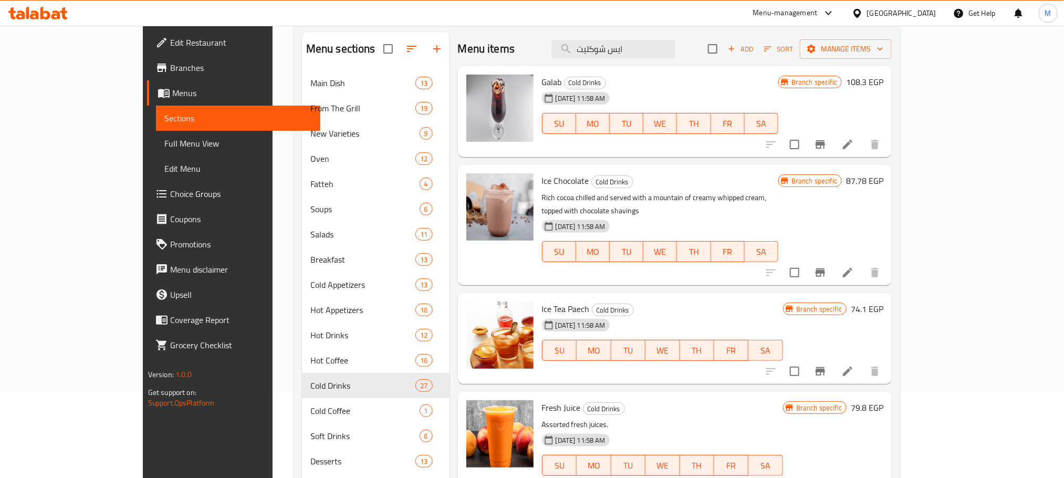
scroll to position [717, 0]
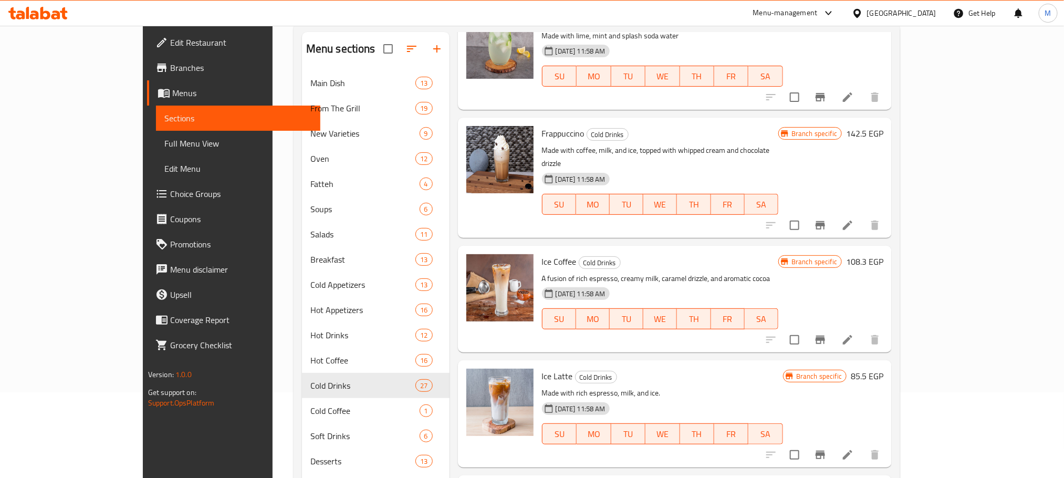
click at [726, 254] on h6 "Ice Coffee Cold Drinks" at bounding box center [660, 261] width 236 height 15
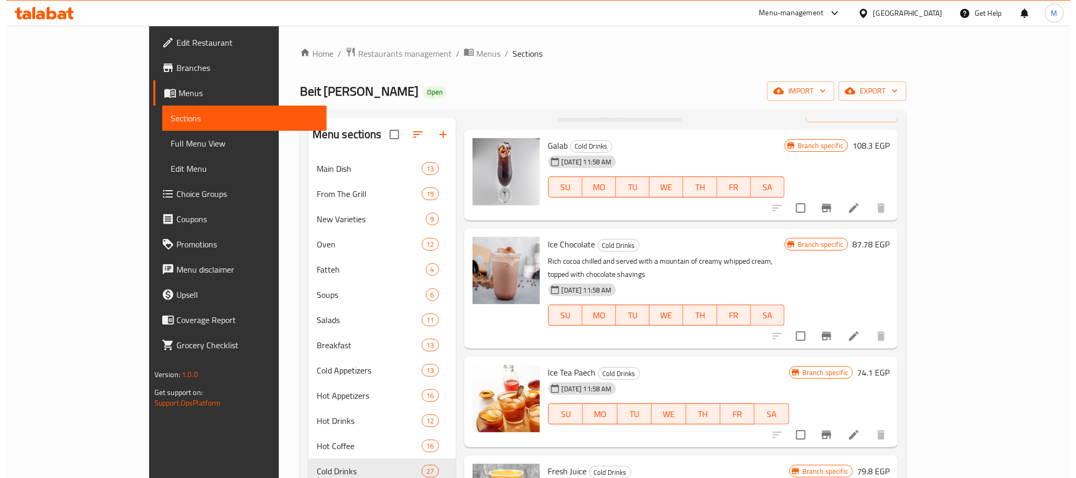
scroll to position [0, 0]
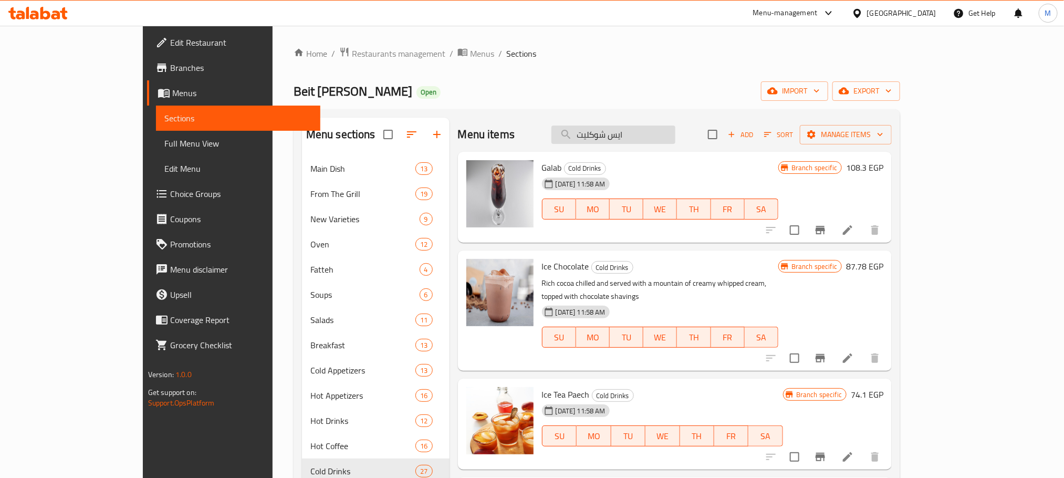
click at [664, 137] on input "ايس شوكليت" at bounding box center [613, 135] width 124 height 18
paste input "موكاتشينو"
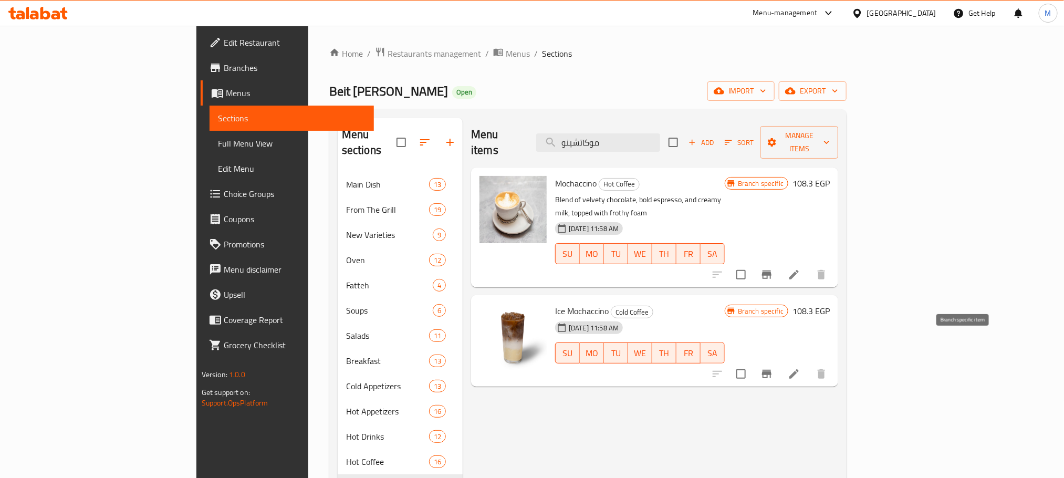
type input "موكاتشينو"
click at [773, 368] on icon "Branch-specific-item" at bounding box center [767, 374] width 13 height 13
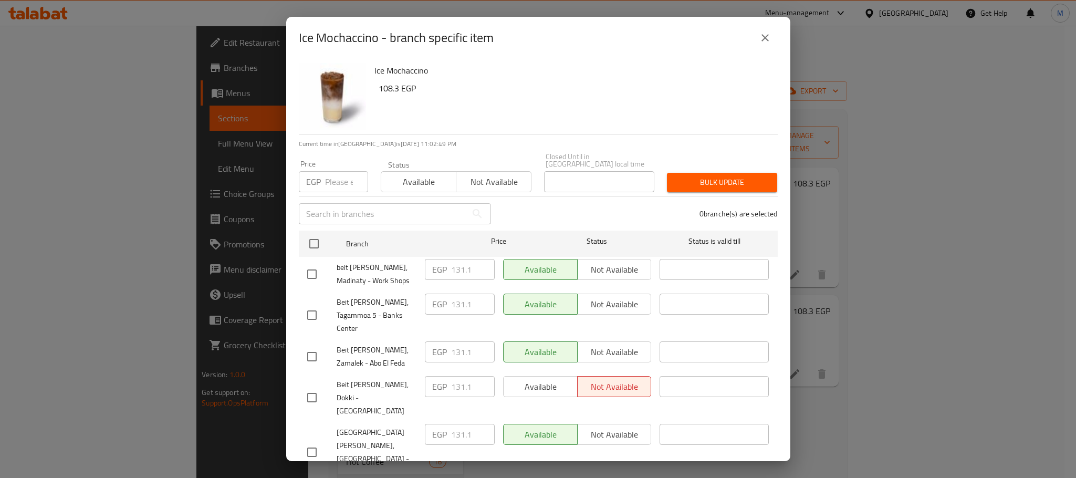
click at [308, 263] on input "checkbox" at bounding box center [312, 274] width 22 height 22
checkbox input "true"
click at [309, 304] on input "checkbox" at bounding box center [312, 315] width 22 height 22
checkbox input "true"
click at [314, 387] on input "checkbox" at bounding box center [312, 398] width 22 height 22
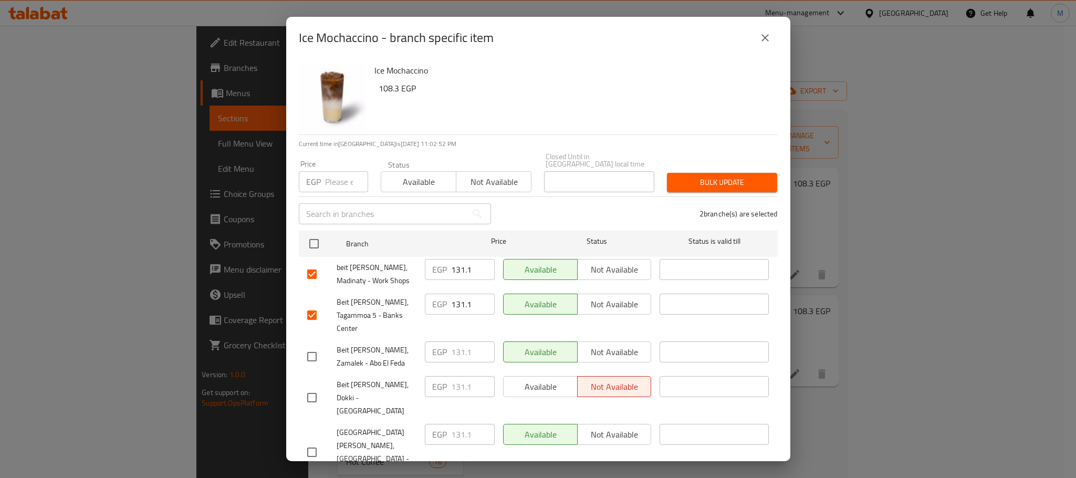
checkbox input "true"
click at [459, 376] on input "131.1" at bounding box center [473, 386] width 44 height 21
paste input "45"
type input "145"
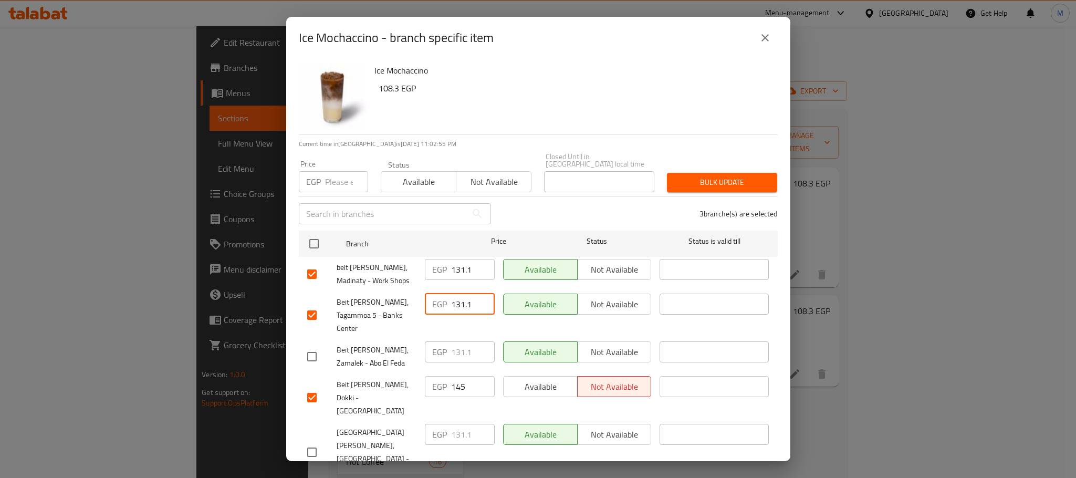
click at [454, 298] on input "131.1" at bounding box center [473, 304] width 44 height 21
paste input "45"
type input "145"
click at [459, 264] on input "131.1" at bounding box center [473, 269] width 44 height 21
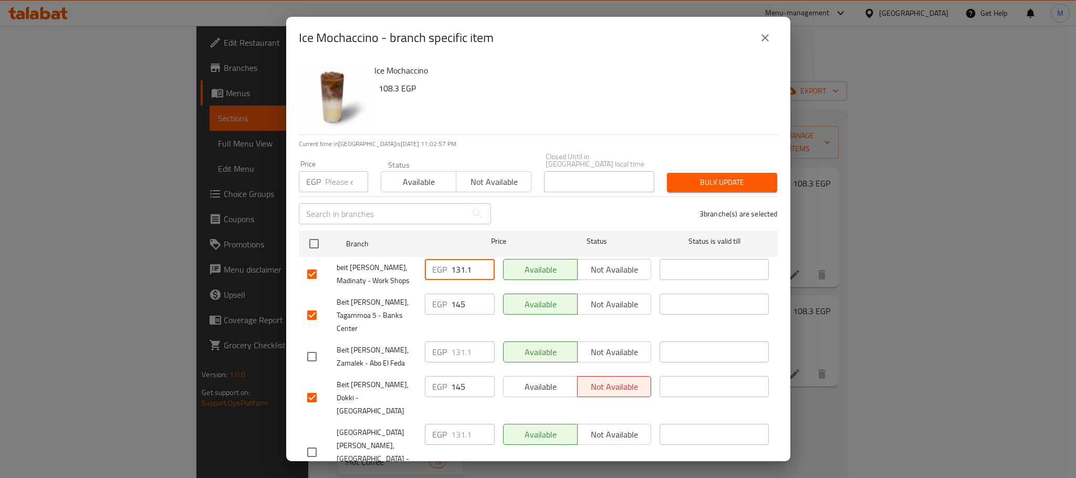
click at [459, 264] on input "131.1" at bounding box center [473, 269] width 44 height 21
paste input "45"
type input "145"
click at [650, 116] on div "Ice Mochaccino 108.3 EGP" at bounding box center [571, 97] width 403 height 76
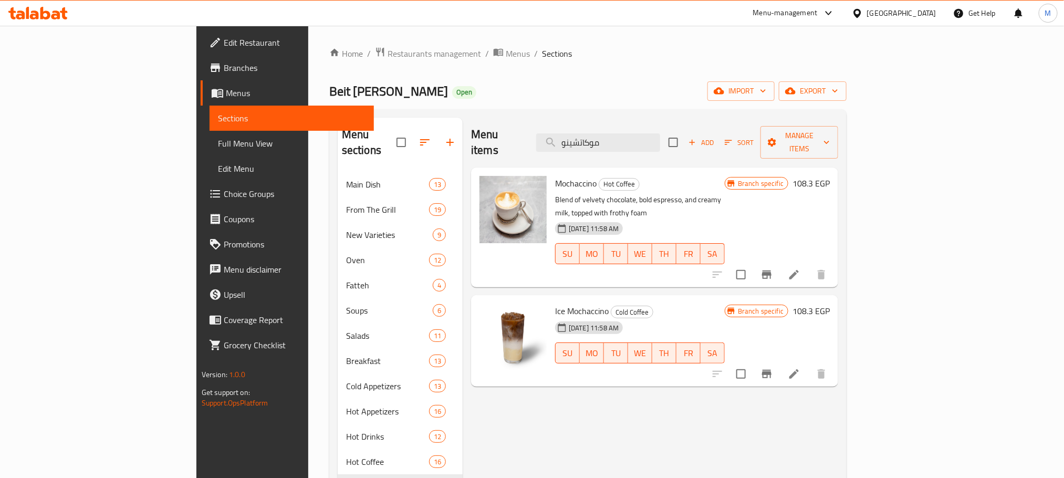
click at [663, 113] on div "Menu sections Main Dish 13 From The Grill 19 New Varieties 9 Oven 12 Fatteh 4 S…" at bounding box center [587, 356] width 517 height 495
click at [646, 136] on input "موكاتشينو" at bounding box center [598, 142] width 124 height 18
paste input "ايس لاتية"
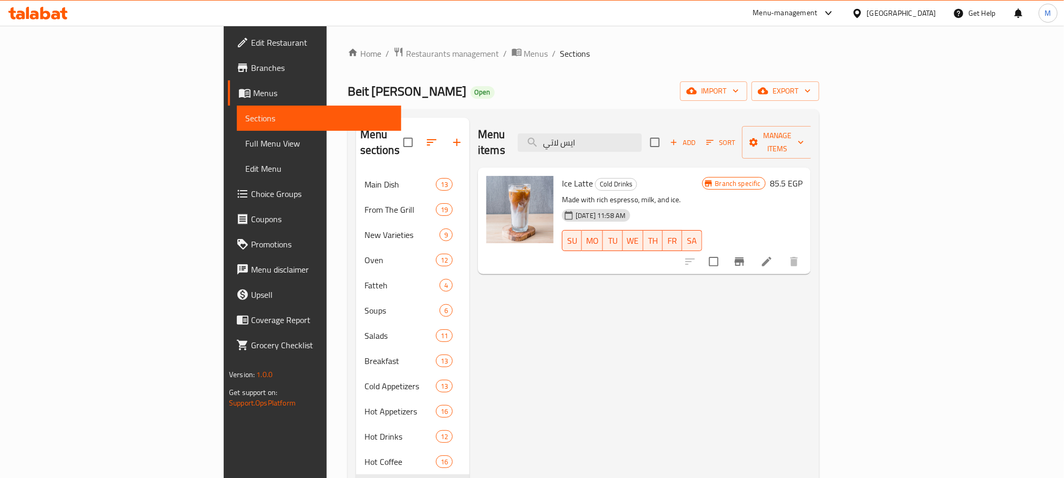
type input "ايس لاتي"
click at [746, 255] on icon "Branch-specific-item" at bounding box center [739, 261] width 13 height 13
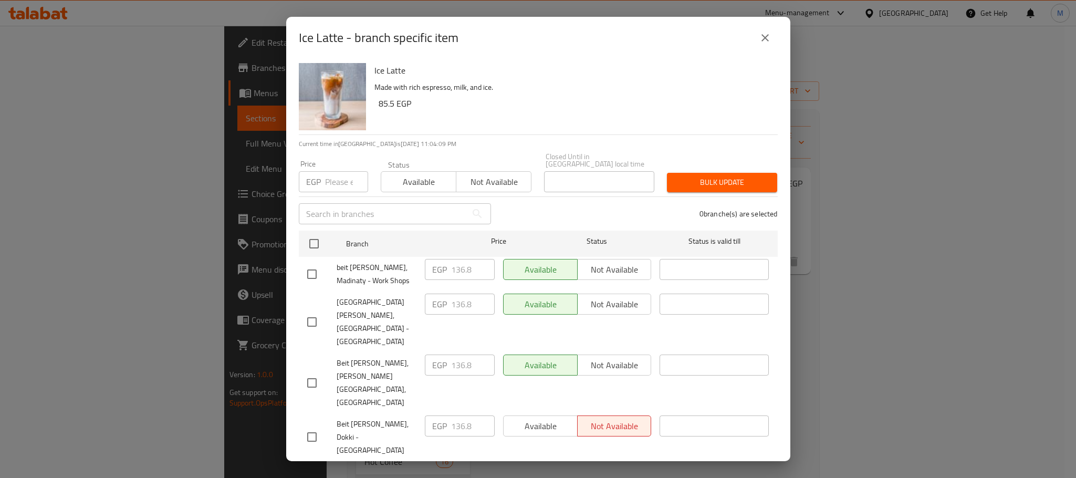
click at [307, 270] on input "checkbox" at bounding box center [312, 274] width 22 height 22
checkbox input "true"
click at [312, 426] on input "checkbox" at bounding box center [312, 437] width 22 height 22
checkbox input "true"
click at [461, 264] on input "136.8" at bounding box center [473, 269] width 44 height 21
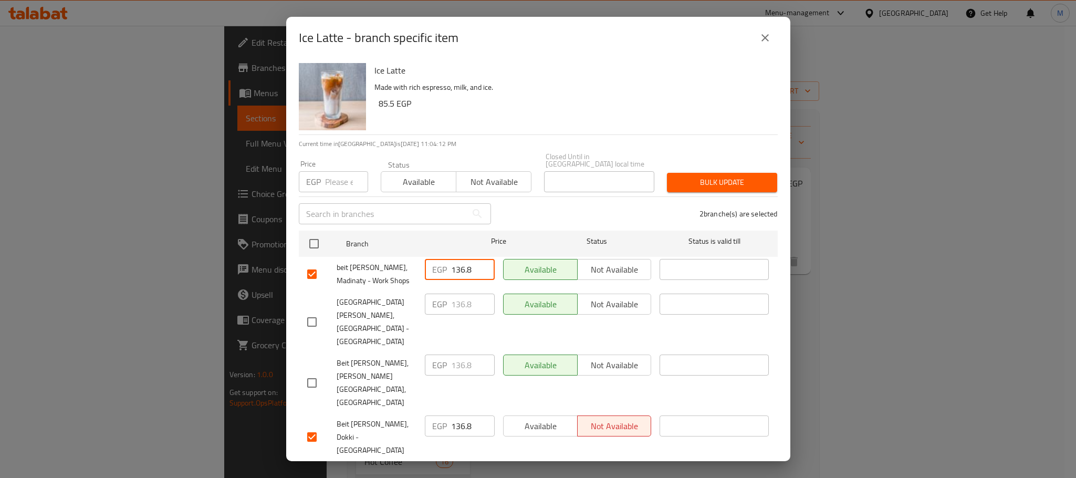
click at [461, 264] on input "136.8" at bounding box center [473, 269] width 44 height 21
paste input "50"
type input "150"
click at [459, 415] on input "136.8" at bounding box center [473, 425] width 44 height 21
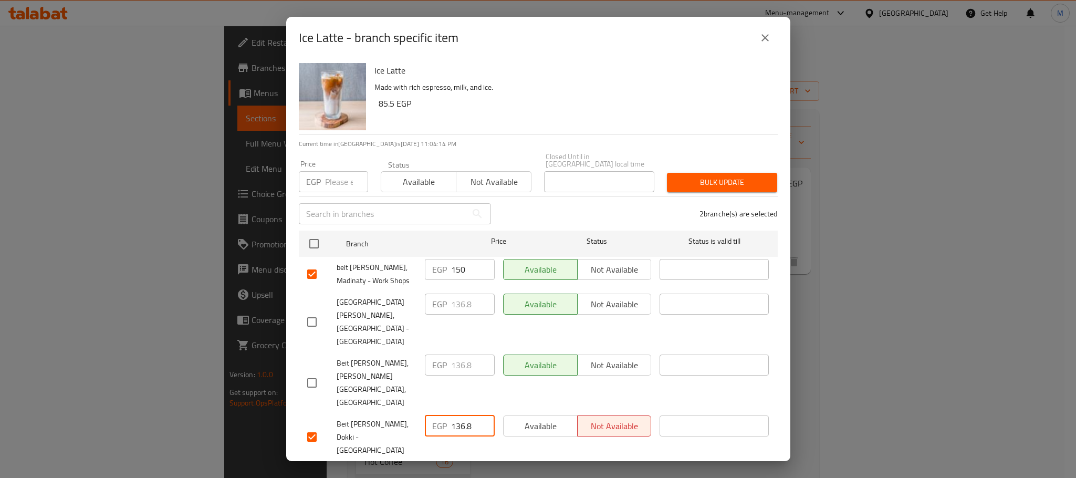
paste input "50"
type input "150"
click at [378, 465] on span "Beit [PERSON_NAME], Tagammoa 5 - [GEOGRAPHIC_DATA]" at bounding box center [377, 484] width 80 height 39
checkbox input "true"
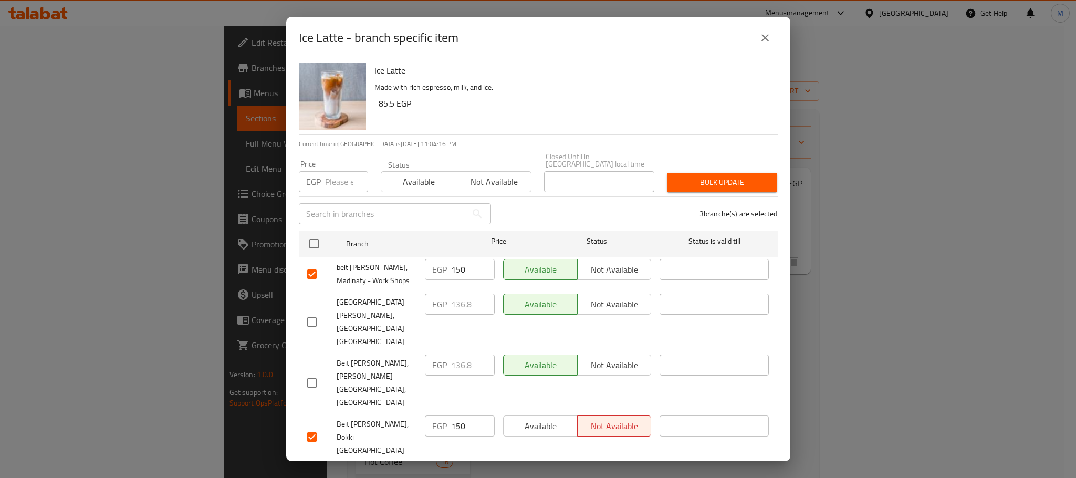
paste input "50"
type input "150"
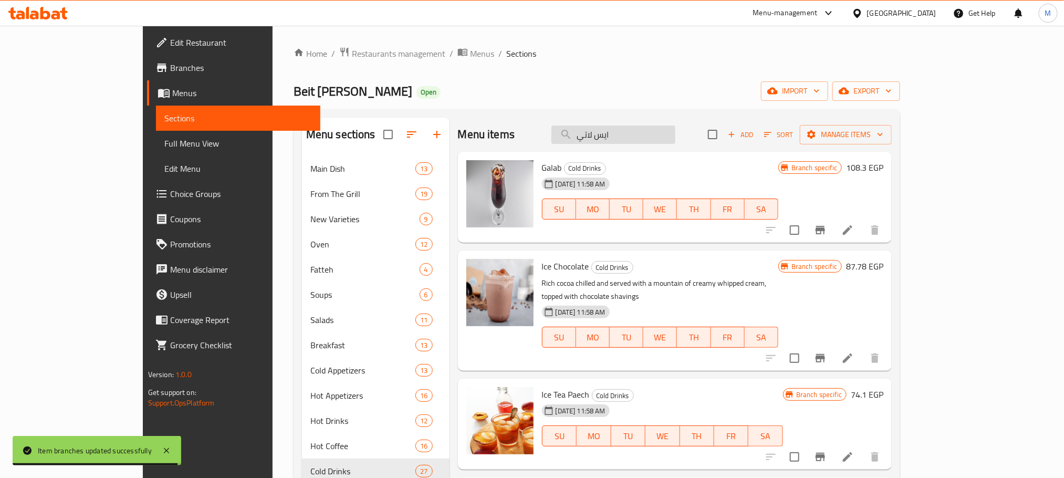
click at [644, 132] on input "ايس لاتي" at bounding box center [613, 135] width 124 height 18
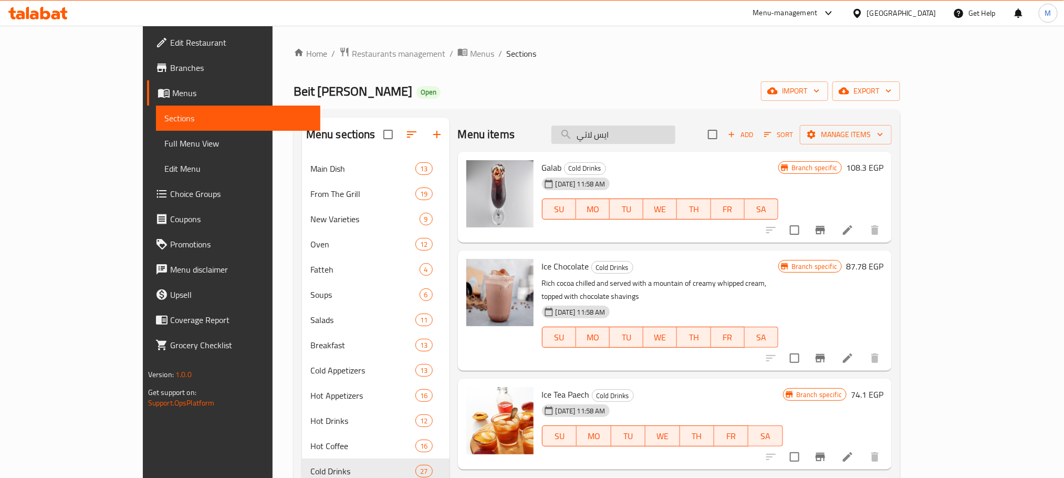
click at [644, 132] on input "ايس لاتي" at bounding box center [613, 135] width 124 height 18
paste input "[PERSON_NAME]"
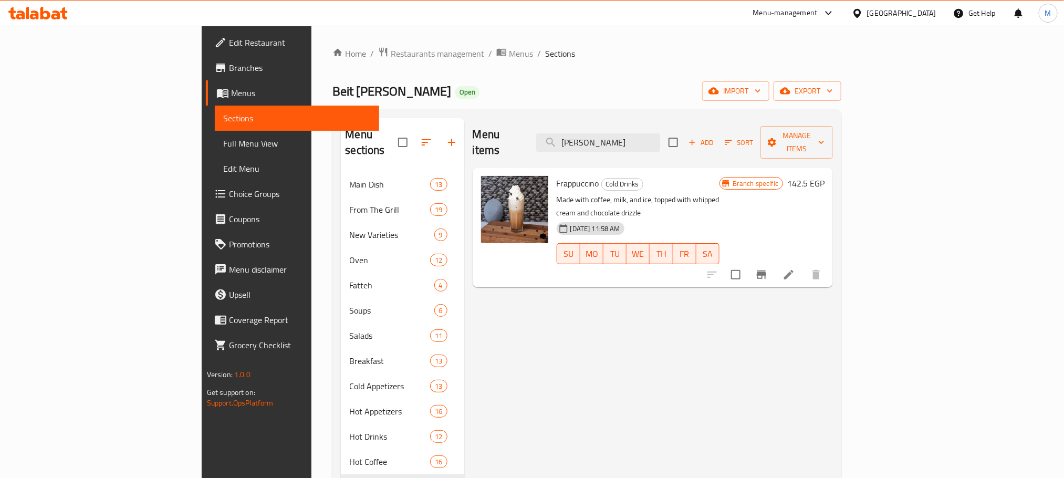
type input "[PERSON_NAME]"
click at [768, 268] on icon "Branch-specific-item" at bounding box center [761, 274] width 13 height 13
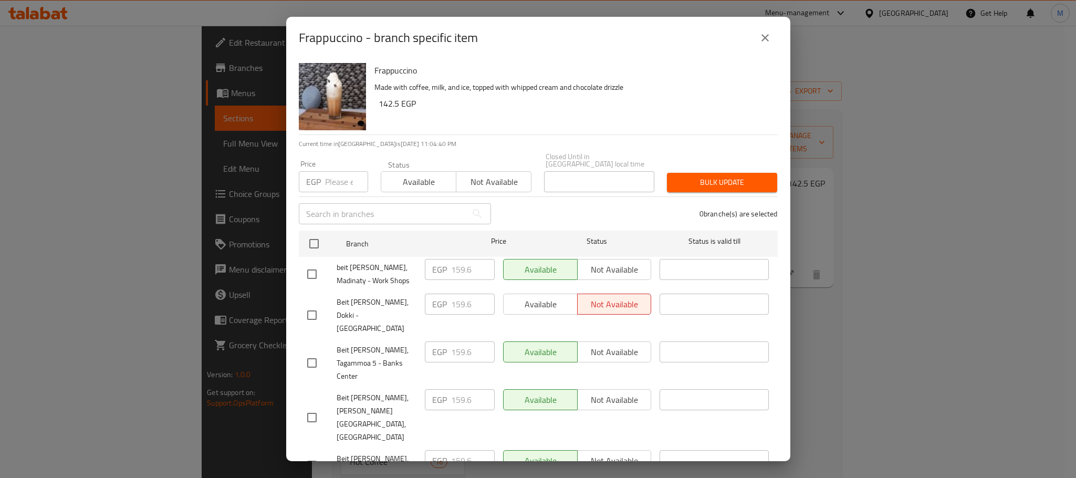
click at [306, 263] on input "checkbox" at bounding box center [312, 274] width 22 height 22
checkbox input "true"
click at [311, 304] on input "checkbox" at bounding box center [312, 315] width 22 height 22
checkbox input "true"
click at [313, 352] on input "checkbox" at bounding box center [312, 363] width 22 height 22
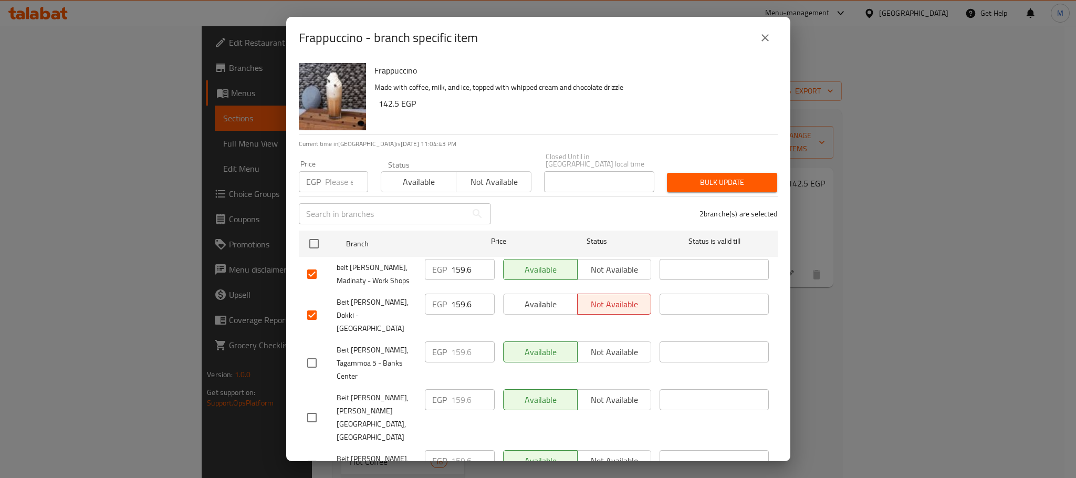
checkbox input "true"
click at [459, 264] on input "159.6" at bounding box center [473, 269] width 44 height 21
paste input "85"
type input "185"
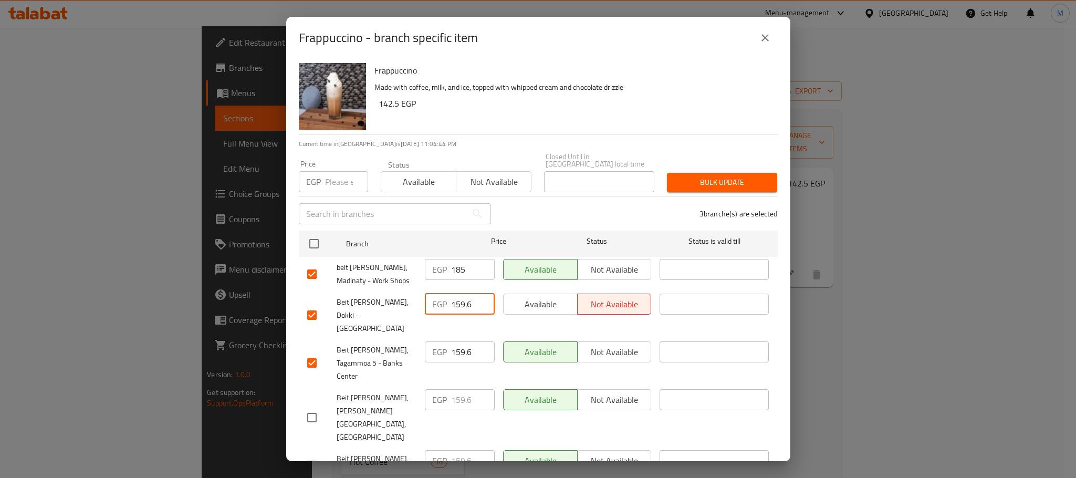
click at [454, 303] on input "159.6" at bounding box center [473, 304] width 44 height 21
paste input "85"
type input "185"
click at [457, 341] on input "159.6" at bounding box center [473, 351] width 44 height 21
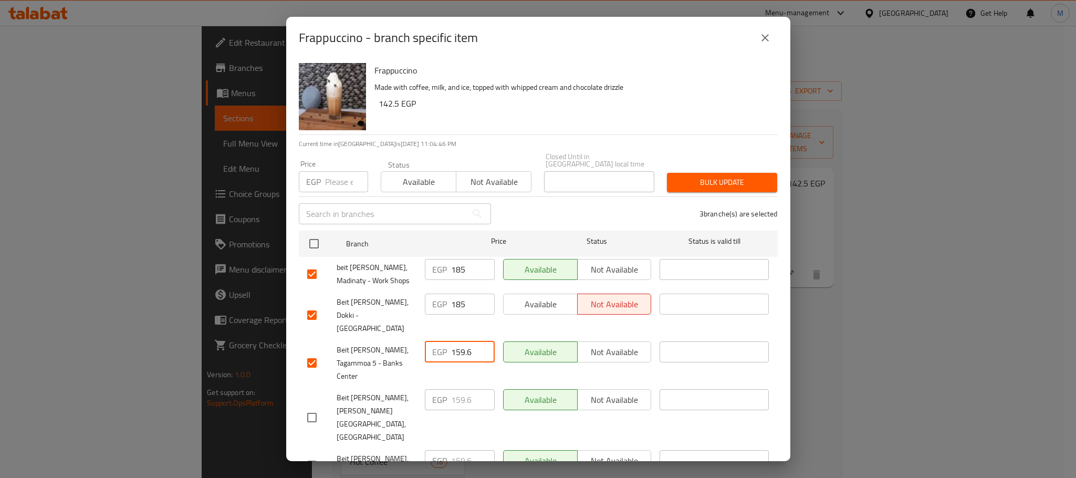
click at [457, 341] on input "159.6" at bounding box center [473, 351] width 44 height 21
paste input "85"
type input "185"
click at [615, 216] on div "3 branche(s) are selected" at bounding box center [640, 214] width 287 height 38
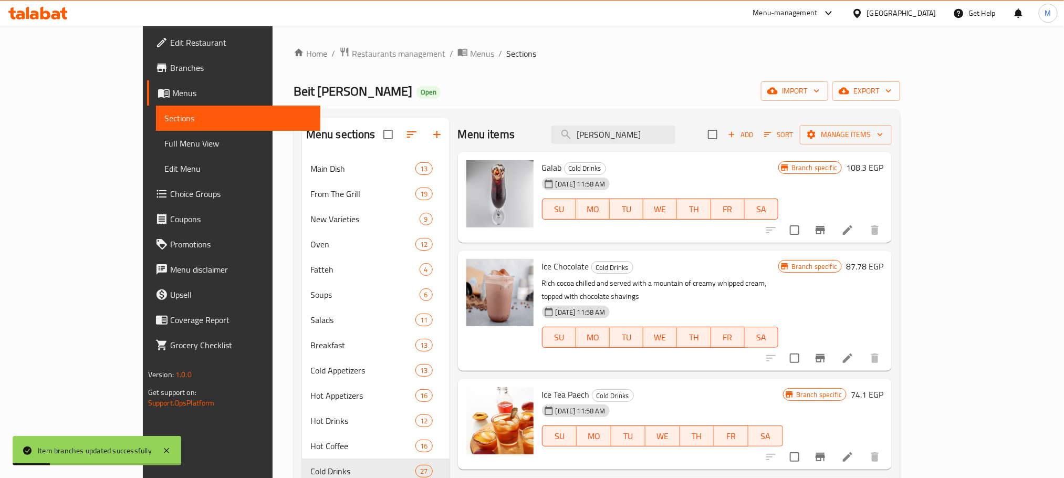
click at [637, 120] on div "Menu items فرابتشينو Add Sort Manage items" at bounding box center [675, 135] width 434 height 34
drag, startPoint x: 637, startPoint y: 120, endPoint x: 640, endPoint y: 139, distance: 18.6
click at [637, 132] on div "Menu items فرابتشينو Add Sort Manage items" at bounding box center [675, 135] width 434 height 34
click at [640, 139] on input "[PERSON_NAME]" at bounding box center [613, 135] width 124 height 18
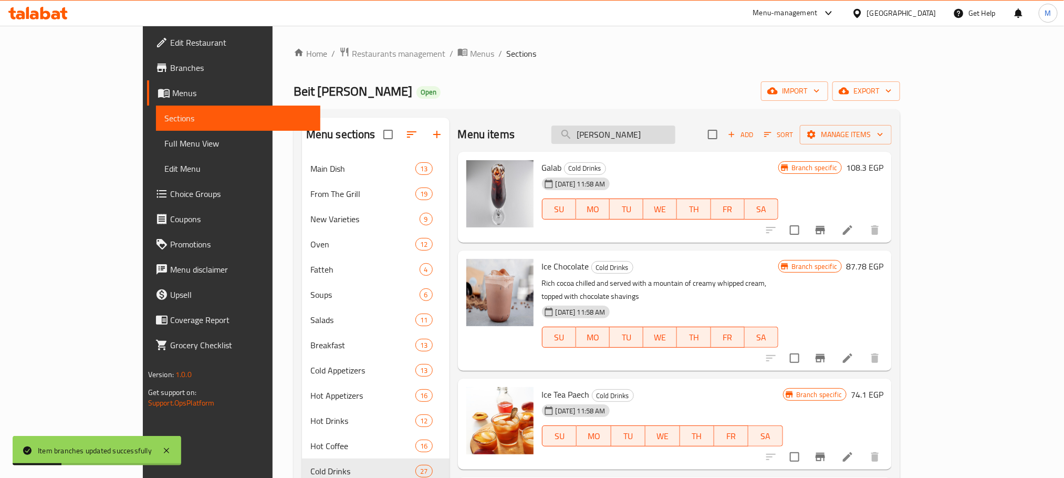
paste input "وخيت"
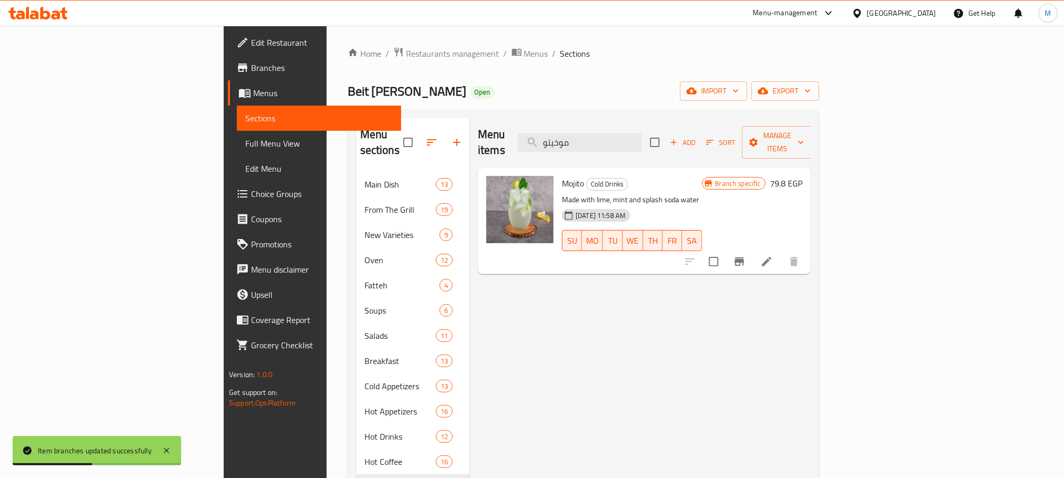
type input "موخيتو"
click at [746, 255] on icon "Branch-specific-item" at bounding box center [739, 261] width 13 height 13
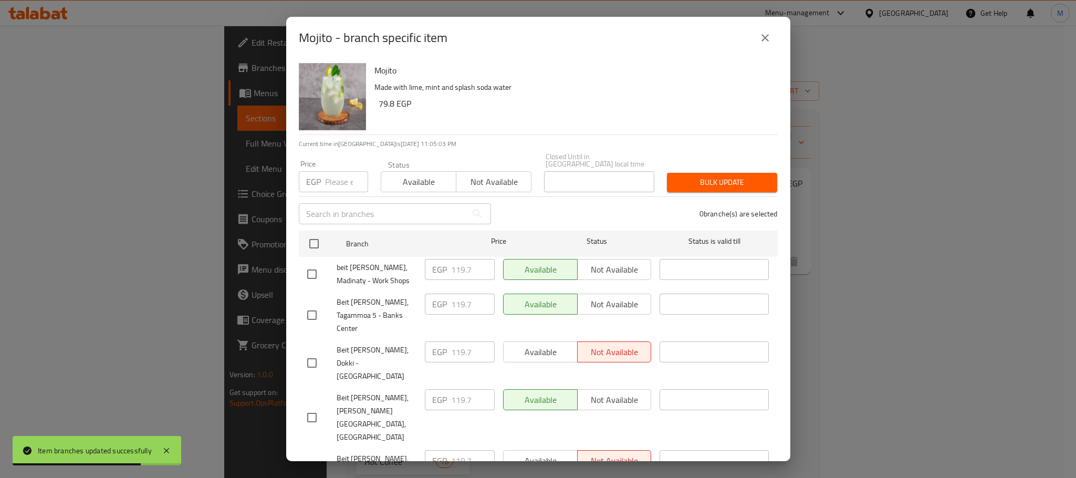
click at [309, 268] on input "checkbox" at bounding box center [312, 274] width 22 height 22
checkbox input "true"
click at [312, 304] on input "checkbox" at bounding box center [312, 315] width 22 height 22
checkbox input "true"
click at [306, 352] on input "checkbox" at bounding box center [312, 363] width 22 height 22
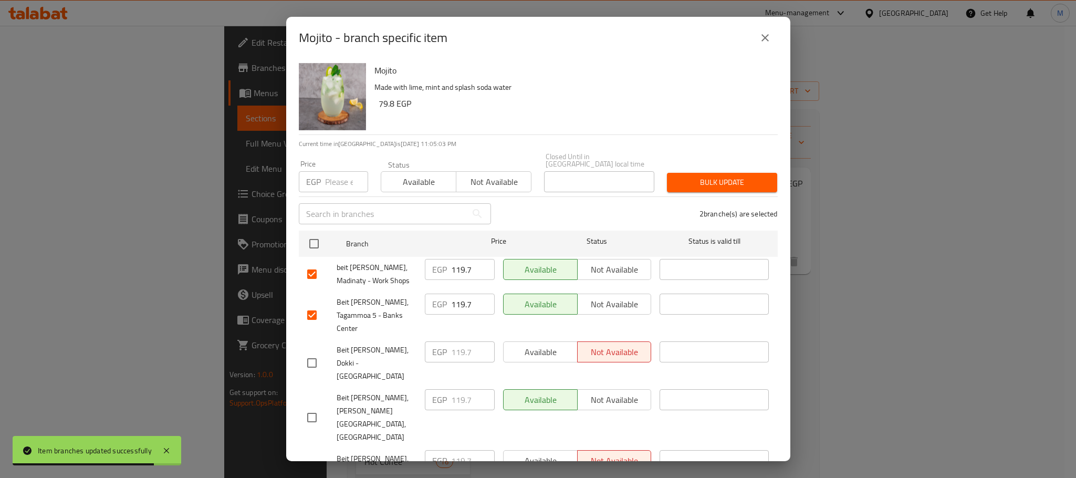
checkbox input "true"
click at [466, 341] on input "119.7" at bounding box center [473, 351] width 44 height 21
click at [457, 341] on input "119.7" at bounding box center [473, 351] width 44 height 21
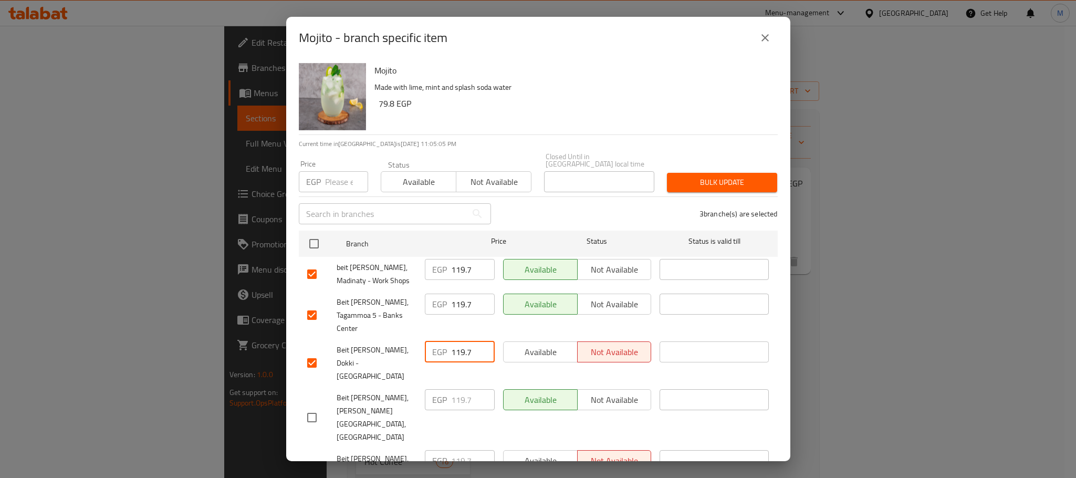
paste input "45"
type input "145"
click at [455, 298] on input "119.7" at bounding box center [473, 304] width 44 height 21
paste input "45"
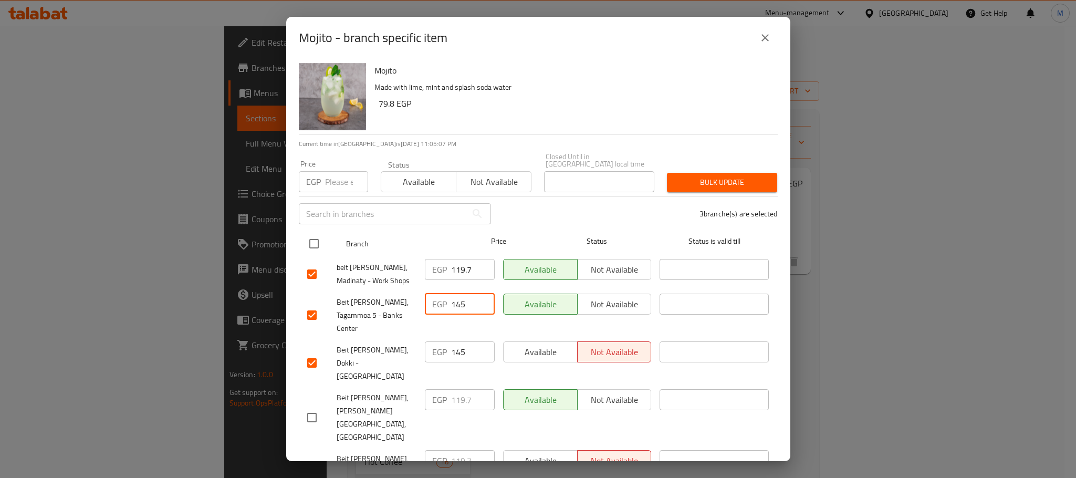
type input "145"
click at [454, 240] on div "Branch" at bounding box center [401, 243] width 118 height 30
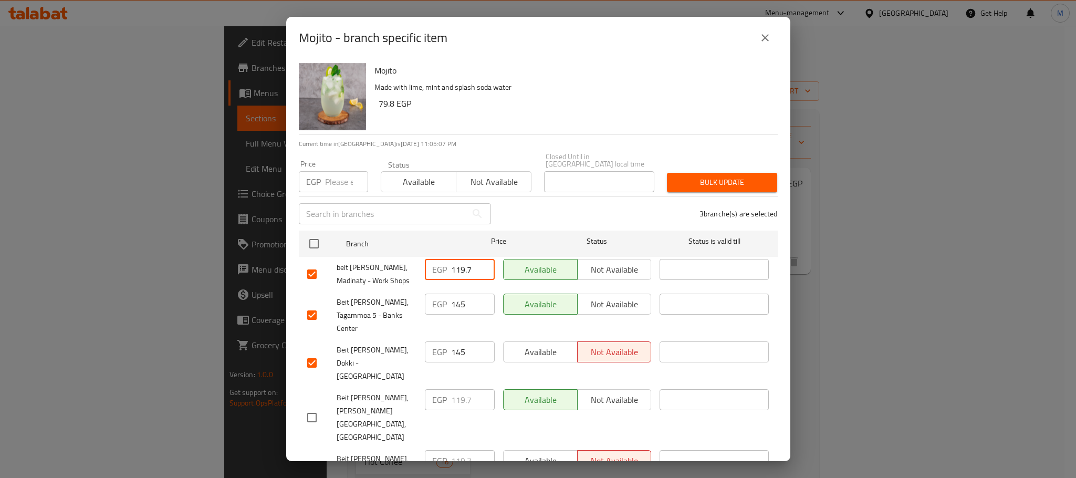
click at [454, 263] on input "119.7" at bounding box center [473, 269] width 44 height 21
paste input "45"
type input "145"
click at [532, 197] on div "3 branche(s) are selected" at bounding box center [640, 214] width 287 height 38
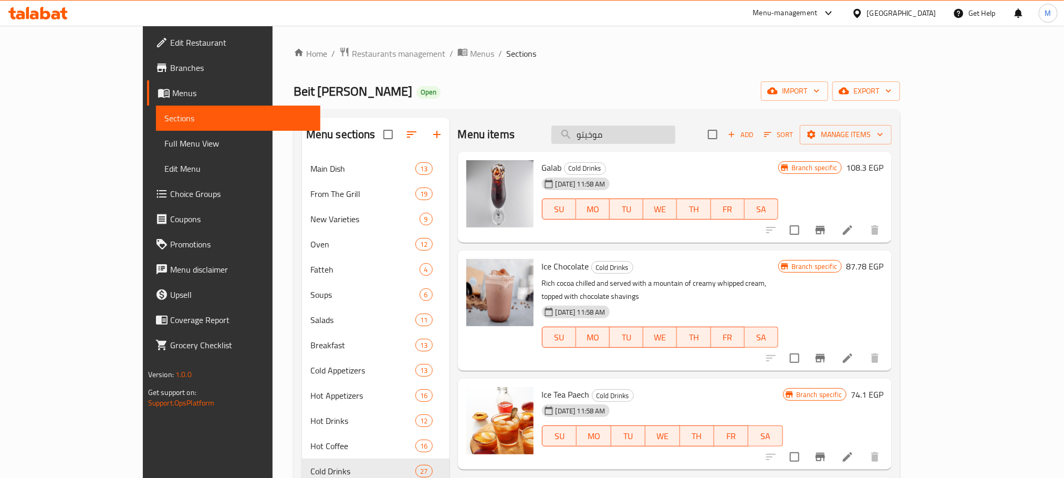
click at [675, 136] on input "موخيتو" at bounding box center [613, 135] width 124 height 18
paste input "[PERSON_NAME]"
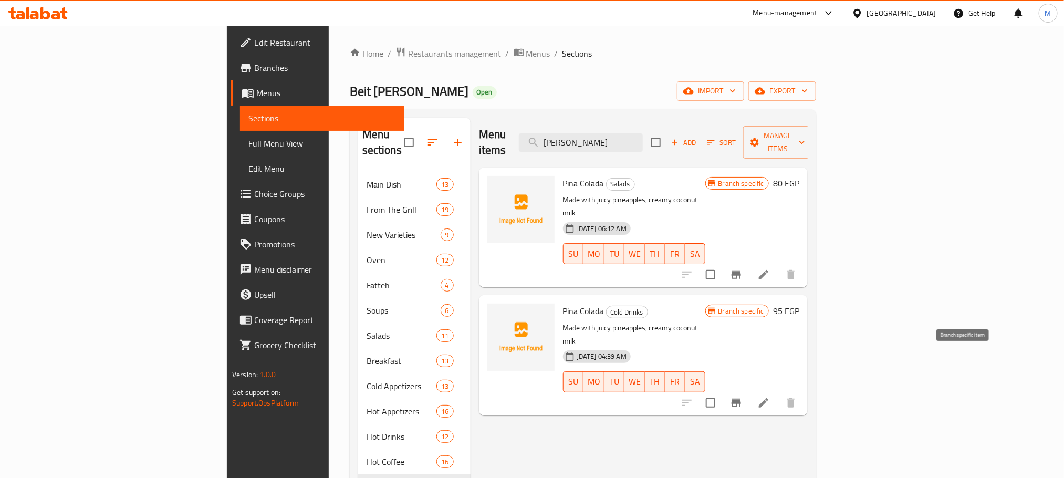
type input "[PERSON_NAME]"
click at [741, 399] on icon "Branch-specific-item" at bounding box center [736, 403] width 9 height 8
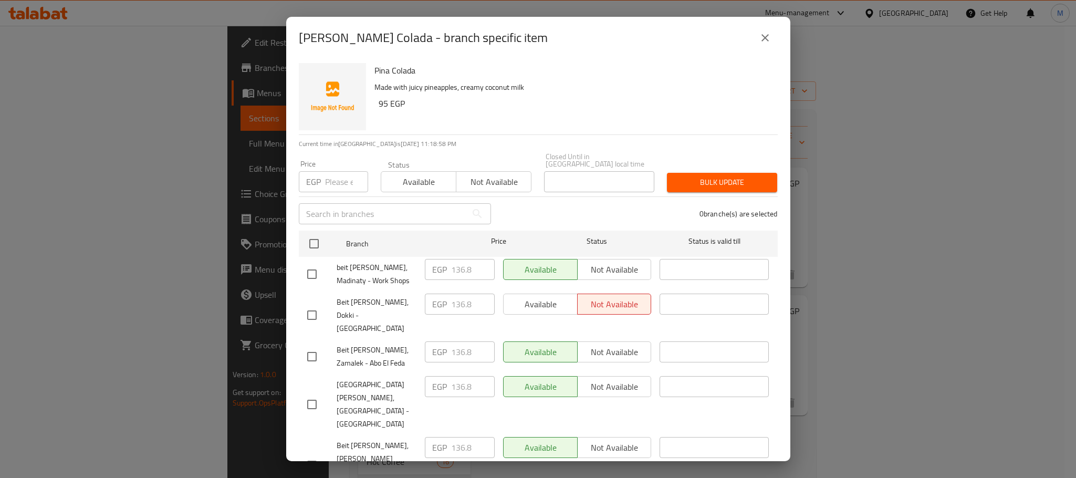
click at [309, 268] on input "checkbox" at bounding box center [312, 274] width 22 height 22
checkbox input "true"
click at [311, 337] on div "Beit [PERSON_NAME], Zamalek - Abo El Feda" at bounding box center [362, 356] width 118 height 39
click at [310, 304] on input "checkbox" at bounding box center [312, 315] width 22 height 22
checkbox input "true"
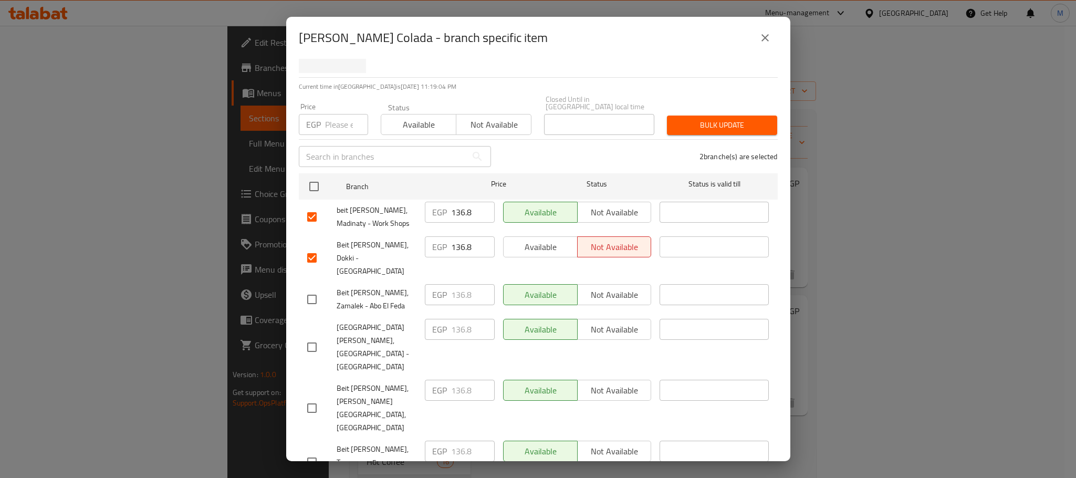
checkbox input "true"
paste input "55"
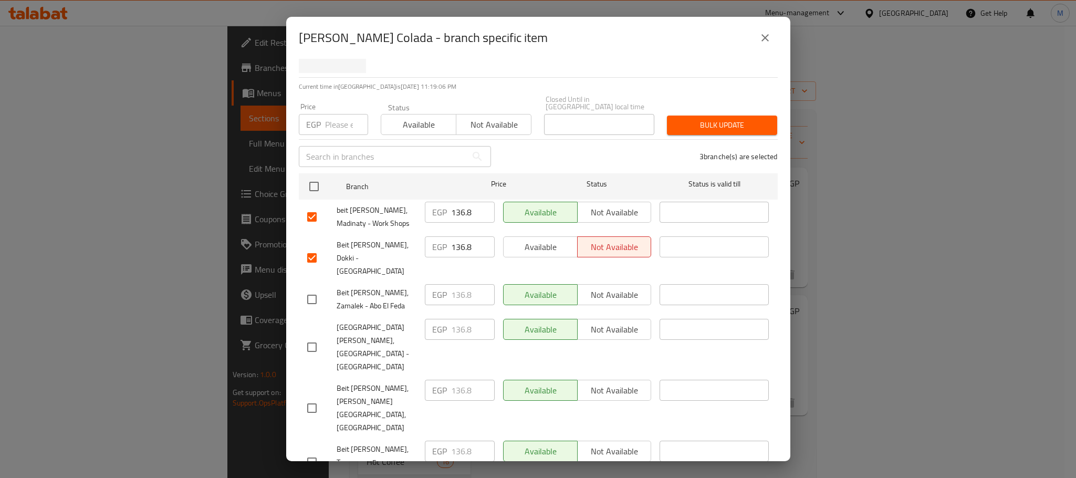
type input "155"
click at [454, 238] on input "136.8" at bounding box center [473, 246] width 44 height 21
paste input "55"
type input "155"
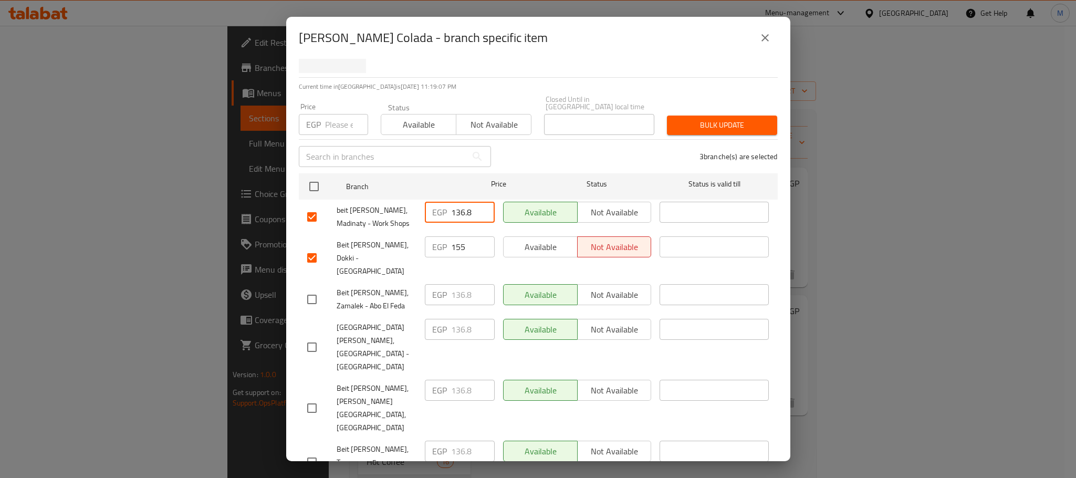
click at [460, 210] on input "136.8" at bounding box center [473, 212] width 44 height 21
paste input "55"
type input "155"
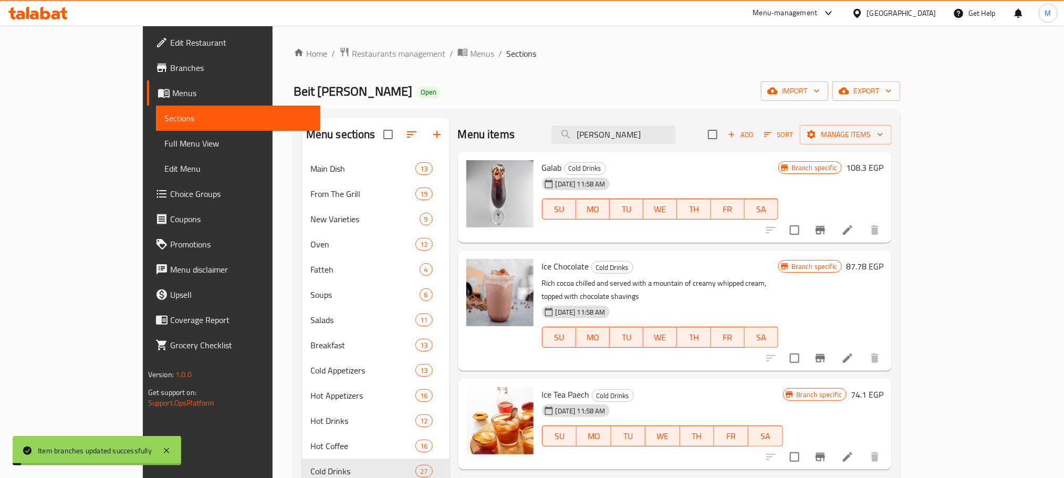
click at [632, 124] on div "Menu items بينا كولادا Add Sort Manage items" at bounding box center [675, 135] width 434 height 34
click at [638, 142] on input "[PERSON_NAME]" at bounding box center [613, 135] width 124 height 18
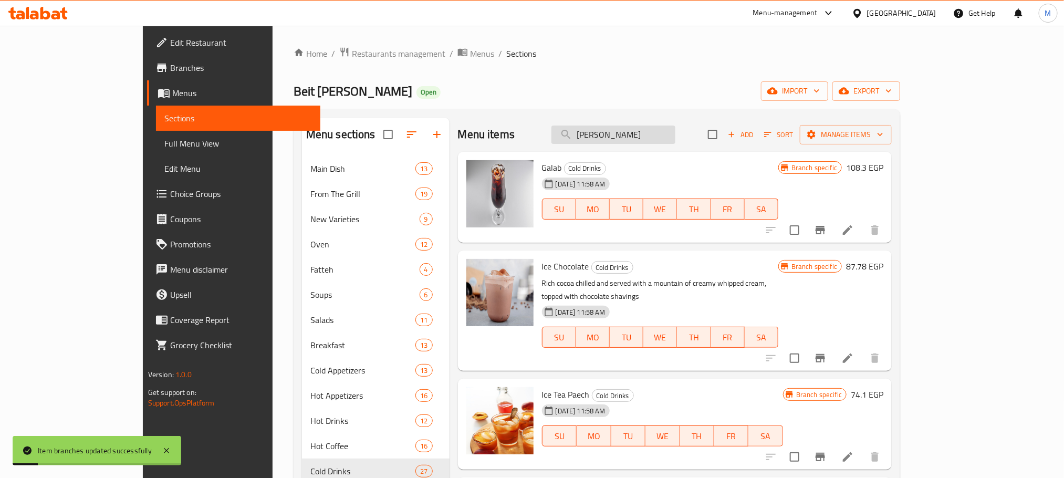
paste input "موزى بيت ورد"
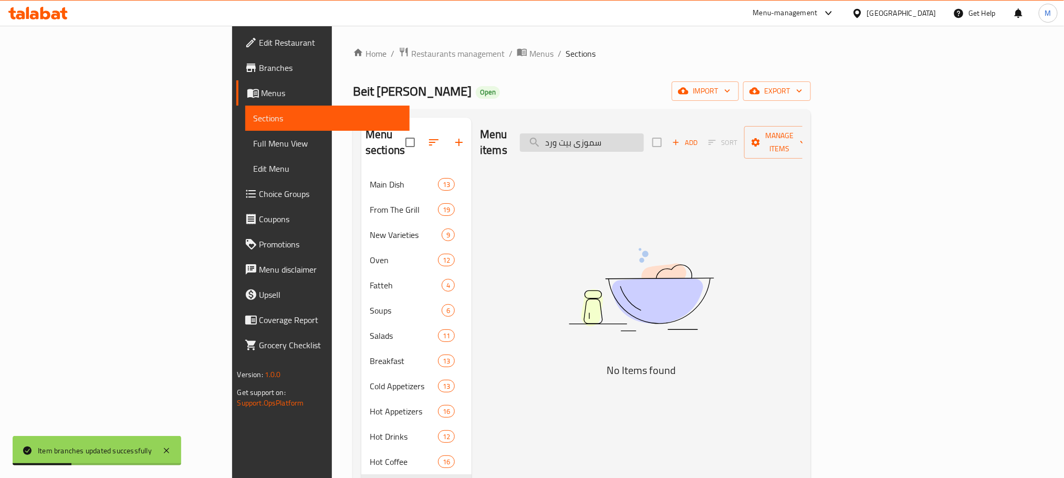
click at [644, 137] on input "سموزى بيت ورد" at bounding box center [582, 142] width 124 height 18
paste input "search"
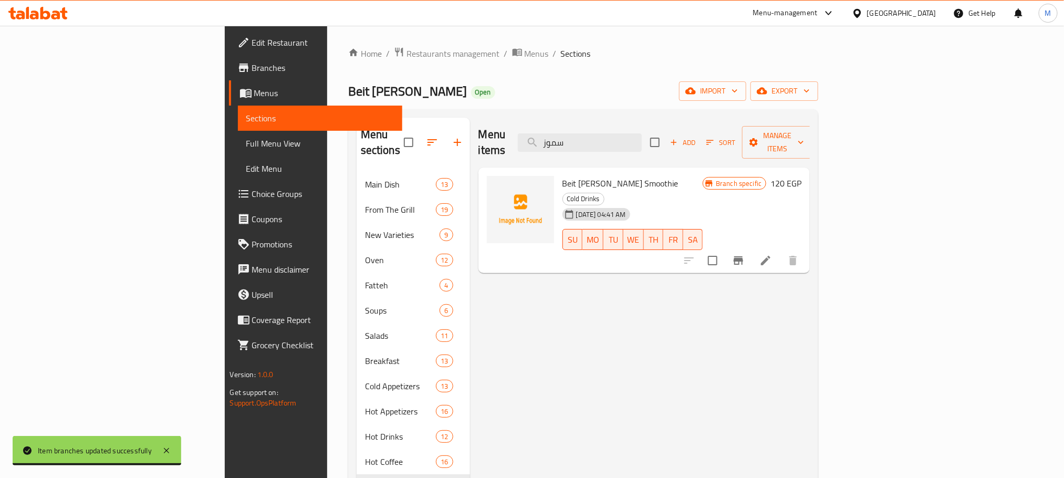
type input "سموز"
click at [745, 254] on icon "Branch-specific-item" at bounding box center [738, 260] width 13 height 13
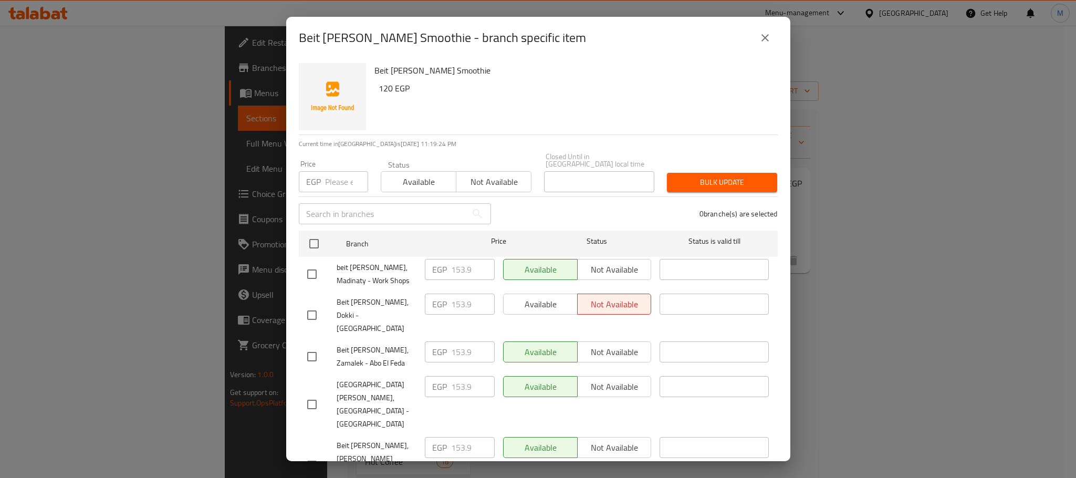
click at [308, 263] on input "checkbox" at bounding box center [312, 274] width 22 height 22
checkbox input "true"
click at [314, 304] on input "checkbox" at bounding box center [312, 315] width 22 height 22
checkbox input "true"
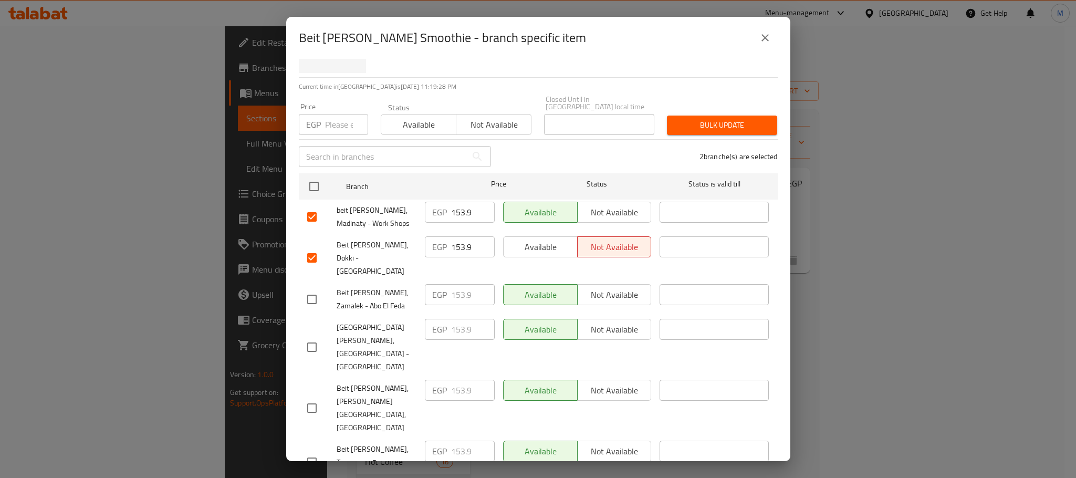
checkbox input "true"
click at [459, 203] on input "153.9" at bounding box center [473, 212] width 44 height 21
paste input "75"
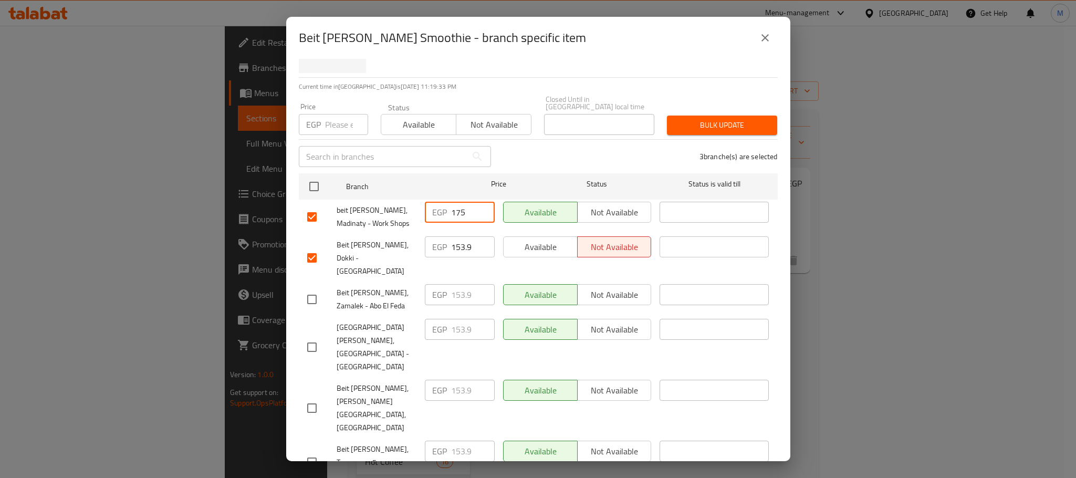
type input "175"
click at [455, 243] on input "153.9" at bounding box center [473, 246] width 44 height 21
paste input "75"
type input "175"
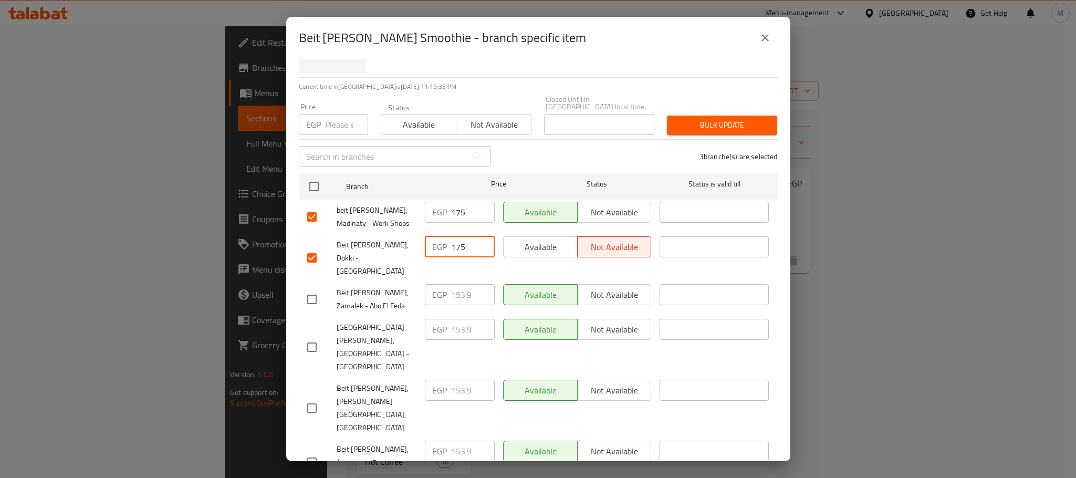
paste input "75"
type input "175"
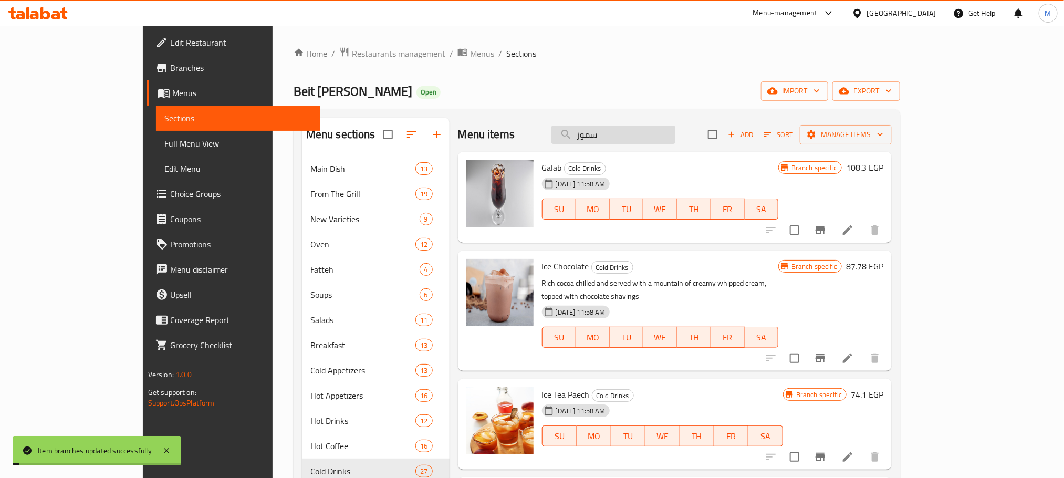
click at [653, 134] on input "سموز" at bounding box center [613, 135] width 124 height 18
paste input "ريل"
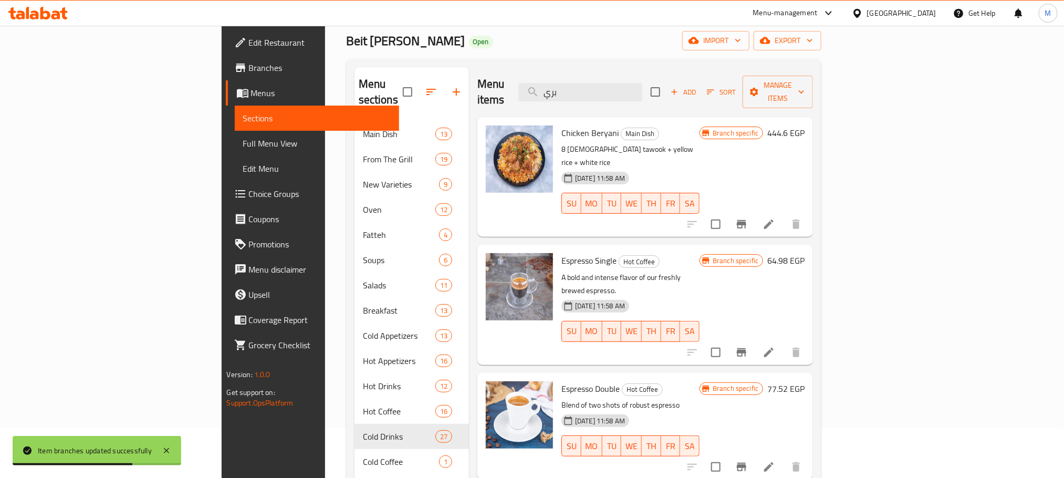
scroll to position [0, 0]
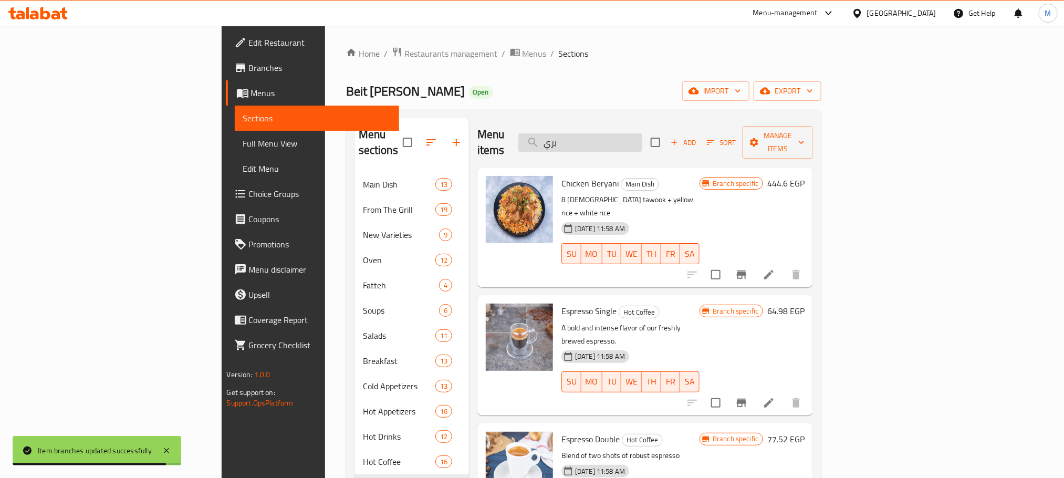
click at [642, 139] on input "بري" at bounding box center [580, 142] width 124 height 18
paste input "ون"
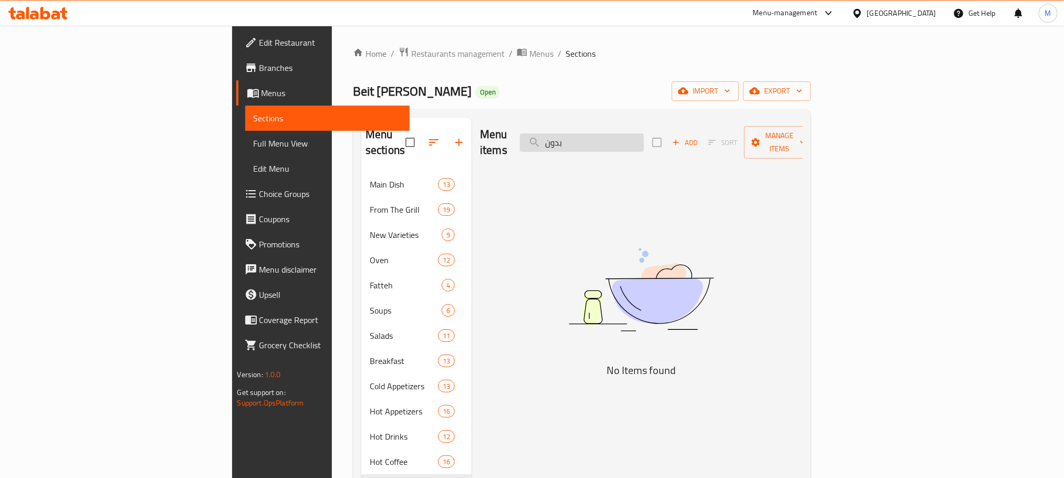
click at [644, 133] on input "بدون" at bounding box center [582, 142] width 124 height 18
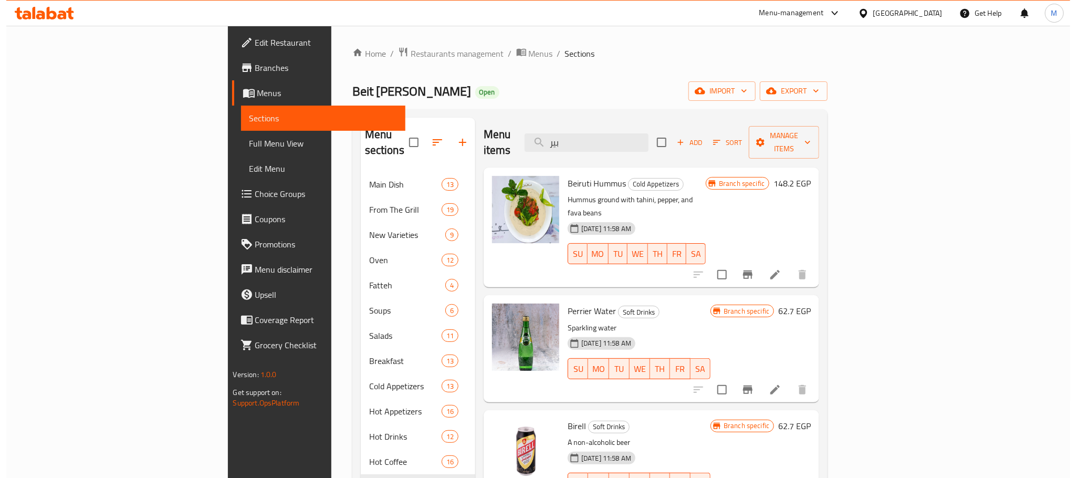
scroll to position [106, 0]
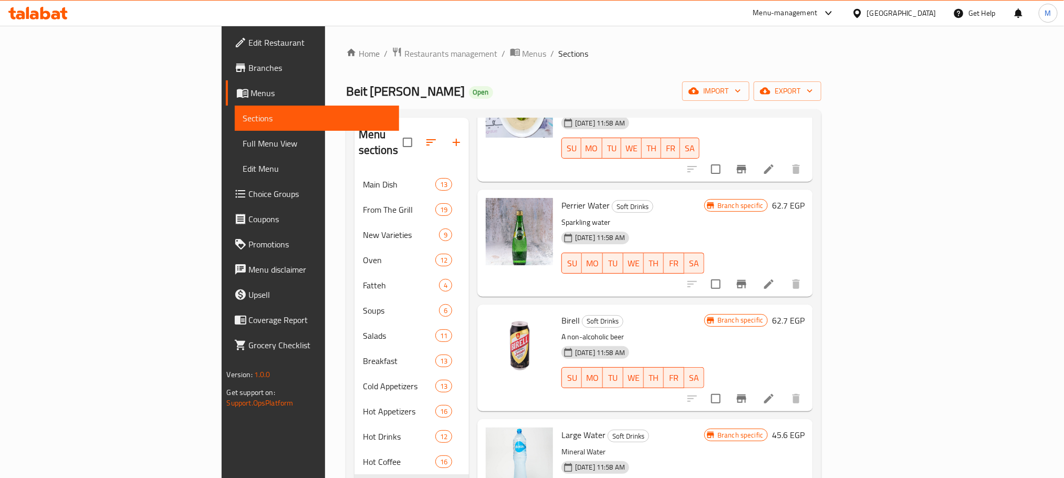
type input "بير"
click at [746, 394] on icon "Branch-specific-item" at bounding box center [741, 398] width 9 height 8
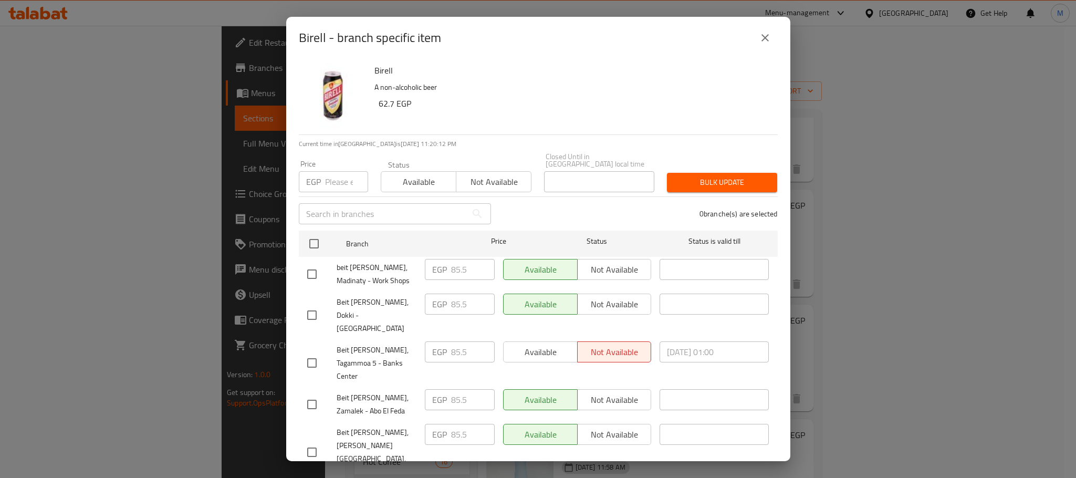
click at [309, 266] on input "checkbox" at bounding box center [312, 274] width 22 height 22
checkbox input "true"
click at [312, 304] on input "checkbox" at bounding box center [312, 315] width 22 height 22
checkbox input "true"
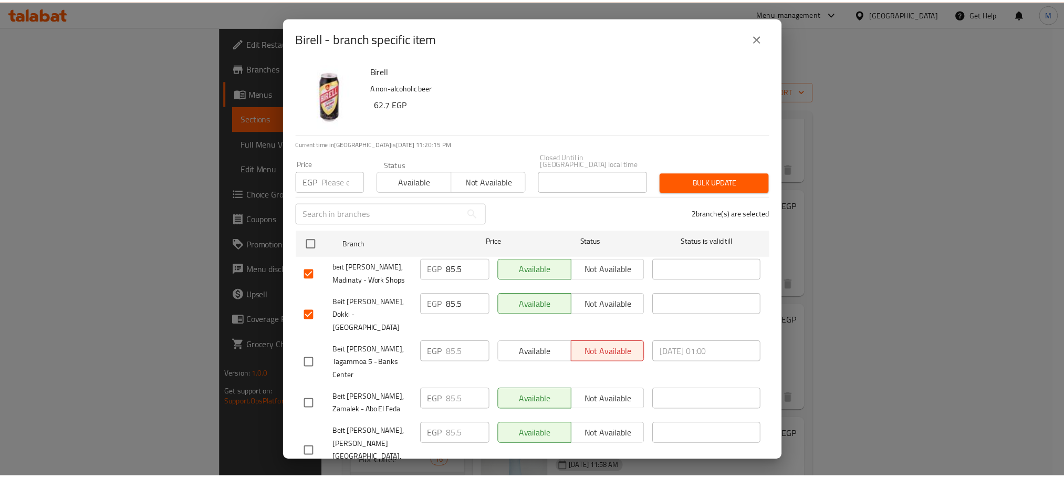
scroll to position [57, 0]
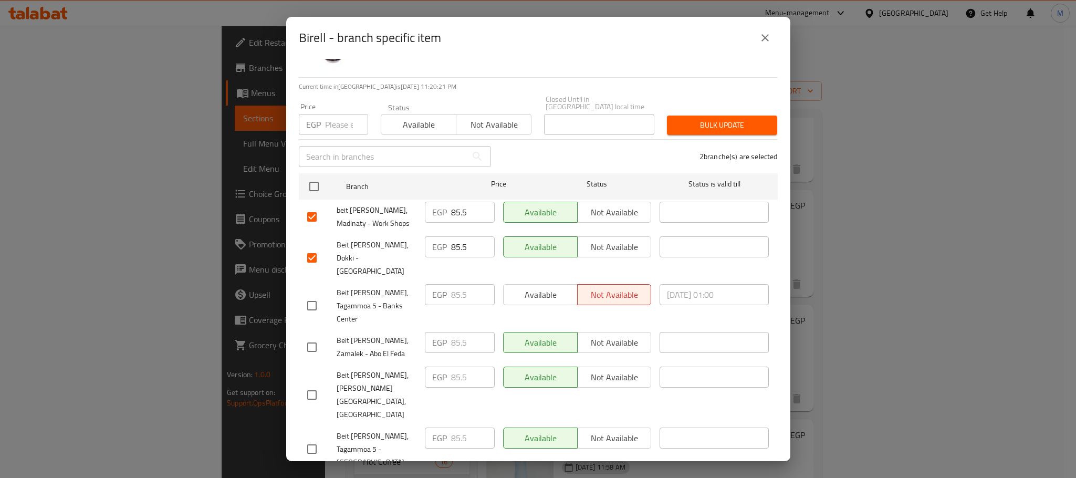
click at [309, 295] on input "checkbox" at bounding box center [312, 306] width 22 height 22
checkbox input "true"
click at [456, 202] on input "85.5" at bounding box center [473, 212] width 44 height 21
paste input "100"
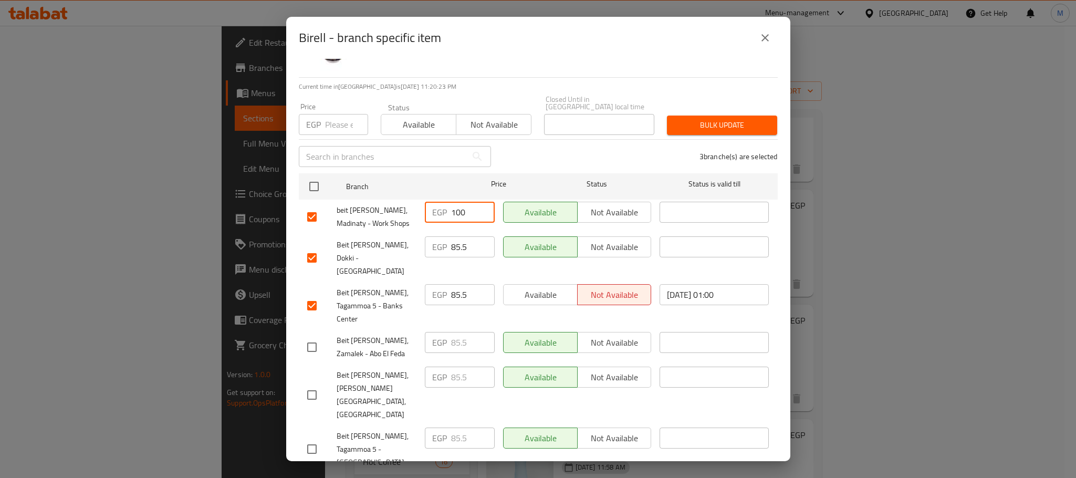
type input "100"
click at [454, 244] on input "85.5" at bounding box center [473, 246] width 44 height 21
paste input "100"
type input "100"
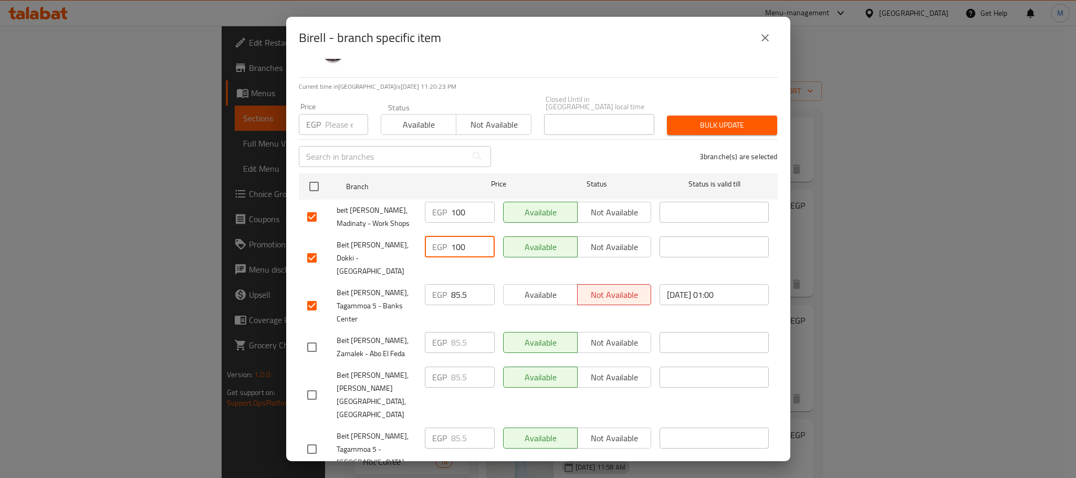
click at [454, 286] on div "EGP 85.5 ​" at bounding box center [460, 306] width 78 height 52
drag, startPoint x: 454, startPoint y: 286, endPoint x: 451, endPoint y: 278, distance: 8.3
click at [451, 283] on div "EGP 85.5 ​" at bounding box center [460, 306] width 78 height 52
click at [451, 284] on input "85.5" at bounding box center [473, 294] width 44 height 21
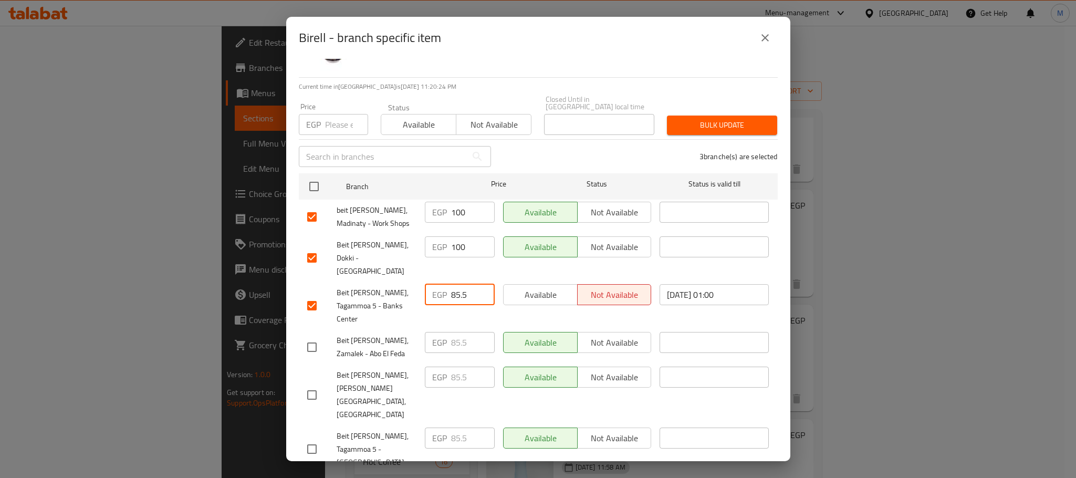
paste input "100"
type input "100"
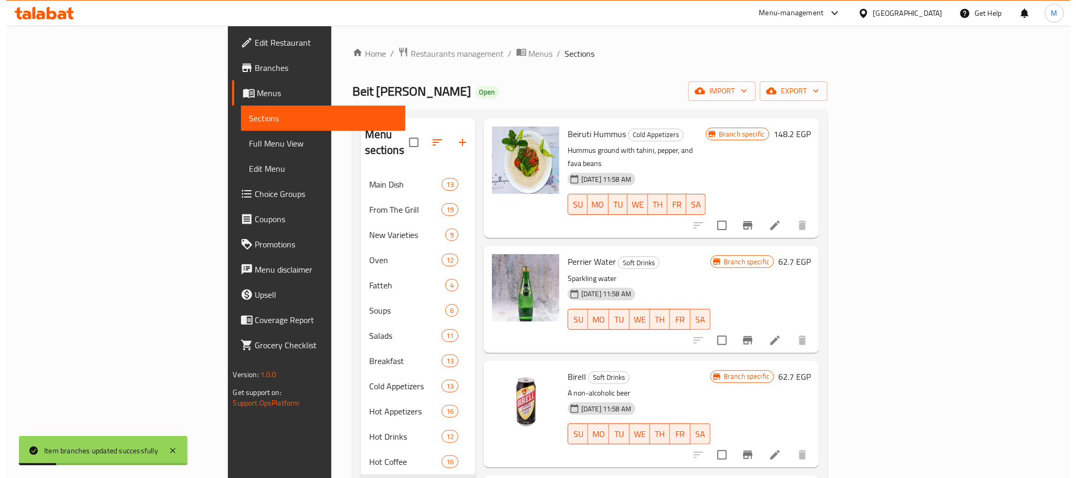
scroll to position [0, 0]
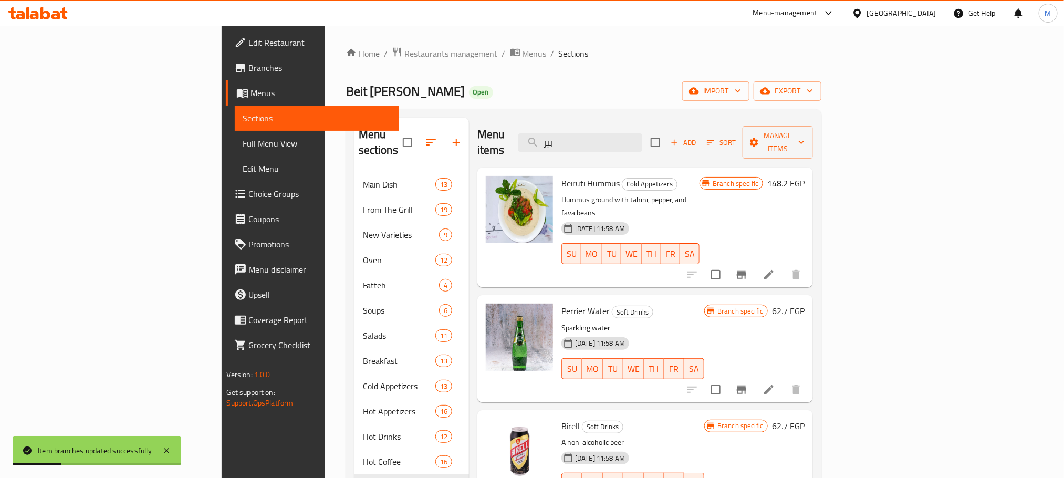
click at [737, 127] on div "Menu items بير Add Sort Manage items" at bounding box center [645, 143] width 336 height 50
click at [642, 144] on input "بير" at bounding box center [580, 142] width 124 height 18
paste input "يد [PERSON_NAME]"
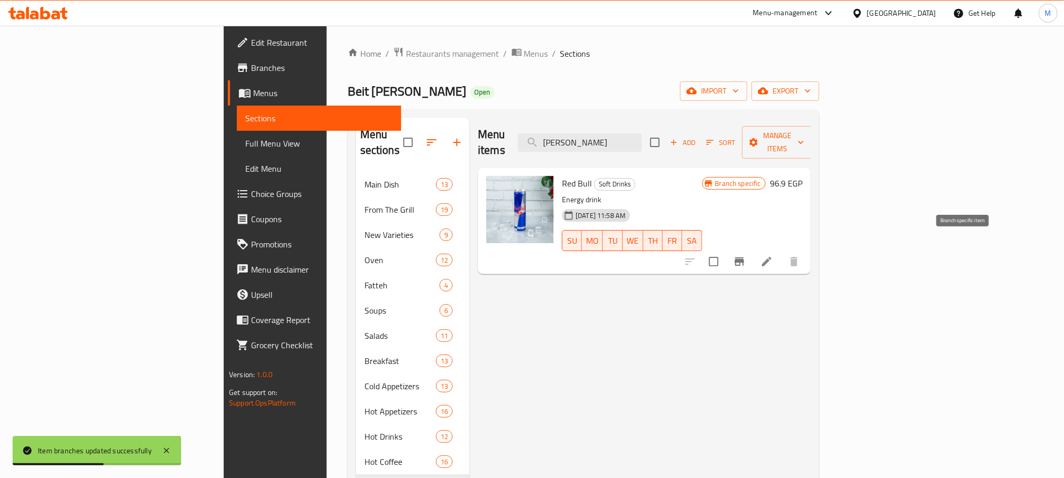
type input "[PERSON_NAME]"
click at [744, 257] on icon "Branch-specific-item" at bounding box center [739, 261] width 9 height 8
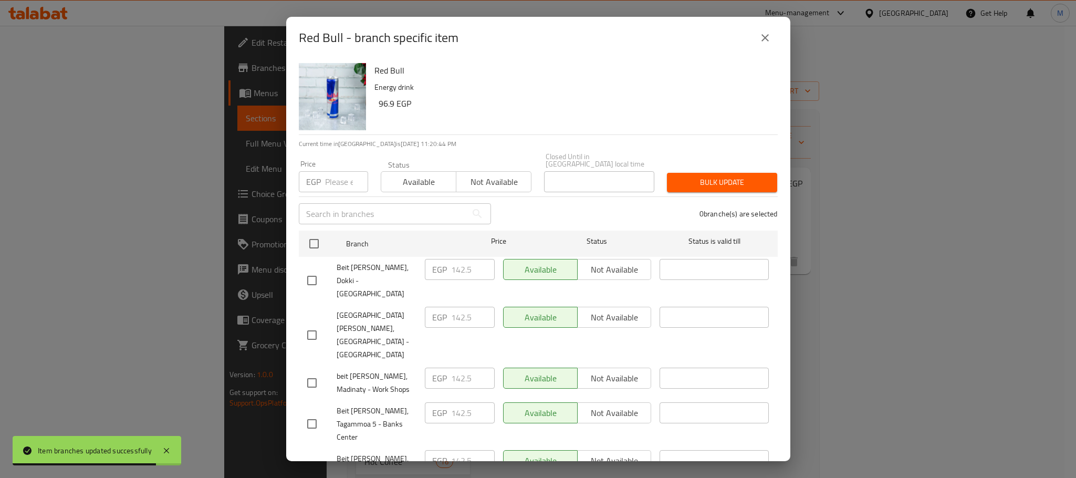
click at [316, 269] on input "checkbox" at bounding box center [312, 280] width 22 height 22
checkbox input "true"
click at [311, 372] on input "checkbox" at bounding box center [312, 383] width 22 height 22
checkbox input "true"
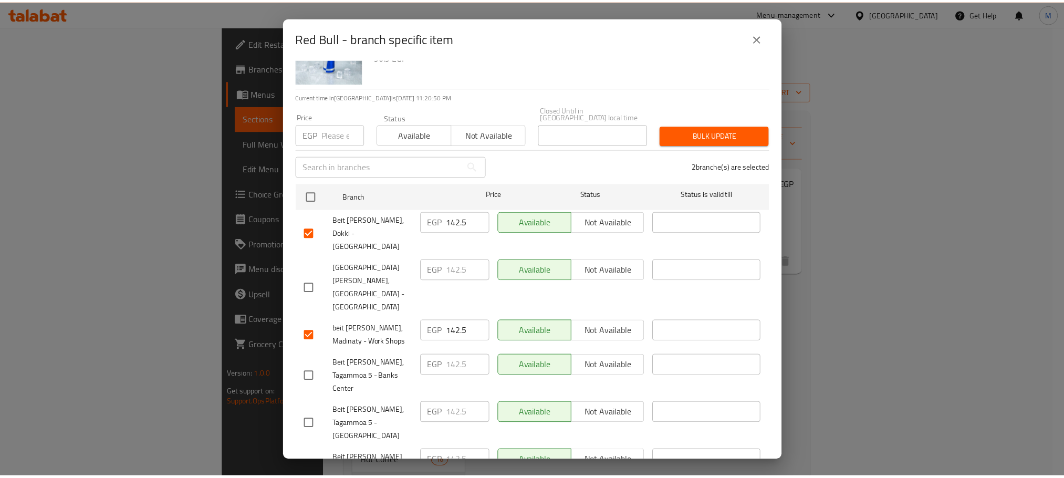
scroll to position [57, 0]
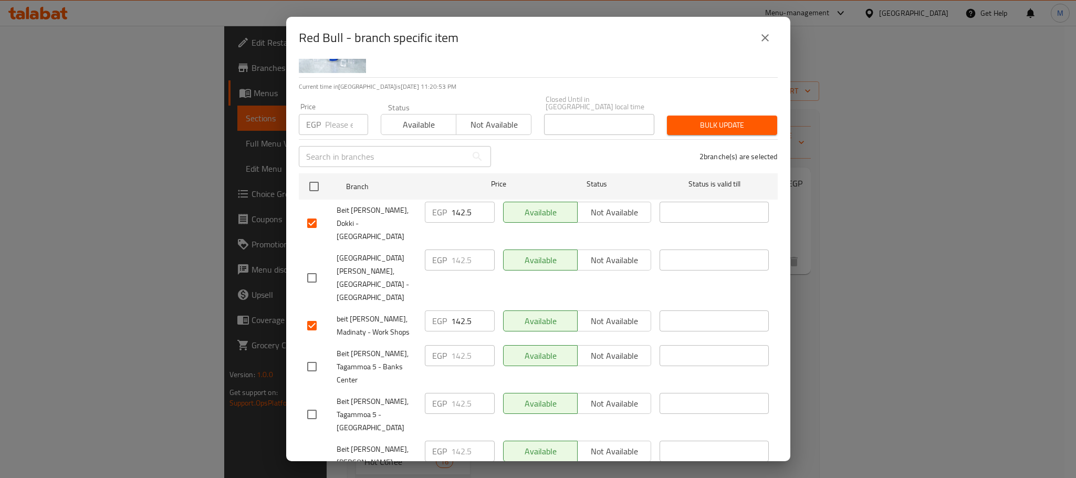
click at [303, 356] on input "checkbox" at bounding box center [312, 367] width 22 height 22
checkbox input "true"
click at [459, 345] on input "142.5" at bounding box center [473, 355] width 44 height 21
paste input "5"
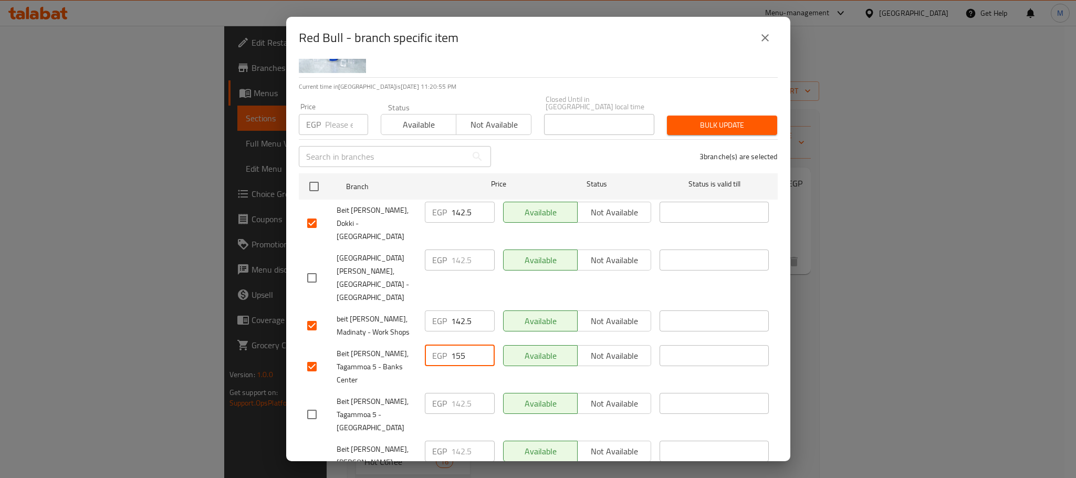
type input "155"
click at [457, 310] on input "142.5" at bounding box center [473, 320] width 44 height 21
paste input "5"
type input "155"
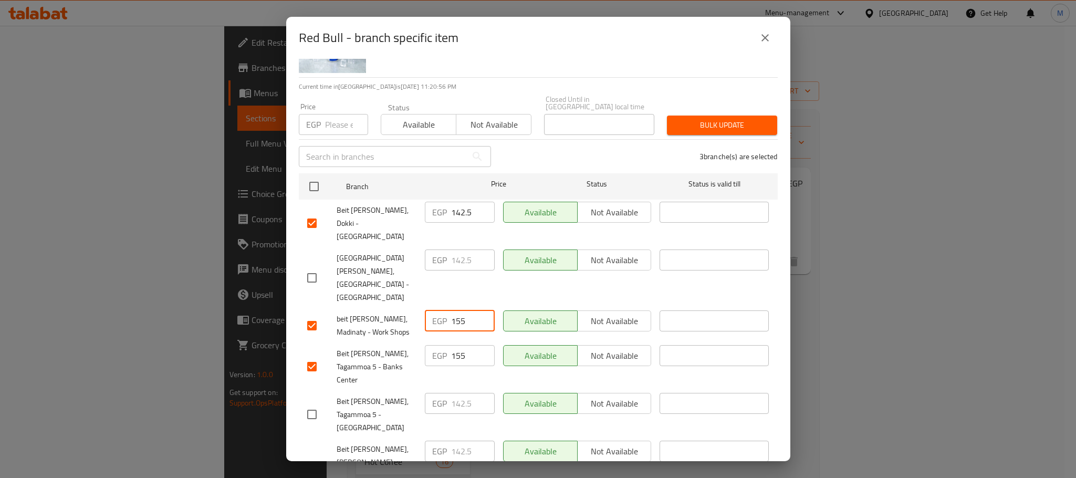
click at [457, 211] on input "142.5" at bounding box center [473, 212] width 44 height 21
paste input "5"
type input "155"
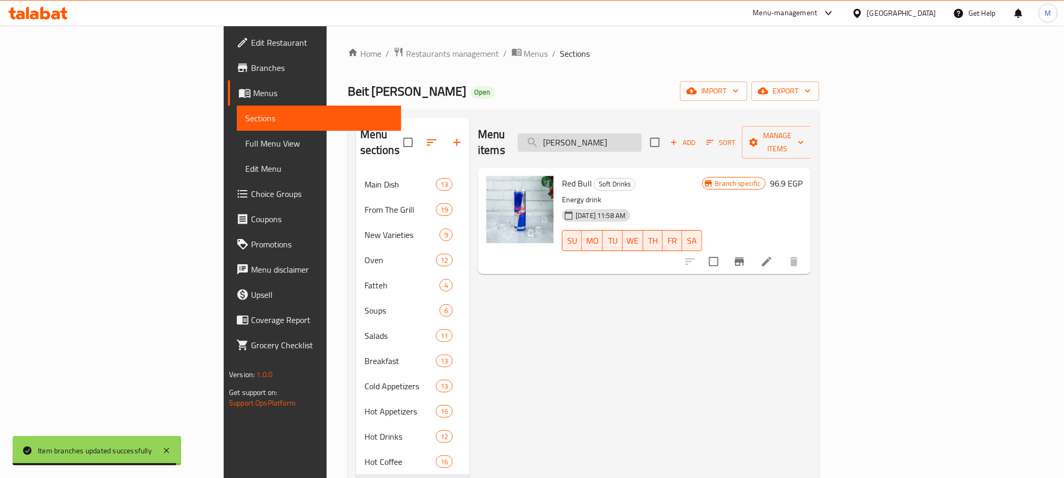
click at [642, 134] on input "[PERSON_NAME]" at bounding box center [580, 142] width 124 height 18
paste input "مياة صغيرة"
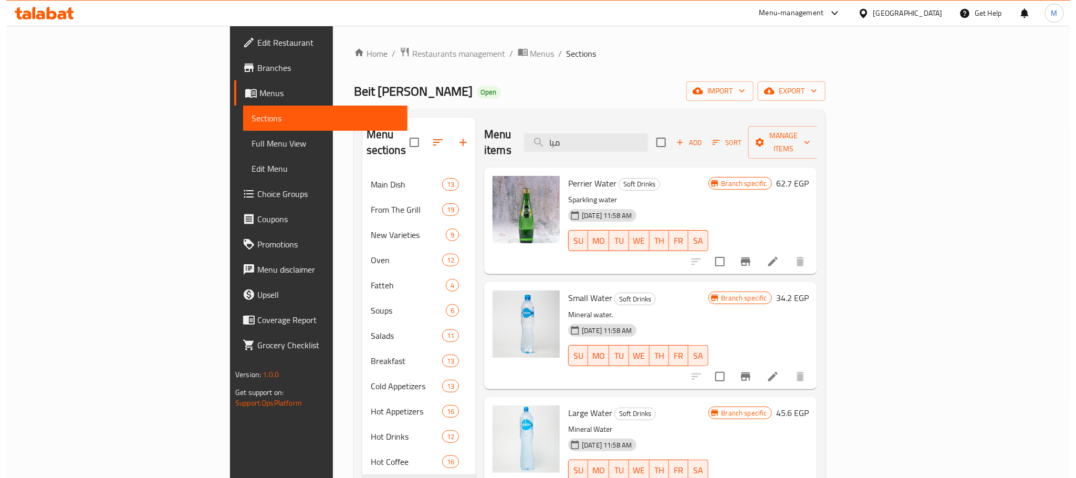
scroll to position [64, 0]
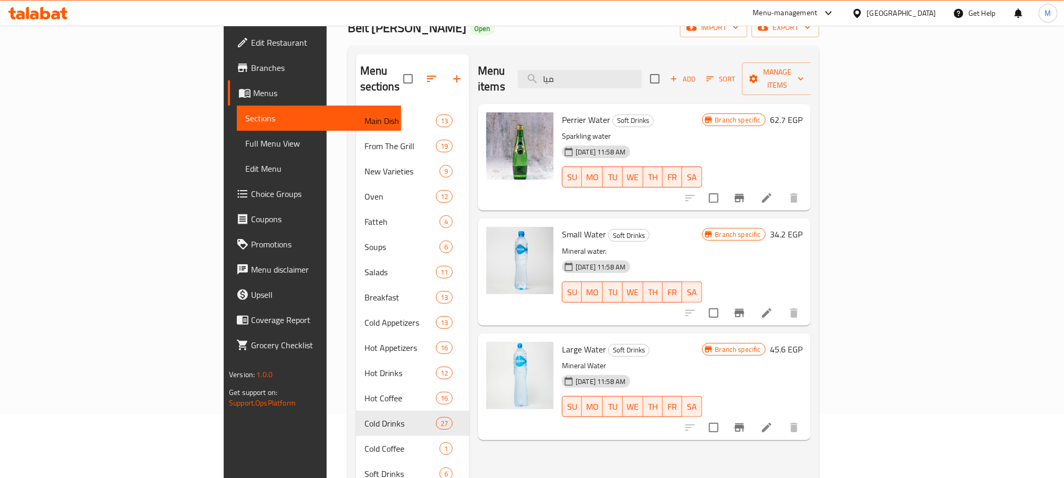
type input "ميا"
click at [744, 309] on icon "Branch-specific-item" at bounding box center [739, 313] width 9 height 8
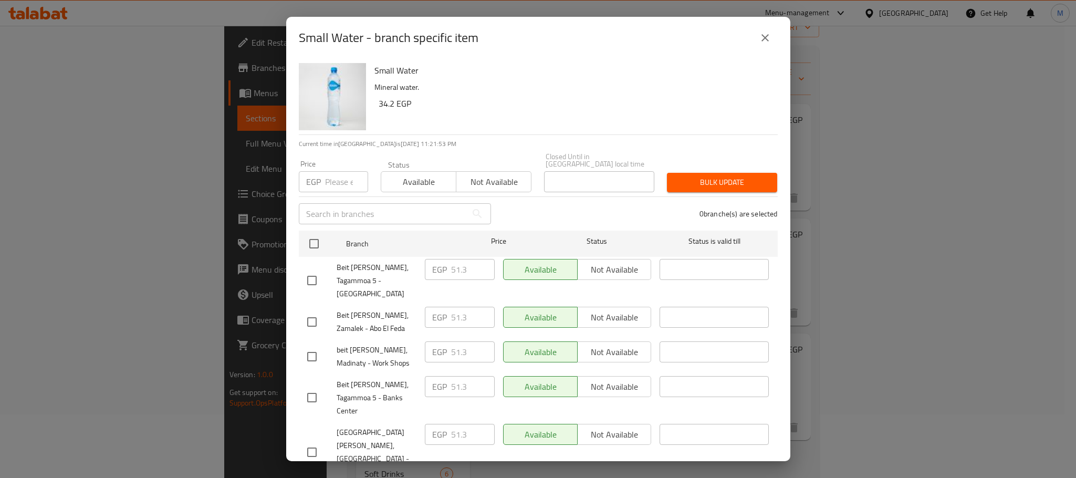
click at [309, 346] on input "checkbox" at bounding box center [312, 357] width 22 height 22
checkbox input "true"
click at [309, 387] on input "checkbox" at bounding box center [312, 398] width 22 height 22
checkbox input "true"
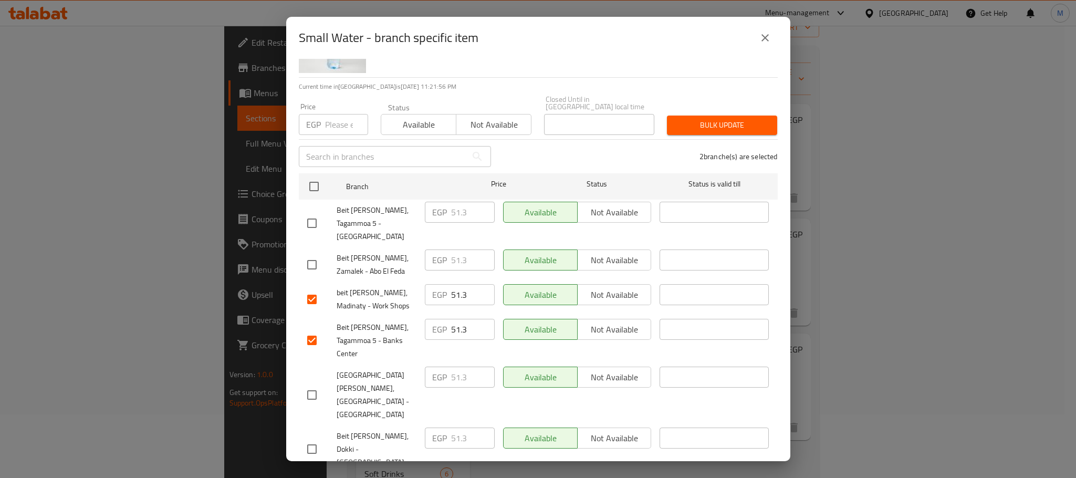
click at [313, 438] on input "checkbox" at bounding box center [312, 449] width 22 height 22
checkbox input "true"
click at [454, 428] on input "51.3" at bounding box center [473, 438] width 44 height 21
paste input "65"
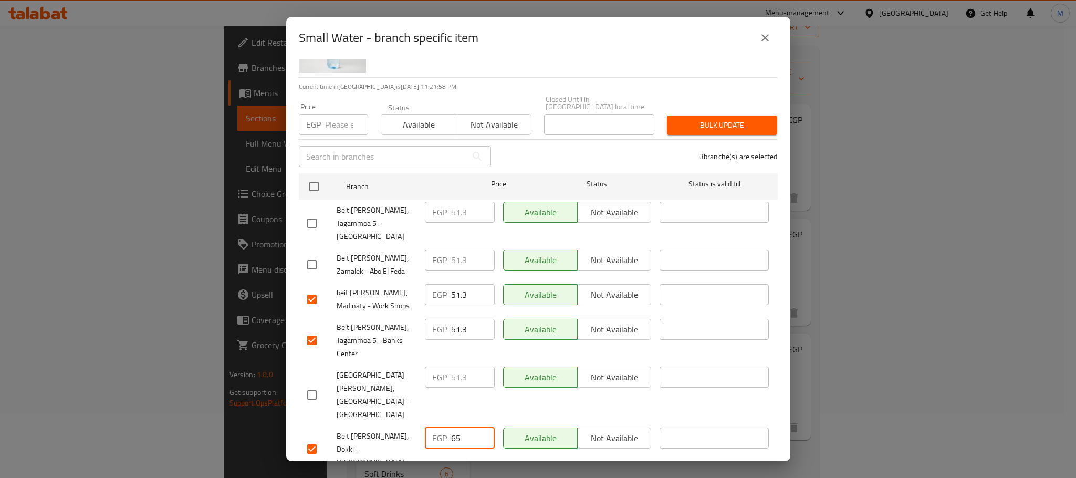
type input "65"
click at [454, 319] on input "51.3" at bounding box center [473, 329] width 44 height 21
paste input "65"
type input "65"
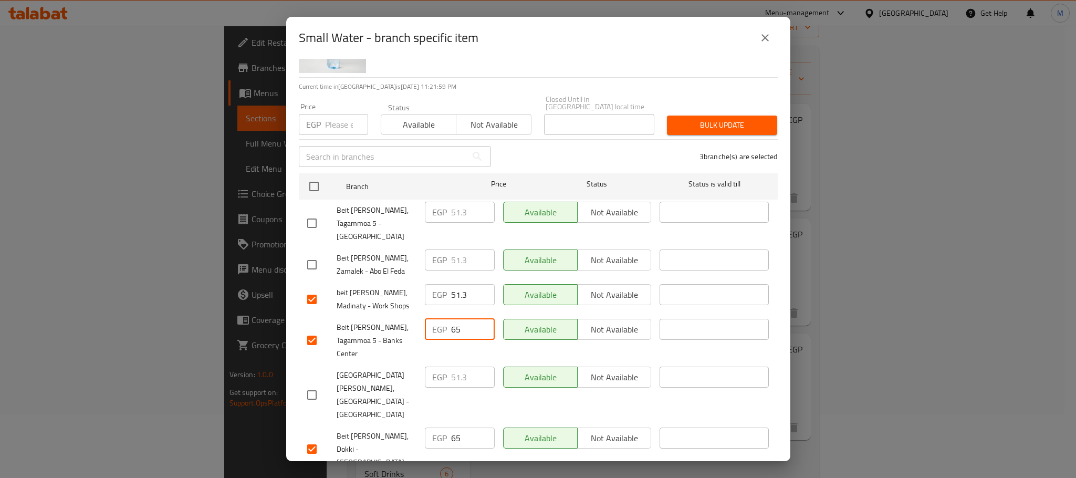
click at [452, 284] on input "51.3" at bounding box center [473, 294] width 44 height 21
paste input "65"
type input "65"
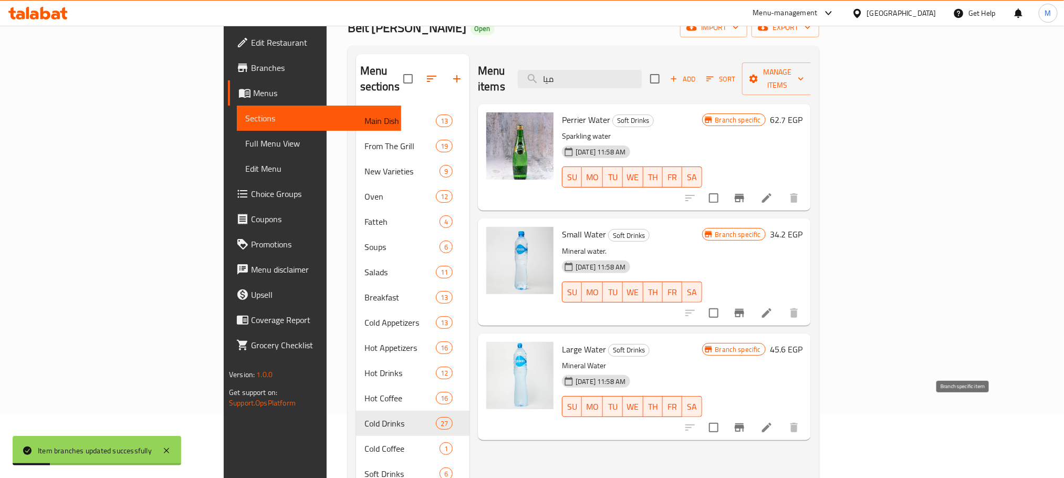
click at [744, 423] on icon "Branch-specific-item" at bounding box center [739, 427] width 9 height 8
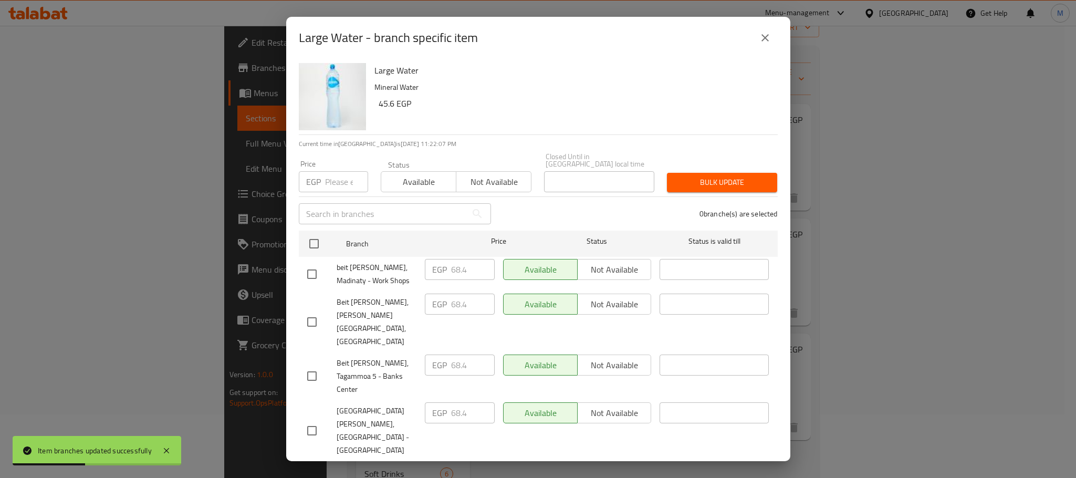
click at [308, 268] on input "checkbox" at bounding box center [312, 274] width 22 height 22
checkbox input "true"
drag, startPoint x: 310, startPoint y: 335, endPoint x: 318, endPoint y: 331, distance: 8.7
click at [310, 365] on input "checkbox" at bounding box center [312, 376] width 22 height 22
checkbox input "true"
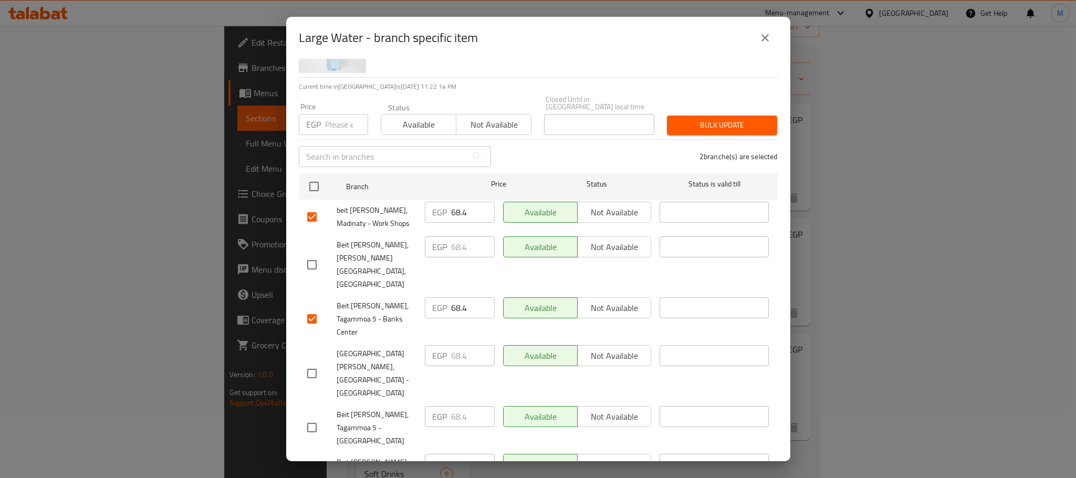
click at [310, 464] on input "checkbox" at bounding box center [312, 475] width 22 height 22
checkbox input "true"
click at [456, 454] on input "68.4" at bounding box center [473, 464] width 44 height 21
paste input "80"
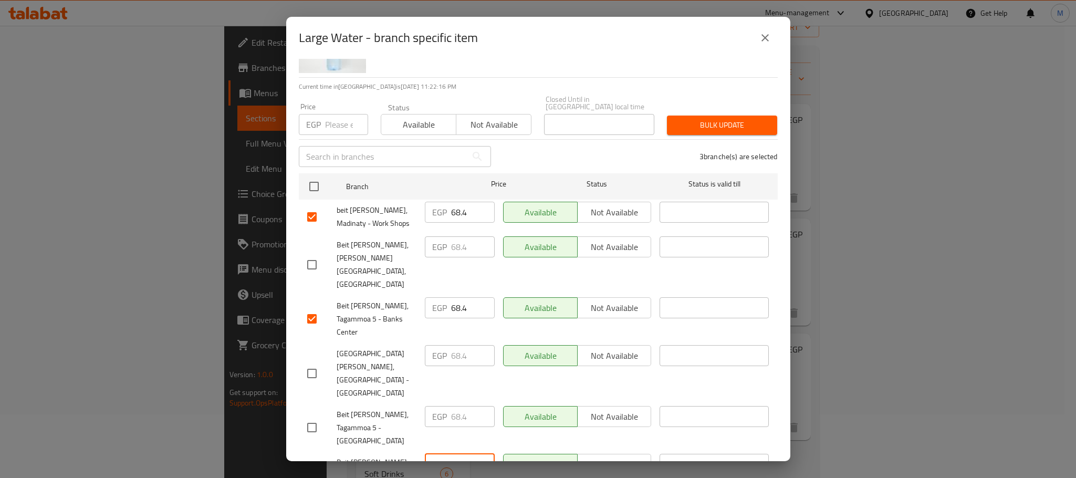
type input "80"
click at [456, 297] on input "68.4" at bounding box center [473, 307] width 44 height 21
paste input "80"
type input "80"
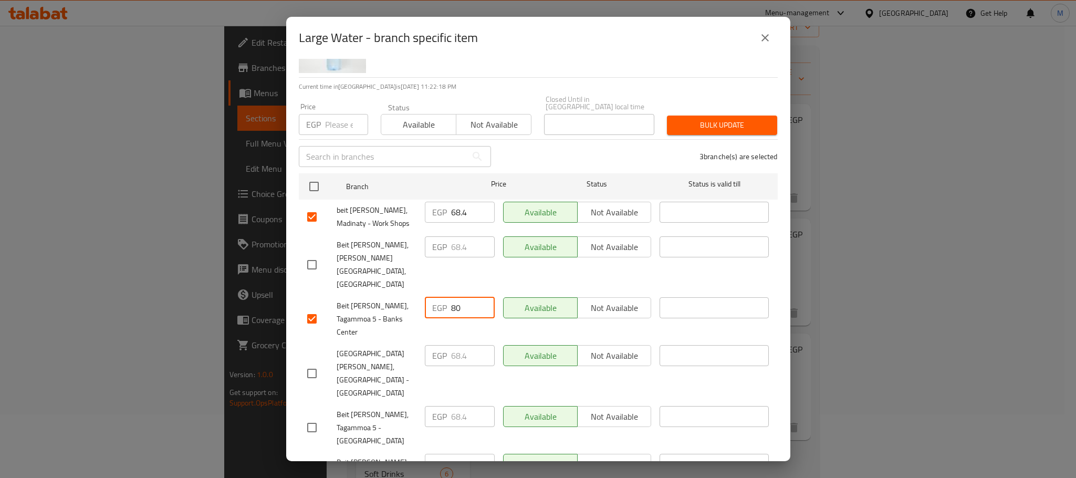
click at [456, 202] on input "68.4" at bounding box center [473, 212] width 44 height 21
paste input "80"
type input "80"
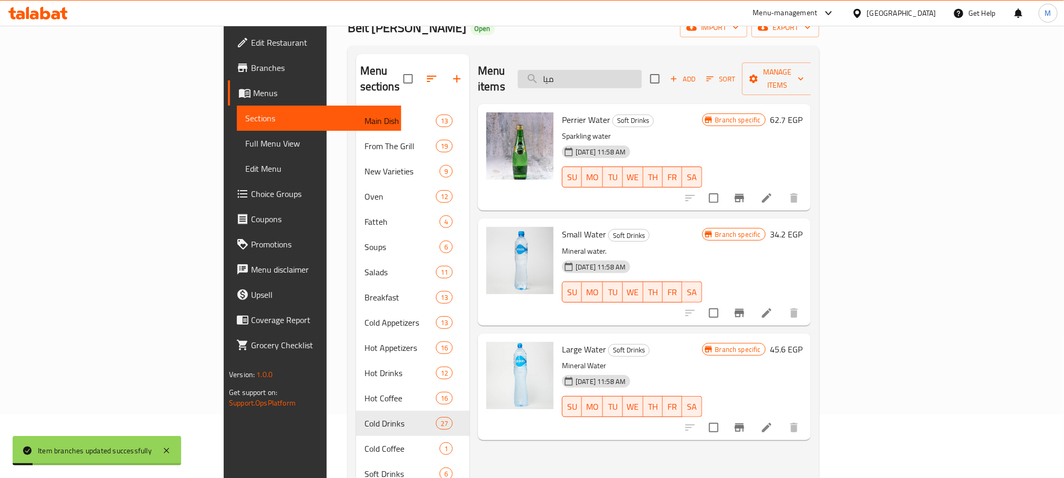
click at [642, 73] on input "ميا" at bounding box center [580, 79] width 124 height 18
paste input "ول"
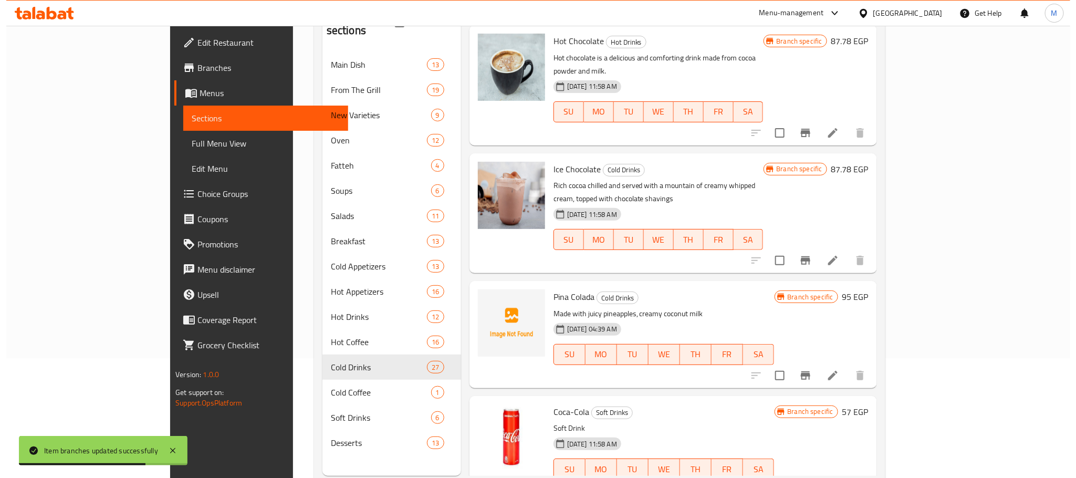
scroll to position [147, 0]
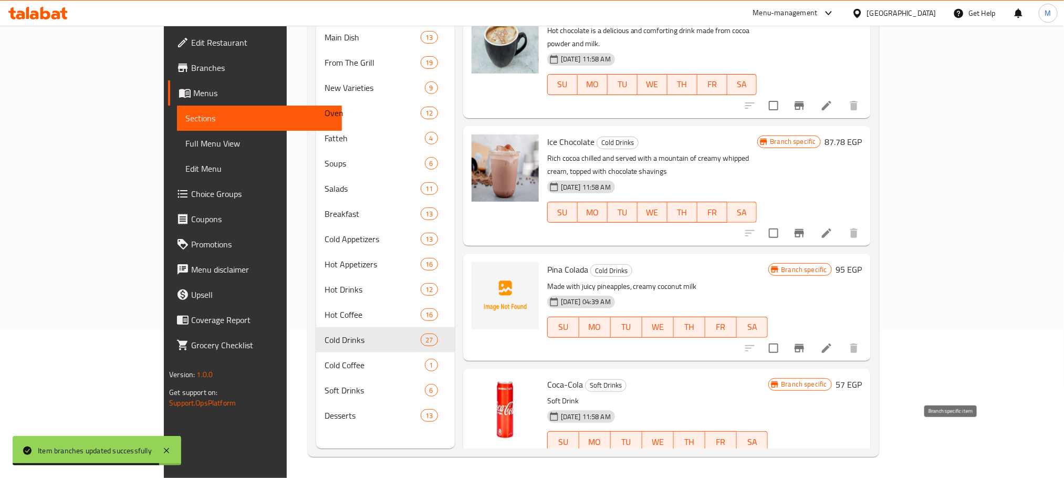
type input "كولا"
click at [806, 456] on icon "Branch-specific-item" at bounding box center [799, 462] width 13 height 13
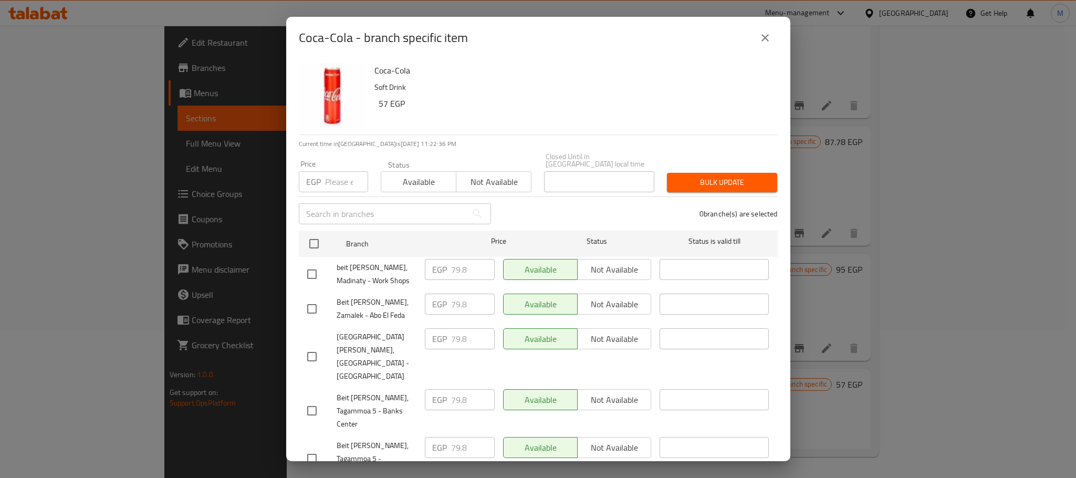
click at [310, 268] on input "checkbox" at bounding box center [312, 274] width 22 height 22
checkbox input "true"
click at [312, 400] on input "checkbox" at bounding box center [312, 411] width 22 height 22
checkbox input "true"
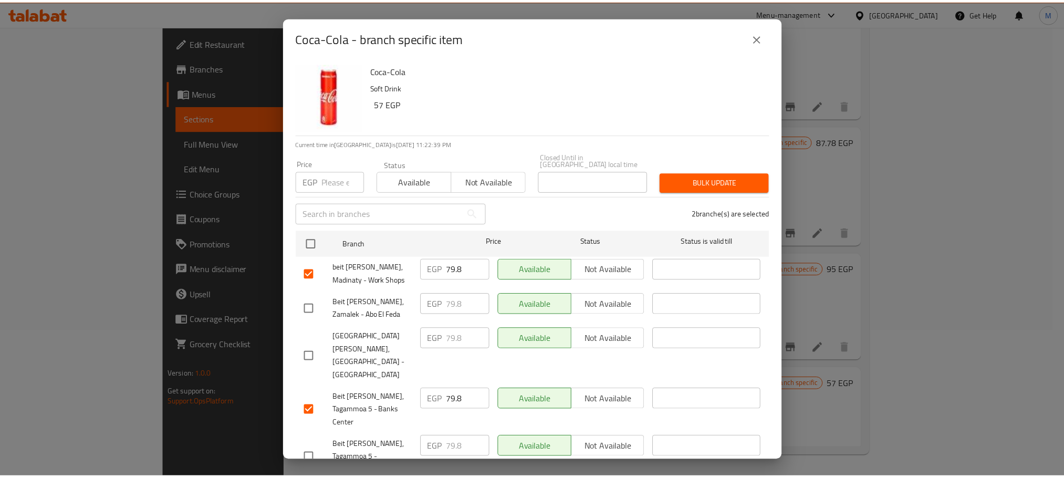
scroll to position [57, 0]
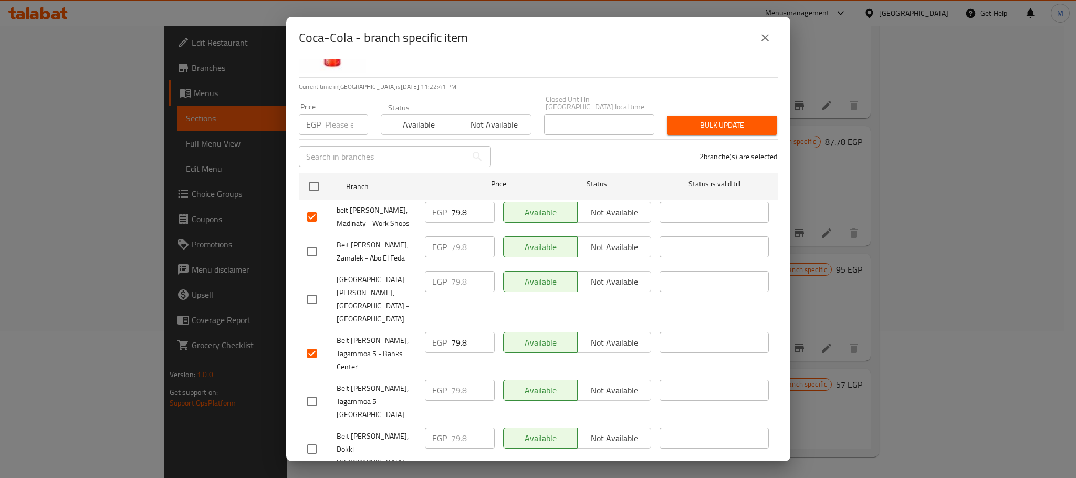
click at [306, 438] on input "checkbox" at bounding box center [312, 449] width 22 height 22
checkbox input "true"
click at [459, 428] on input "79.8" at bounding box center [473, 438] width 44 height 21
paste input "95"
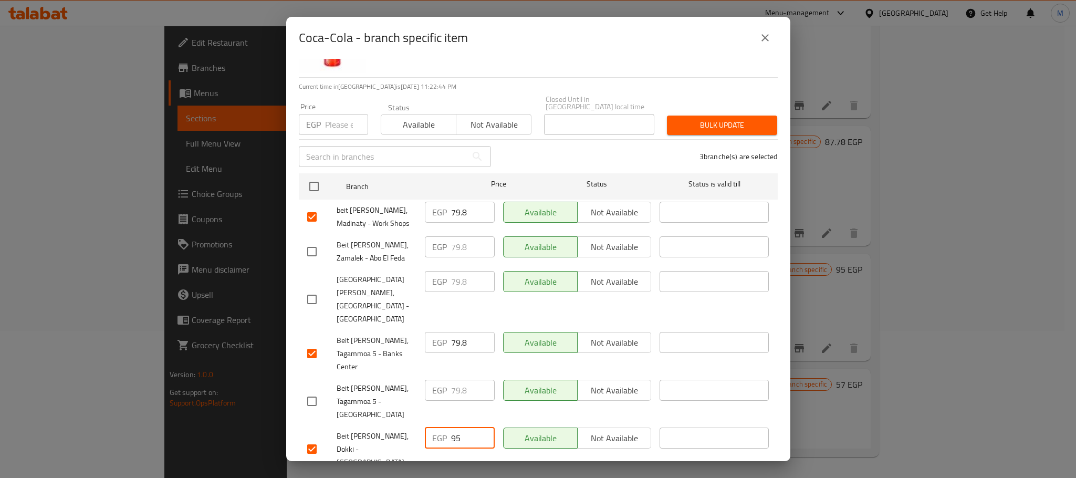
type input "95"
click at [454, 332] on input "79.8" at bounding box center [473, 342] width 44 height 21
paste input "95"
type input "95"
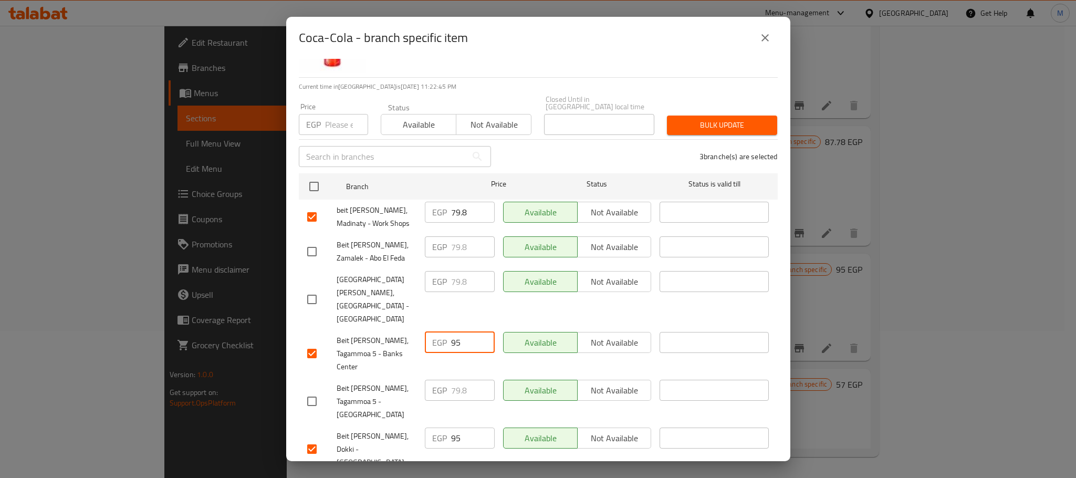
click at [459, 206] on input "79.8" at bounding box center [473, 212] width 44 height 21
paste input "95"
type input "95"
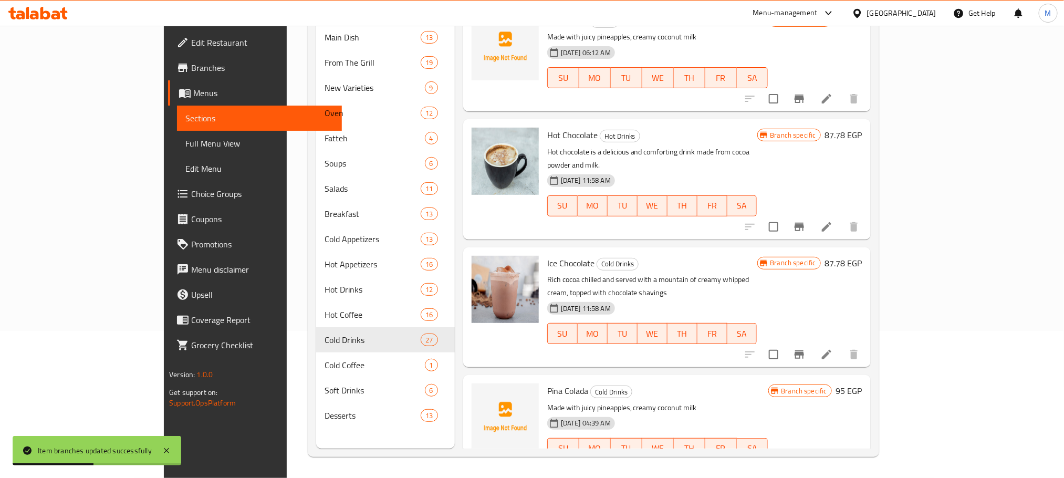
scroll to position [0, 0]
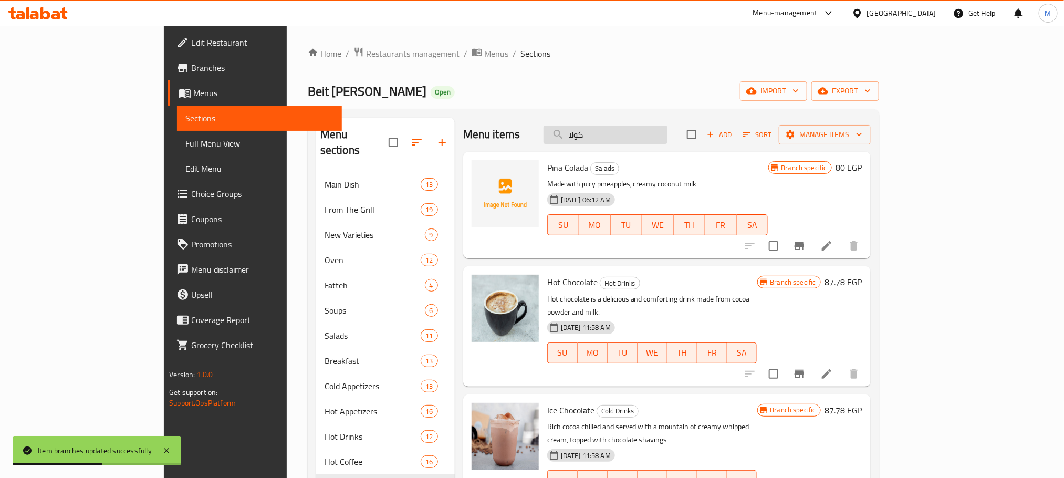
click at [668, 137] on input "كولا" at bounding box center [606, 135] width 124 height 18
paste input "ياة"
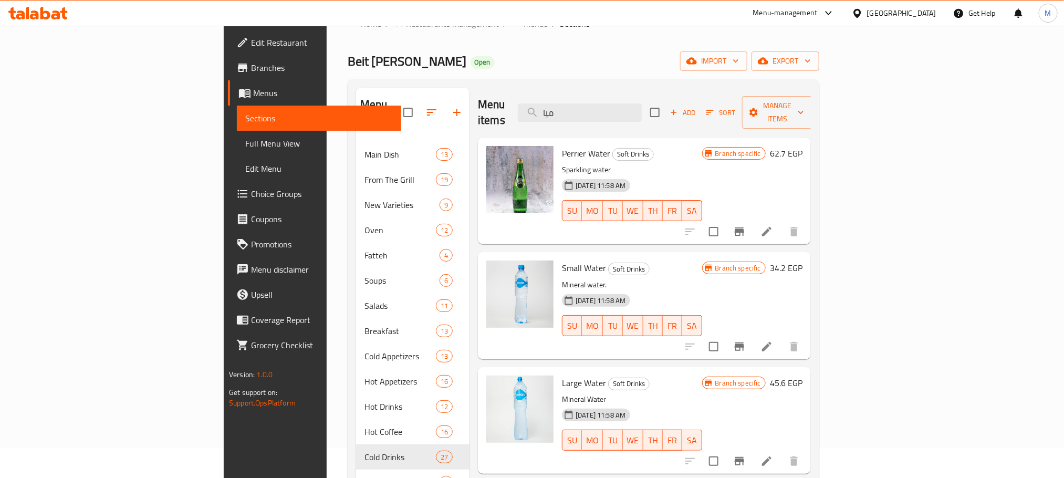
scroll to position [27, 0]
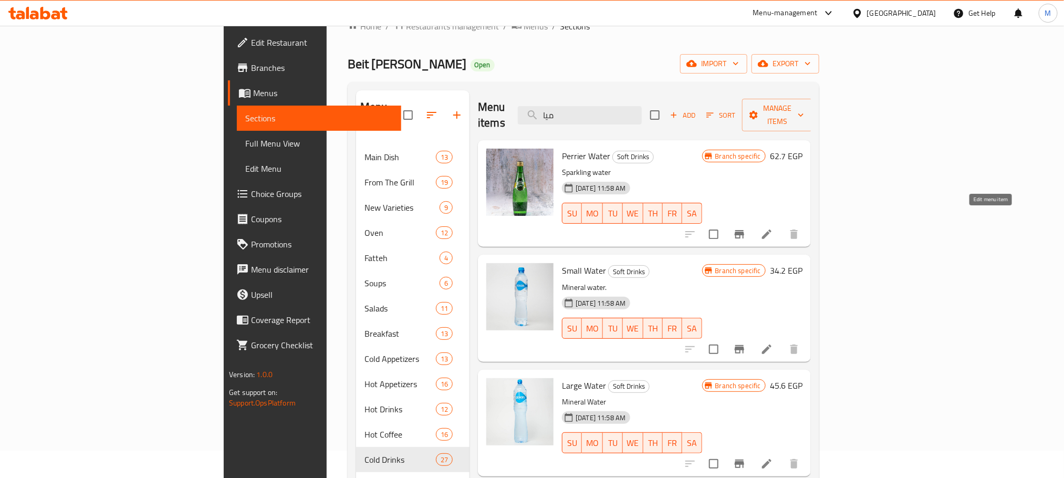
type input "ميا"
click at [773, 228] on icon at bounding box center [767, 234] width 13 height 13
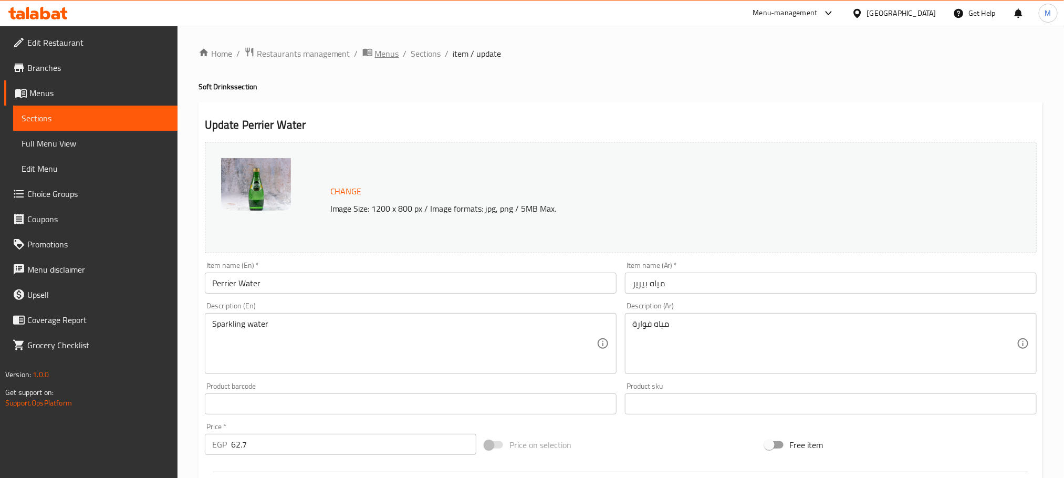
click at [387, 59] on span "Menus" at bounding box center [387, 53] width 24 height 13
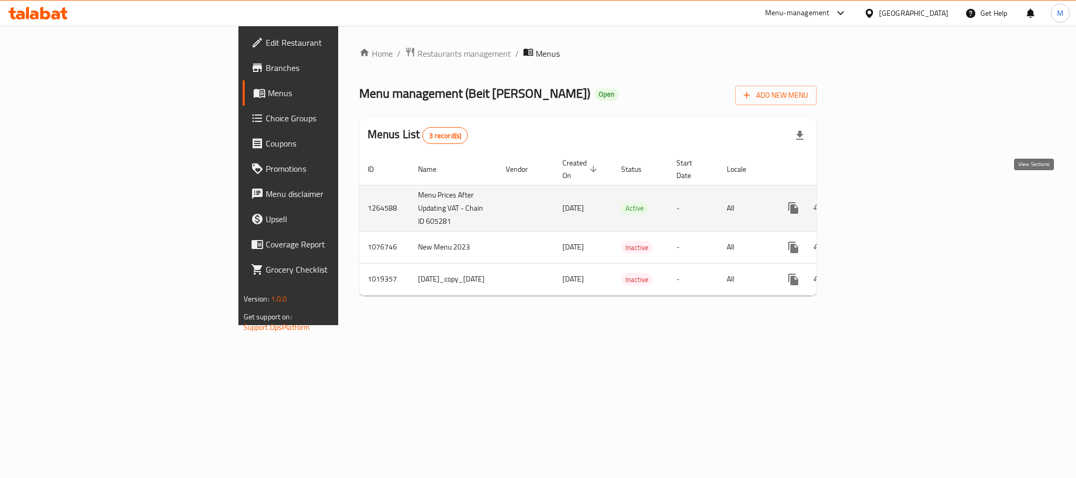
click at [876, 202] on icon "enhanced table" at bounding box center [869, 208] width 13 height 13
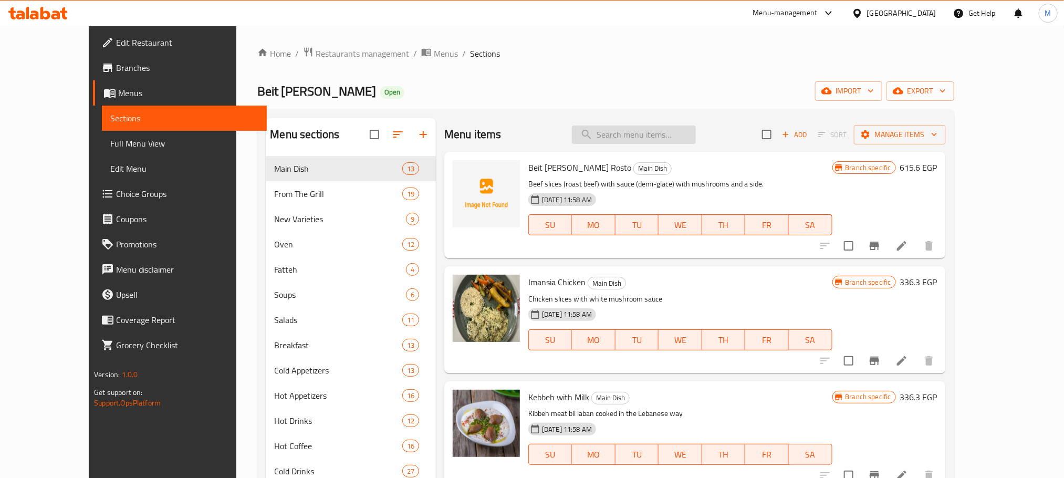
click at [693, 137] on input "search" at bounding box center [634, 135] width 124 height 18
paste input "بقلاوة بالقشدة"
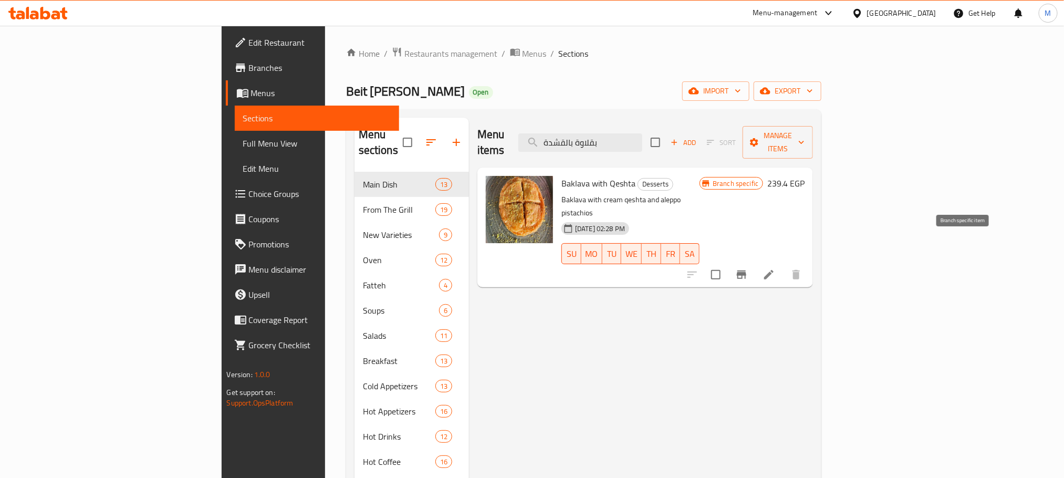
type input "بقلاوة بالقشدة"
click at [754, 262] on button "Branch-specific-item" at bounding box center [741, 274] width 25 height 25
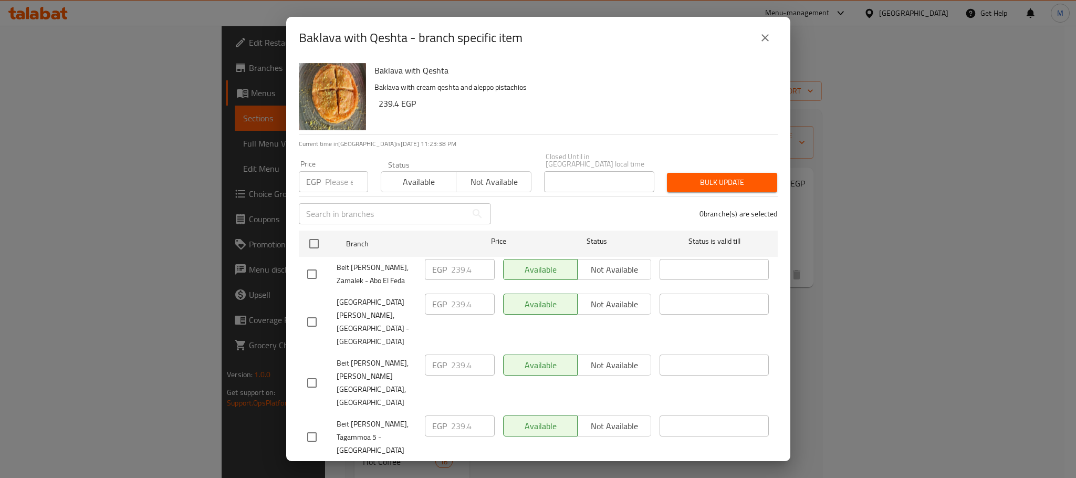
click at [312, 372] on input "checkbox" at bounding box center [312, 383] width 22 height 22
checkbox input "true"
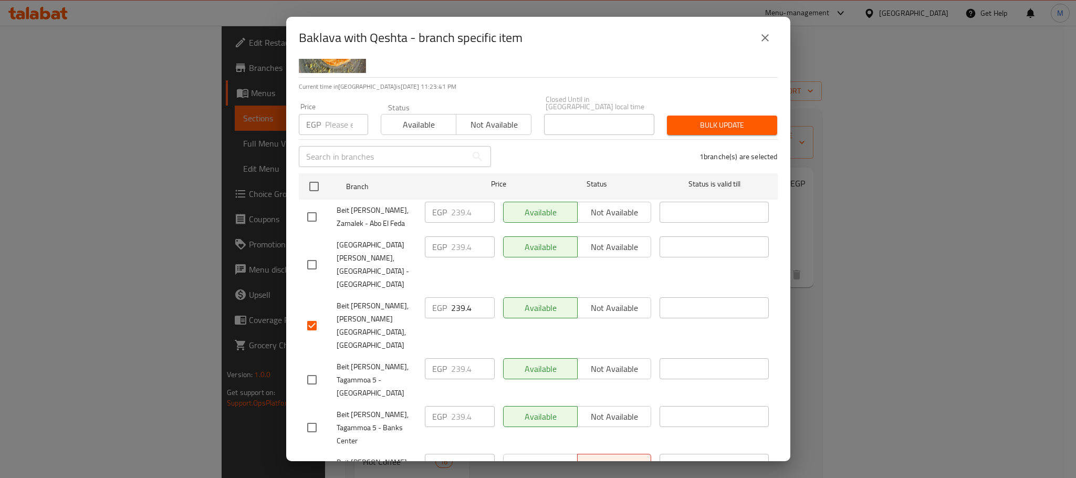
click at [301, 417] on input "checkbox" at bounding box center [312, 428] width 22 height 22
checkbox input "true"
click at [308, 464] on input "checkbox" at bounding box center [312, 475] width 22 height 22
checkbox input "true"
click at [453, 454] on input "239.4" at bounding box center [473, 464] width 44 height 21
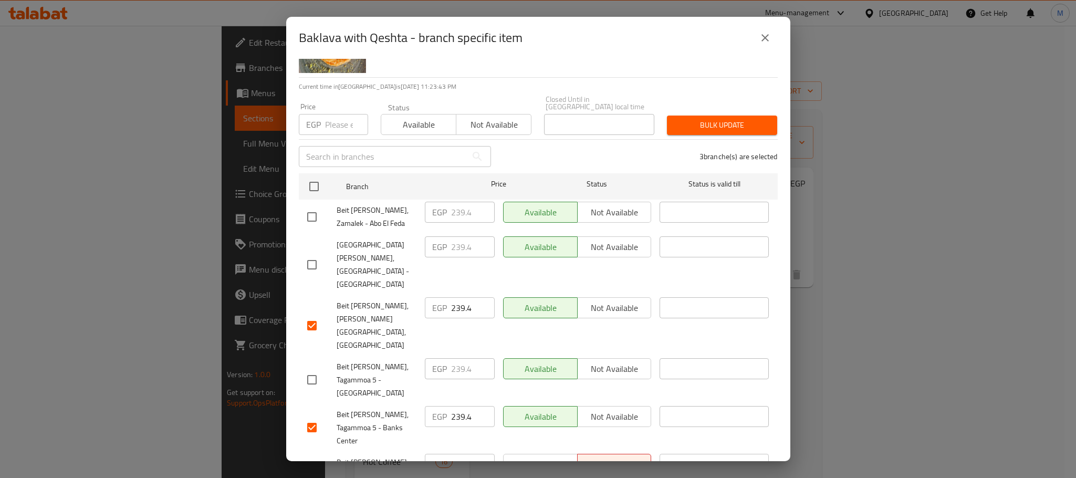
click at [453, 454] on input "239.4" at bounding box center [473, 464] width 44 height 21
paste input "50"
type input "250"
click at [452, 406] on input "239.4" at bounding box center [473, 416] width 44 height 21
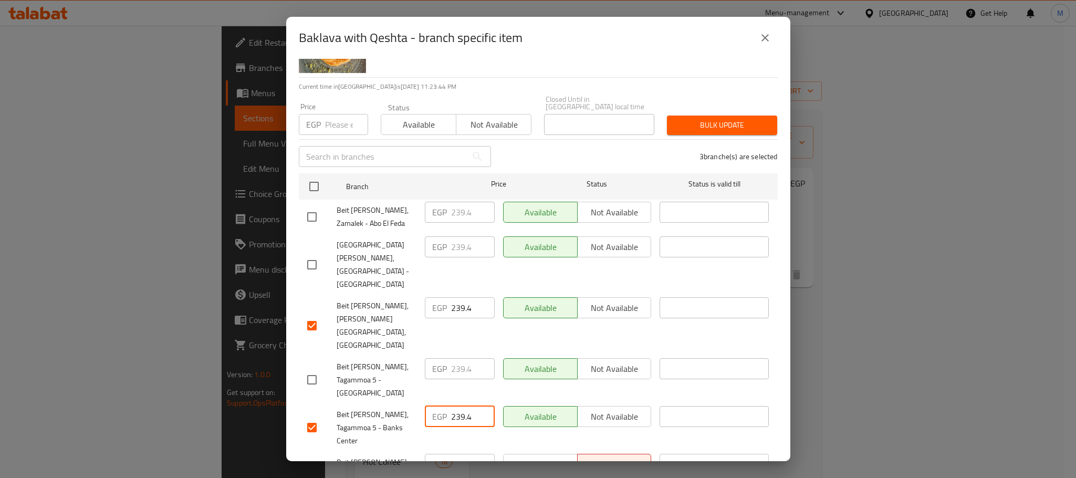
paste input "50"
type input "250"
click at [459, 297] on input "239.4" at bounding box center [473, 307] width 44 height 21
paste input "50"
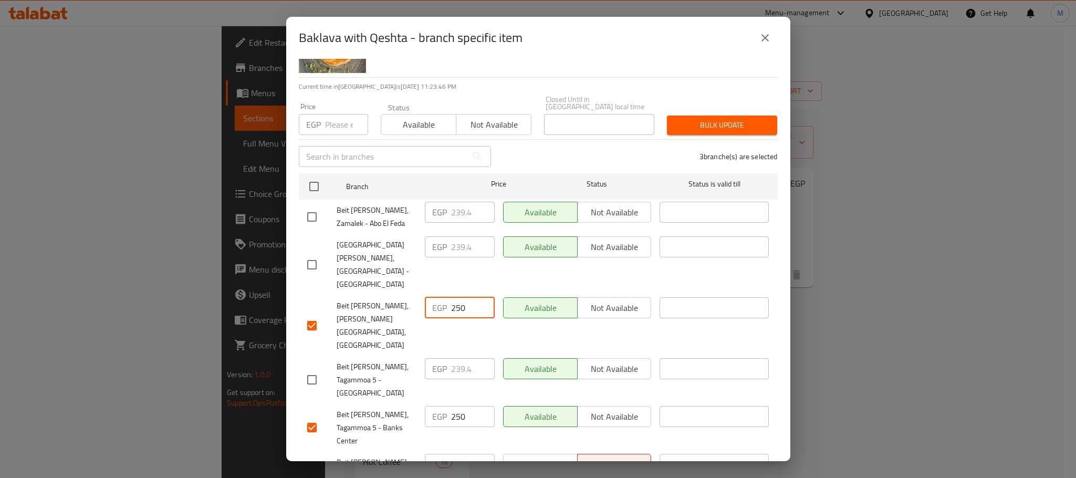
type input "250"
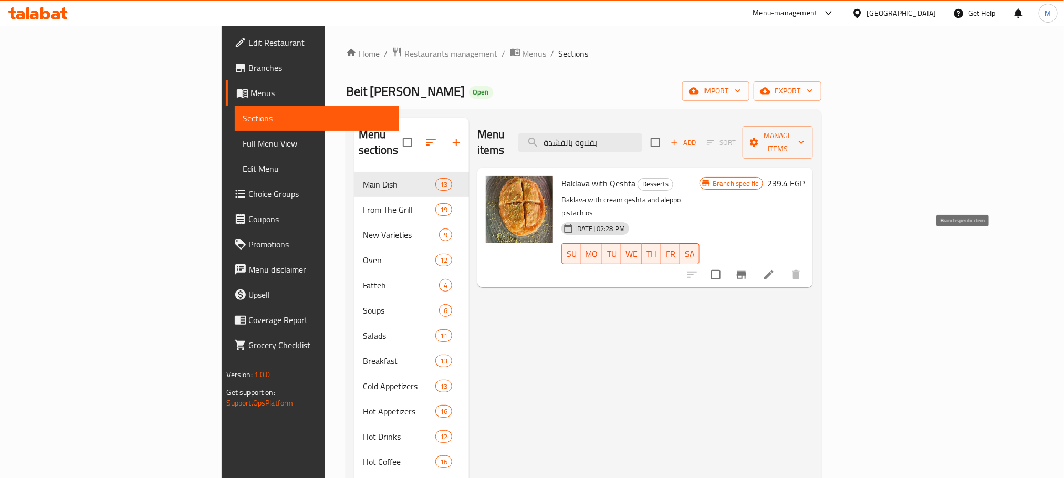
click at [754, 262] on button "Branch-specific-item" at bounding box center [741, 274] width 25 height 25
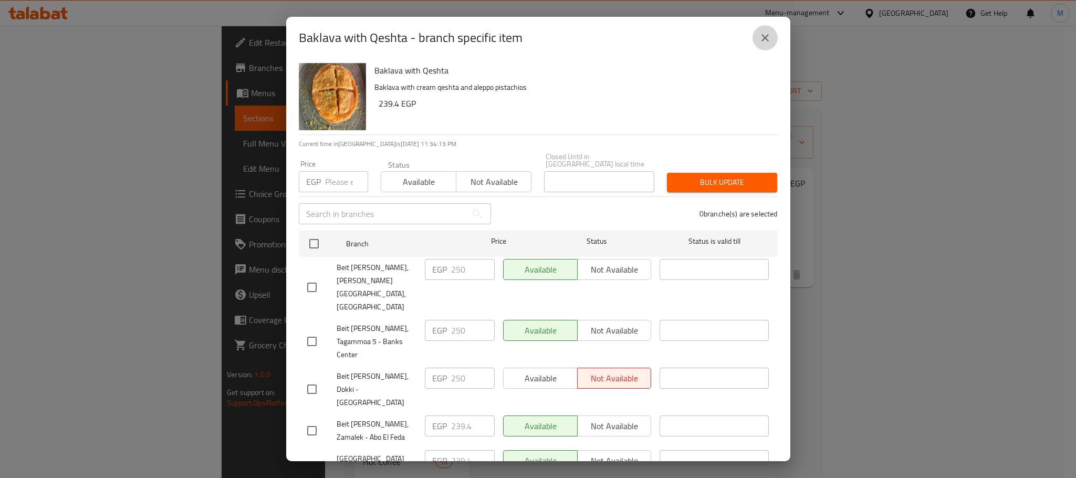
click at [761, 30] on button "close" at bounding box center [765, 37] width 25 height 25
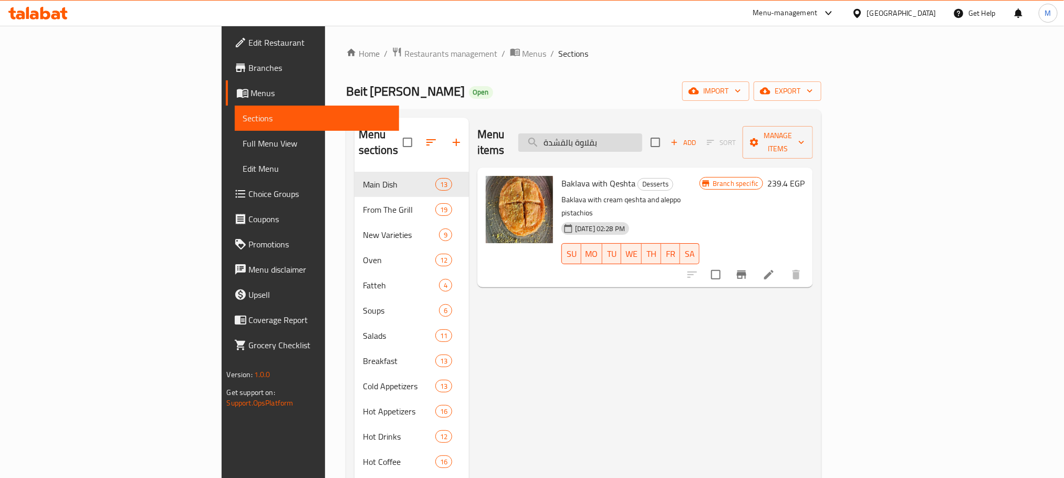
click at [642, 144] on input "بقلاوة بالقشدة" at bounding box center [580, 142] width 124 height 18
paste input "سدق"
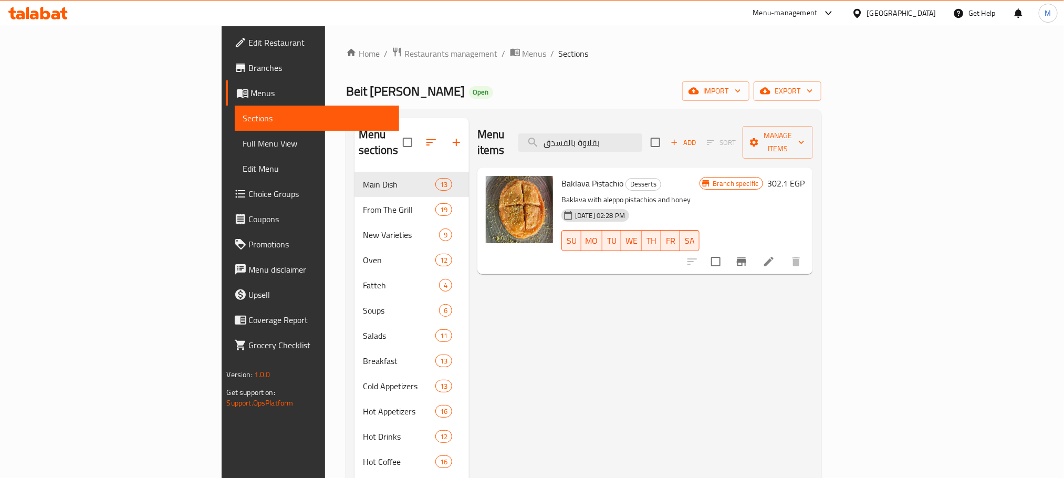
type input "بقلاوة بالفسدق"
click at [748, 255] on icon "Branch-specific-item" at bounding box center [741, 261] width 13 height 13
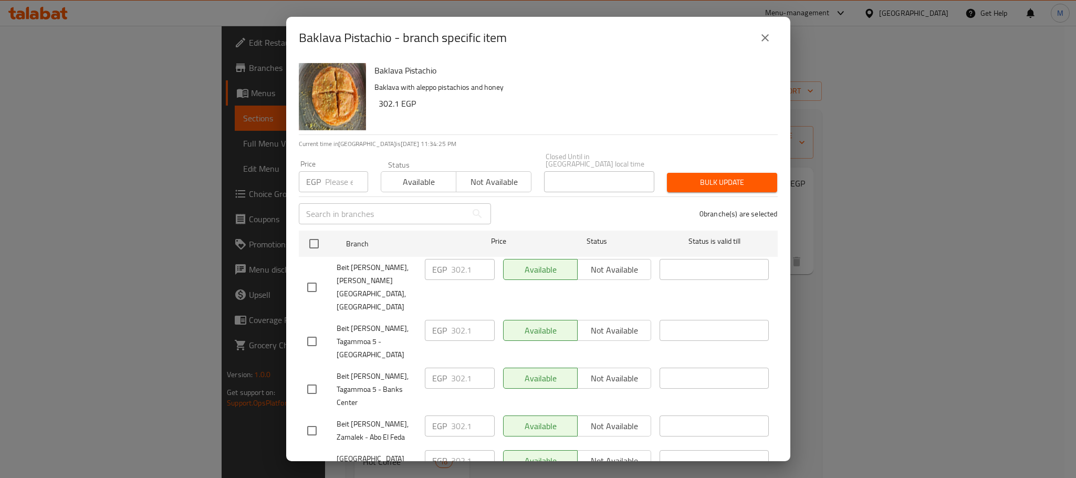
click at [309, 378] on input "checkbox" at bounding box center [312, 389] width 22 height 22
checkbox input "true"
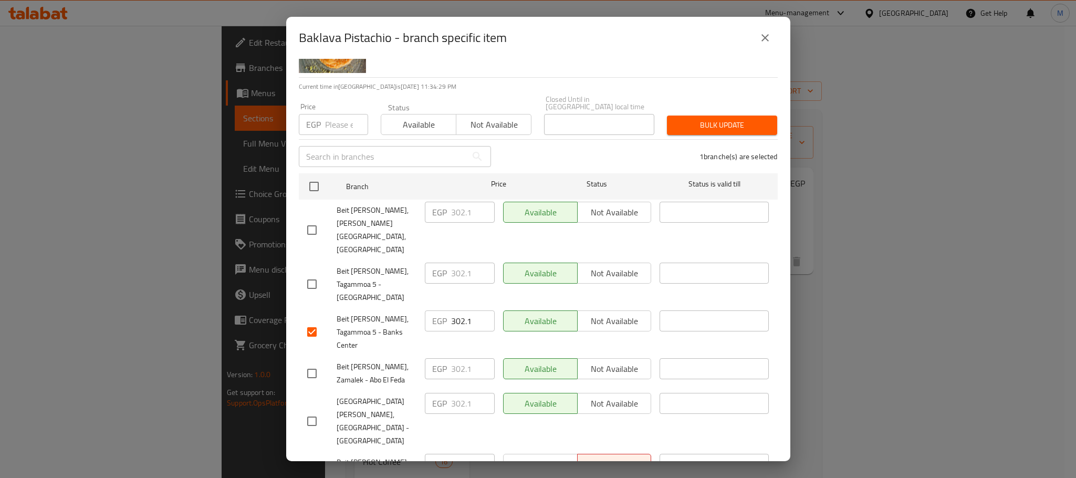
checkbox input "true"
click at [312, 464] on input "checkbox" at bounding box center [312, 475] width 22 height 22
checkbox input "true"
click at [461, 454] on input "302.1" at bounding box center [473, 464] width 44 height 21
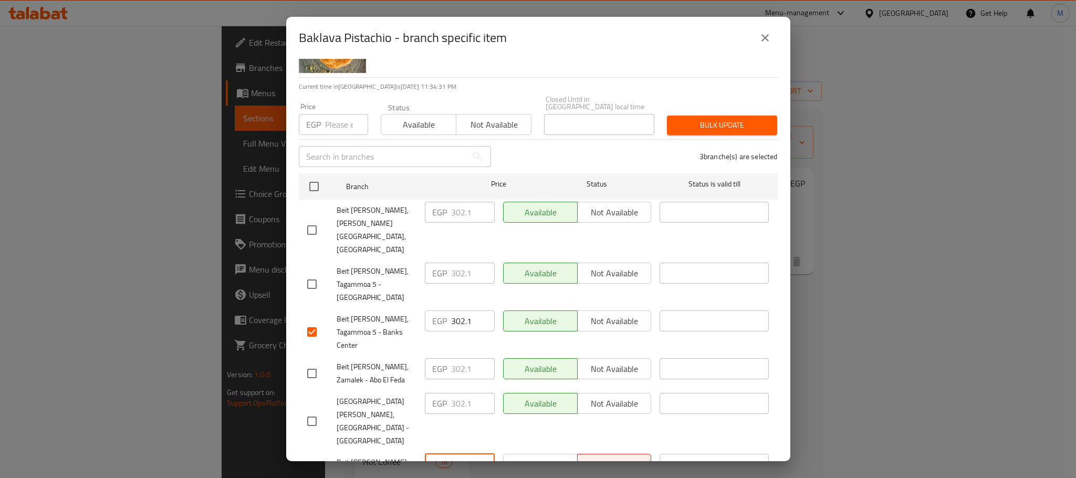
click at [461, 454] on input "302.1" at bounding box center [473, 464] width 44 height 21
paste input "10"
type input "310"
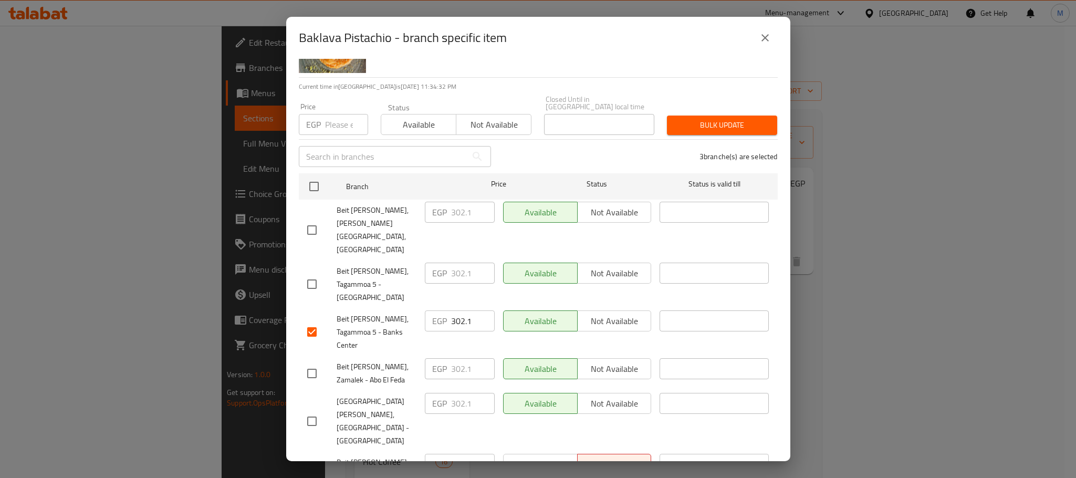
paste input "10"
type input "310"
click at [455, 310] on input "302.1" at bounding box center [473, 320] width 44 height 21
paste input "10"
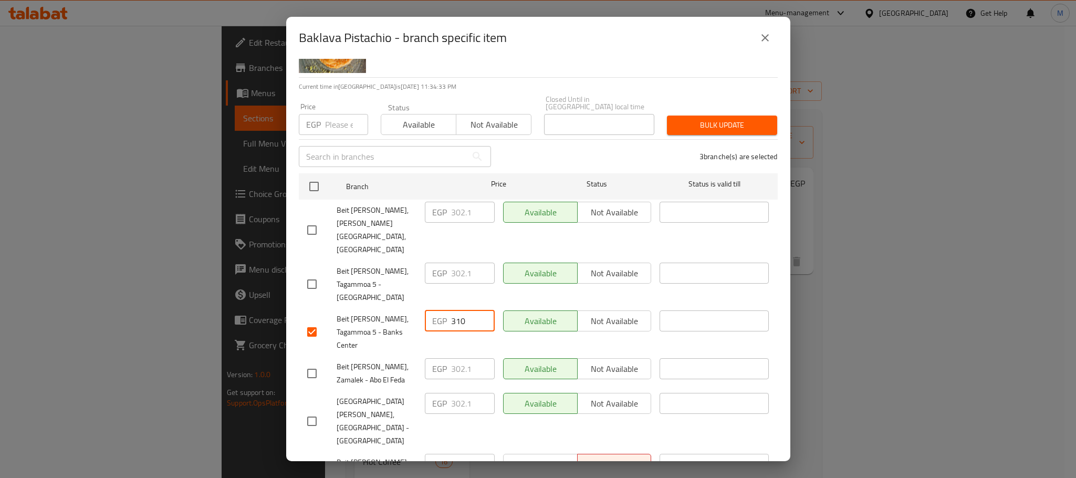
type input "310"
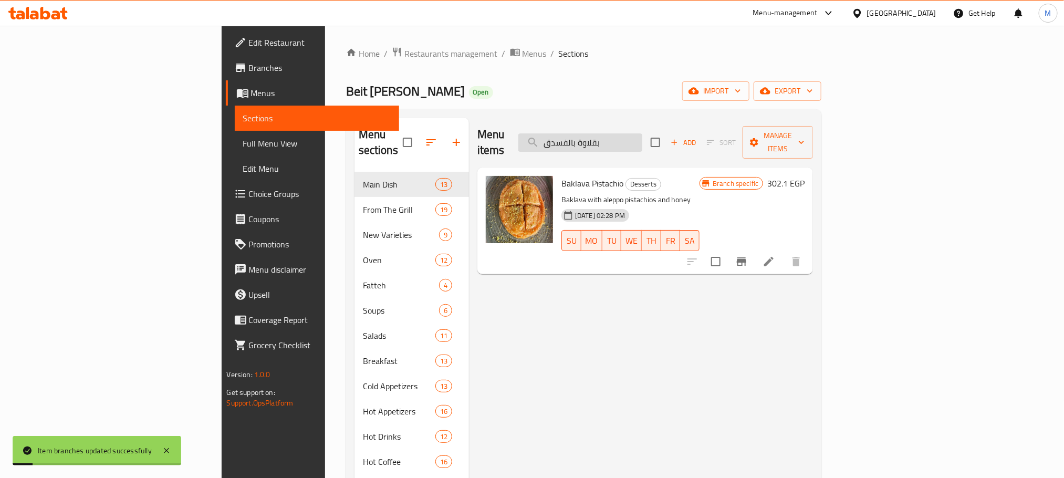
click at [642, 134] on input "بقلاوة بالفسدق" at bounding box center [580, 142] width 124 height 18
paste input "ايس كريم"
type input "بقلاوة [DEMOGRAPHIC_DATA]"
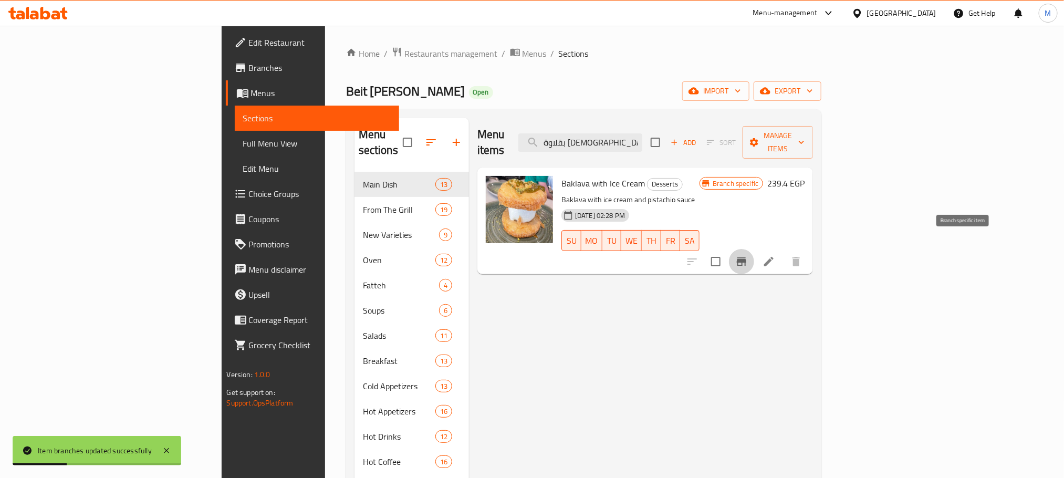
click at [754, 254] on button "Branch-specific-item" at bounding box center [741, 261] width 25 height 25
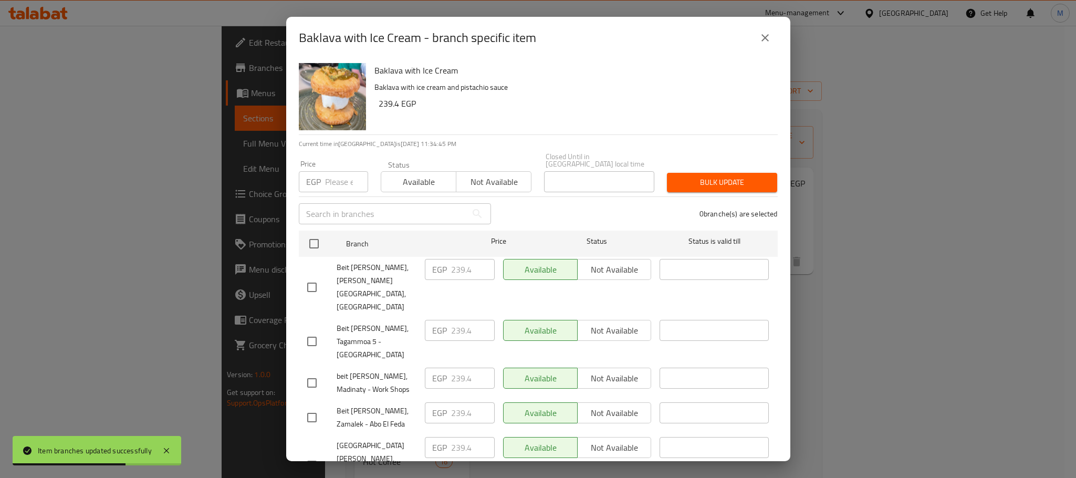
click at [309, 372] on input "checkbox" at bounding box center [312, 383] width 22 height 22
checkbox input "true"
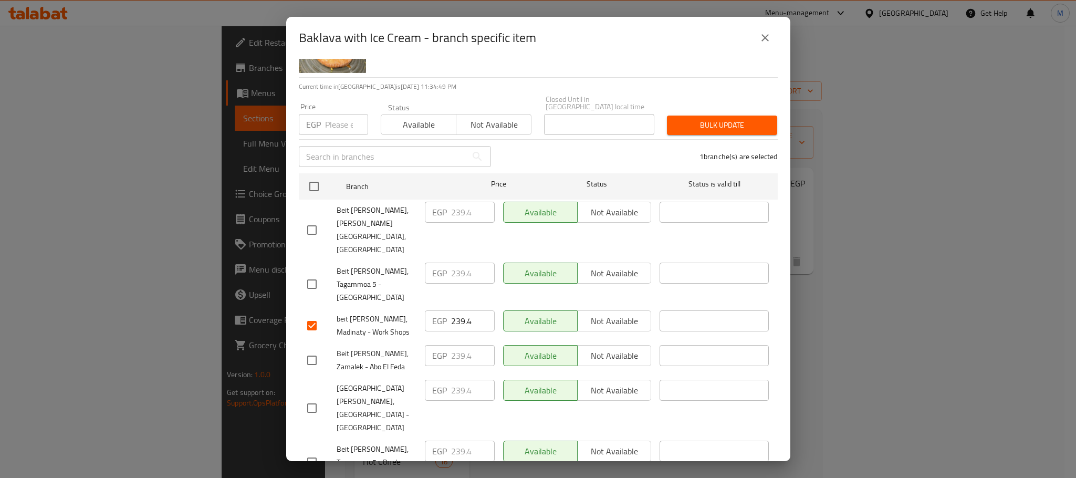
click at [314, 451] on input "checkbox" at bounding box center [312, 462] width 22 height 22
checkbox input "true"
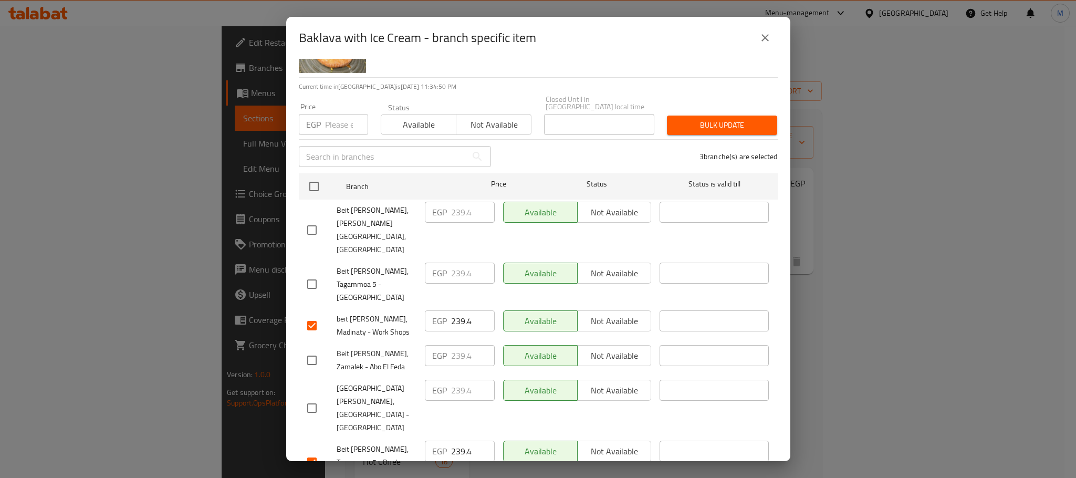
paste input "65"
type input "265"
click at [455, 441] on input "239.4" at bounding box center [473, 451] width 44 height 21
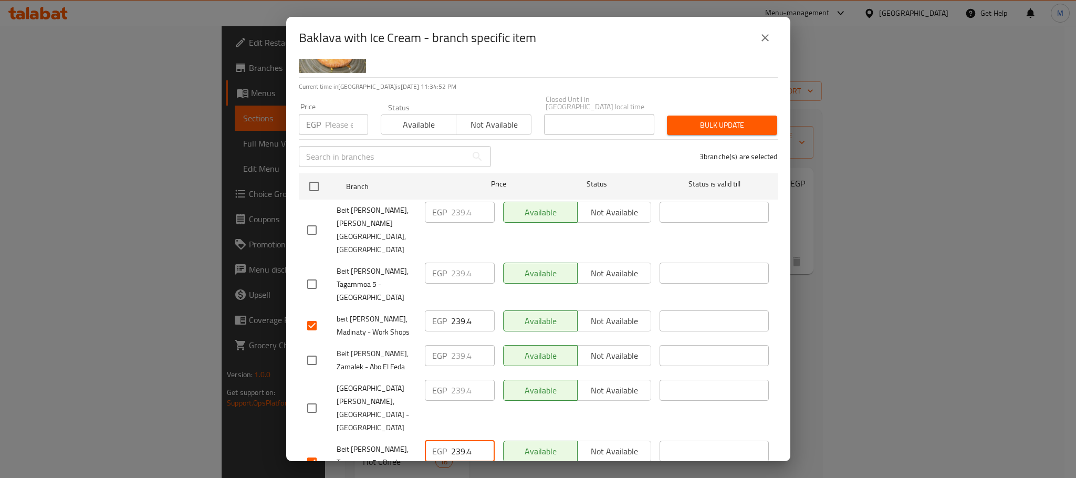
paste input "65"
type input "265"
click at [459, 310] on input "239.4" at bounding box center [473, 320] width 44 height 21
paste input "65"
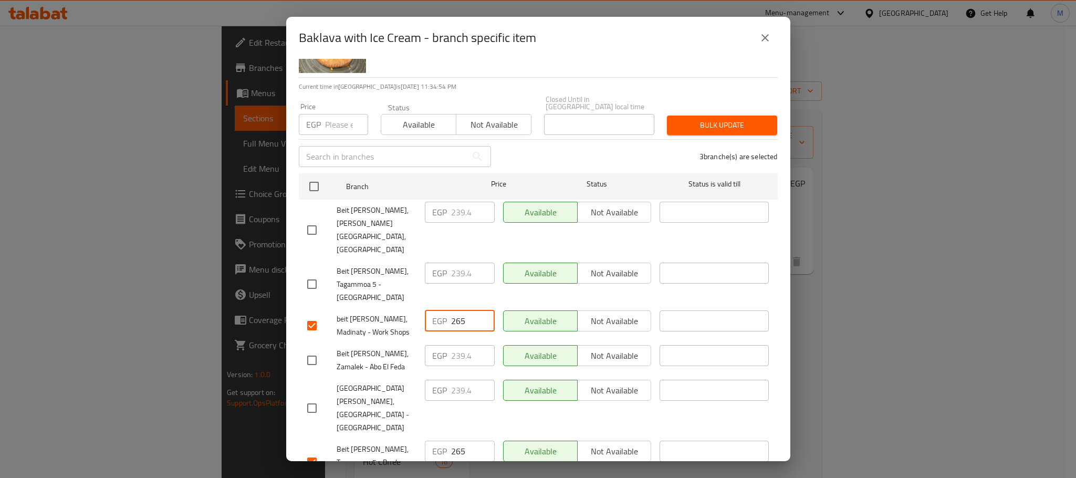
type input "265"
drag, startPoint x: 499, startPoint y: 426, endPoint x: 505, endPoint y: 430, distance: 6.7
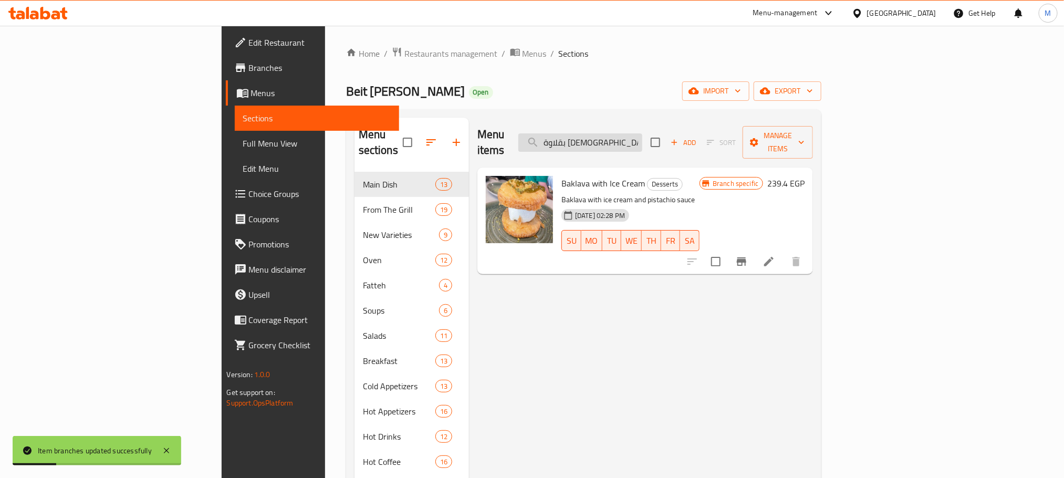
click at [642, 133] on input "بقلاوة [DEMOGRAPHIC_DATA]" at bounding box center [580, 142] width 124 height 18
paste input "كنافة بالجبن"
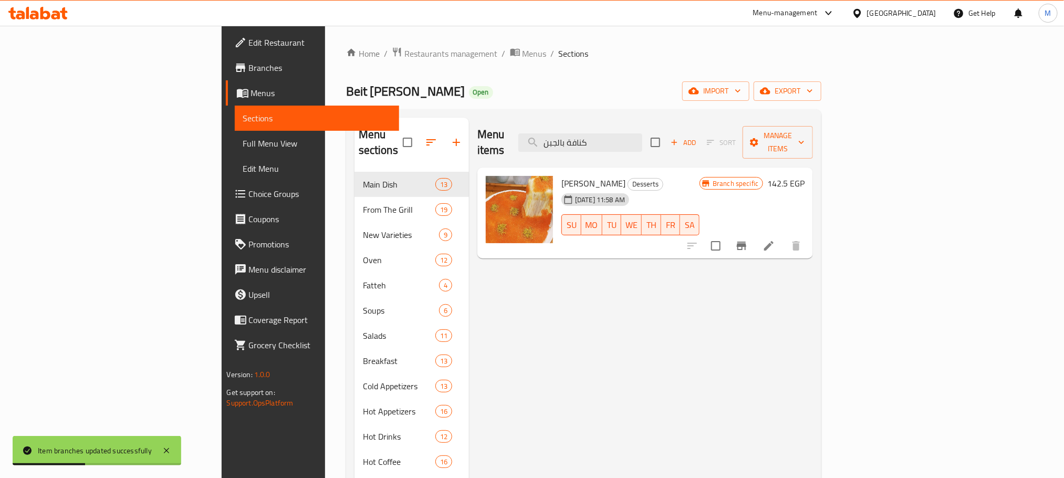
type input "كنافة بالجبن"
click at [746, 242] on icon "Branch-specific-item" at bounding box center [741, 246] width 9 height 8
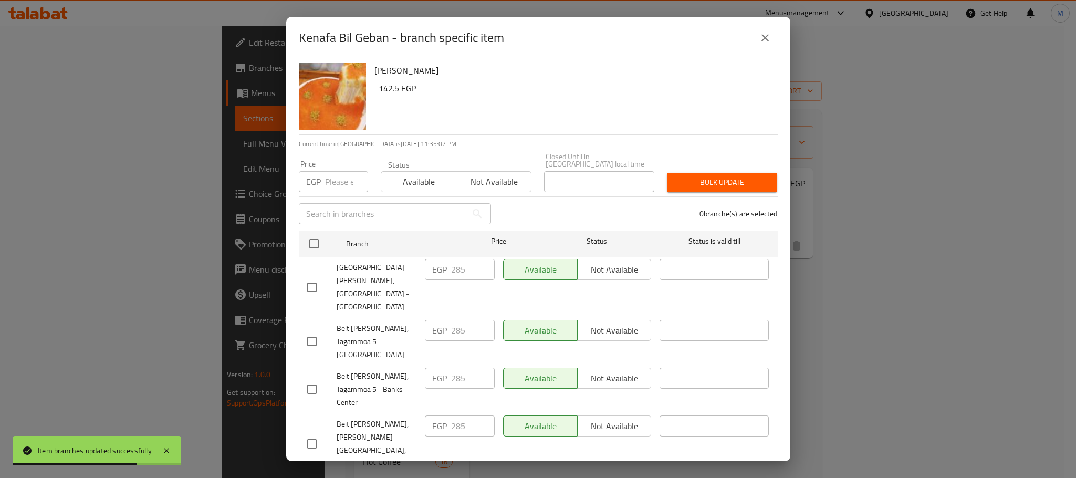
click at [317, 378] on input "checkbox" at bounding box center [312, 389] width 22 height 22
checkbox input "true"
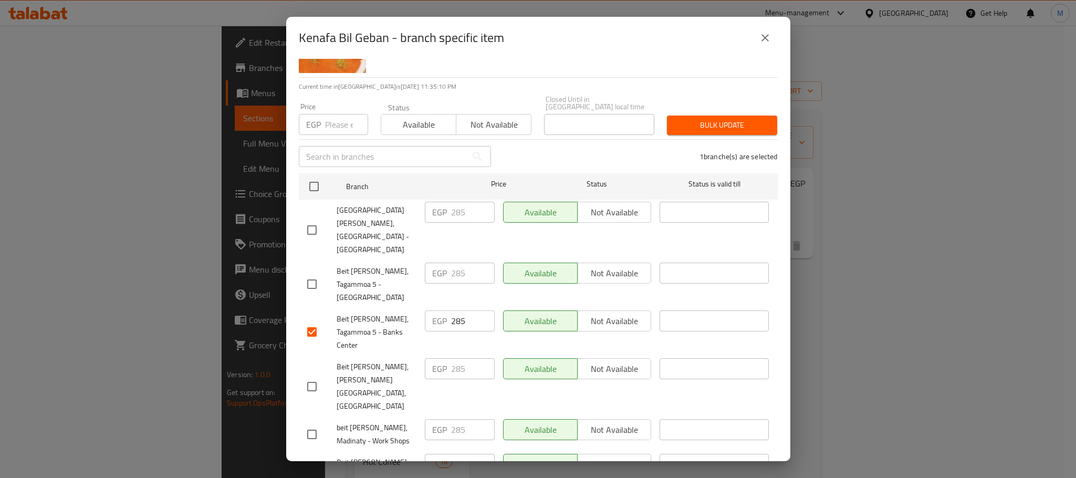
click at [312, 464] on input "checkbox" at bounding box center [312, 475] width 22 height 22
checkbox input "true"
click at [314, 423] on input "checkbox" at bounding box center [312, 434] width 22 height 22
checkbox input "true"
click at [452, 419] on input "285" at bounding box center [473, 429] width 44 height 21
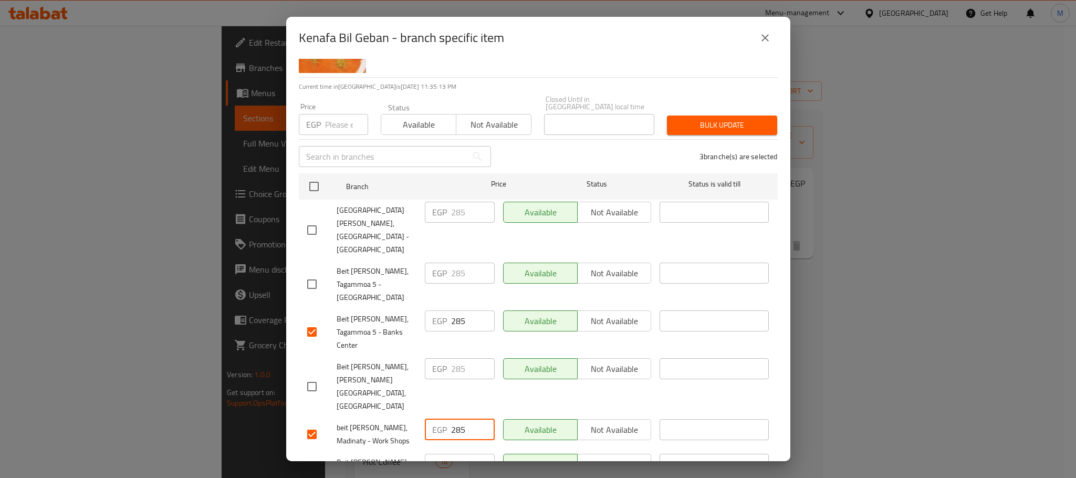
click at [452, 419] on input "285" at bounding box center [473, 429] width 44 height 21
paste input "310"
type input "310"
click at [452, 454] on input "285" at bounding box center [473, 464] width 44 height 21
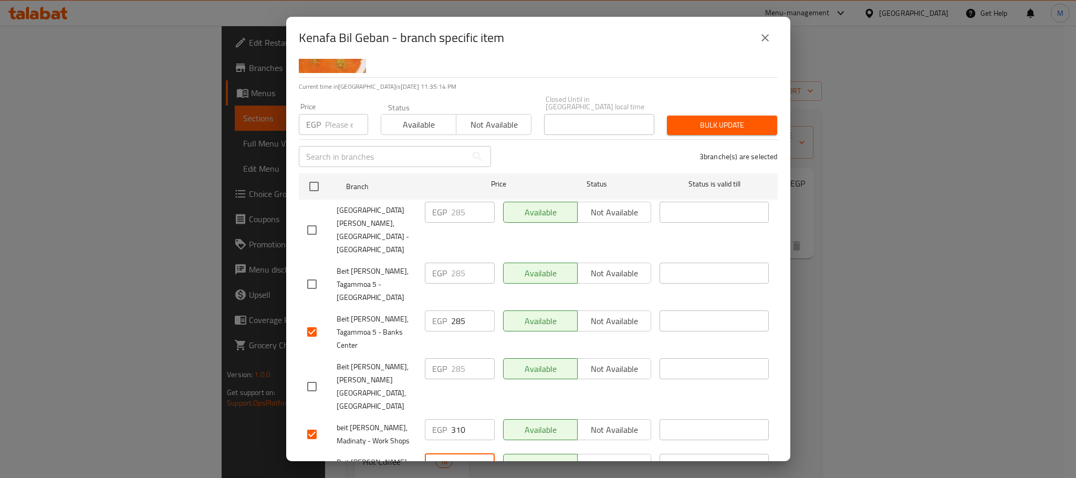
paste input "310"
type input "310"
click at [455, 310] on input "285" at bounding box center [473, 320] width 44 height 21
paste input "310"
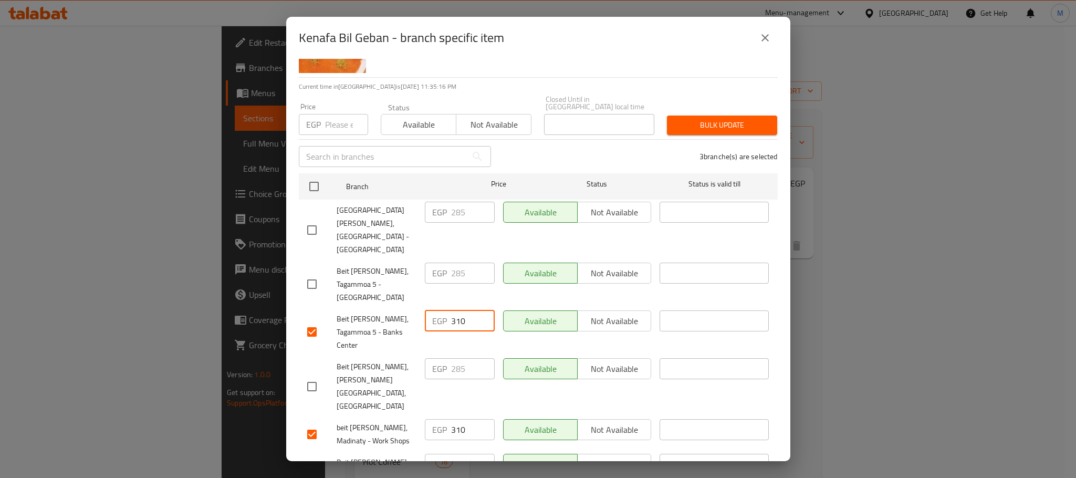
type input "310"
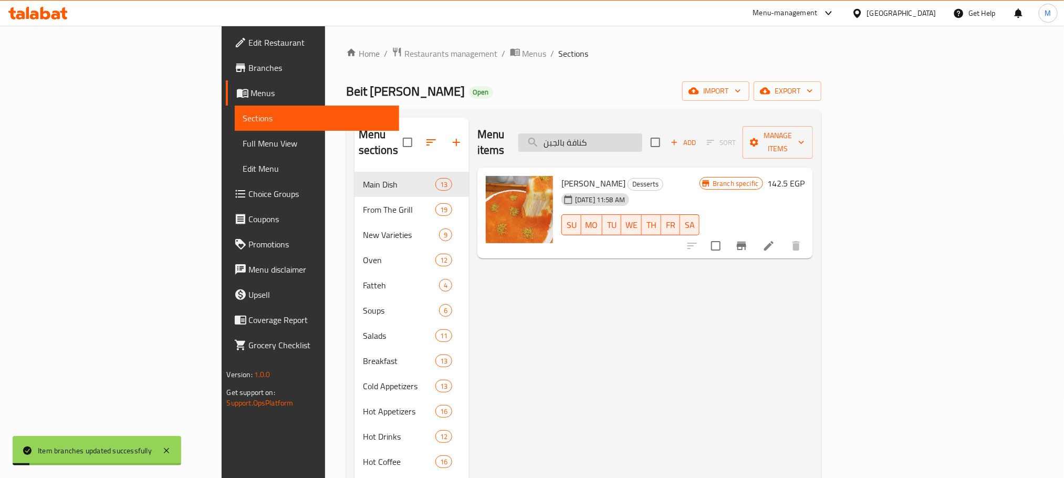
click at [642, 133] on input "كنافة بالجبن" at bounding box center [580, 142] width 124 height 18
paste input "تشيز كيك"
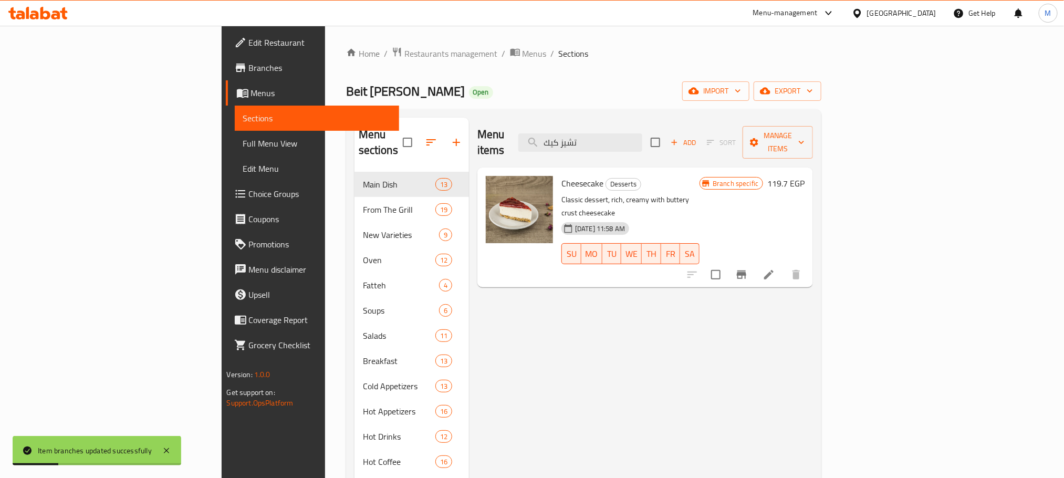
type input "تشيز كيك"
click at [748, 268] on icon "Branch-specific-item" at bounding box center [741, 274] width 13 height 13
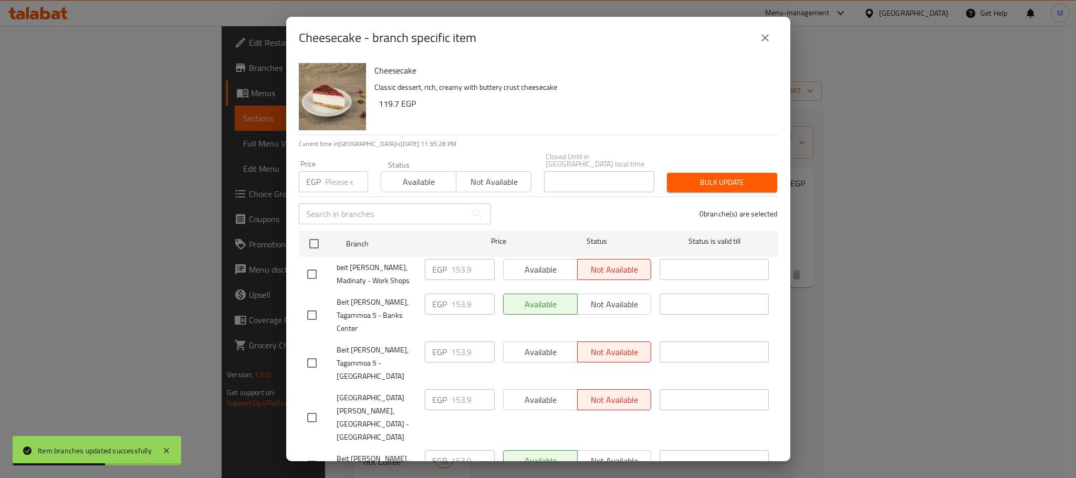
click at [309, 272] on input "checkbox" at bounding box center [312, 274] width 22 height 22
checkbox input "true"
click at [310, 304] on input "checkbox" at bounding box center [312, 315] width 22 height 22
checkbox input "true"
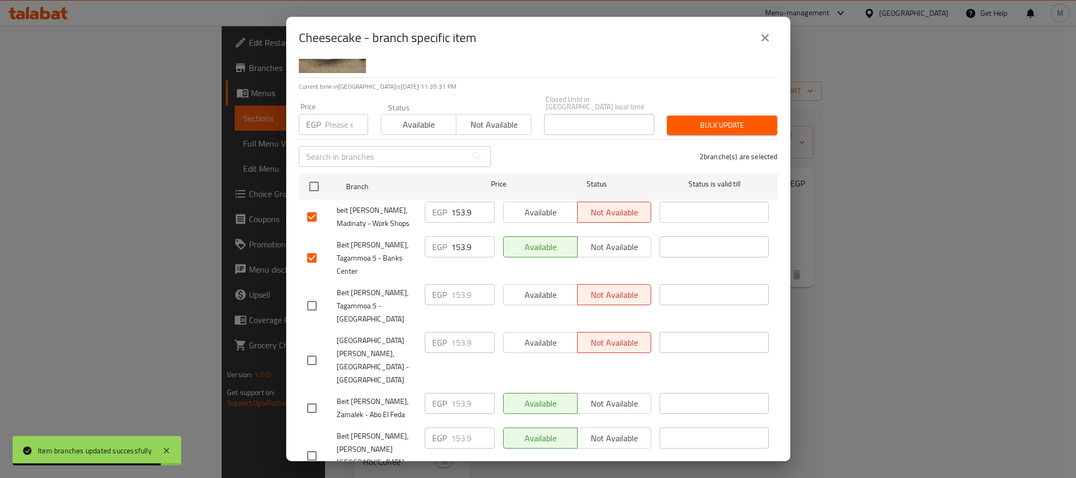
checkbox input "true"
paste input "205"
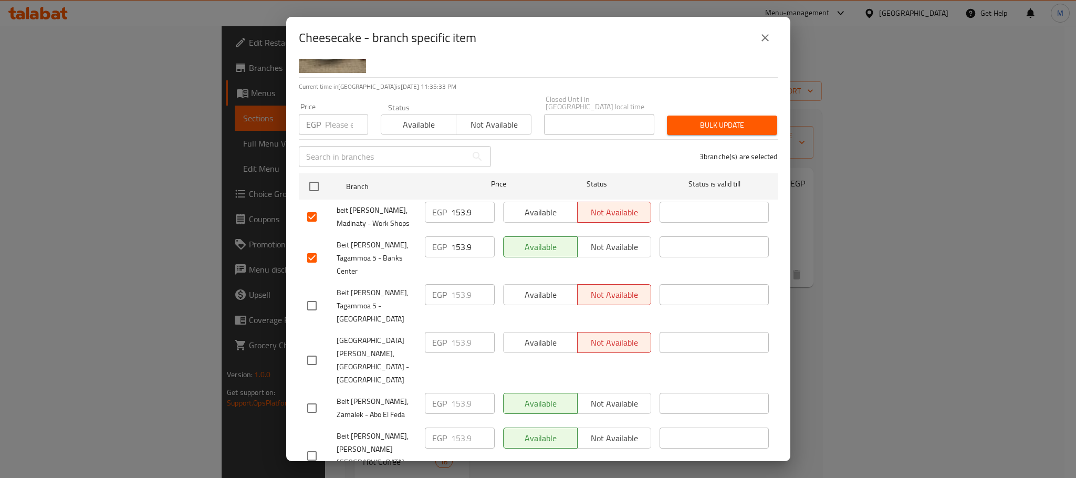
type input "205"
click at [451, 238] on input "153.9" at bounding box center [473, 246] width 44 height 21
paste input "205"
type input "205"
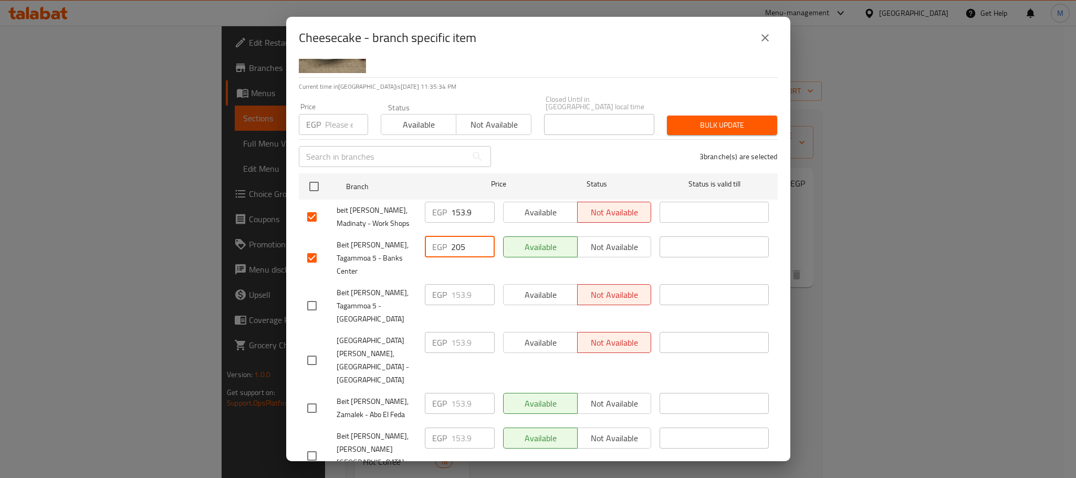
click at [456, 205] on input "153.9" at bounding box center [473, 212] width 44 height 21
paste input "205"
type input "205"
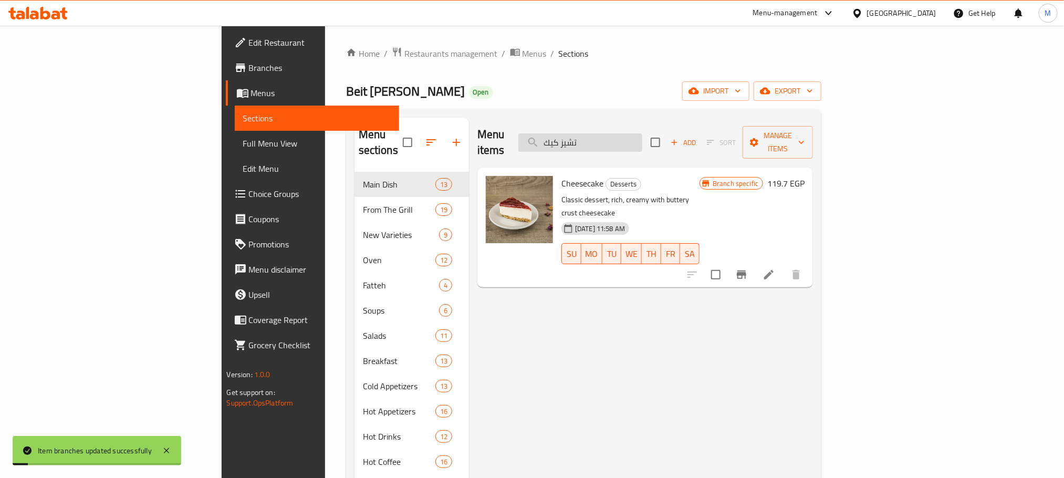
click at [642, 133] on input "تشيز كيك" at bounding box center [580, 142] width 124 height 18
paste input "مولتون"
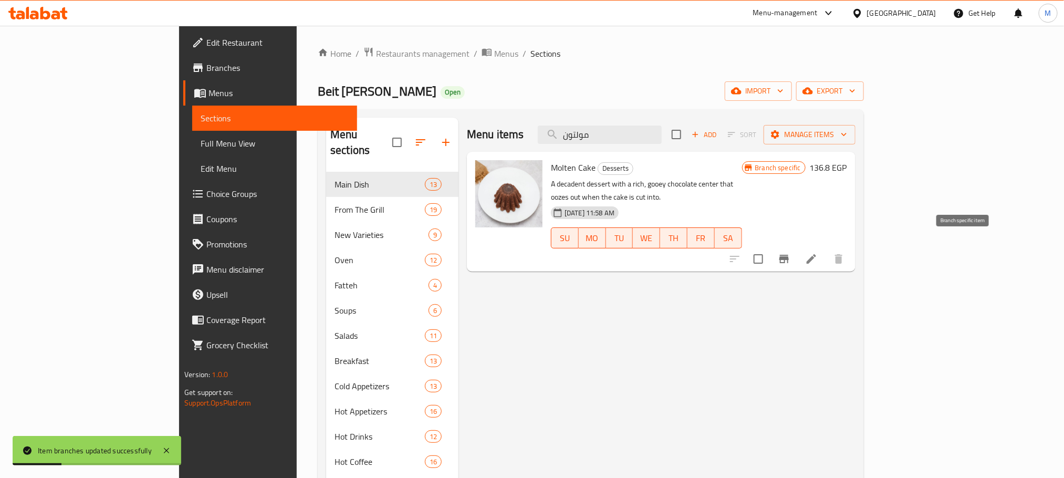
type input "مولتون"
click at [790, 253] on icon "Branch-specific-item" at bounding box center [784, 259] width 13 height 13
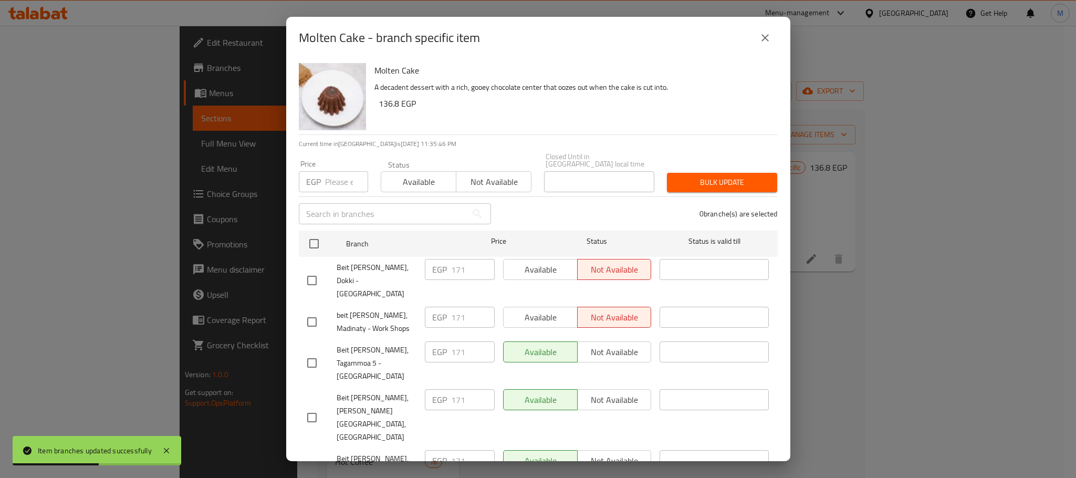
click at [308, 269] on input "checkbox" at bounding box center [312, 280] width 22 height 22
checkbox input "true"
click at [310, 311] on input "checkbox" at bounding box center [312, 322] width 22 height 22
checkbox input "true"
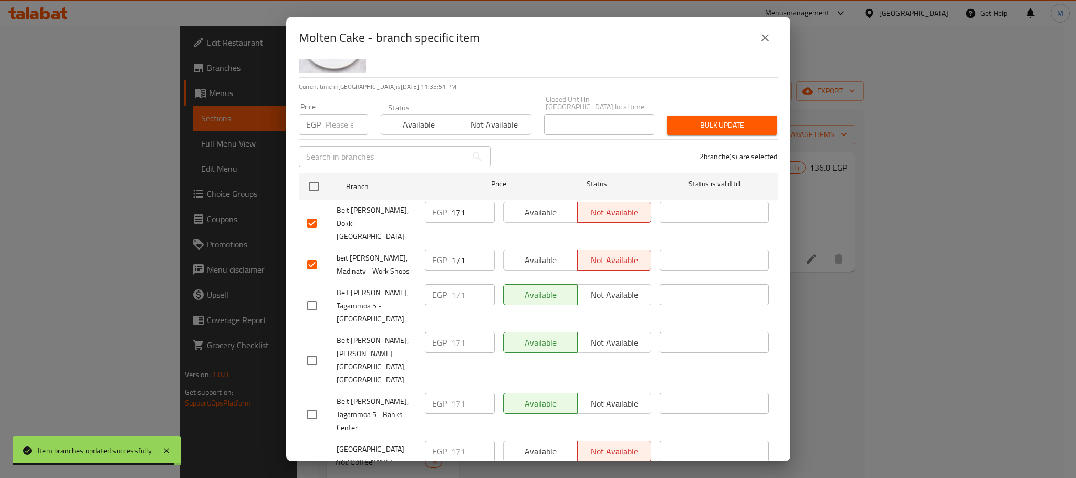
click at [311, 403] on input "checkbox" at bounding box center [312, 414] width 22 height 22
checkbox input "true"
click at [454, 393] on input "171" at bounding box center [473, 403] width 44 height 21
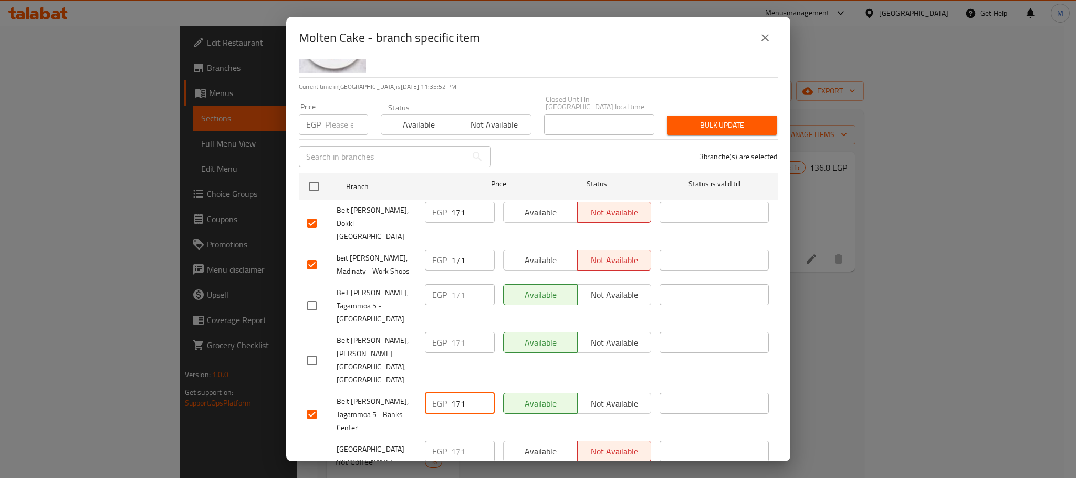
click at [454, 393] on input "171" at bounding box center [473, 403] width 44 height 21
paste input "250"
type input "250"
click at [454, 249] on input "171" at bounding box center [473, 259] width 44 height 21
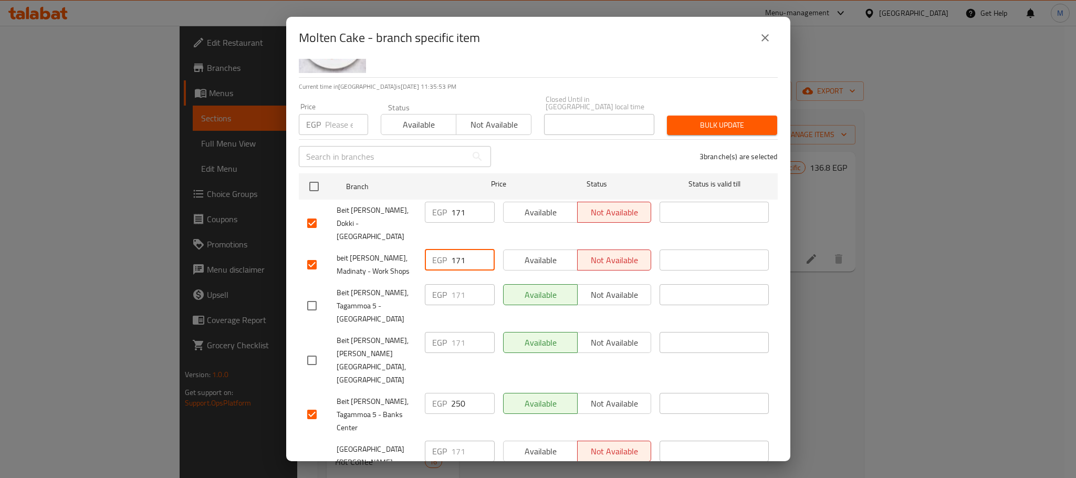
paste input "250"
type input "250"
click at [454, 202] on input "171" at bounding box center [473, 212] width 44 height 21
paste input "250"
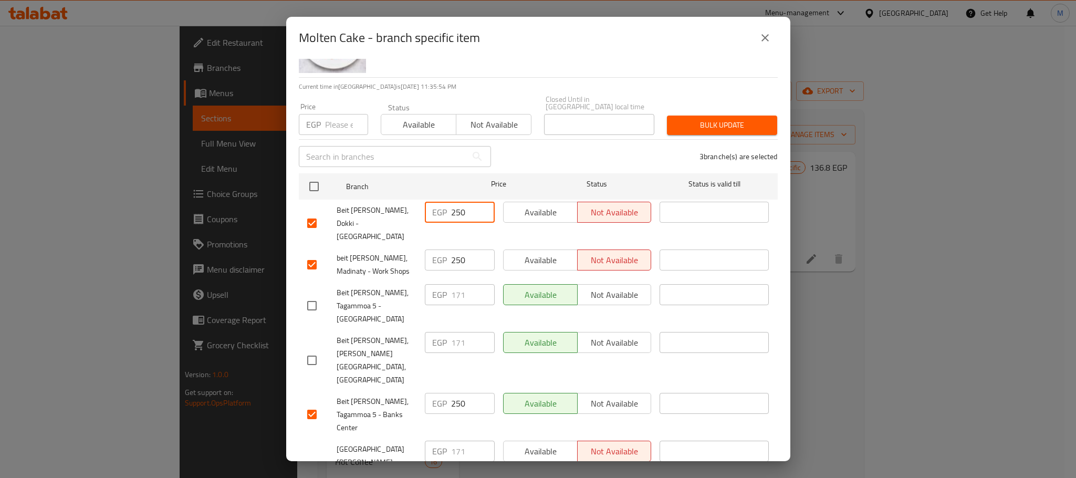
type input "250"
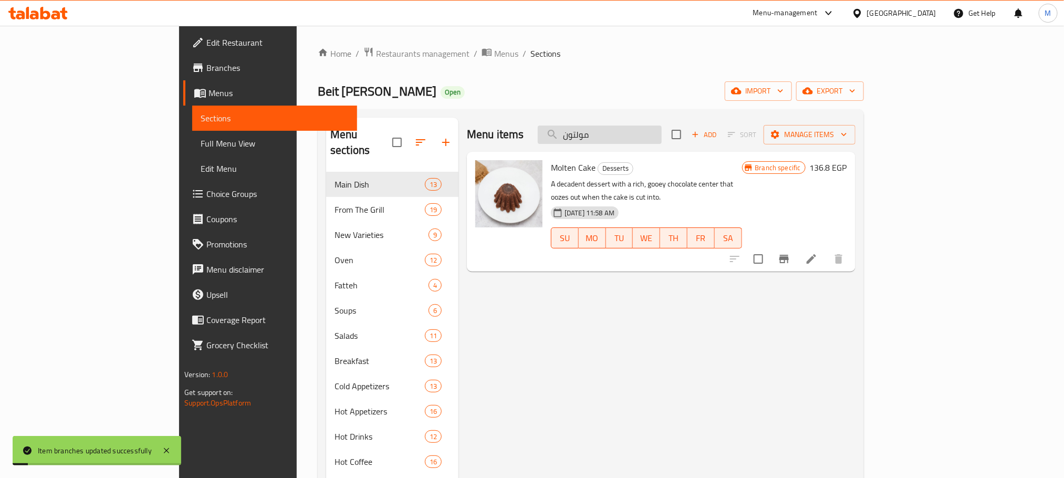
click at [662, 133] on input "مولتون" at bounding box center [600, 135] width 124 height 18
paste input "غزل [GEOGRAPHIC_DATA]"
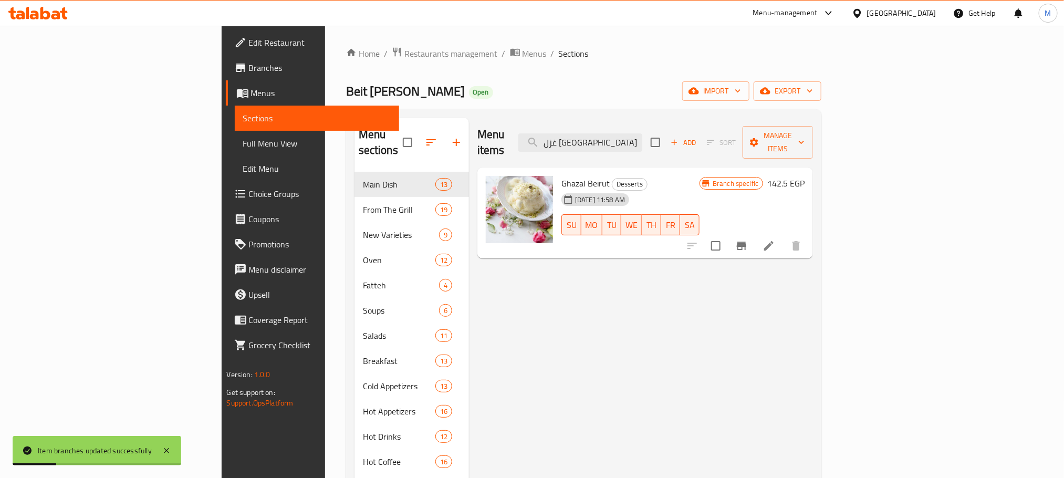
type input "غزل [GEOGRAPHIC_DATA]"
click at [754, 233] on button "Branch-specific-item" at bounding box center [741, 245] width 25 height 25
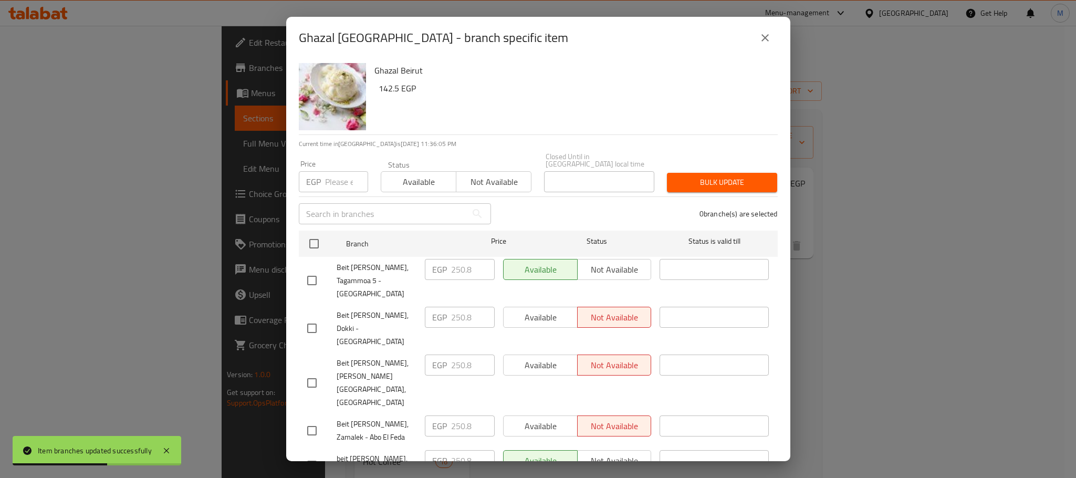
click at [309, 317] on input "checkbox" at bounding box center [312, 328] width 22 height 22
checkbox input "true"
click at [313, 454] on input "checkbox" at bounding box center [312, 465] width 22 height 22
checkbox input "true"
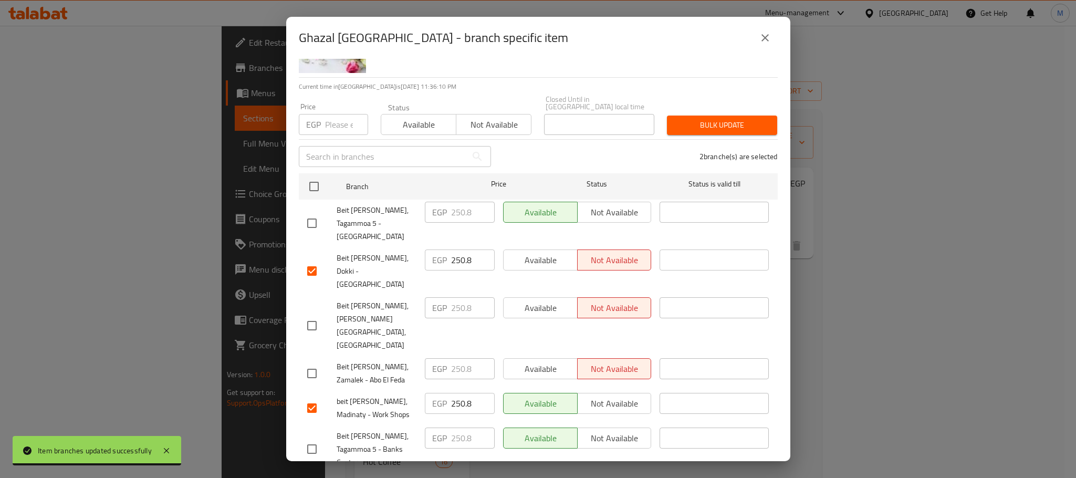
click at [311, 438] on input "checkbox" at bounding box center [312, 449] width 22 height 22
checkbox input "true"
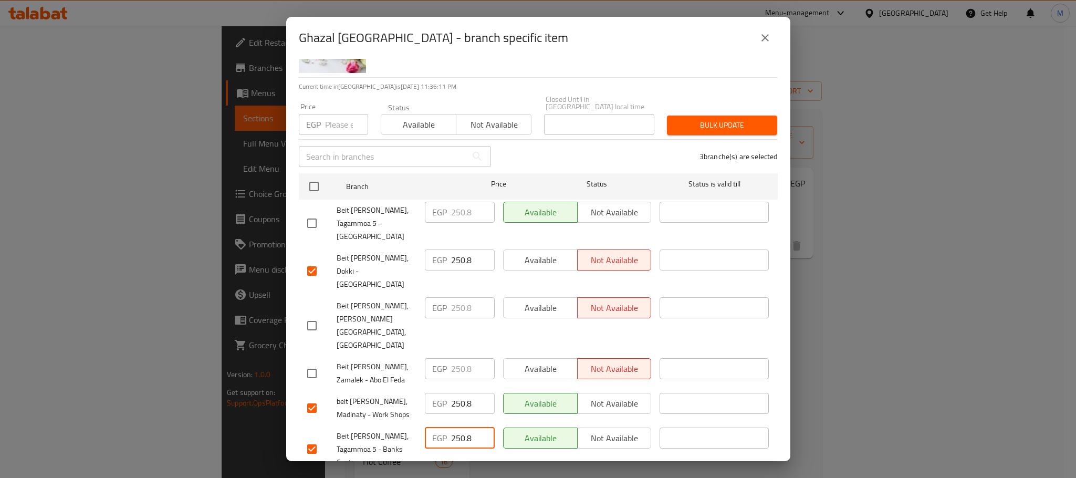
click at [453, 428] on input "250.8" at bounding box center [473, 438] width 44 height 21
paste input "80"
type input "280"
click at [460, 393] on input "250.8" at bounding box center [473, 403] width 44 height 21
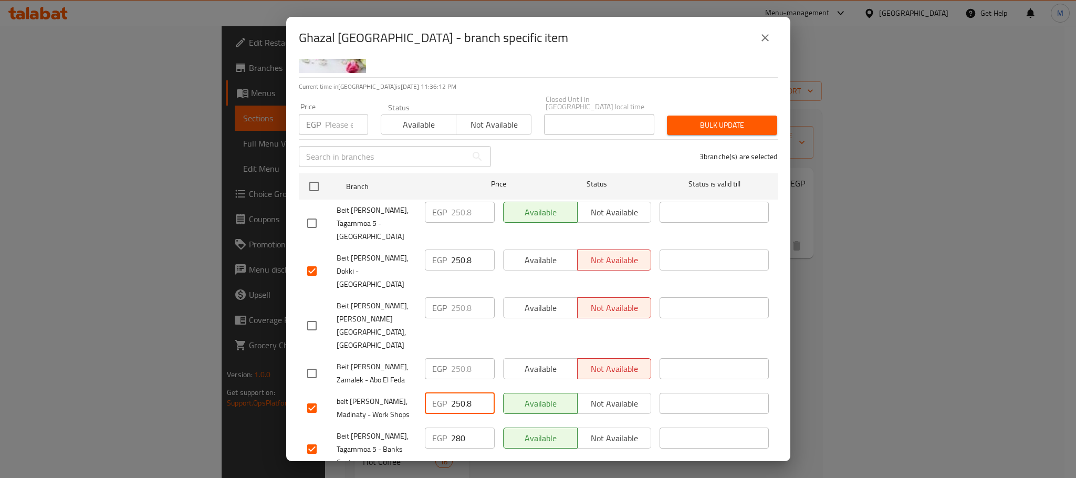
click at [460, 393] on input "250.8" at bounding box center [473, 403] width 44 height 21
paste input "80"
type input "280"
click at [459, 249] on input "250.8" at bounding box center [473, 259] width 44 height 21
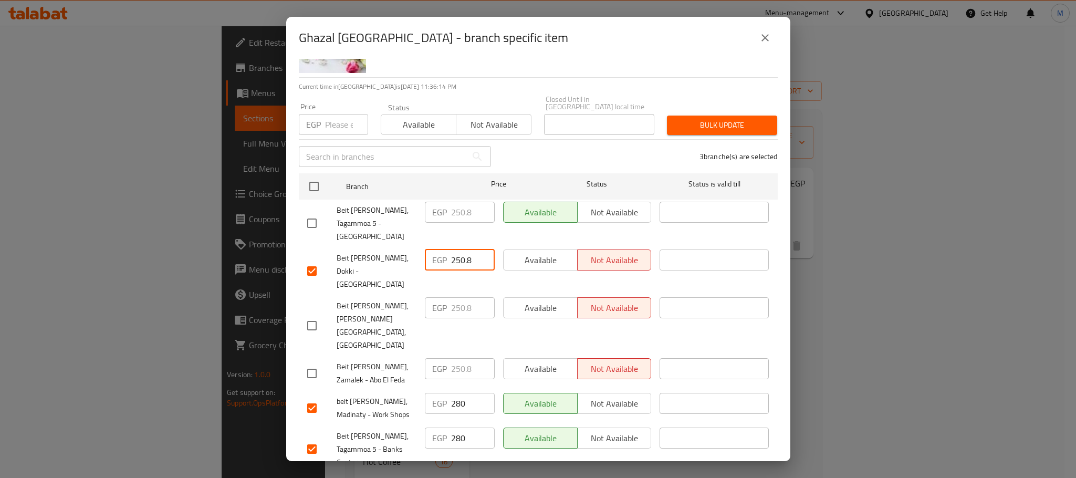
paste input "80"
type input "280"
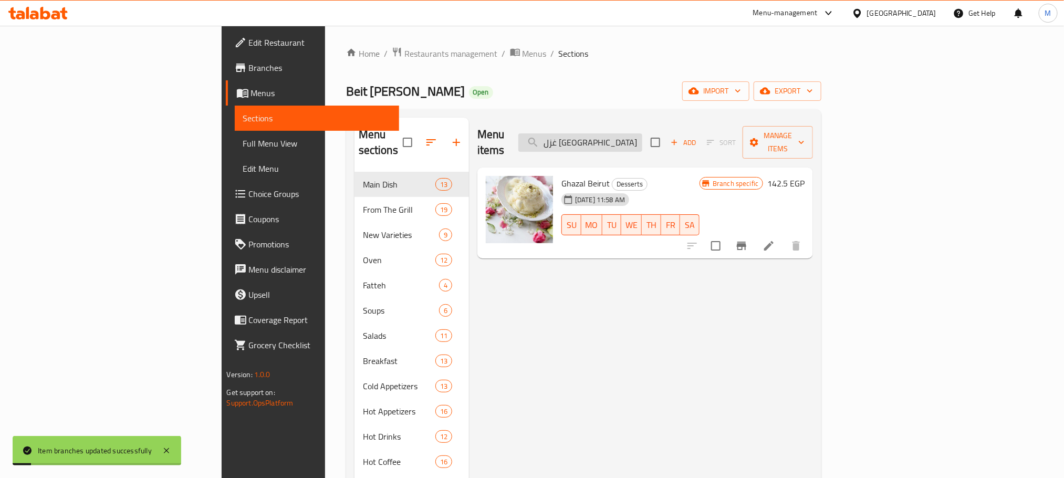
click at [642, 136] on input "غزل [GEOGRAPHIC_DATA]" at bounding box center [580, 142] width 124 height 18
paste input "وظة بيت ورد"
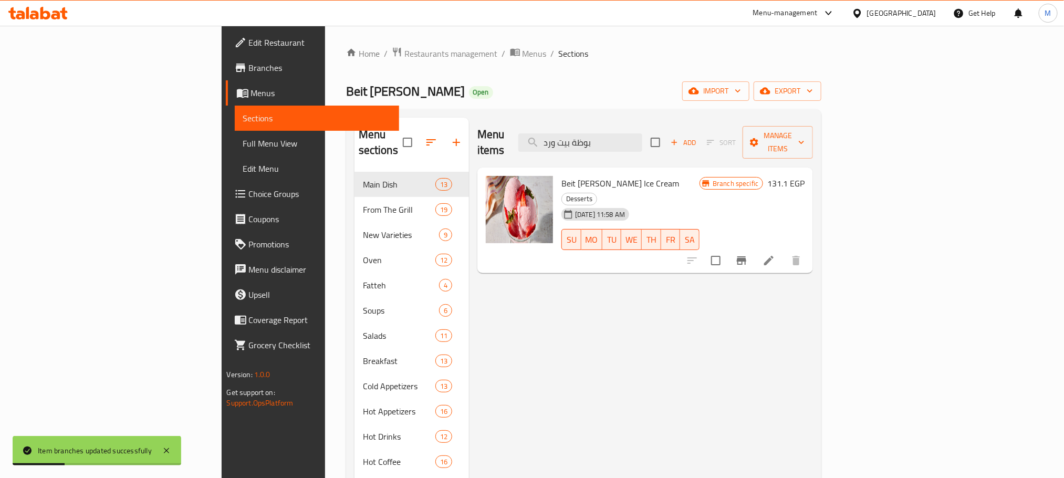
type input "بوظة بيت ورد"
click at [754, 248] on button "Branch-specific-item" at bounding box center [741, 260] width 25 height 25
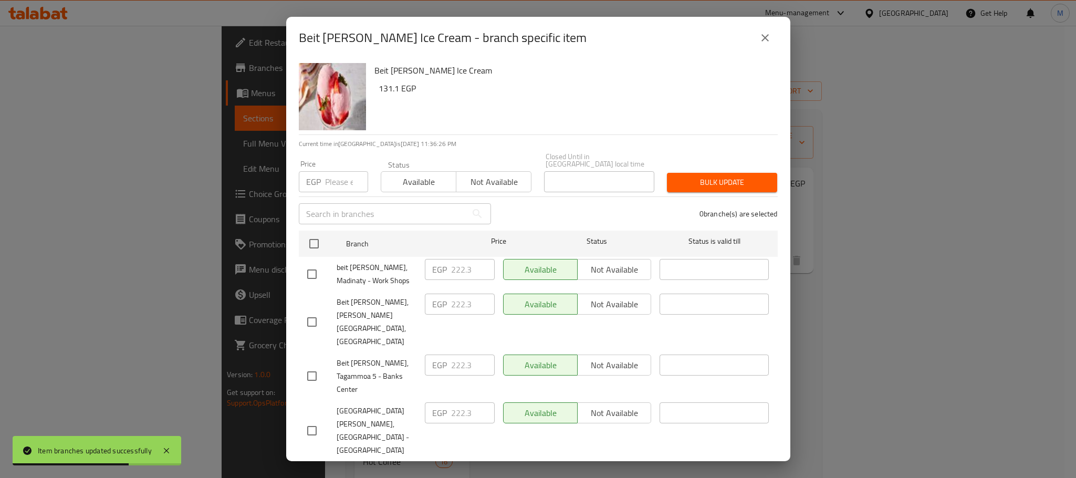
click at [303, 365] on input "checkbox" at bounding box center [312, 376] width 22 height 22
checkbox input "true"
click at [311, 474] on input "checkbox" at bounding box center [312, 485] width 22 height 22
checkbox input "true"
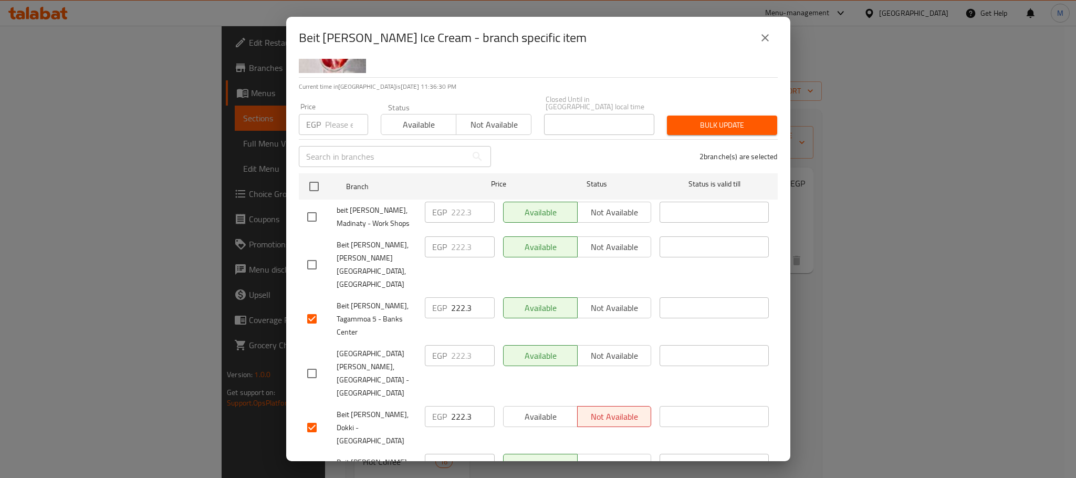
click at [310, 214] on input "checkbox" at bounding box center [312, 217] width 22 height 22
checkbox input "true"
click at [456, 210] on input "222.3" at bounding box center [473, 212] width 44 height 21
paste input "50"
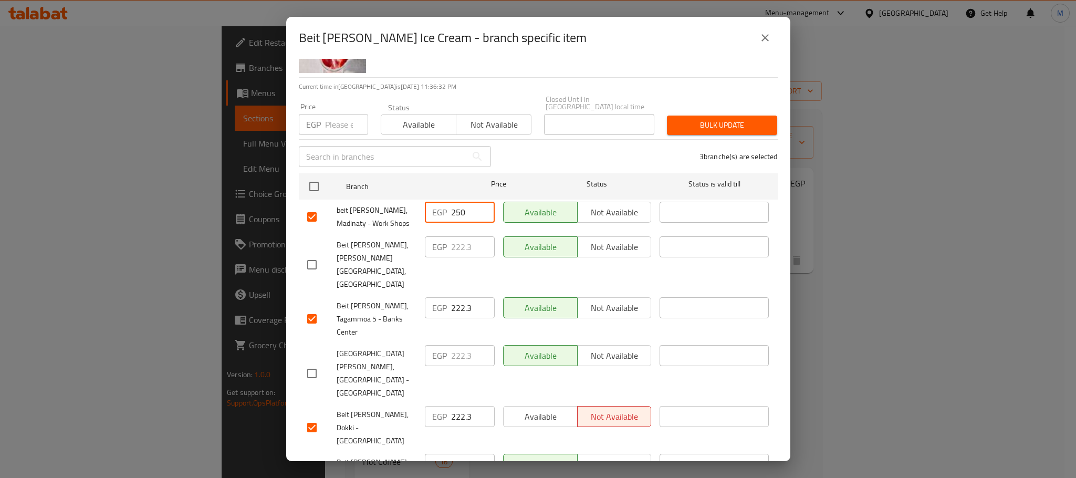
type input "250"
click at [457, 297] on input "222.3" at bounding box center [473, 307] width 44 height 21
paste input "50"
type input "250"
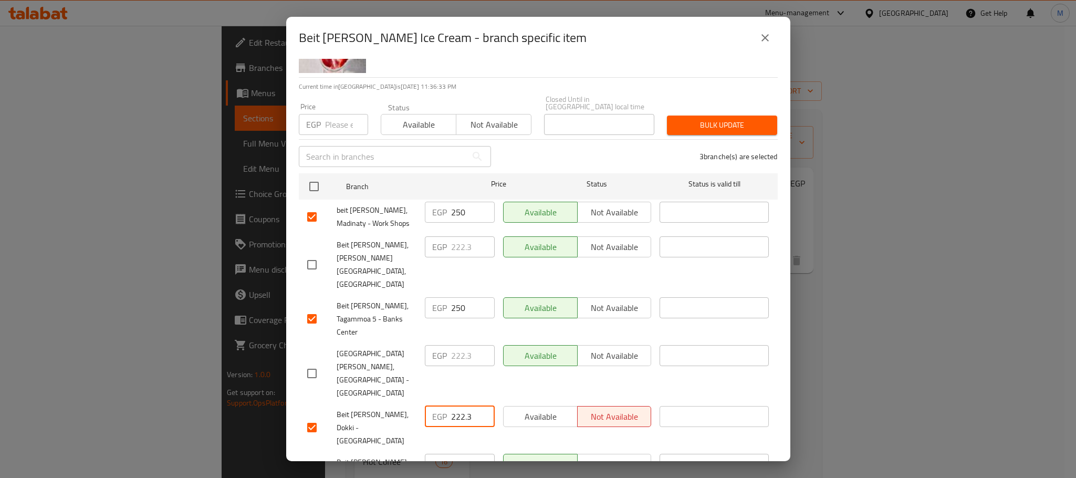
click at [451, 406] on input "222.3" at bounding box center [473, 416] width 44 height 21
paste input "50"
type input "250"
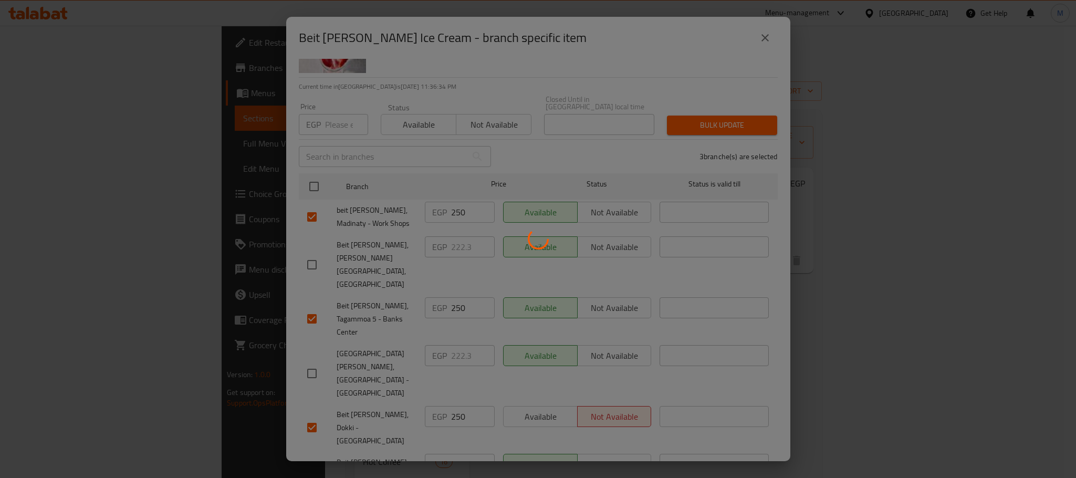
click at [955, 323] on div at bounding box center [538, 239] width 1076 height 478
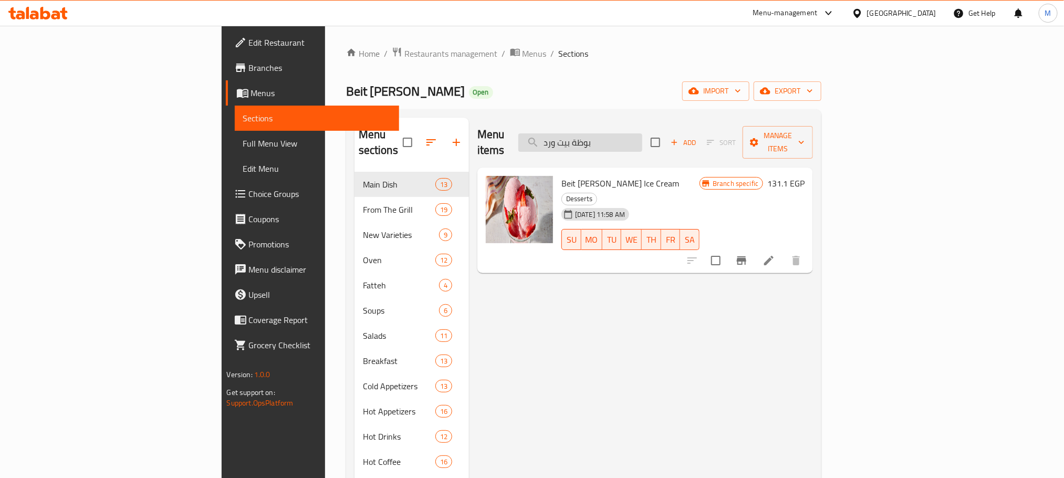
click at [642, 144] on input "بوظة بيت ورد" at bounding box center [580, 142] width 124 height 18
paste input "كباب سادة"
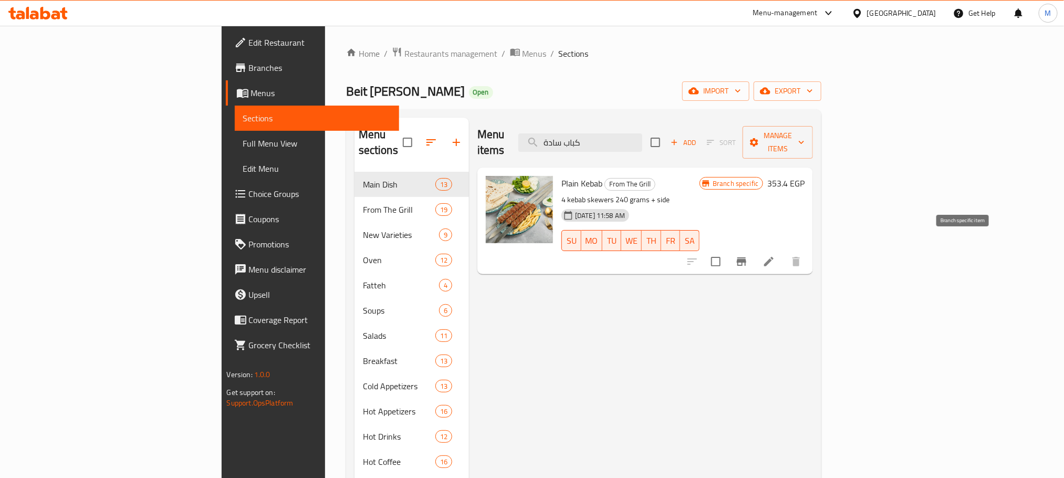
type input "كباب سادة"
click at [754, 249] on button "Branch-specific-item" at bounding box center [741, 261] width 25 height 25
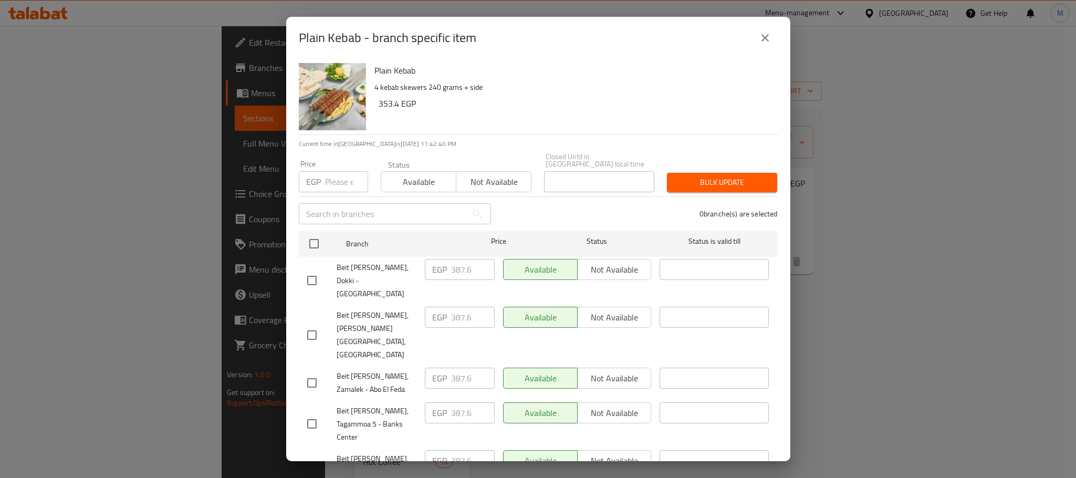
click at [314, 269] on input "checkbox" at bounding box center [312, 280] width 22 height 22
checkbox input "true"
click at [313, 413] on input "checkbox" at bounding box center [312, 424] width 22 height 22
checkbox input "true"
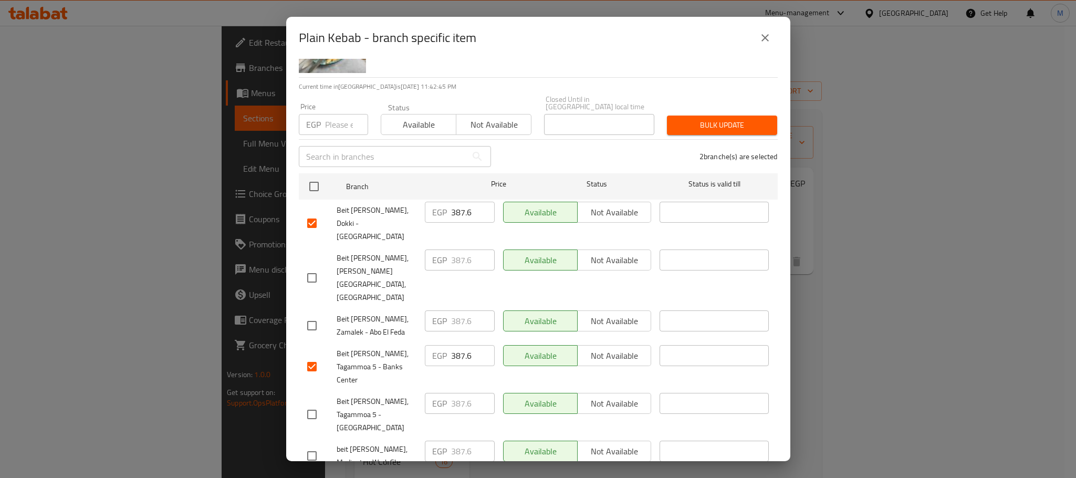
click at [305, 445] on input "checkbox" at bounding box center [312, 456] width 22 height 22
checkbox input "true"
click at [451, 441] on input "387.6" at bounding box center [473, 451] width 44 height 21
paste input "415"
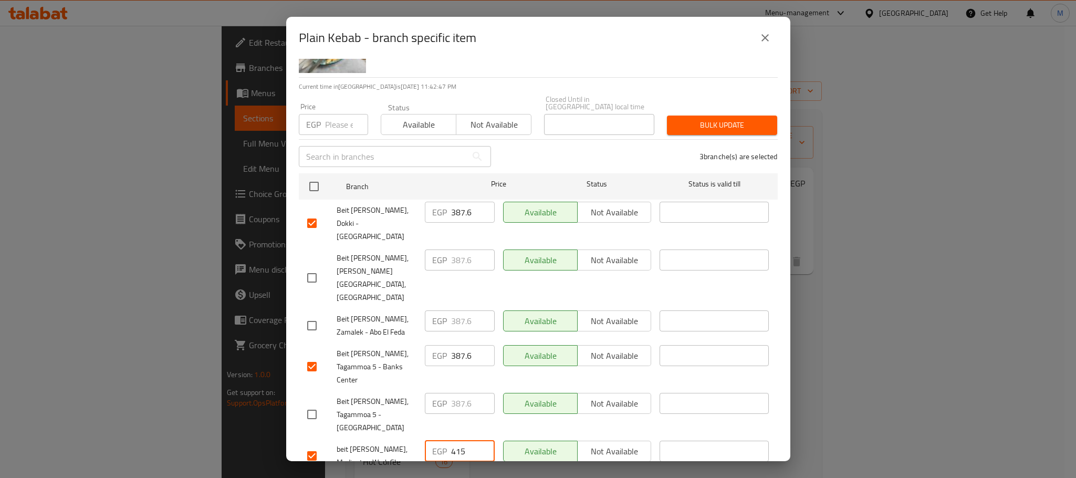
type input "415"
click at [453, 345] on input "387.6" at bounding box center [473, 355] width 44 height 21
paste input "415"
type input "415"
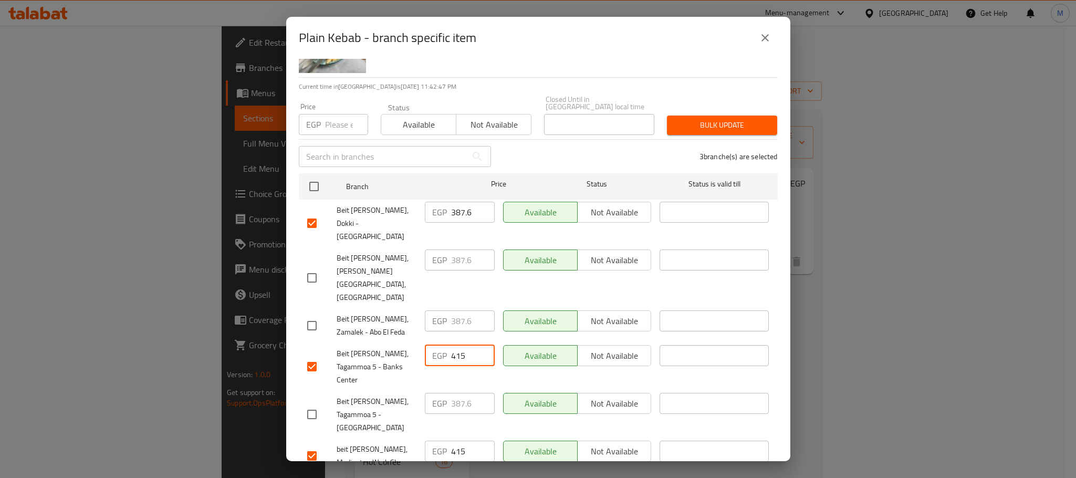
click at [451, 207] on input "387.6" at bounding box center [473, 212] width 44 height 21
paste input "415"
type input "415"
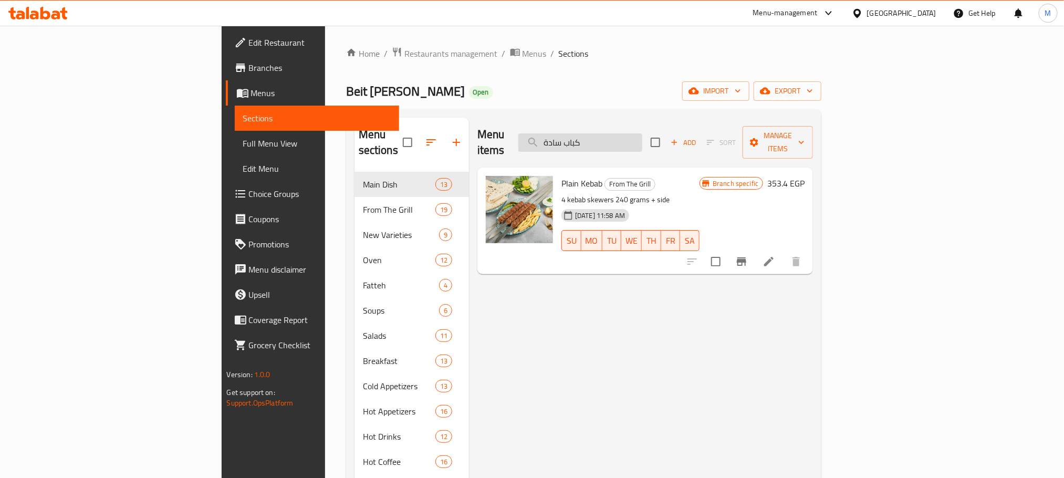
click at [642, 133] on input "كباب سادة" at bounding box center [580, 142] width 124 height 18
paste input "شخاش"
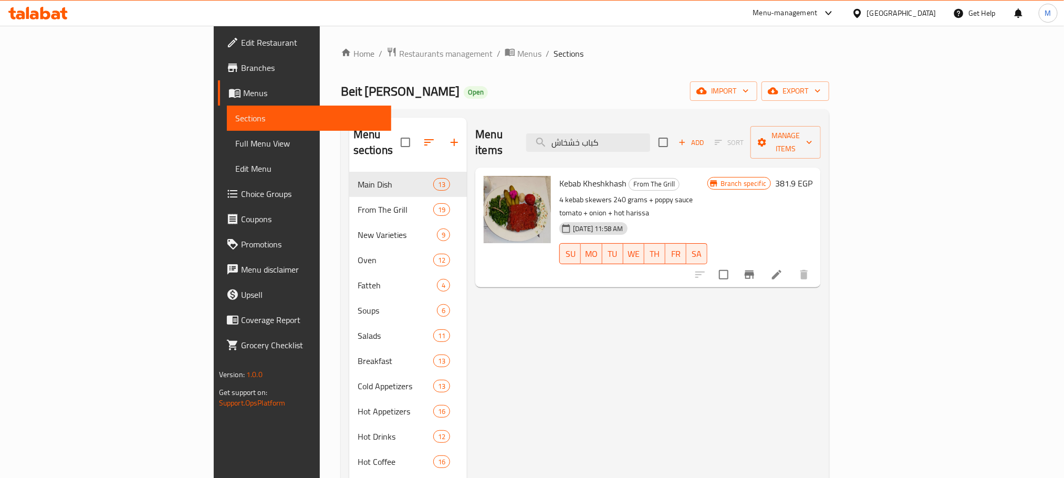
type input "كباب خشخاش"
click at [756, 268] on icon "Branch-specific-item" at bounding box center [749, 274] width 13 height 13
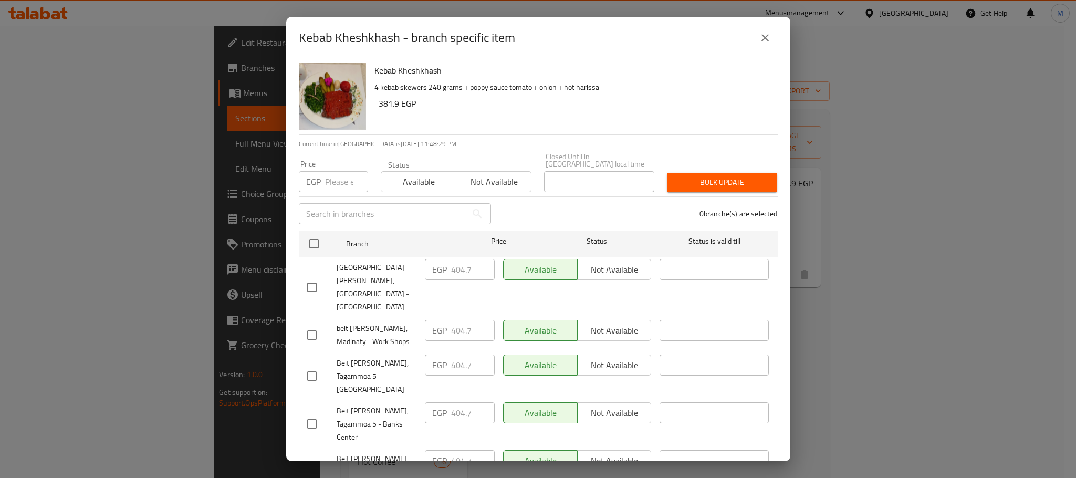
click at [314, 324] on input "checkbox" at bounding box center [312, 335] width 22 height 22
checkbox input "true"
click at [314, 413] on input "checkbox" at bounding box center [312, 424] width 22 height 22
checkbox input "true"
click at [318, 461] on input "checkbox" at bounding box center [312, 472] width 22 height 22
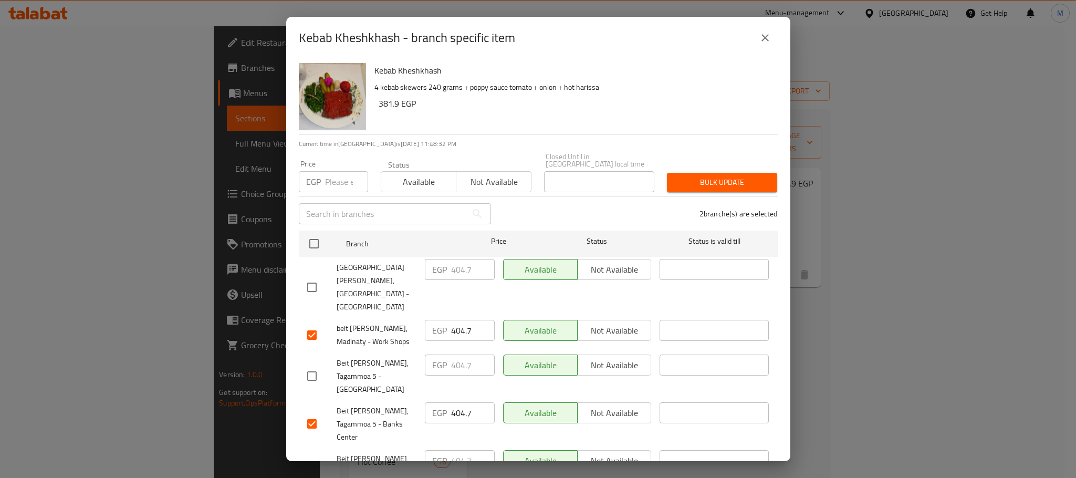
checkbox input "true"
click at [454, 320] on input "404.7" at bounding box center [473, 330] width 44 height 21
paste input "25"
type input "425"
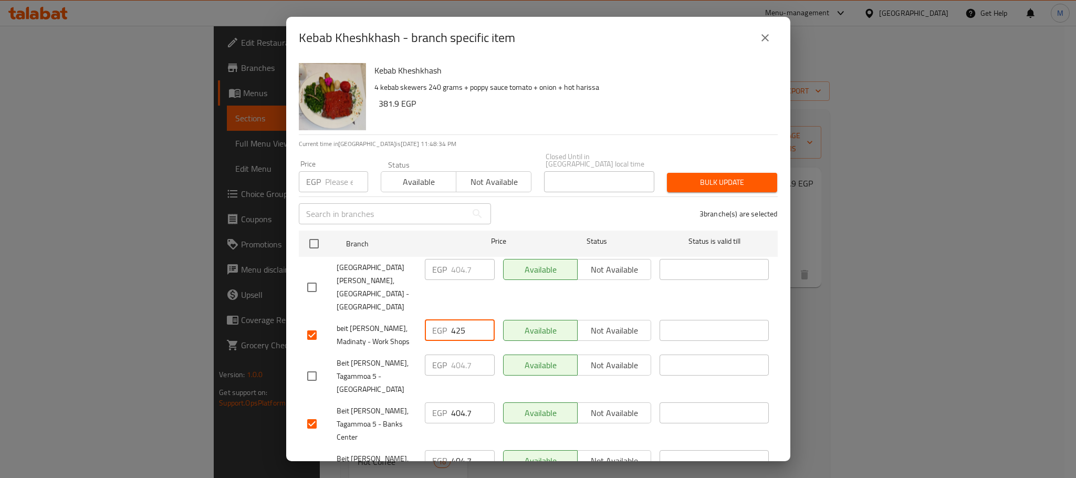
click at [455, 402] on input "404.7" at bounding box center [473, 412] width 44 height 21
paste input "25"
type input "425"
click at [457, 450] on input "404.7" at bounding box center [473, 460] width 44 height 21
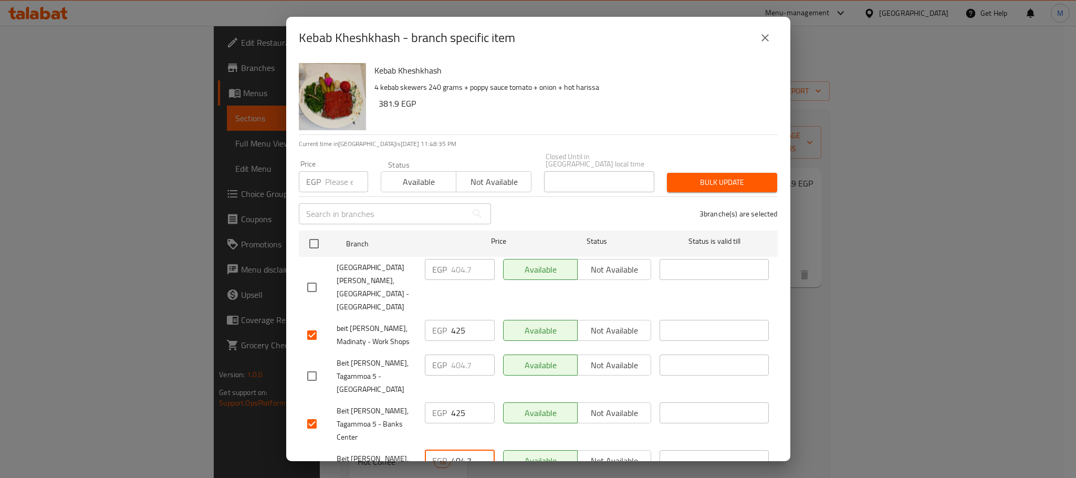
click at [457, 450] on input "404.7" at bounding box center [473, 460] width 44 height 21
paste input "25"
type input "425"
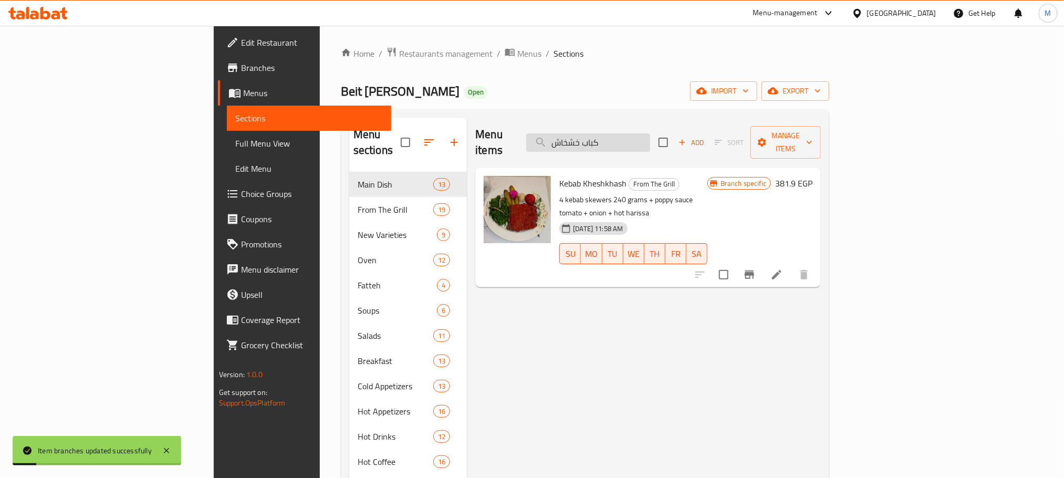
click at [650, 138] on input "كباب خشخاش" at bounding box center [588, 142] width 124 height 18
paste input "نتبلي"
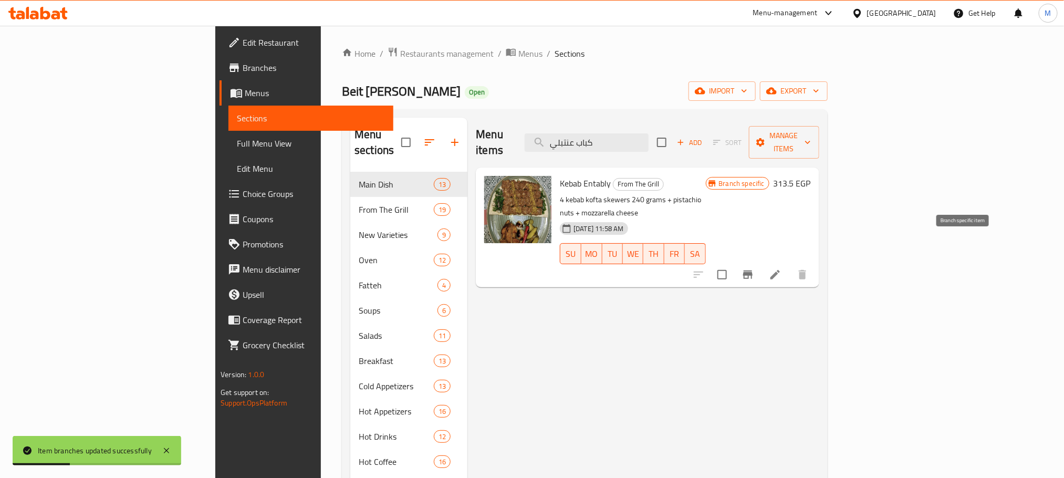
type input "كباب عنتبلي"
click at [754, 268] on icon "Branch-specific-item" at bounding box center [748, 274] width 13 height 13
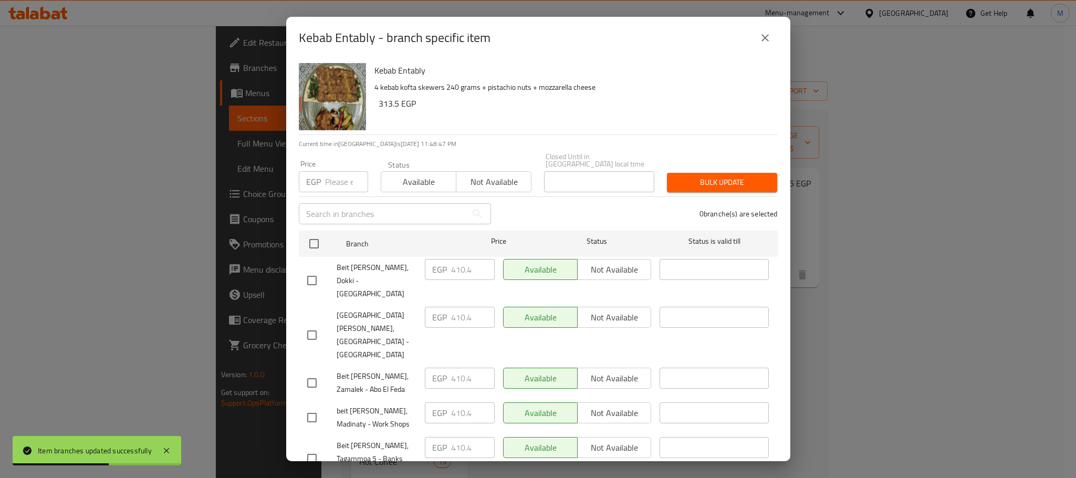
click at [306, 269] on input "checkbox" at bounding box center [312, 280] width 22 height 22
checkbox input "true"
click at [317, 407] on input "checkbox" at bounding box center [312, 418] width 22 height 22
checkbox input "true"
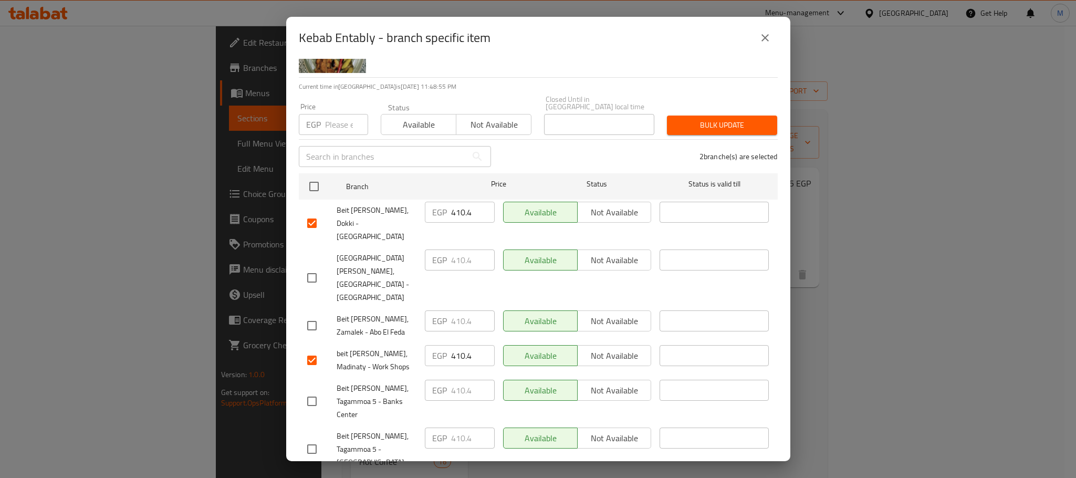
click at [314, 390] on input "checkbox" at bounding box center [312, 401] width 22 height 22
checkbox input "true"
click at [455, 380] on input "410.4" at bounding box center [473, 390] width 44 height 21
paste input "35"
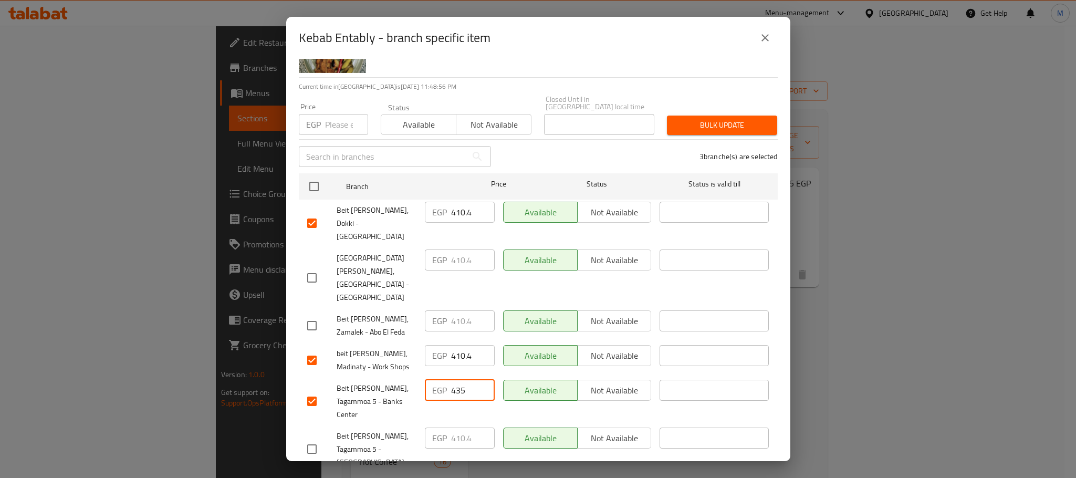
type input "435"
click at [455, 345] on input "410.4" at bounding box center [473, 355] width 44 height 21
paste input "35"
type input "435"
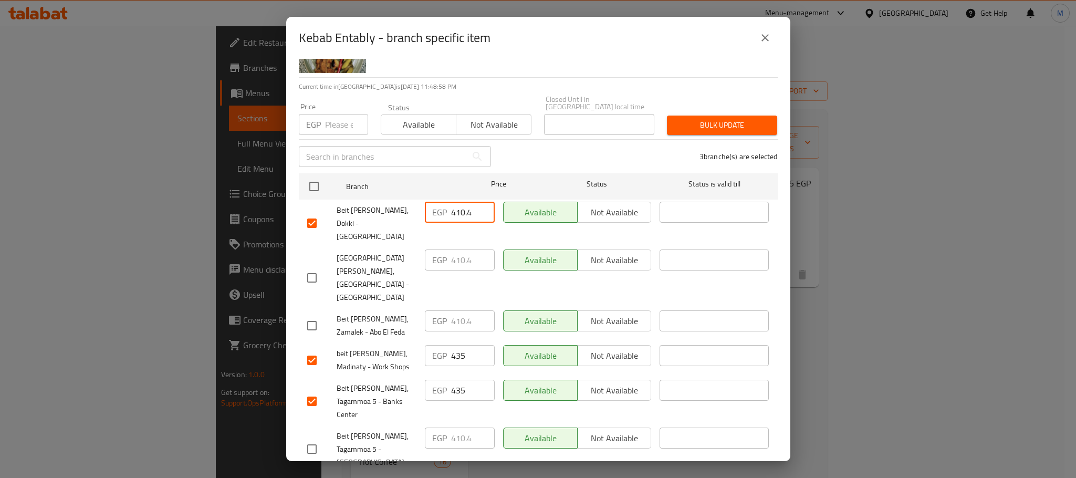
click at [457, 206] on input "410.4" at bounding box center [473, 212] width 44 height 21
paste input "35"
type input "435"
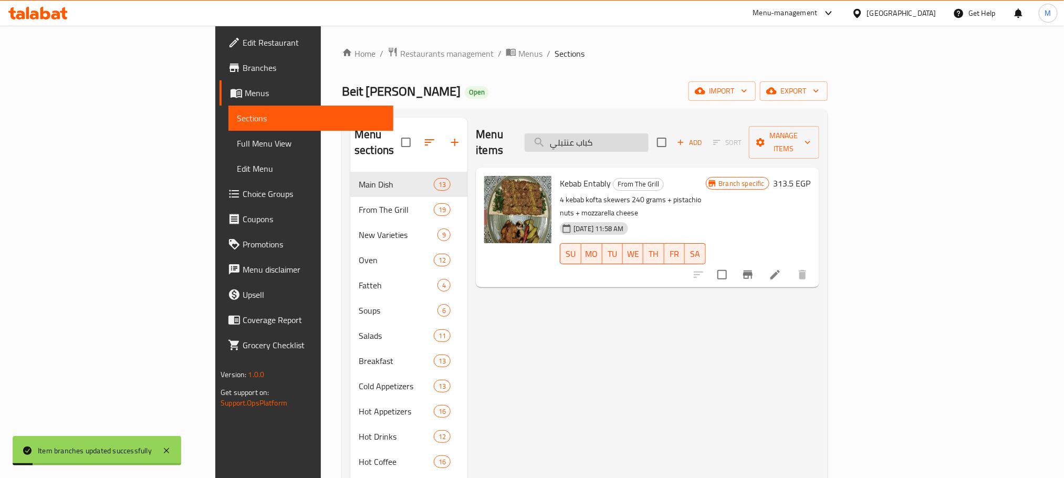
click at [638, 137] on input "كباب عنتبلي" at bounding box center [587, 142] width 124 height 18
paste input "يكس جريل اسبيشيال"
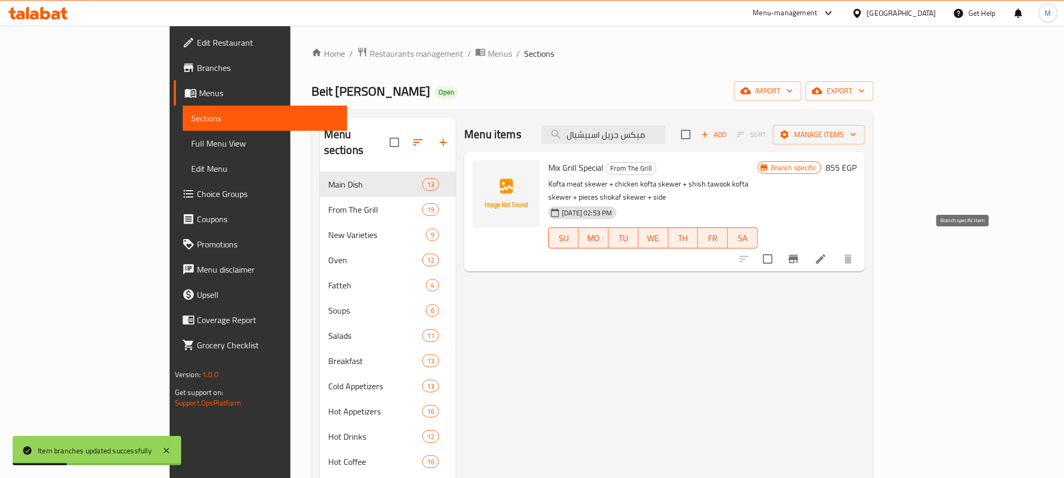
type input "ميكس جريل اسبيشيال"
click at [800, 253] on icon "Branch-specific-item" at bounding box center [793, 259] width 13 height 13
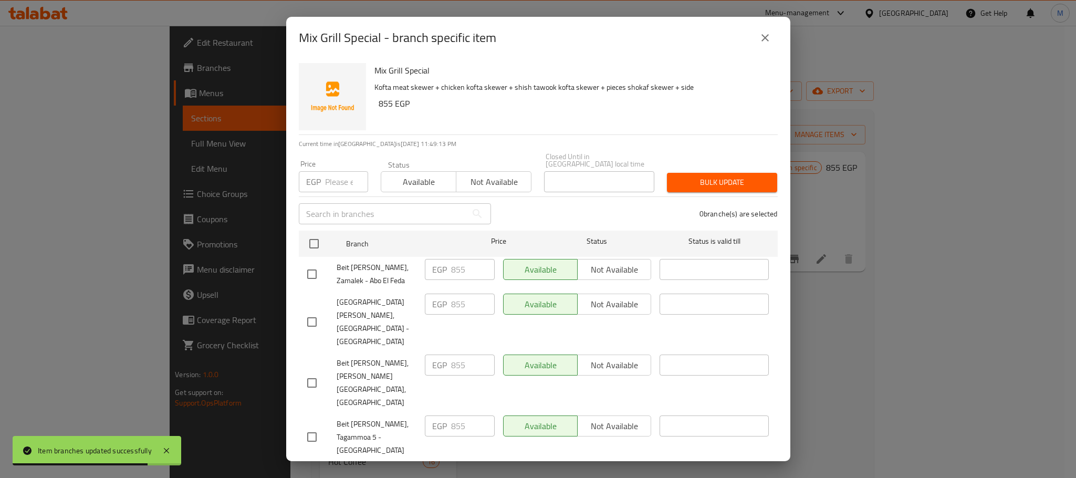
click at [312, 467] on input "checkbox" at bounding box center [312, 478] width 22 height 22
checkbox input "true"
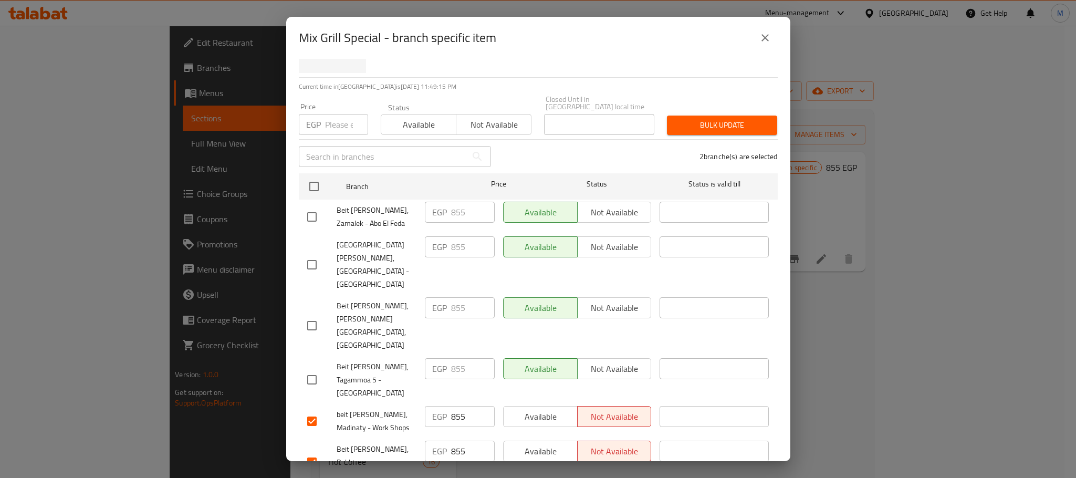
checkbox input "true"
click at [456, 406] on input "855" at bounding box center [473, 416] width 44 height 21
paste input "970"
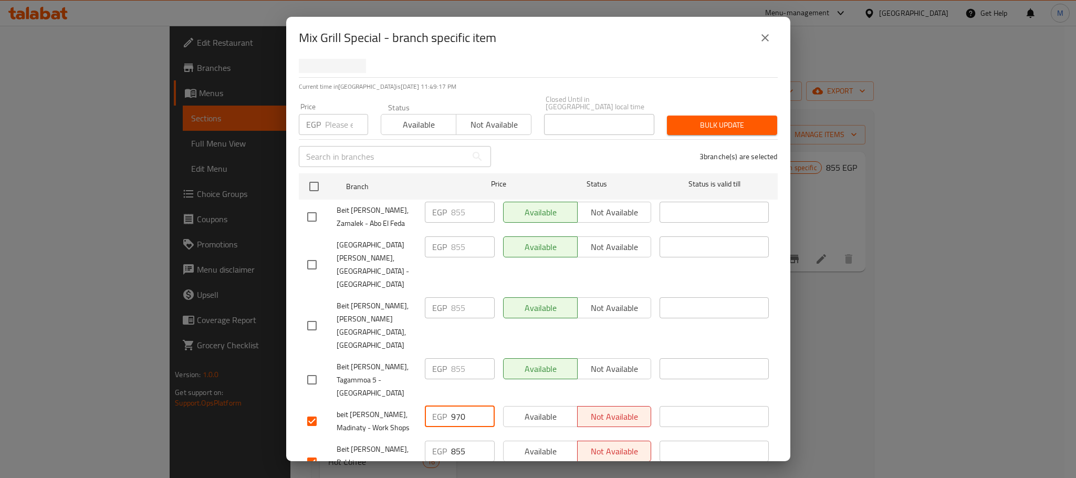
type input "970"
click at [459, 441] on input "855" at bounding box center [473, 451] width 44 height 21
paste input "970"
type input "970"
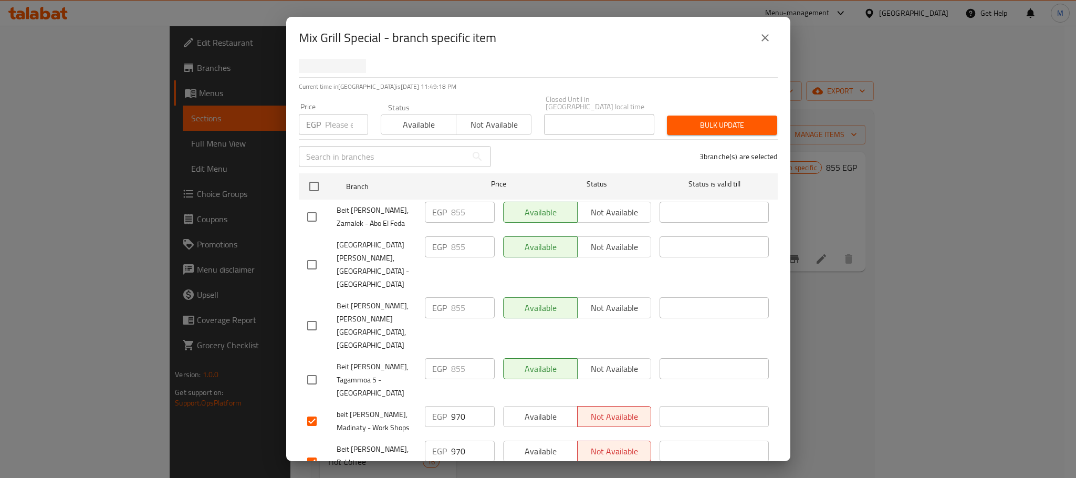
paste input "970"
type input "970"
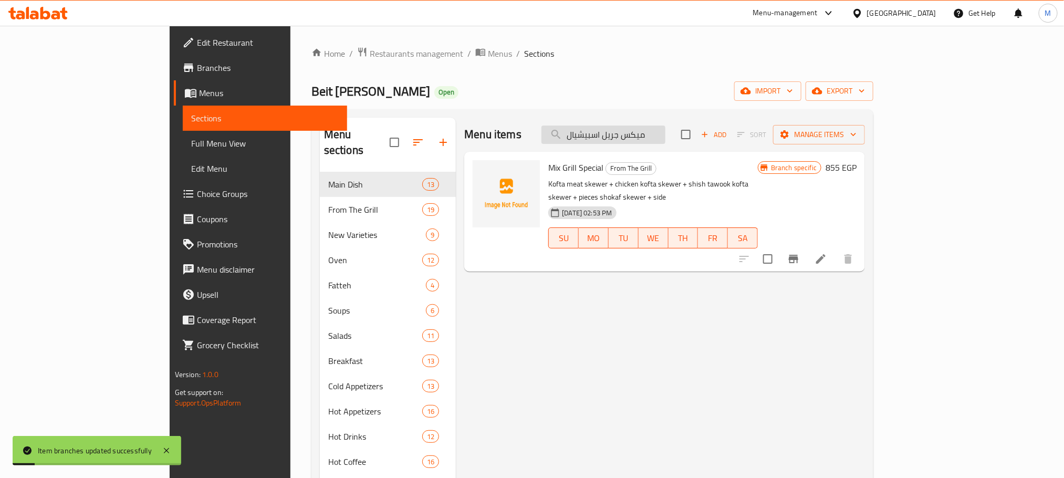
click at [665, 136] on input "ميكس جريل اسبيشيال" at bounding box center [604, 135] width 124 height 18
paste input "باب باذنجان"
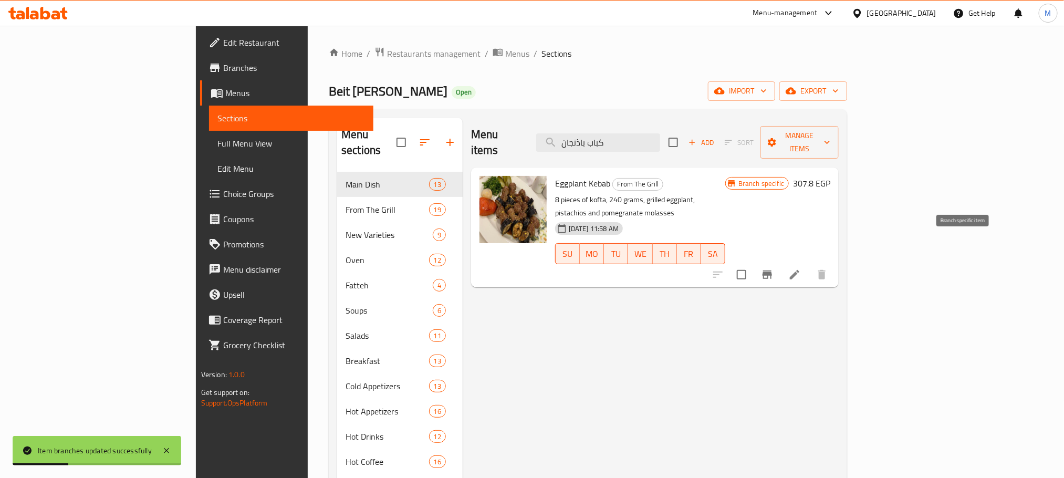
type input "كباب باذنجان"
click at [774, 268] on icon "Branch-specific-item" at bounding box center [767, 274] width 13 height 13
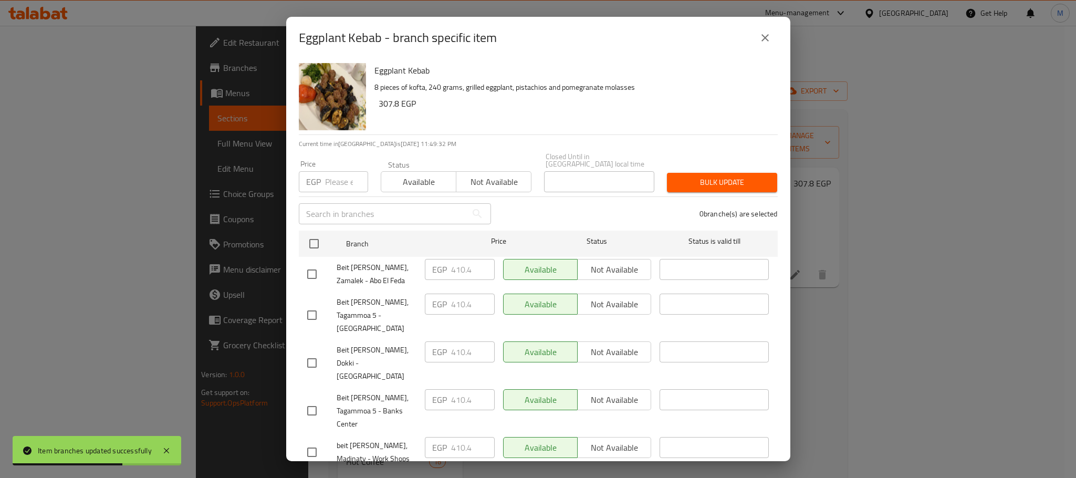
click at [316, 352] on input "checkbox" at bounding box center [312, 363] width 22 height 22
checkbox input "true"
click at [309, 400] on input "checkbox" at bounding box center [312, 411] width 22 height 22
checkbox input "true"
click at [314, 441] on input "checkbox" at bounding box center [312, 452] width 22 height 22
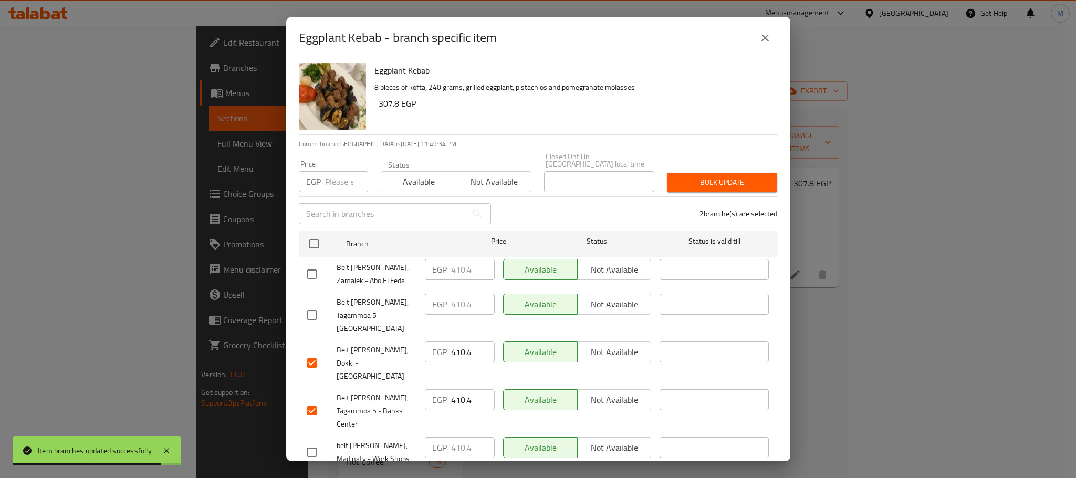
checkbox input "true"
click at [456, 437] on input "410.4" at bounding box center [473, 447] width 44 height 21
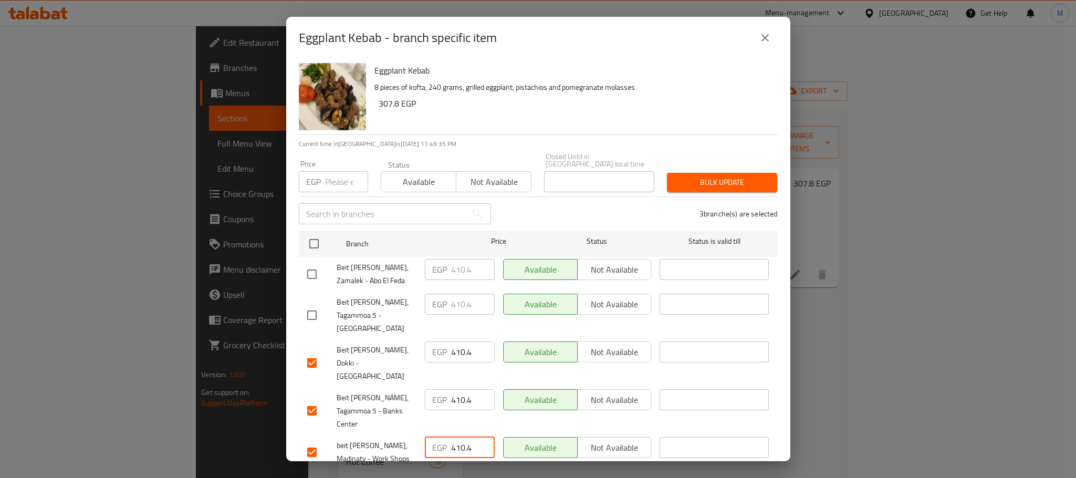
click at [456, 437] on input "410.4" at bounding box center [473, 447] width 44 height 21
paste input "30"
type input "430"
click at [453, 389] on input "410.4" at bounding box center [473, 399] width 44 height 21
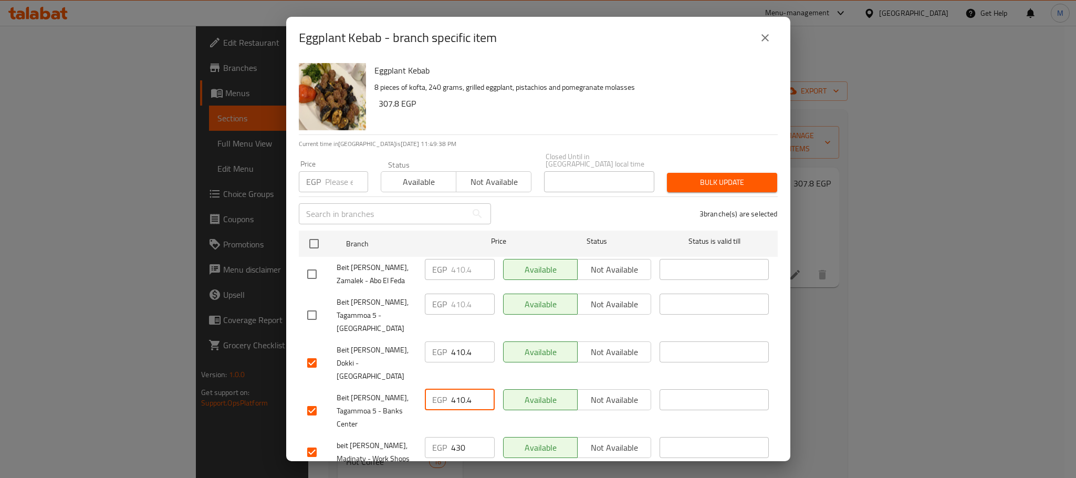
paste input "30"
type input "430"
click at [457, 341] on input "410.4" at bounding box center [473, 351] width 44 height 21
paste input "30"
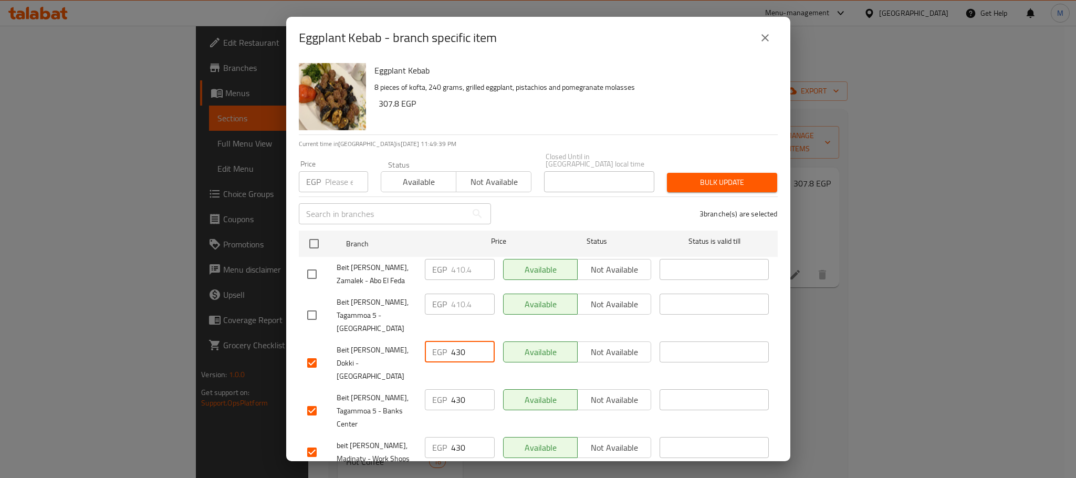
type input "430"
click at [582, 204] on div "3 branche(s) are selected" at bounding box center [640, 214] width 287 height 38
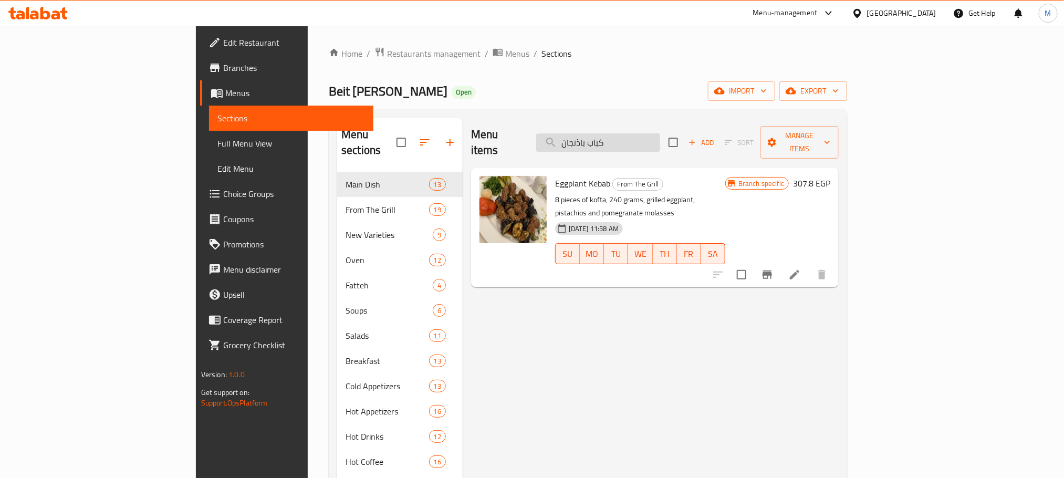
click at [655, 142] on input "كباب باذنجان" at bounding box center [598, 142] width 124 height 18
paste input "لبي"
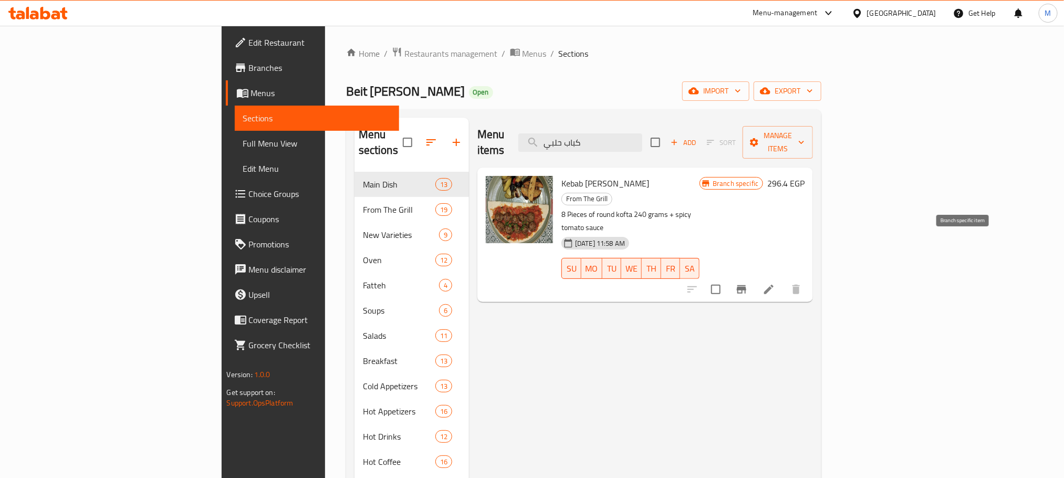
type input "كباب حلبي"
click at [746, 285] on icon "Branch-specific-item" at bounding box center [741, 289] width 9 height 8
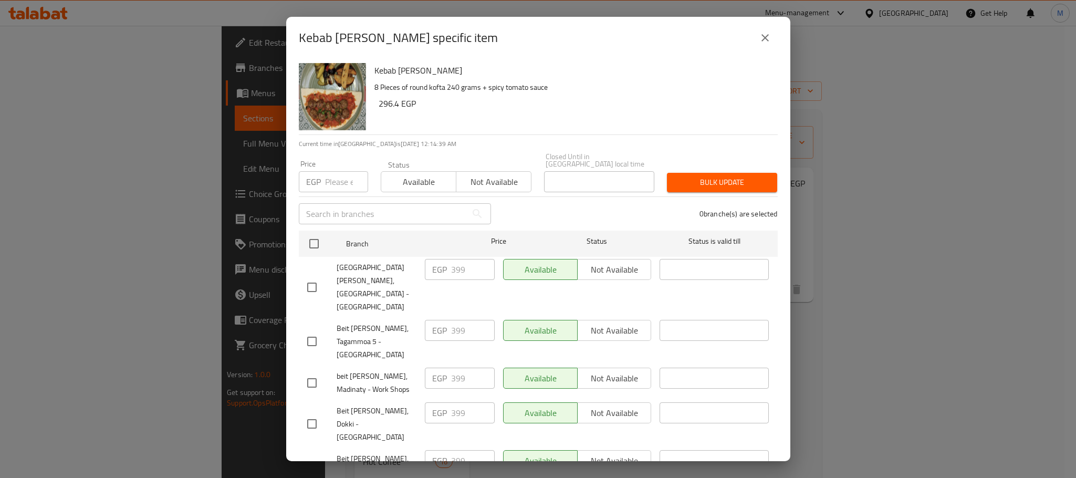
click at [308, 372] on input "checkbox" at bounding box center [312, 383] width 22 height 22
checkbox input "true"
click at [308, 413] on input "checkbox" at bounding box center [312, 424] width 22 height 22
checkbox input "true"
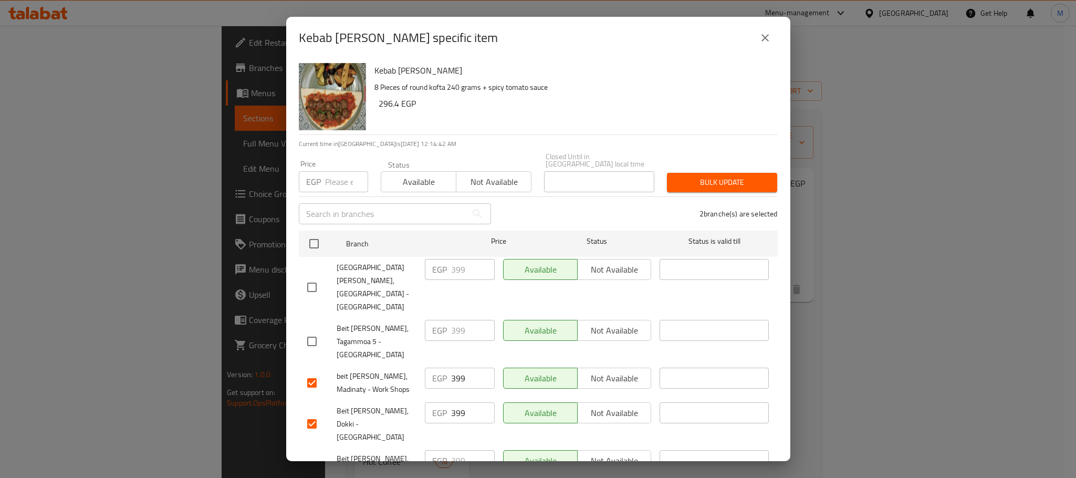
checkbox input "true"
paste input "420"
type input "420"
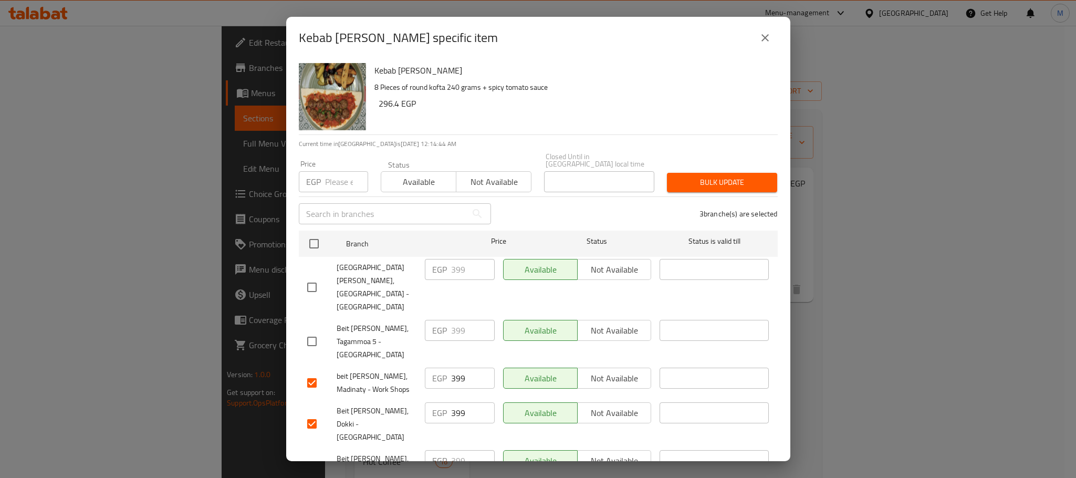
click at [451, 402] on input "399" at bounding box center [473, 412] width 44 height 21
paste
type input "420"
click at [455, 368] on input "399" at bounding box center [473, 378] width 44 height 21
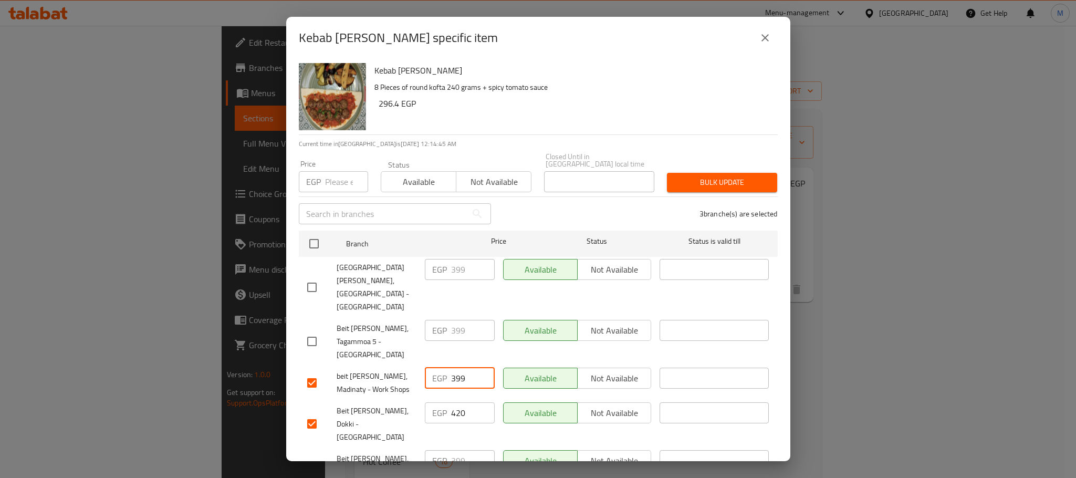
click at [455, 368] on input "399" at bounding box center [473, 378] width 44 height 21
type input "420"
click at [396, 370] on span "beit [PERSON_NAME], Madinaty - Work Shops" at bounding box center [377, 383] width 80 height 26
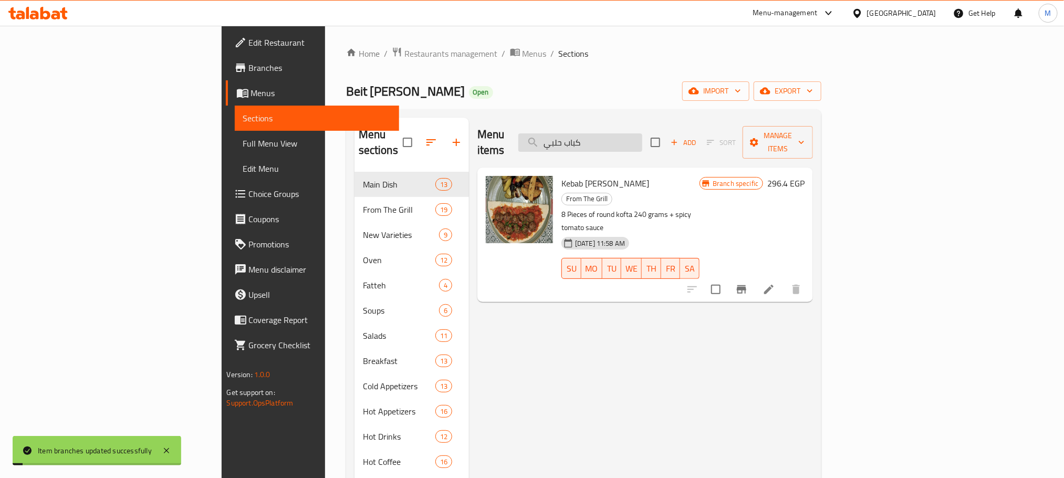
click at [642, 133] on input "كباب حلبي" at bounding box center [580, 142] width 124 height 18
click at [642, 136] on input "كباب حلبي" at bounding box center [580, 142] width 124 height 18
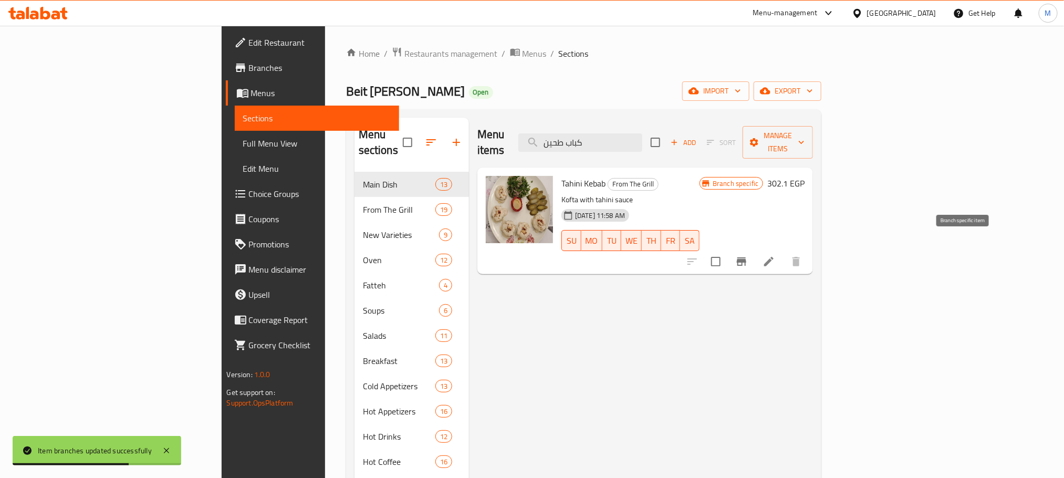
type input "كباب طحين"
click at [748, 255] on icon "Branch-specific-item" at bounding box center [741, 261] width 13 height 13
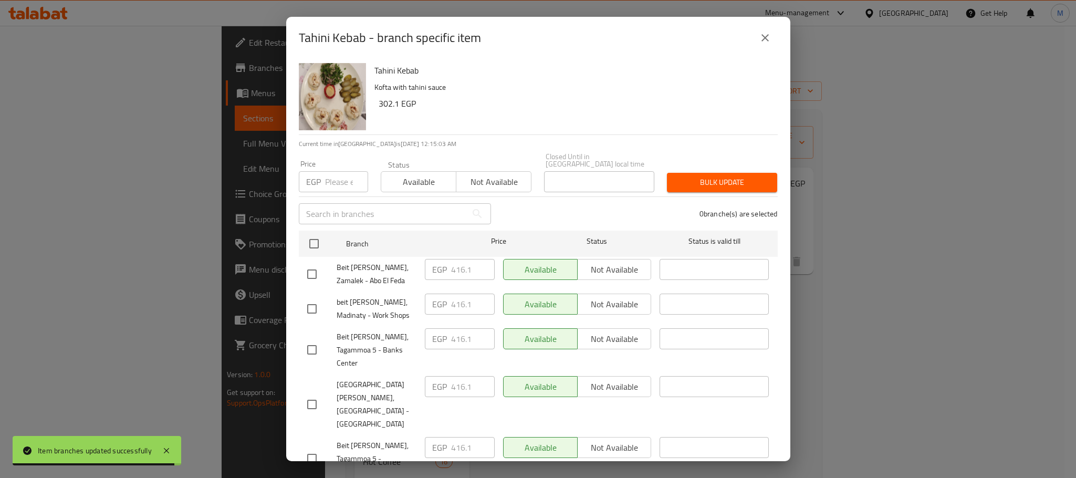
click at [308, 306] on input "checkbox" at bounding box center [312, 309] width 22 height 22
checkbox input "true"
click at [306, 340] on input "checkbox" at bounding box center [312, 350] width 22 height 22
checkbox input "true"
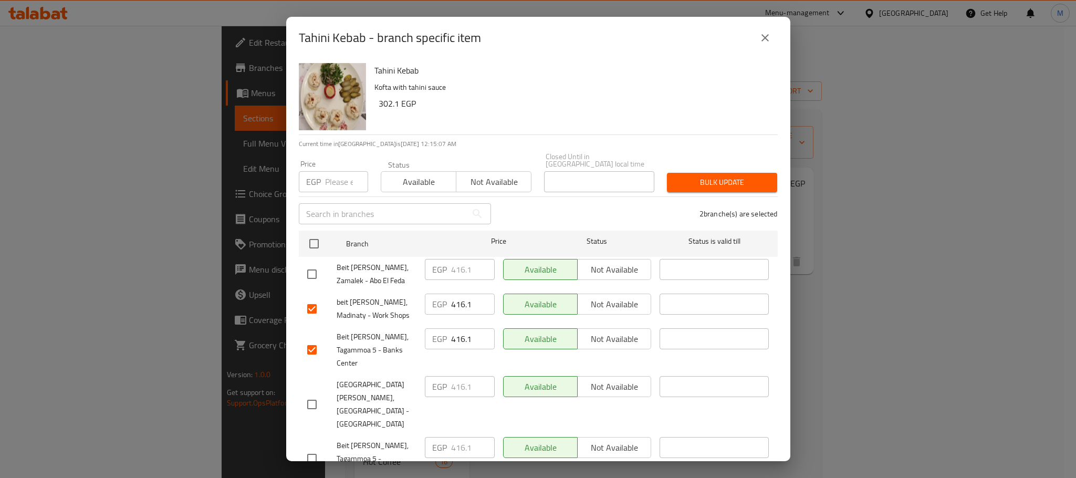
checkbox input "true"
type input "435"
click at [456, 329] on input "416.1" at bounding box center [473, 338] width 44 height 21
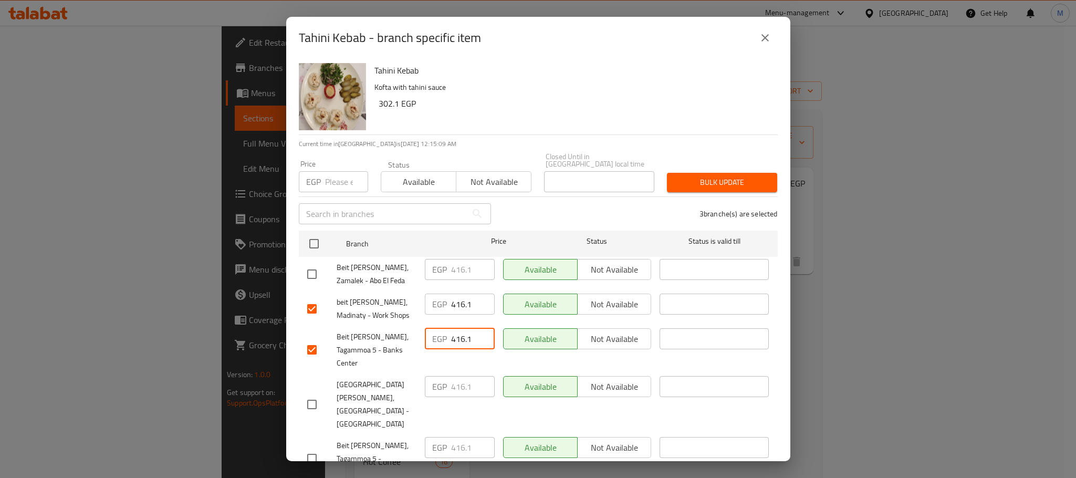
click at [456, 329] on input "416.1" at bounding box center [473, 338] width 44 height 21
type input "435"
click at [459, 295] on input "416.1" at bounding box center [473, 304] width 44 height 21
type input "435"
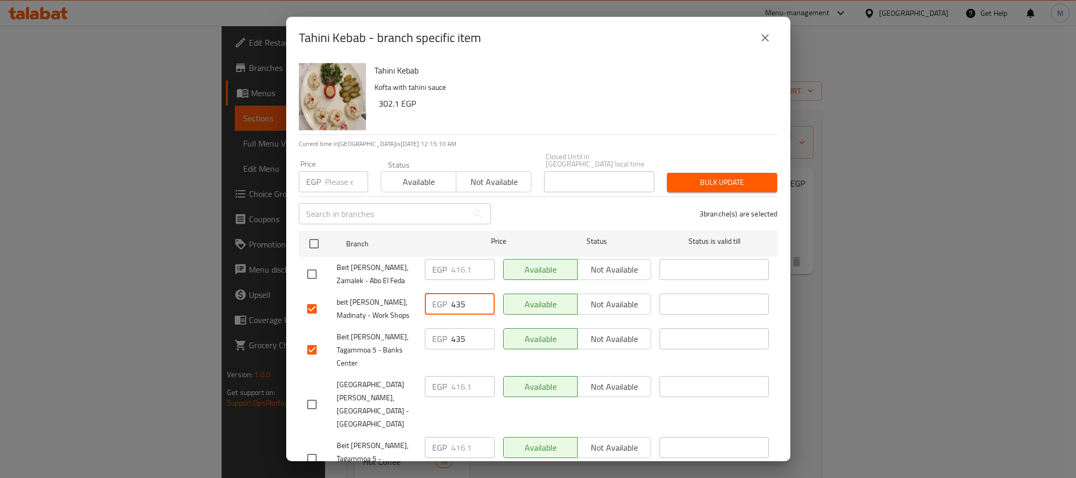
click at [513, 209] on div "3 branche(s) are selected" at bounding box center [640, 214] width 287 height 38
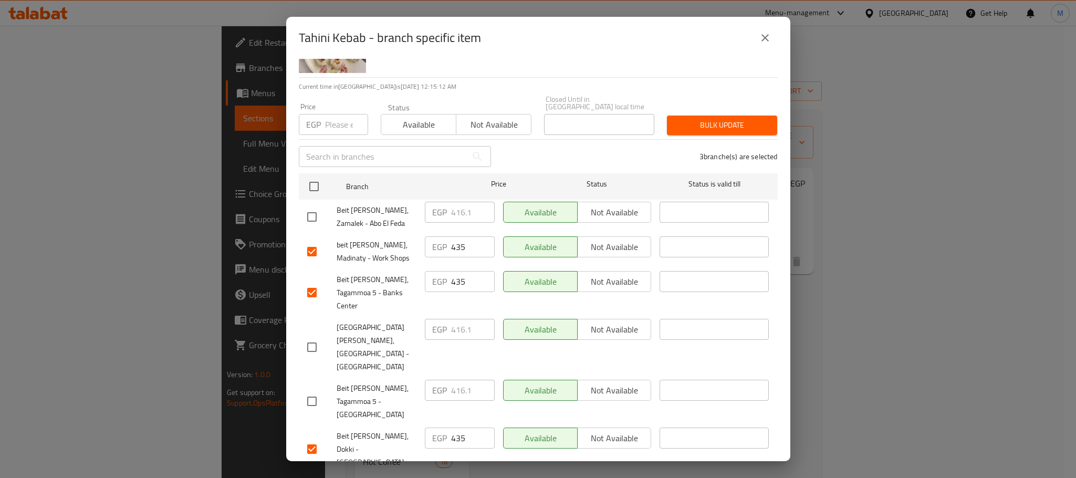
click at [656, 457] on div "Tahini Kebab Kofta with tahini sauce 302.1 EGP Current time in [GEOGRAPHIC_DATA…" at bounding box center [538, 260] width 504 height 402
click at [658, 436] on ul "Branch Price Status Status is valid till [GEOGRAPHIC_DATA][PERSON_NAME], Zamale…" at bounding box center [538, 353] width 479 height 369
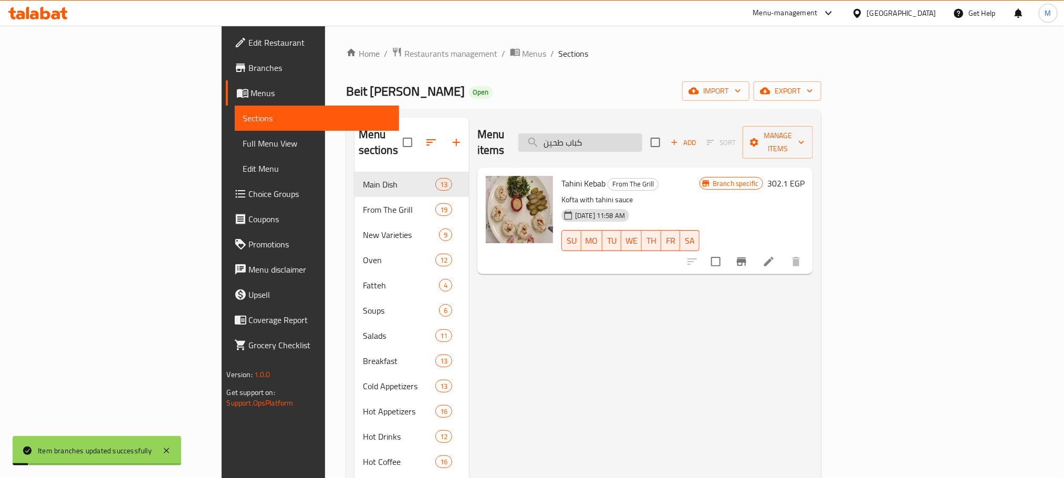
click at [642, 133] on input "كباب طحين" at bounding box center [580, 142] width 124 height 18
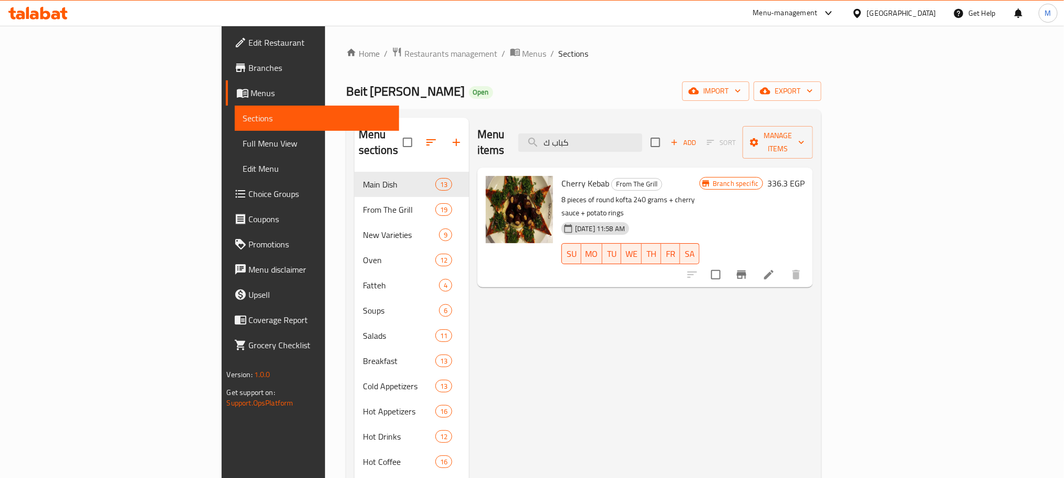
type input "كباب ك"
click at [746, 270] on icon "Branch-specific-item" at bounding box center [741, 274] width 9 height 8
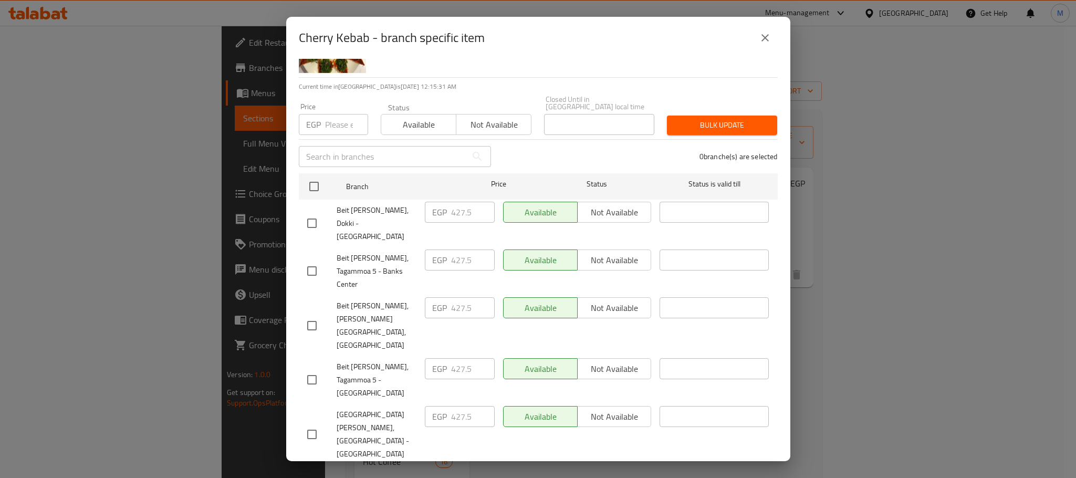
click at [314, 212] on input "checkbox" at bounding box center [312, 223] width 22 height 22
checkbox input "true"
click at [308, 260] on input "checkbox" at bounding box center [312, 271] width 22 height 22
checkbox input "true"
click at [314, 471] on input "checkbox" at bounding box center [312, 482] width 22 height 22
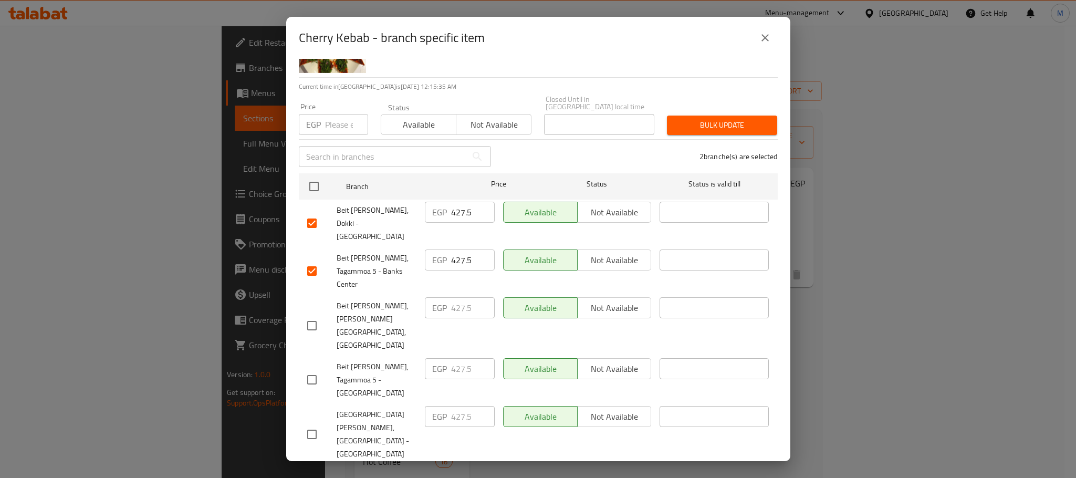
checkbox input "true"
click at [457, 204] on input "427.5" at bounding box center [473, 212] width 44 height 21
type input "445"
click at [459, 249] on input "427.5" at bounding box center [473, 259] width 44 height 21
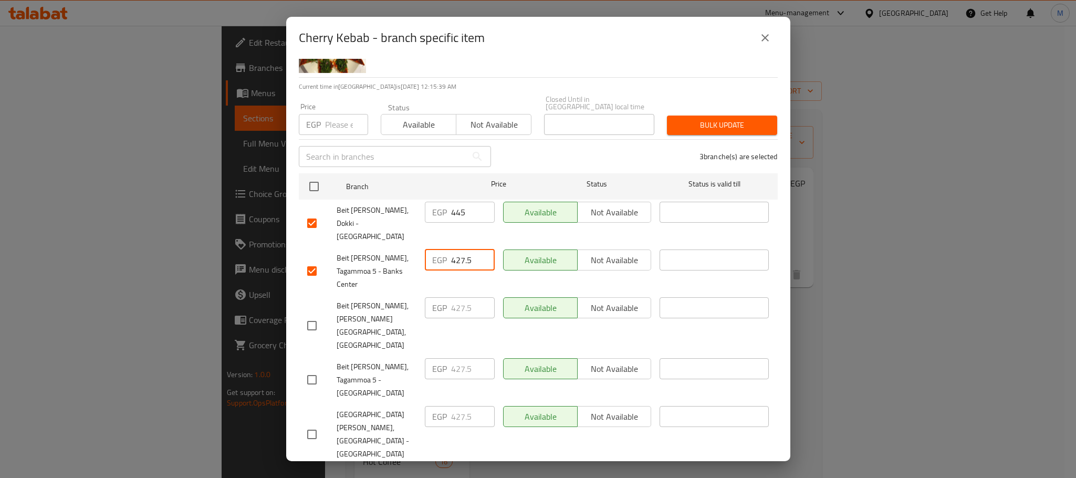
click at [459, 249] on input "427.5" at bounding box center [473, 259] width 44 height 21
type input "445"
click at [460, 467] on input "427.5" at bounding box center [473, 477] width 44 height 21
type input "445"
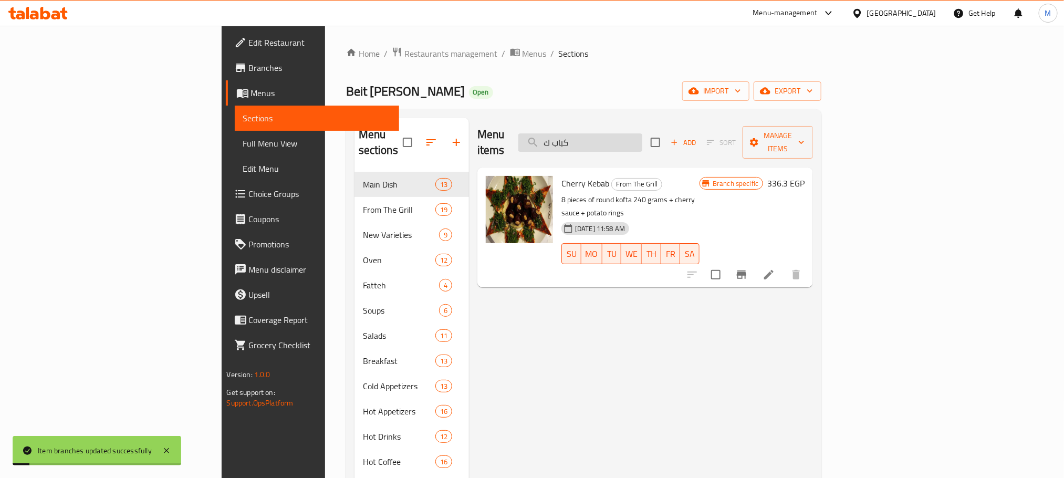
click at [642, 138] on input "كباب ك" at bounding box center [580, 142] width 124 height 18
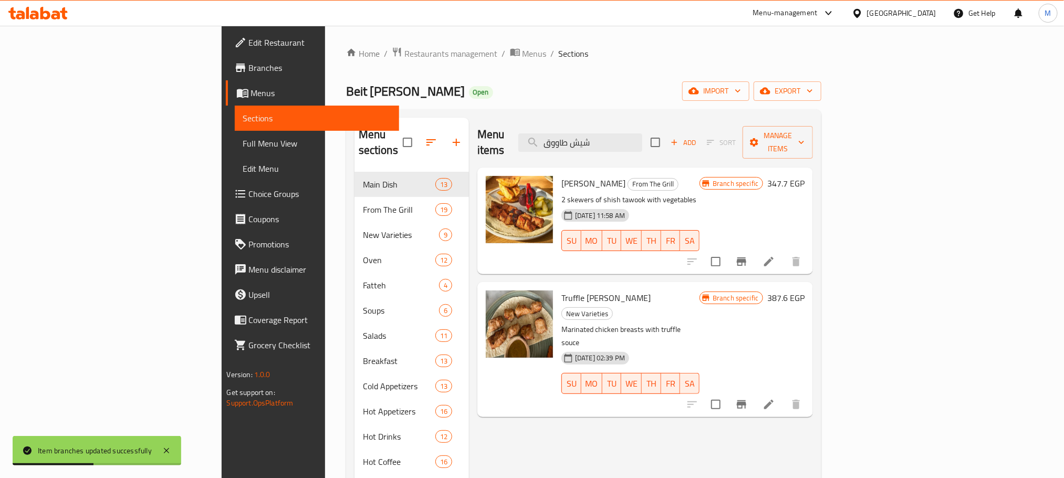
type input "شيش طاووق"
click at [746, 257] on icon "Branch-specific-item" at bounding box center [741, 261] width 9 height 8
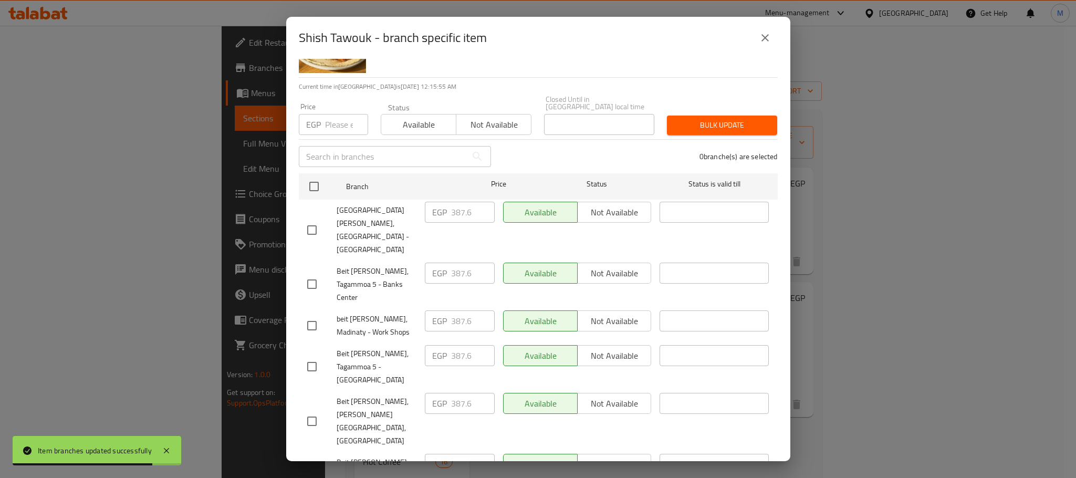
click at [309, 273] on input "checkbox" at bounding box center [312, 284] width 22 height 22
checkbox input "true"
click at [309, 315] on input "checkbox" at bounding box center [312, 326] width 22 height 22
checkbox input "true"
click at [307, 464] on input "checkbox" at bounding box center [312, 475] width 22 height 22
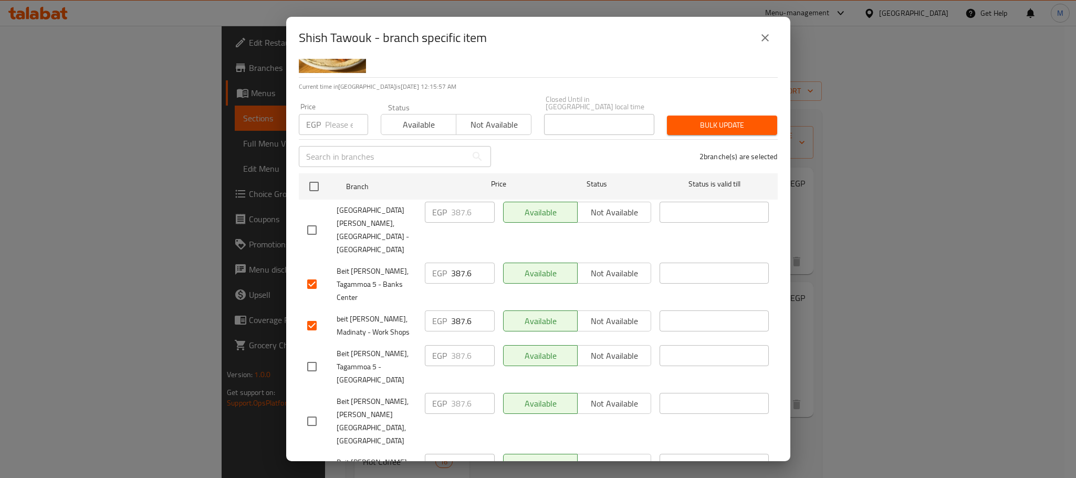
checkbox input "true"
click at [445, 454] on div "EGP 387.6 ​" at bounding box center [460, 464] width 70 height 21
click at [460, 454] on input "387.6" at bounding box center [473, 464] width 44 height 21
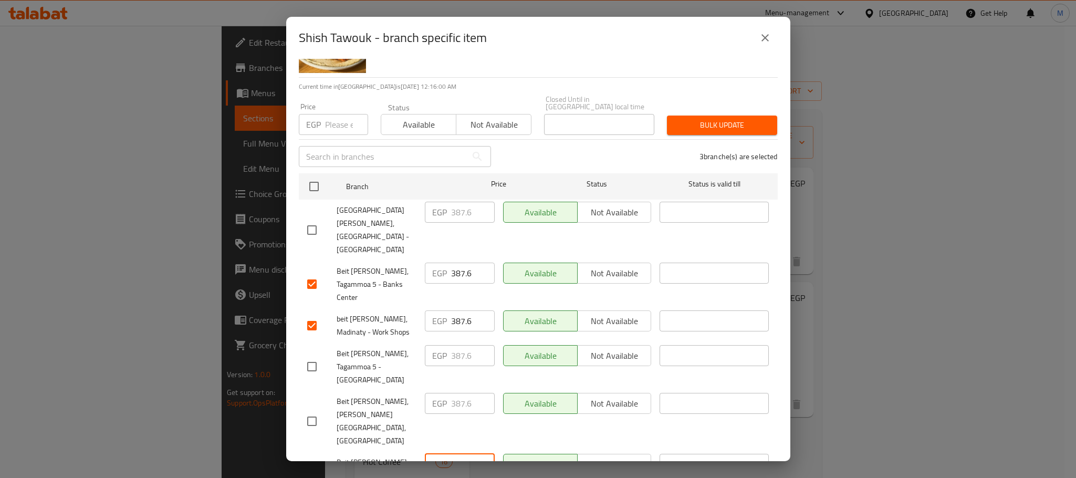
type input "415"
click at [456, 310] on input "387.6" at bounding box center [473, 320] width 44 height 21
type input "415"
click at [459, 263] on input "387.6" at bounding box center [473, 273] width 44 height 21
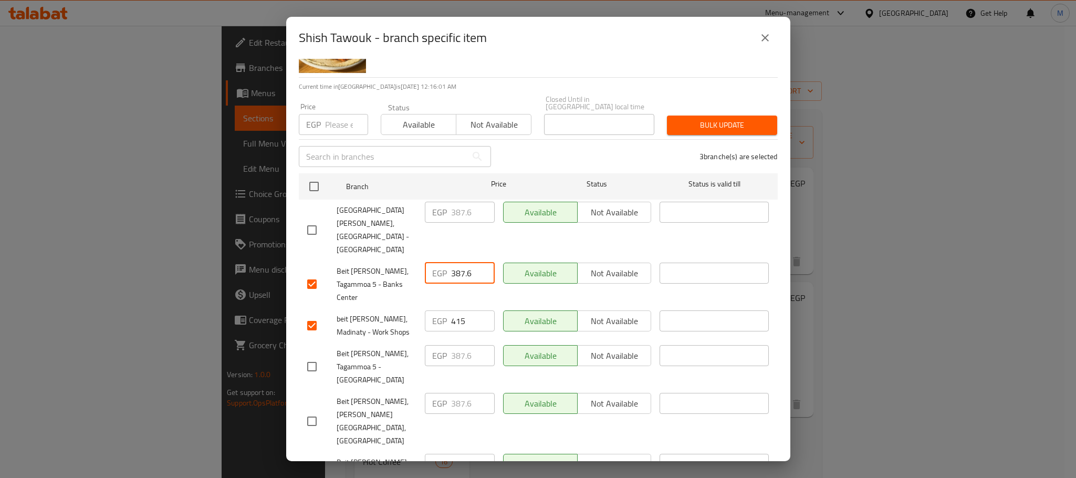
click at [459, 263] on input "387.6" at bounding box center [473, 273] width 44 height 21
type input "415"
click at [368, 347] on span "Beit [PERSON_NAME], Tagammoa 5 - [GEOGRAPHIC_DATA]" at bounding box center [377, 366] width 80 height 39
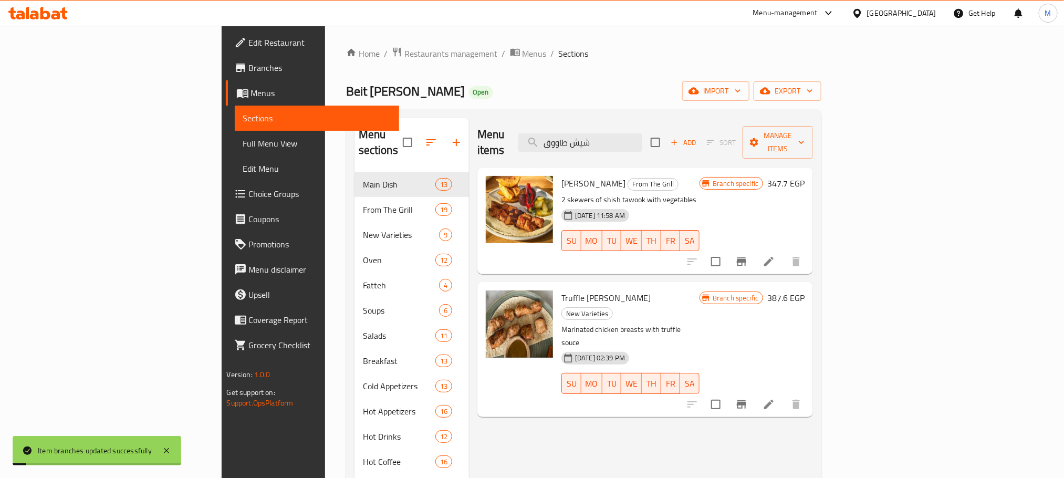
click at [695, 123] on div "Menu items شيش طاووق Add Sort Manage items" at bounding box center [645, 143] width 336 height 50
click at [642, 136] on input "شيش طاووق" at bounding box center [580, 142] width 124 height 18
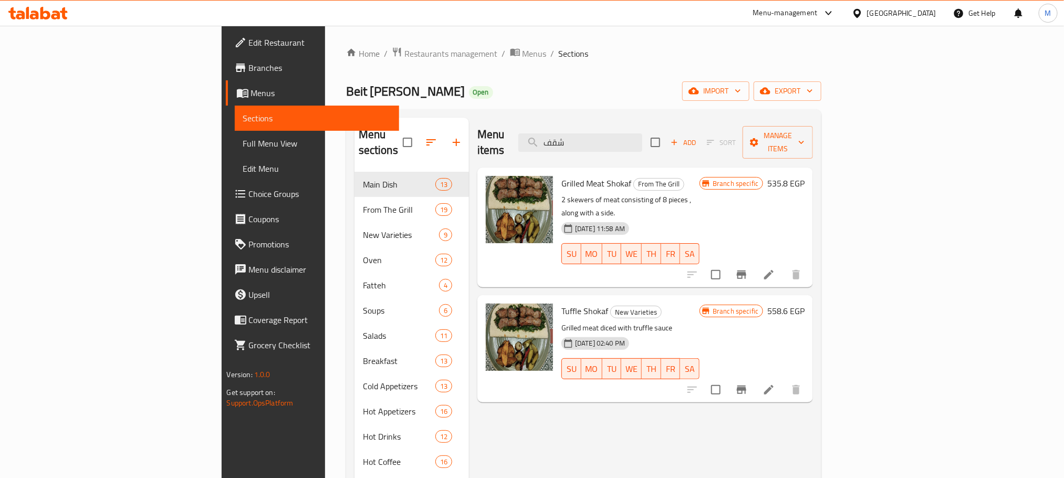
type input "شقف"
click at [748, 268] on icon "Branch-specific-item" at bounding box center [741, 274] width 13 height 13
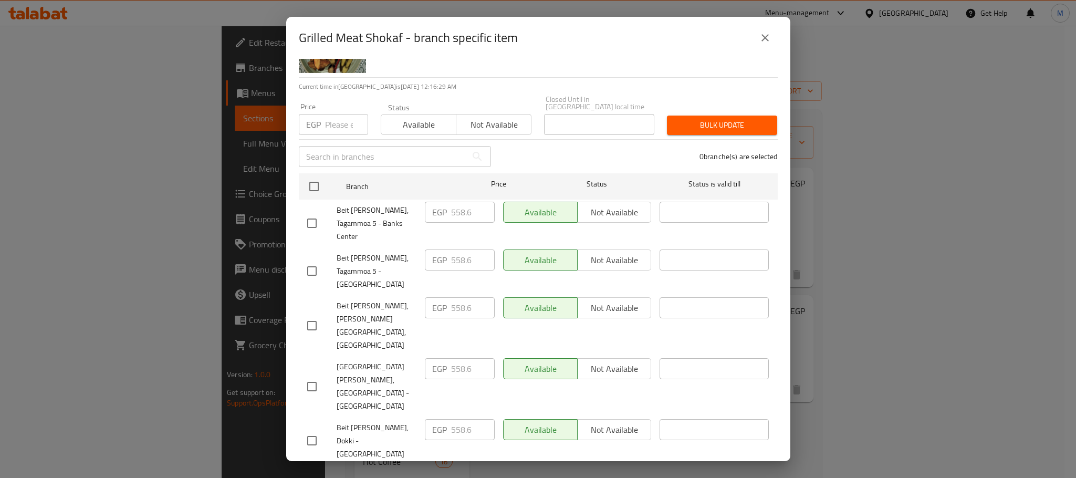
click at [307, 212] on input "checkbox" at bounding box center [312, 223] width 22 height 22
checkbox input "true"
click at [308, 430] on input "checkbox" at bounding box center [312, 441] width 22 height 22
checkbox input "true"
drag, startPoint x: 311, startPoint y: 378, endPoint x: 405, endPoint y: 367, distance: 95.2
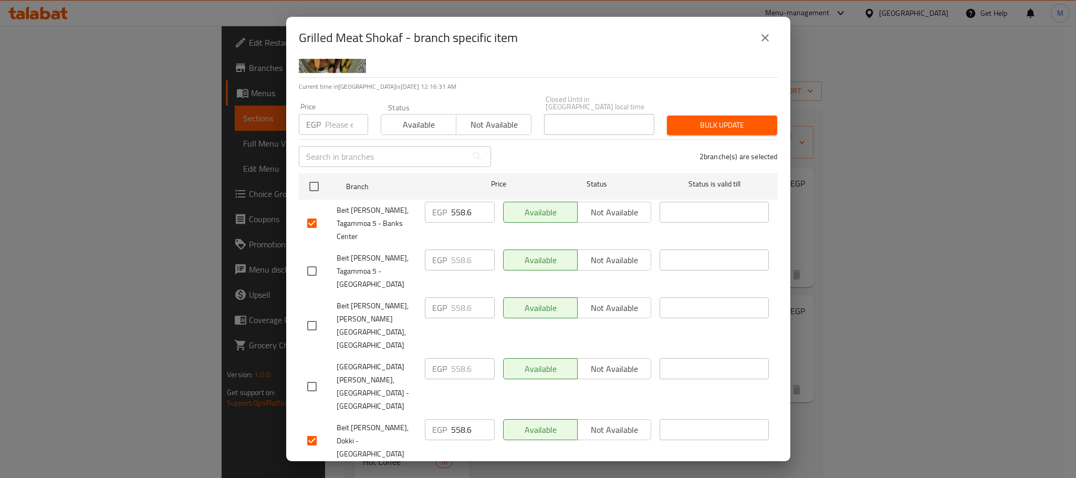
click at [314, 471] on input "checkbox" at bounding box center [312, 482] width 22 height 22
checkbox input "true"
click at [459, 467] on input "558.6" at bounding box center [473, 477] width 44 height 21
click at [456, 419] on input "558.6" at bounding box center [473, 429] width 44 height 21
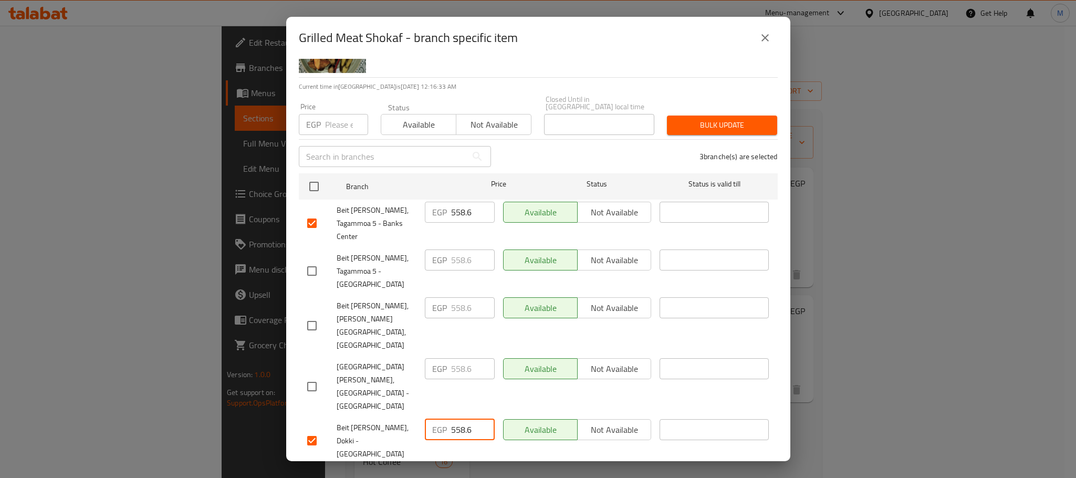
click at [456, 419] on input "558.6" at bounding box center [473, 429] width 44 height 21
click at [456, 202] on input "558.6" at bounding box center [473, 212] width 44 height 21
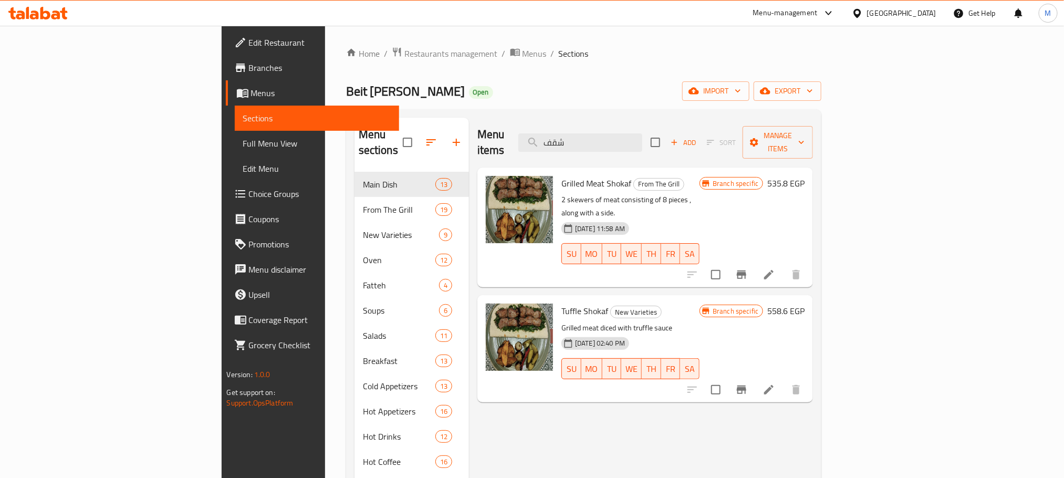
click at [739, 47] on ol "Home / Restaurants management / Menus / Sections" at bounding box center [584, 54] width 476 height 14
drag, startPoint x: 1019, startPoint y: 417, endPoint x: 831, endPoint y: 220, distance: 272.7
click at [813, 417] on div "Menu items شقف Add Sort Manage items Grilled Meat Shokaf From The Grill 2 skewe…" at bounding box center [641, 357] width 344 height 478
click at [659, 123] on div "Menu items شقف Add Sort Manage items" at bounding box center [645, 143] width 336 height 50
click at [642, 142] on input "شقف" at bounding box center [580, 142] width 124 height 18
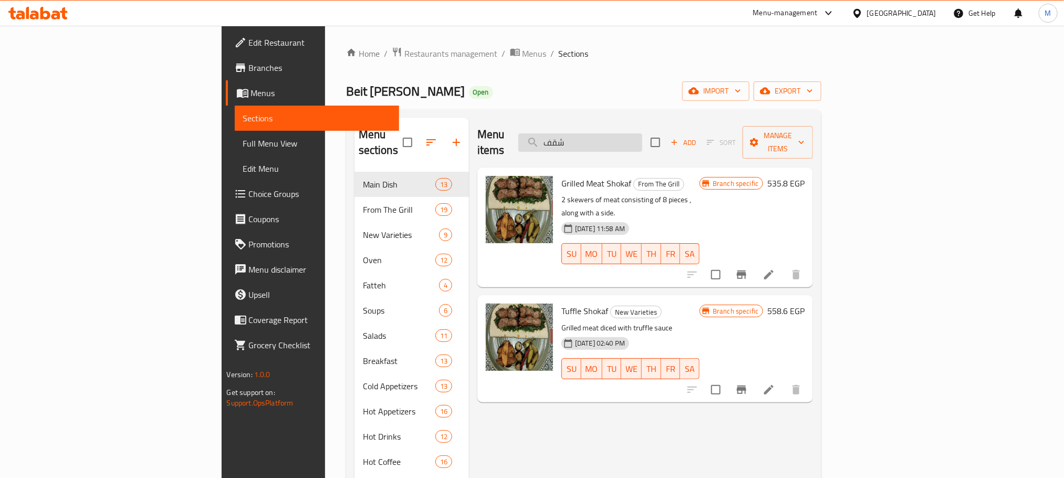
click at [642, 142] on input "شقف" at bounding box center [580, 142] width 124 height 18
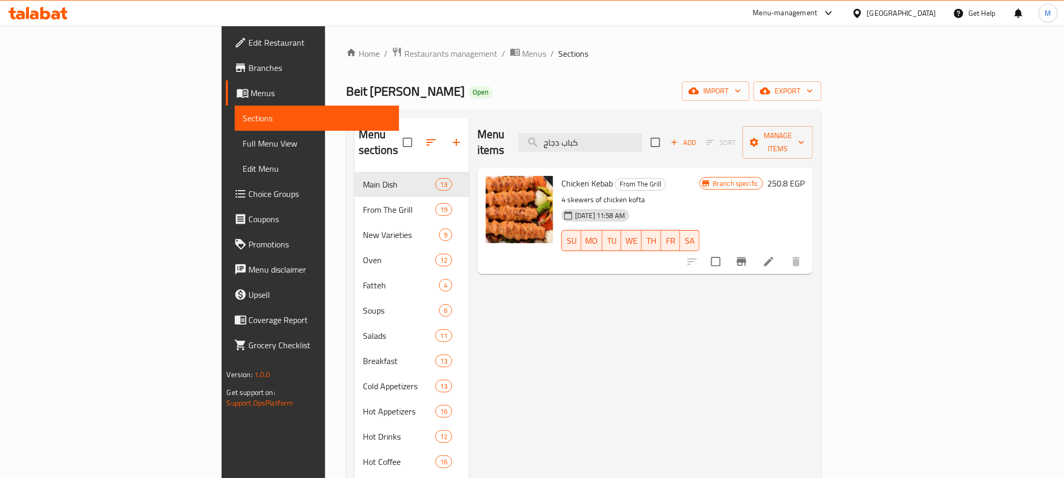
click at [746, 257] on icon "Branch-specific-item" at bounding box center [741, 261] width 9 height 8
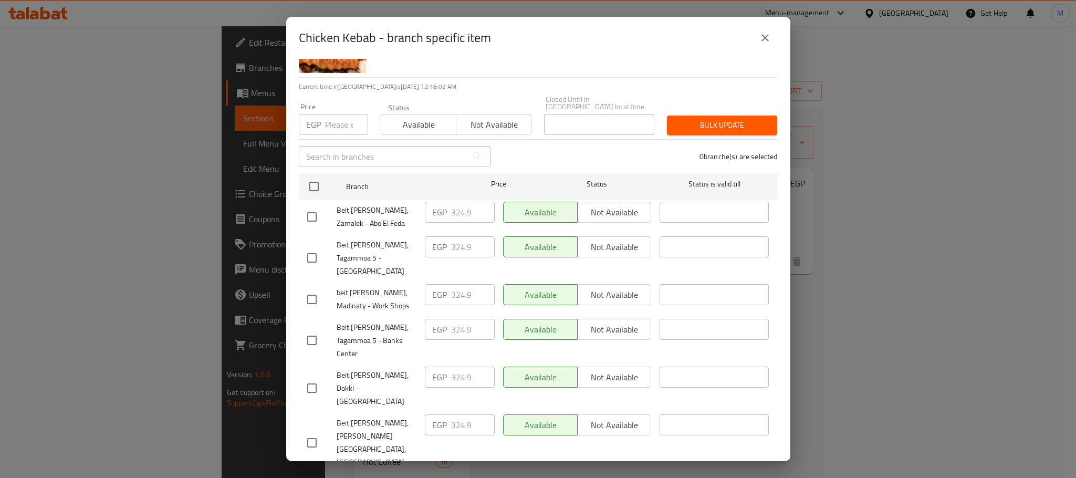
click at [314, 377] on input "checkbox" at bounding box center [312, 388] width 22 height 22
click at [310, 288] on input "checkbox" at bounding box center [312, 299] width 22 height 22
click at [312, 329] on input "checkbox" at bounding box center [312, 340] width 22 height 22
click at [451, 284] on input "324.9" at bounding box center [473, 294] width 44 height 21
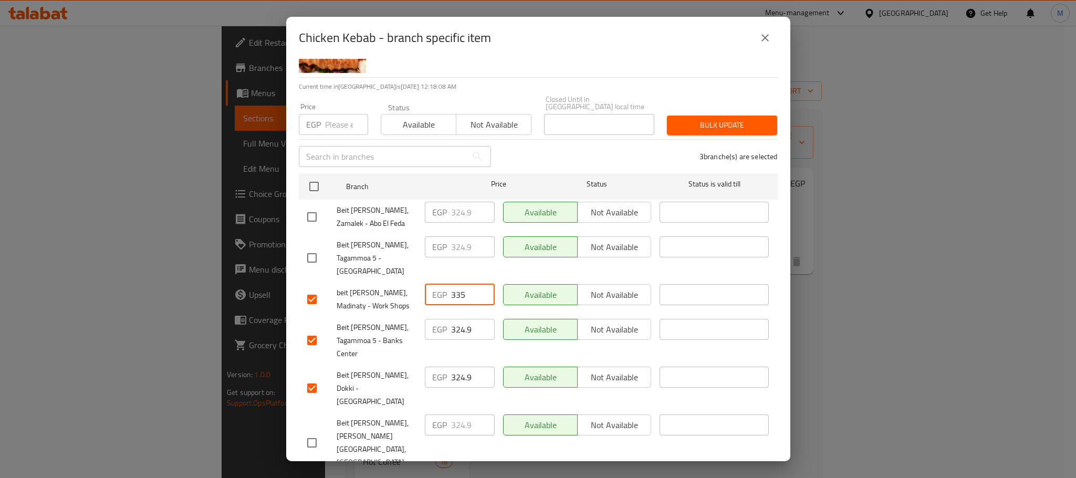
click at [462, 319] on input "324.9" at bounding box center [473, 329] width 44 height 21
click at [454, 367] on input "324.9" at bounding box center [473, 377] width 44 height 21
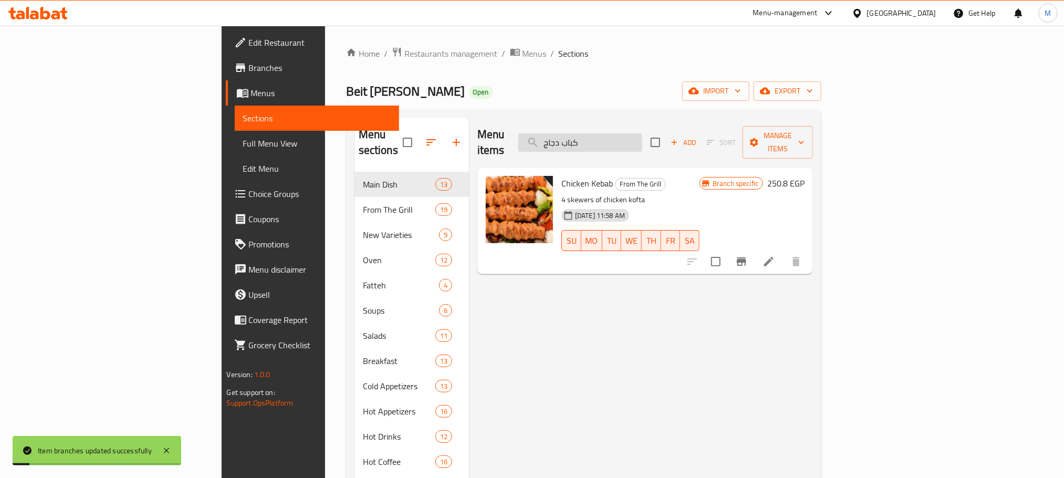
click at [642, 133] on input "كباب دجاج" at bounding box center [580, 142] width 124 height 18
click at [642, 137] on input "كباب دجاج" at bounding box center [580, 142] width 124 height 18
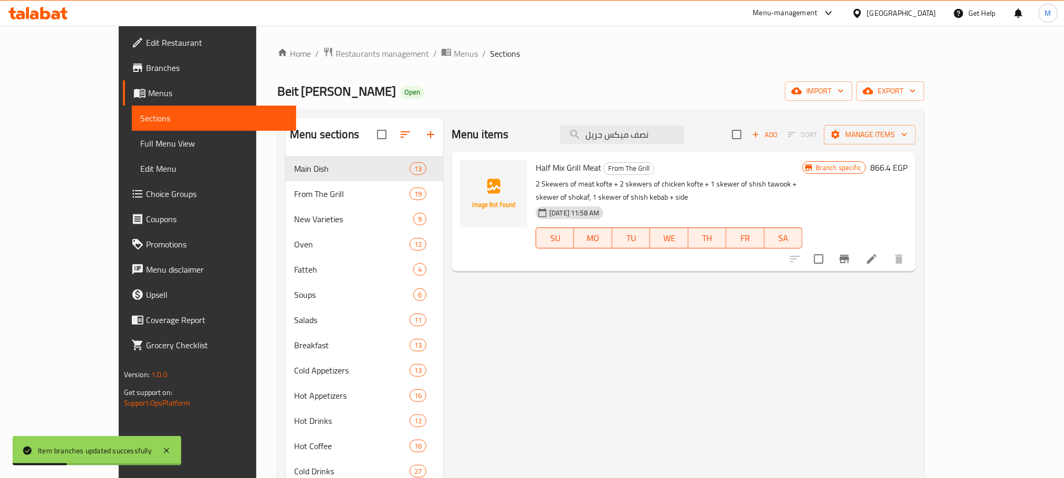
click at [849, 255] on icon "Branch-specific-item" at bounding box center [844, 259] width 9 height 8
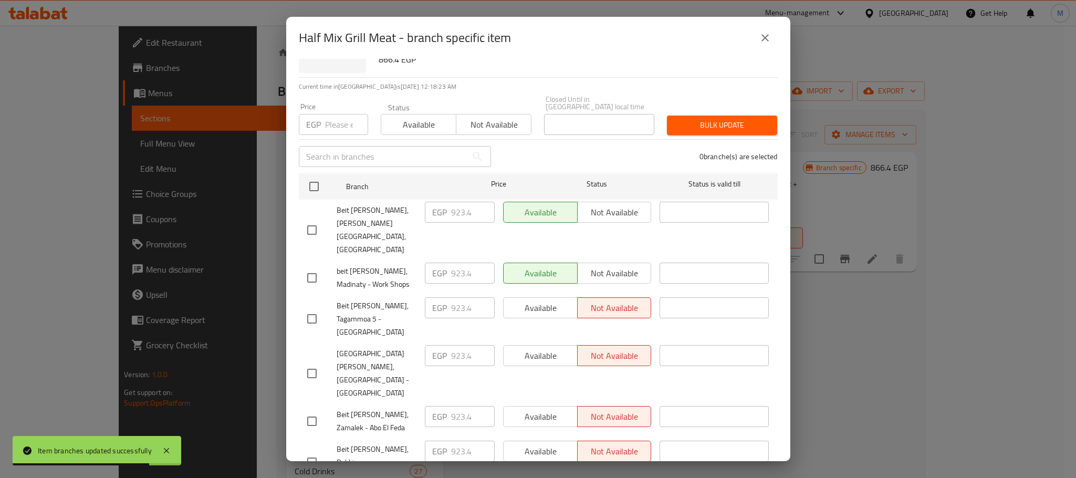
click at [309, 267] on input "checkbox" at bounding box center [312, 278] width 22 height 22
click at [314, 451] on input "checkbox" at bounding box center [312, 462] width 22 height 22
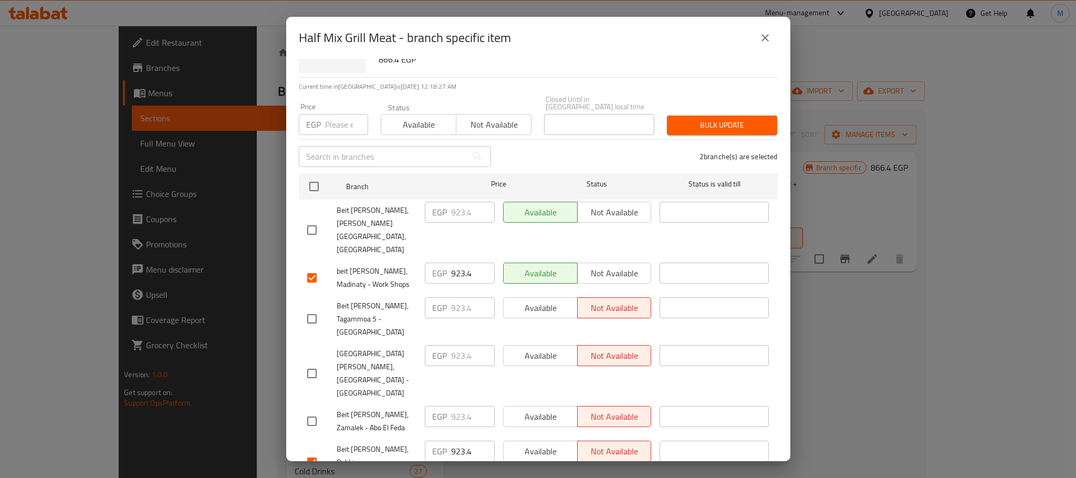
click at [456, 441] on input "923.4" at bounding box center [473, 451] width 44 height 21
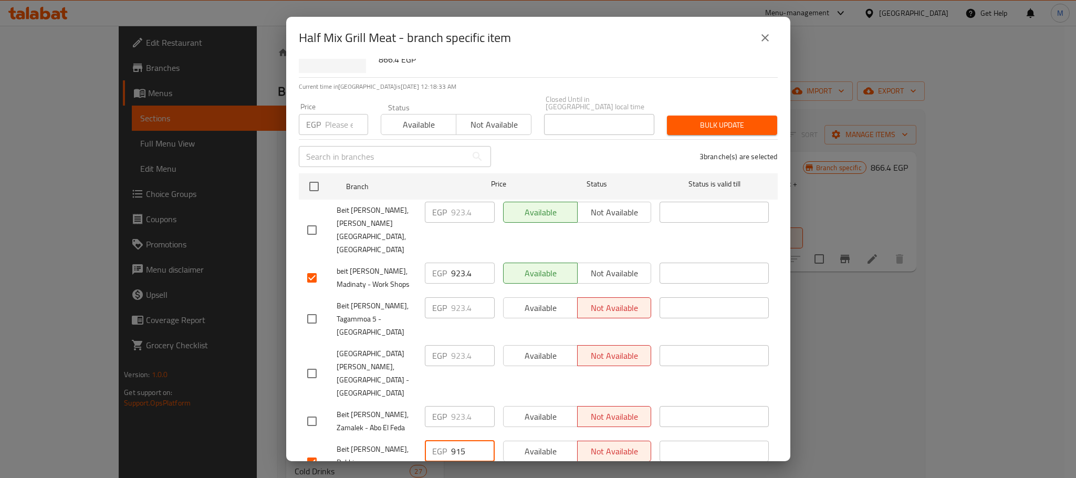
click at [459, 263] on input "923.4" at bounding box center [473, 273] width 44 height 21
click at [366, 408] on span "Beit [PERSON_NAME], Zamalek - Abo El Feda" at bounding box center [377, 421] width 80 height 26
click at [435, 461] on div "Half Mix Grill Meat 2 Skewers of meat kofte + 2 skewers of chicken kofte + 1 sk…" at bounding box center [538, 260] width 504 height 402
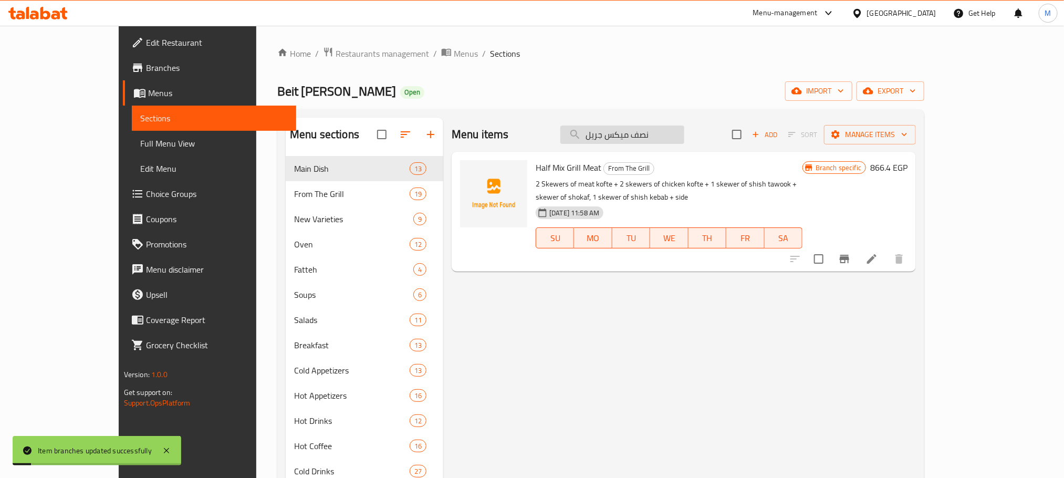
click at [676, 136] on input "نصف ميكس جريل" at bounding box center [622, 135] width 124 height 18
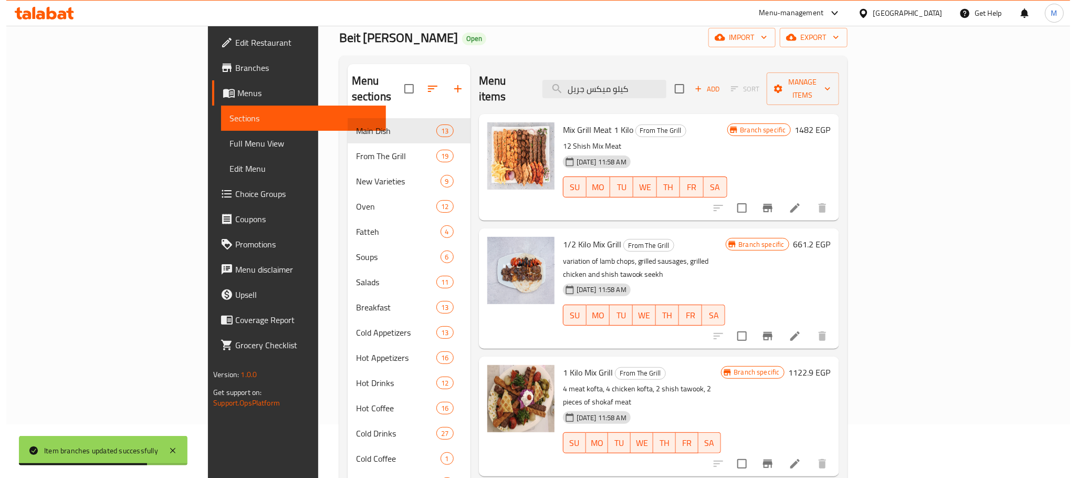
scroll to position [59, 0]
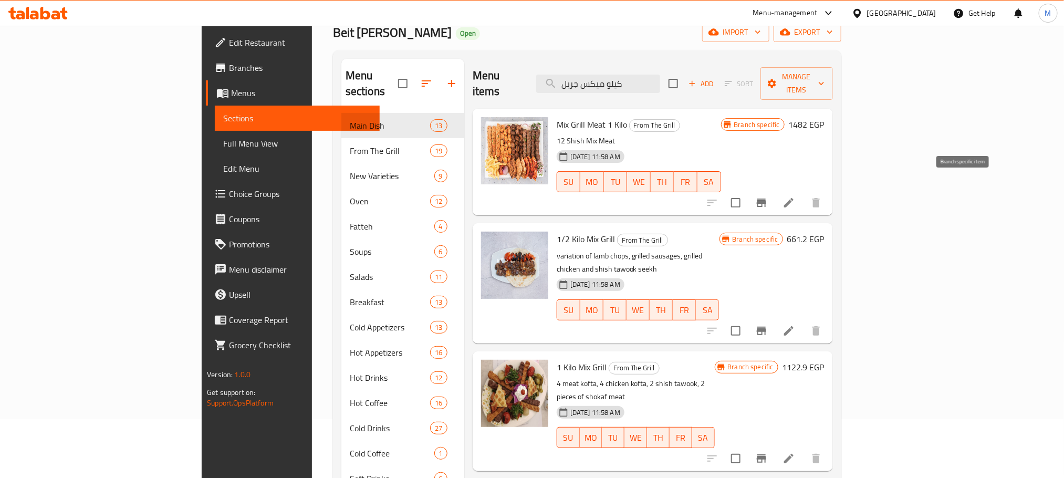
click at [766, 199] on icon "Branch-specific-item" at bounding box center [761, 203] width 9 height 8
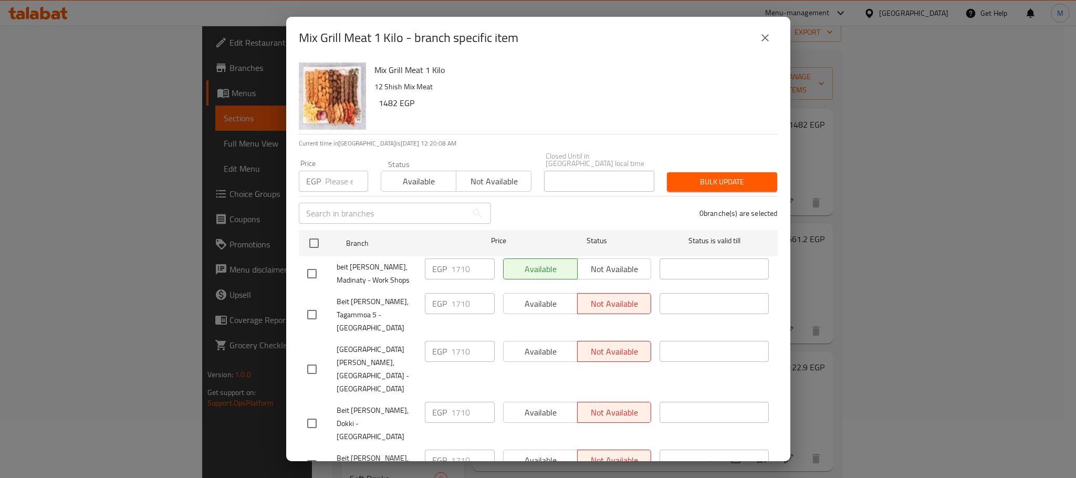
scroll to position [57, 0]
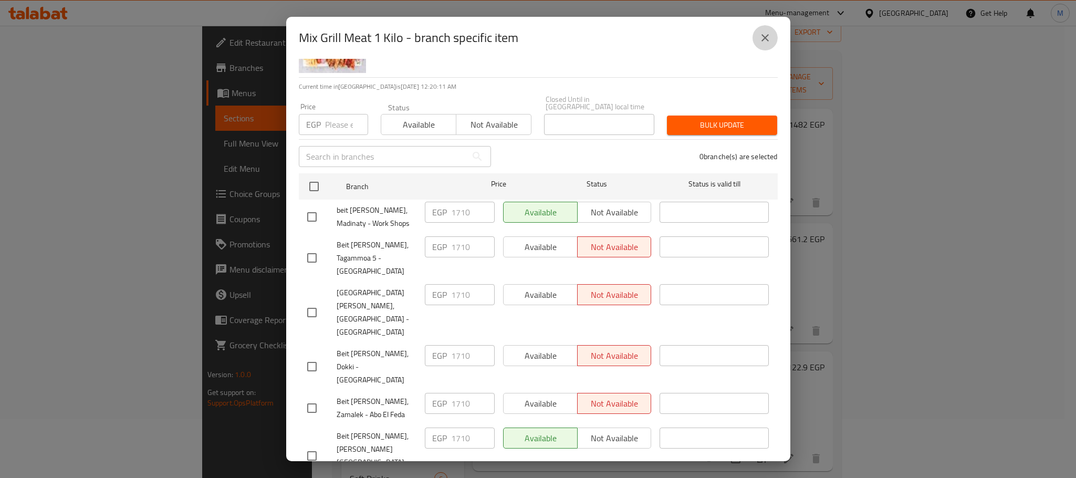
click at [762, 35] on icon "close" at bounding box center [765, 37] width 7 height 7
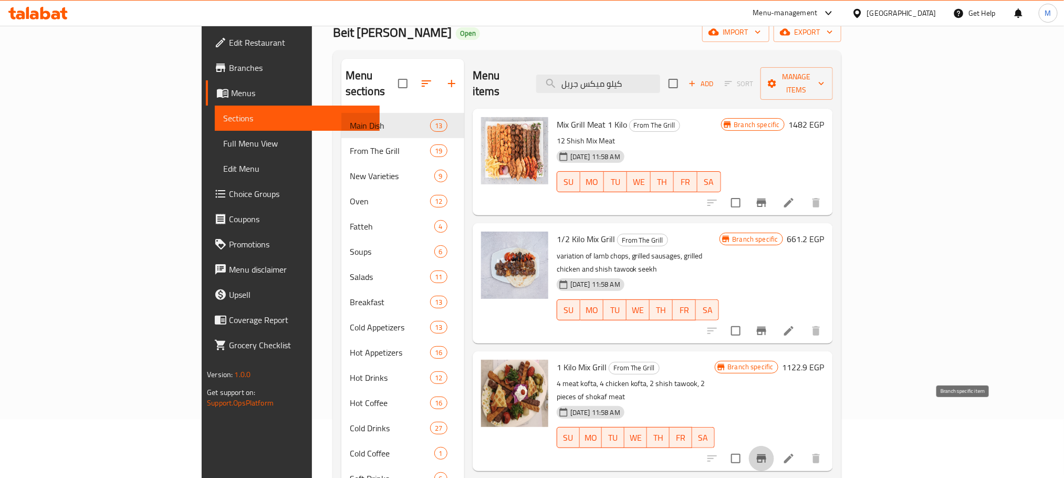
click at [766, 454] on icon "Branch-specific-item" at bounding box center [761, 458] width 9 height 8
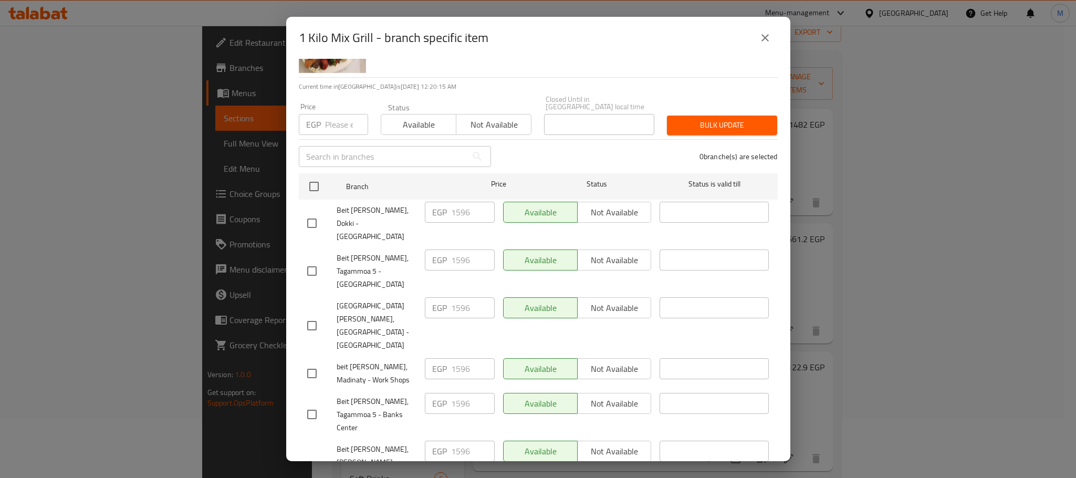
click at [311, 212] on input "checkbox" at bounding box center [312, 223] width 22 height 22
click at [306, 362] on input "checkbox" at bounding box center [312, 373] width 22 height 22
click at [312, 403] on input "checkbox" at bounding box center [312, 414] width 22 height 22
click at [463, 393] on input "1596" at bounding box center [473, 403] width 44 height 21
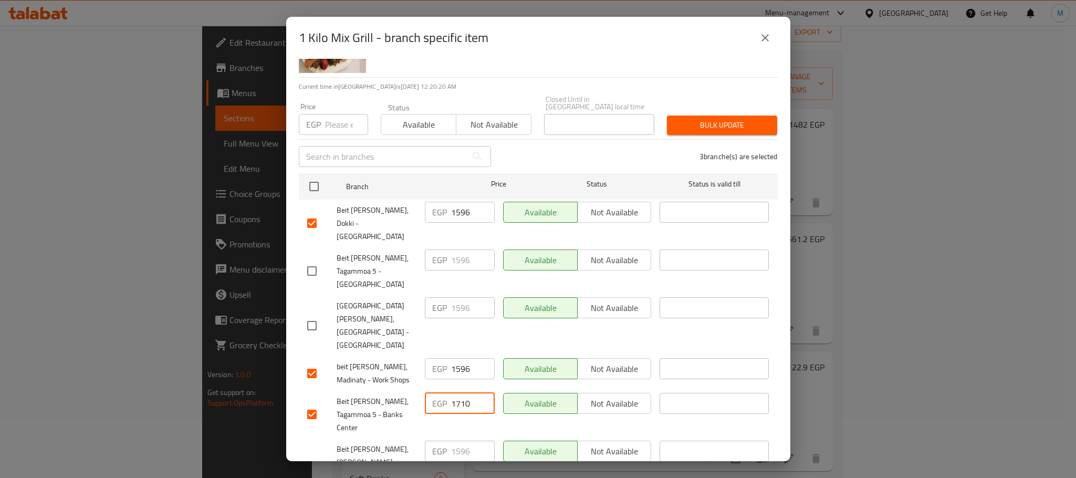
click at [453, 358] on input "1596" at bounding box center [473, 368] width 44 height 21
click at [454, 211] on input "1596" at bounding box center [473, 212] width 44 height 21
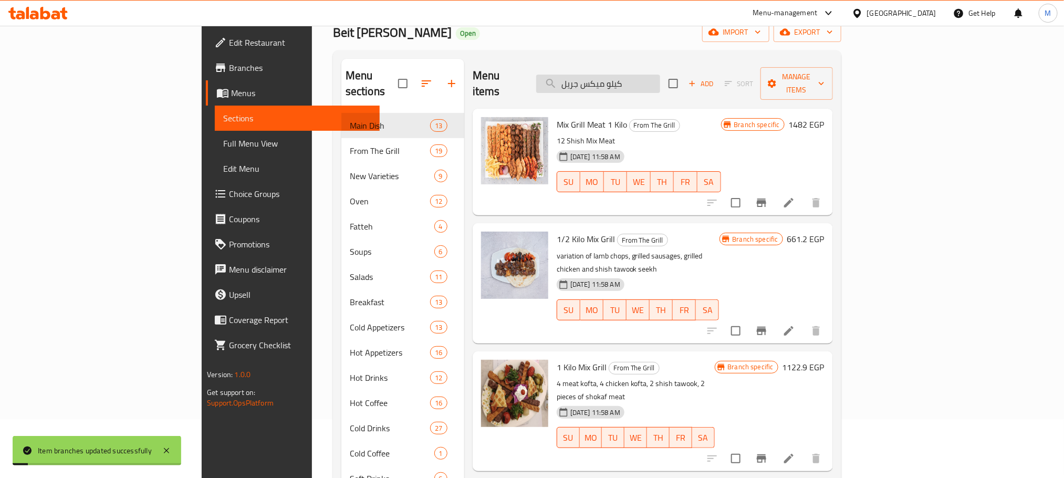
click at [660, 75] on input "كيلو ميكس جريل" at bounding box center [598, 84] width 124 height 18
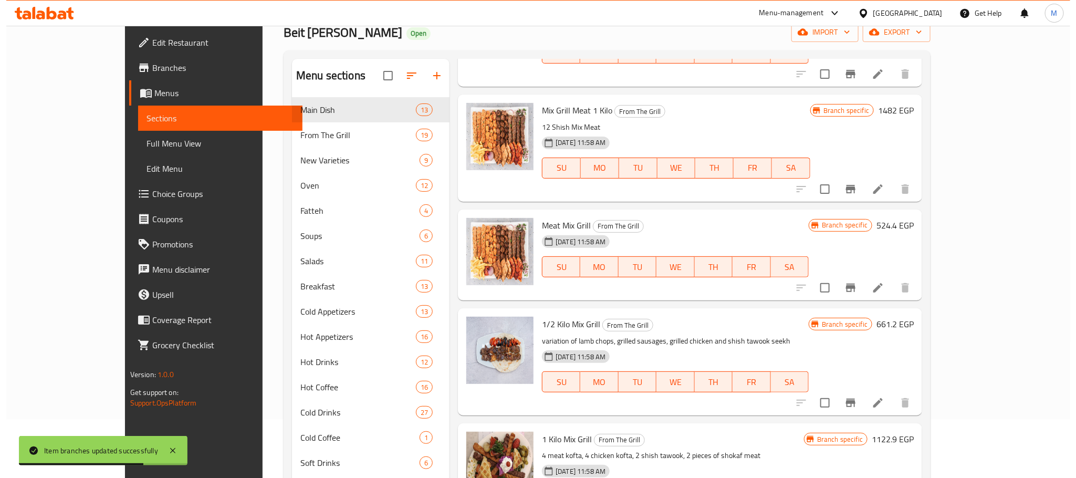
scroll to position [123, 0]
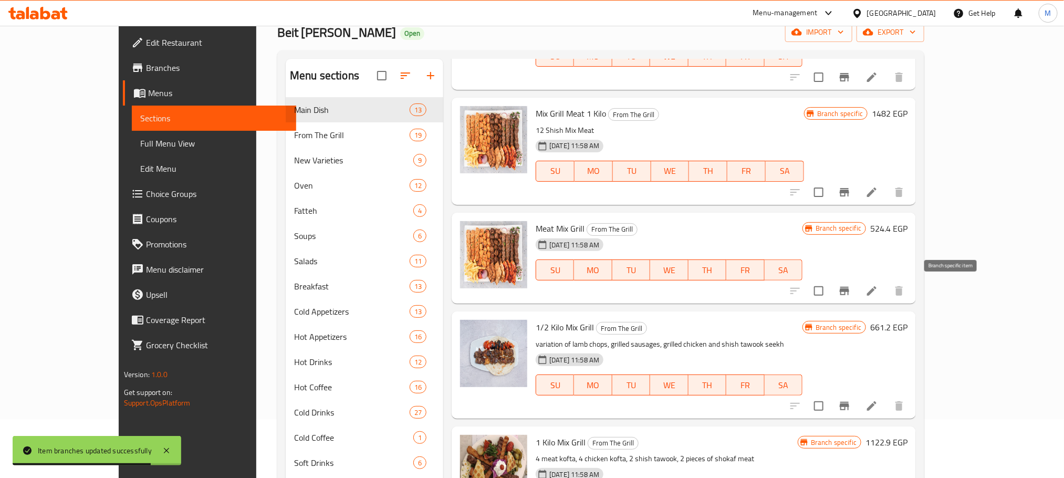
click at [849, 295] on icon "Branch-specific-item" at bounding box center [844, 291] width 9 height 8
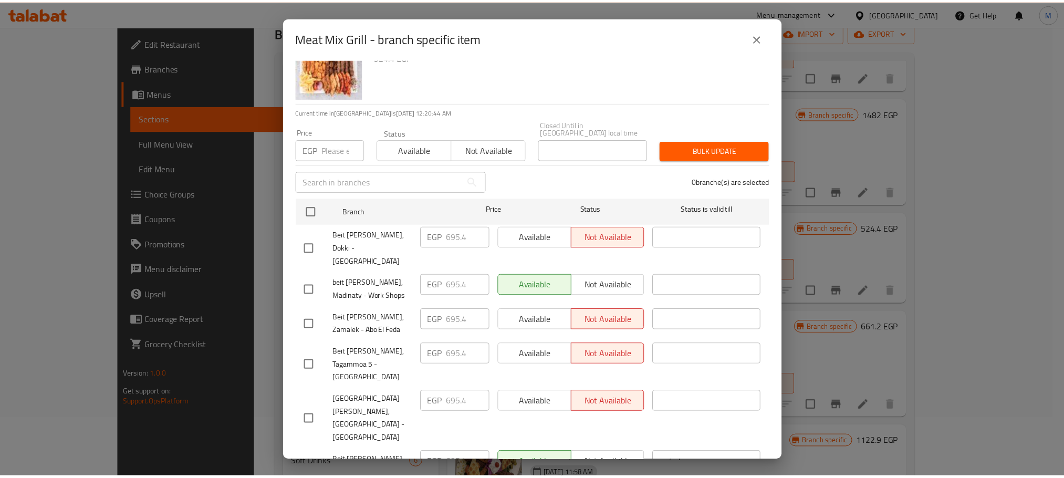
scroll to position [57, 0]
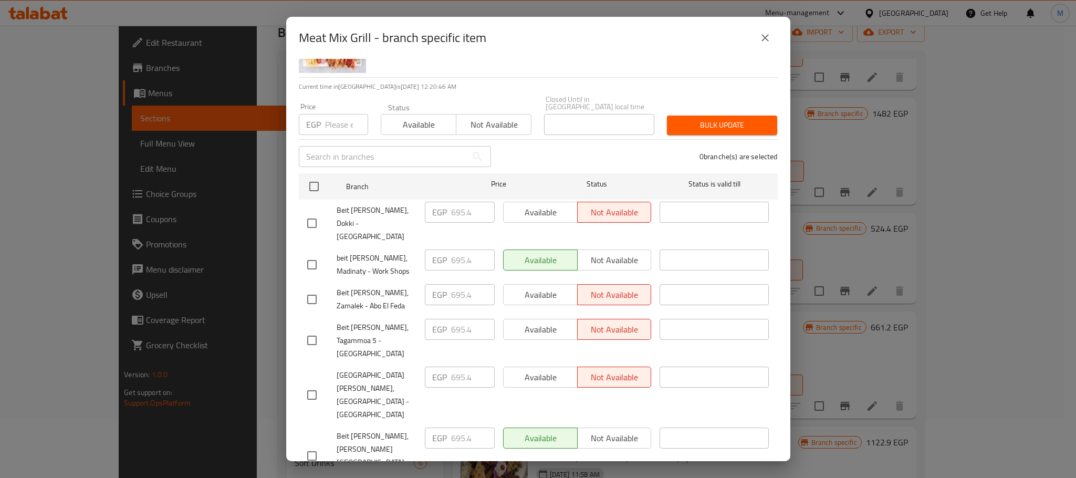
click at [313, 212] on input "checkbox" at bounding box center [312, 223] width 22 height 22
click at [314, 254] on input "checkbox" at bounding box center [312, 265] width 22 height 22
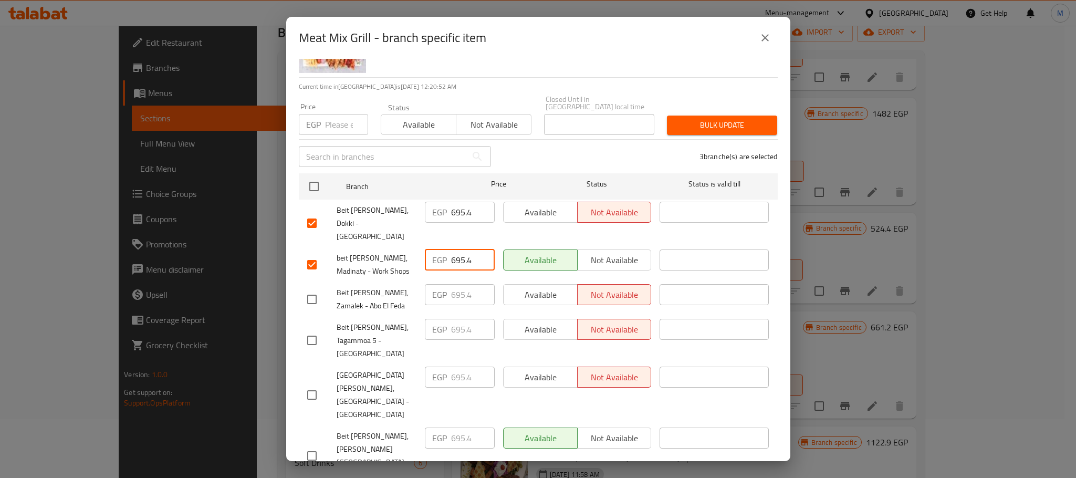
click at [457, 249] on input "695.4" at bounding box center [473, 259] width 44 height 21
click at [461, 208] on input "695.4" at bounding box center [473, 212] width 44 height 21
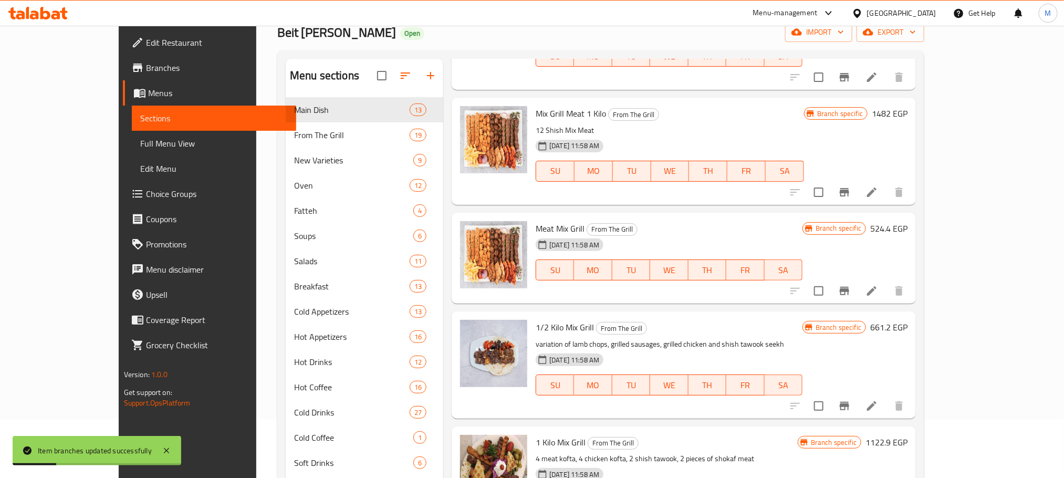
scroll to position [1, 0]
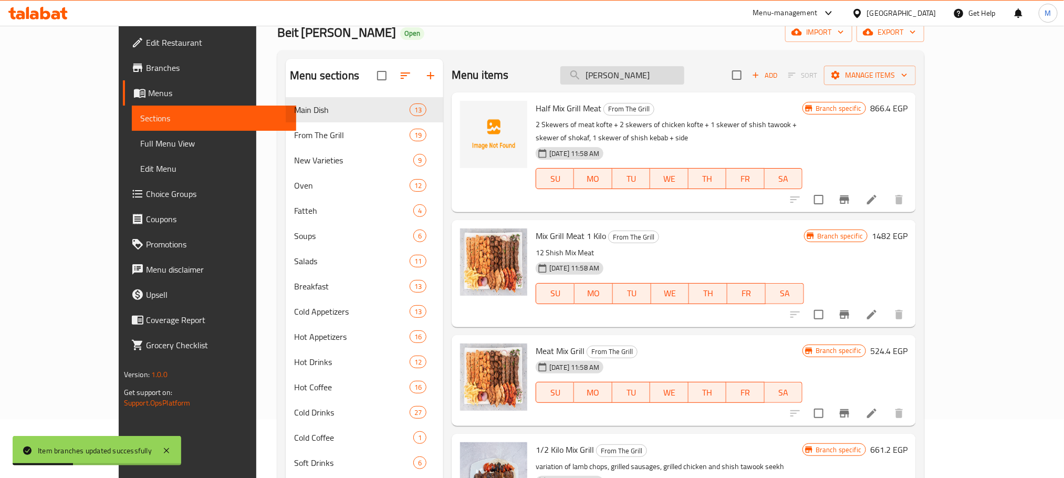
click at [652, 75] on input "[PERSON_NAME]" at bounding box center [622, 75] width 124 height 18
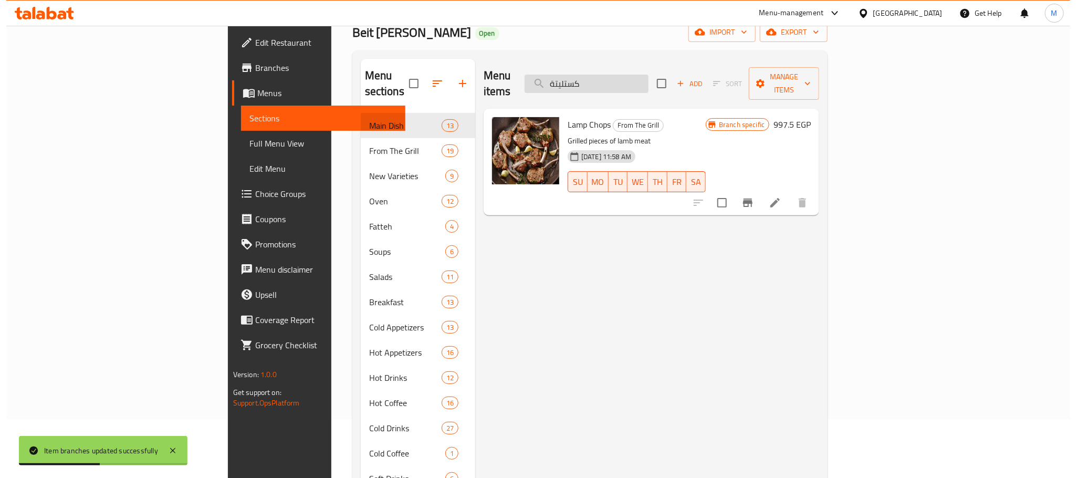
scroll to position [0, 0]
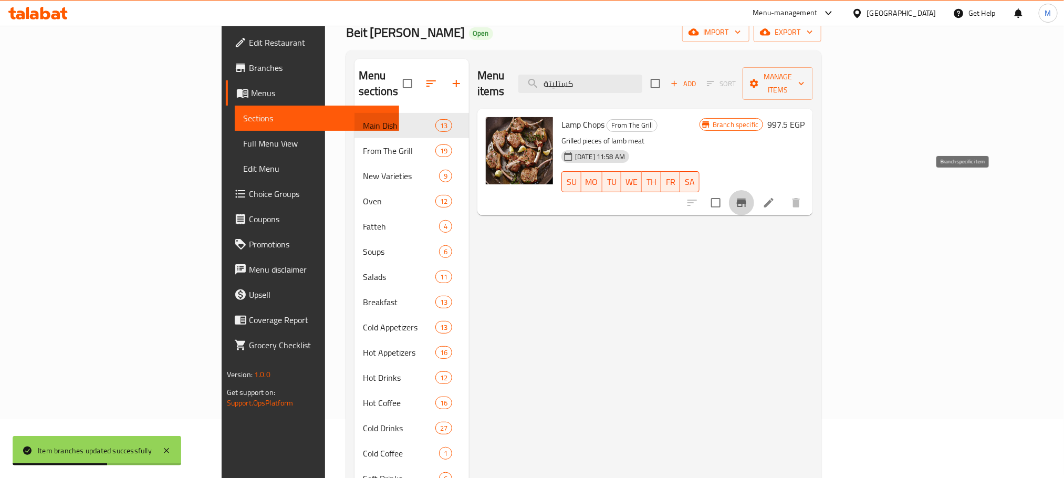
click at [754, 194] on button "Branch-specific-item" at bounding box center [741, 202] width 25 height 25
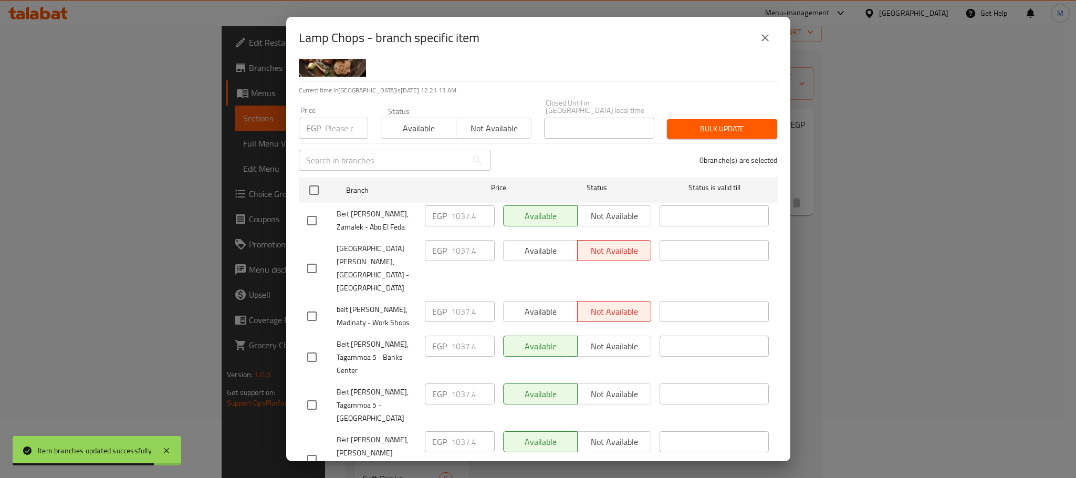
scroll to position [57, 0]
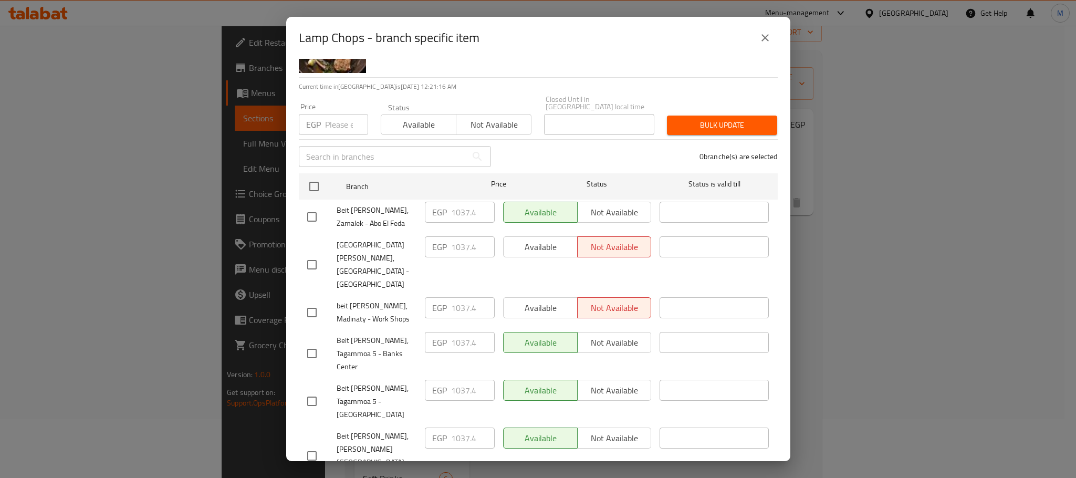
click at [310, 301] on input "checkbox" at bounding box center [312, 312] width 22 height 22
click at [309, 342] on input "checkbox" at bounding box center [312, 353] width 22 height 22
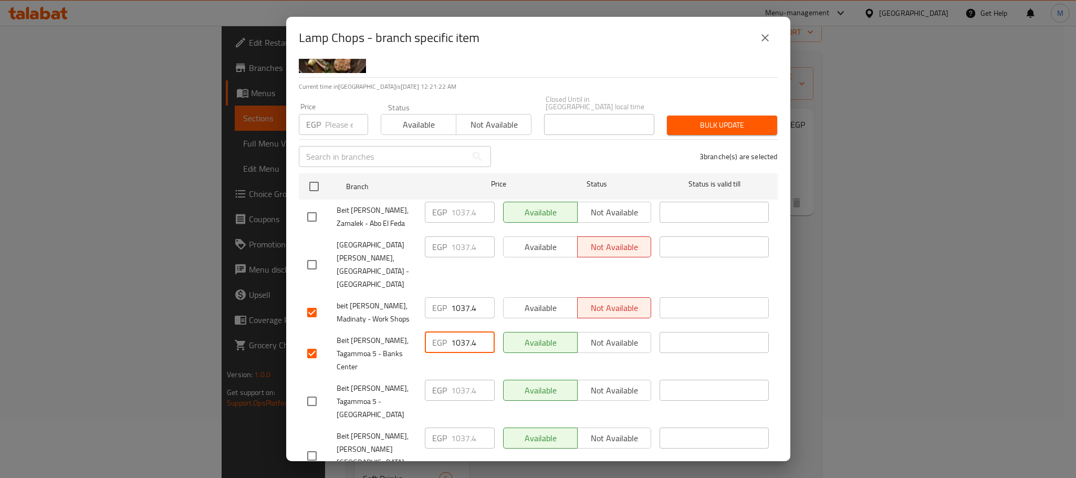
click at [459, 332] on input "1037.4" at bounding box center [473, 342] width 44 height 21
click at [459, 297] on input "1037.4" at bounding box center [473, 307] width 44 height 21
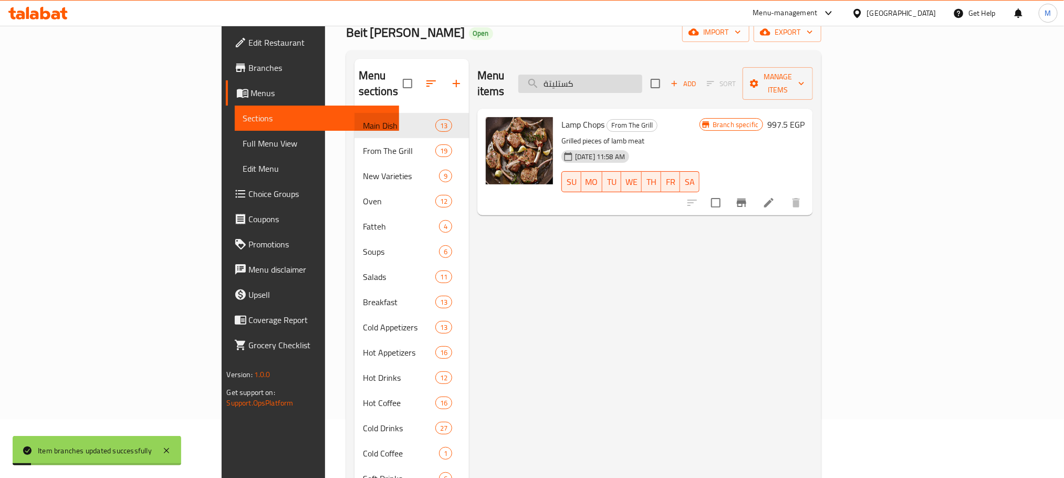
click at [642, 84] on input "كستليتة" at bounding box center [580, 84] width 124 height 18
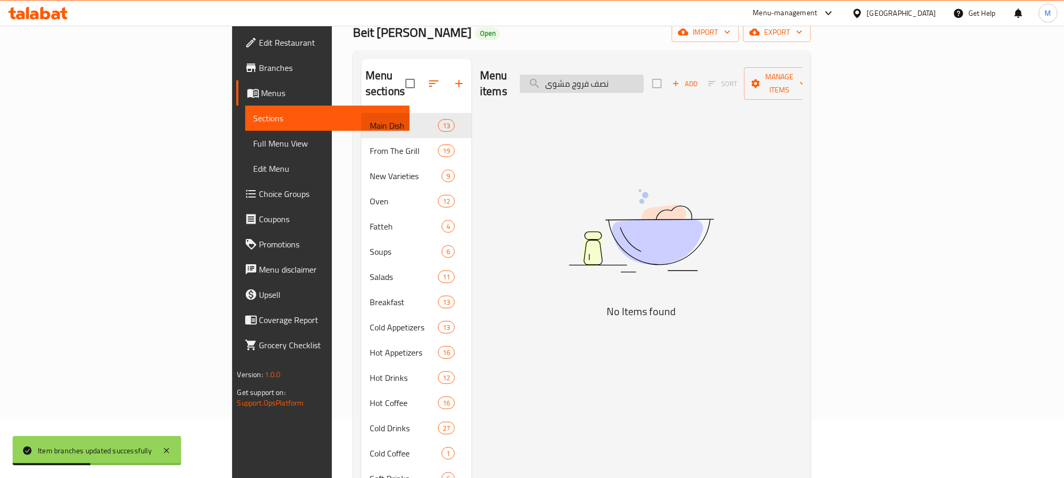
click at [644, 79] on input "نصف فروج مشوى" at bounding box center [582, 84] width 124 height 18
drag, startPoint x: 667, startPoint y: 79, endPoint x: 623, endPoint y: 76, distance: 44.2
click at [623, 76] on input "نصف فروج مشوى" at bounding box center [582, 84] width 124 height 18
click at [644, 75] on input "نصف فروج مشوى" at bounding box center [582, 84] width 124 height 18
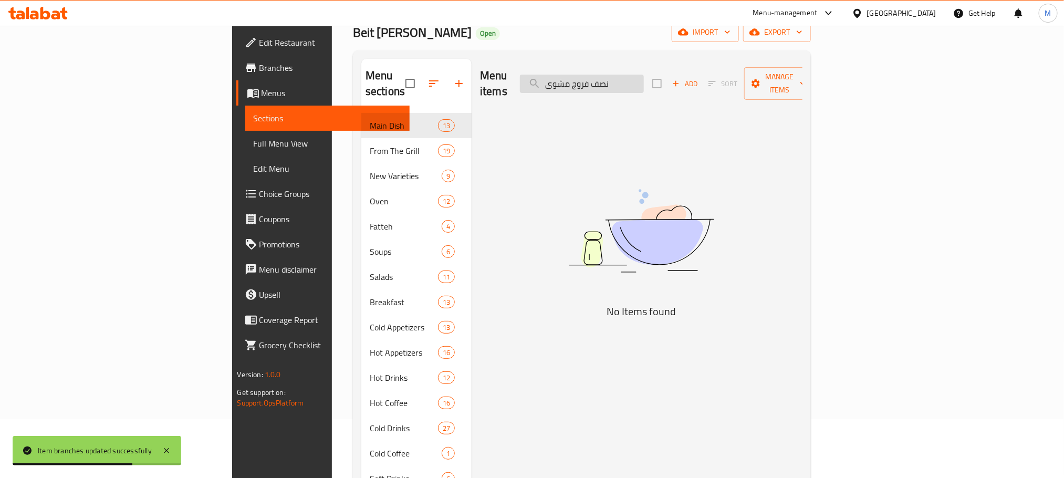
click at [644, 75] on input "نصف فروج مشوى" at bounding box center [582, 84] width 124 height 18
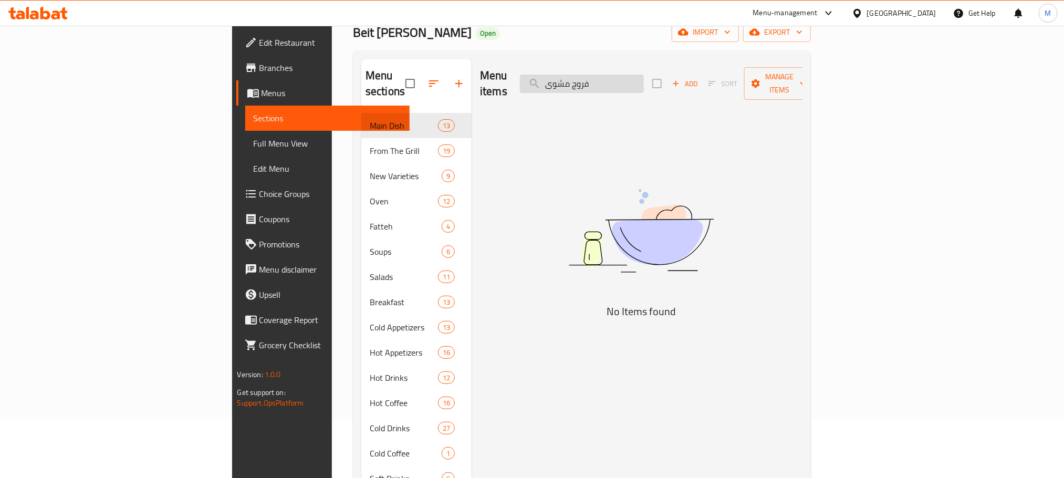
click at [644, 80] on input "فروج مشوى" at bounding box center [582, 84] width 124 height 18
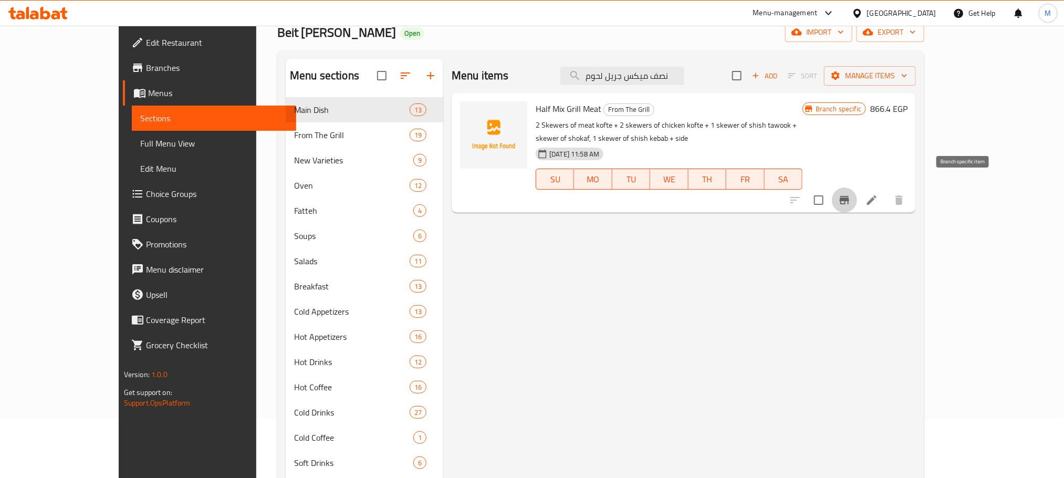
click at [851, 194] on icon "Branch-specific-item" at bounding box center [844, 200] width 13 height 13
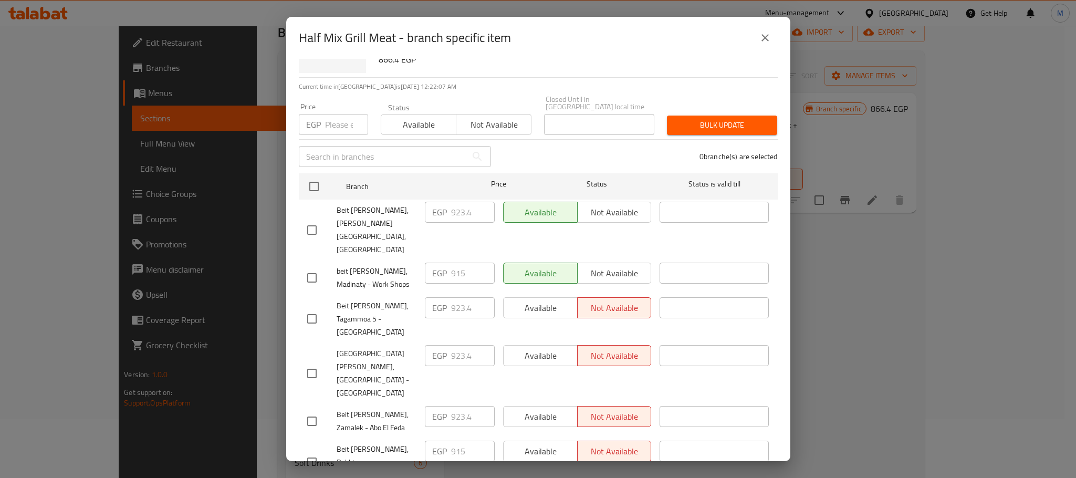
click at [314, 451] on input "checkbox" at bounding box center [312, 462] width 22 height 22
click at [310, 267] on input "checkbox" at bounding box center [312, 278] width 22 height 22
click at [453, 441] on input "915" at bounding box center [473, 451] width 44 height 21
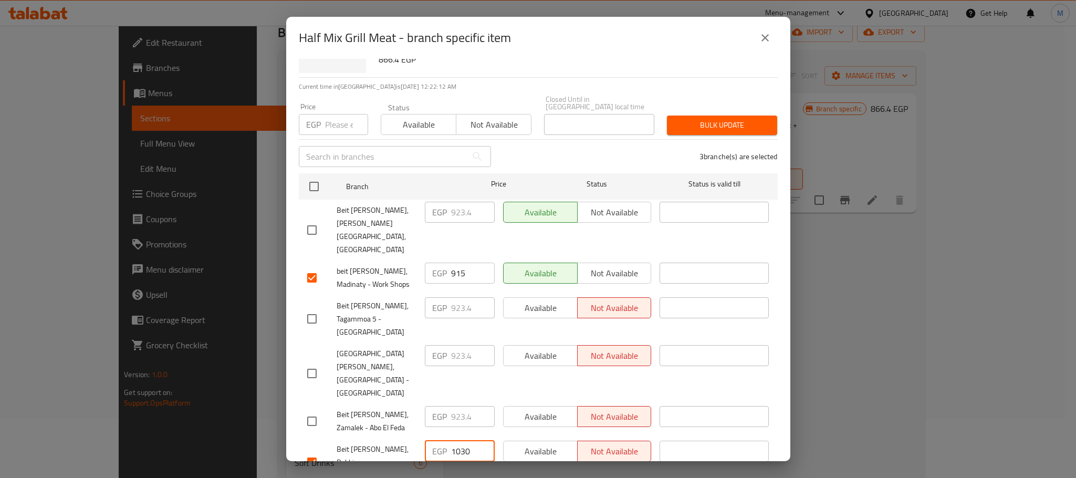
click at [453, 263] on input "915" at bounding box center [473, 273] width 44 height 21
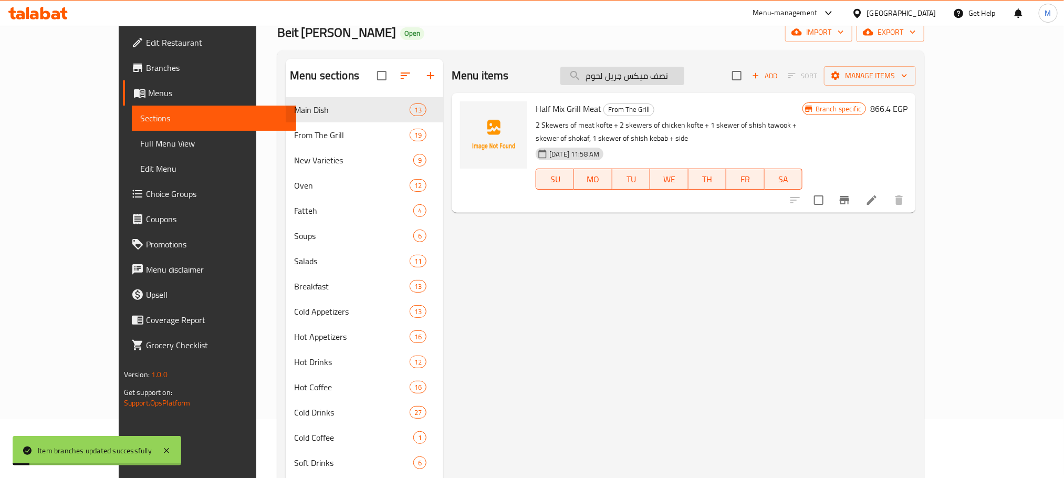
click at [679, 76] on input "نصف ميكس جريل لحوم" at bounding box center [622, 76] width 124 height 18
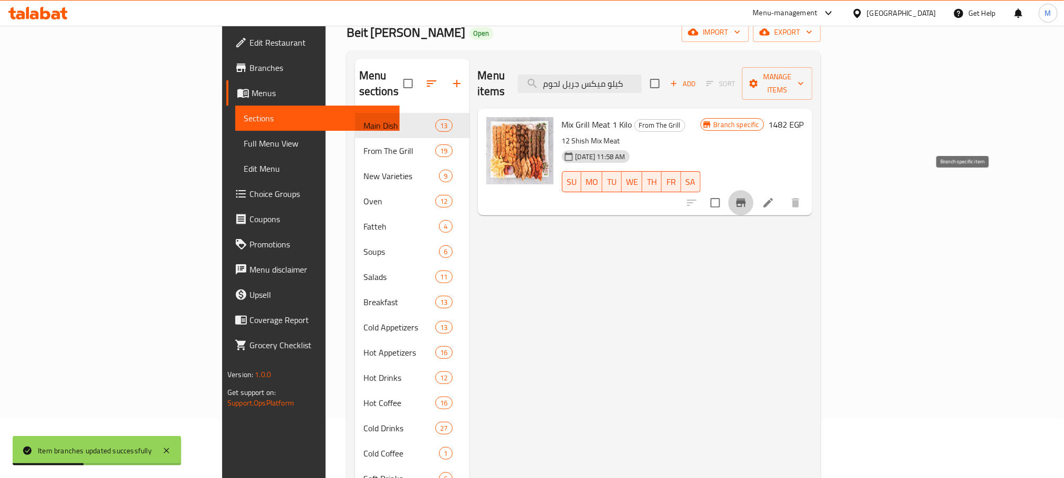
click at [746, 199] on icon "Branch-specific-item" at bounding box center [740, 203] width 9 height 8
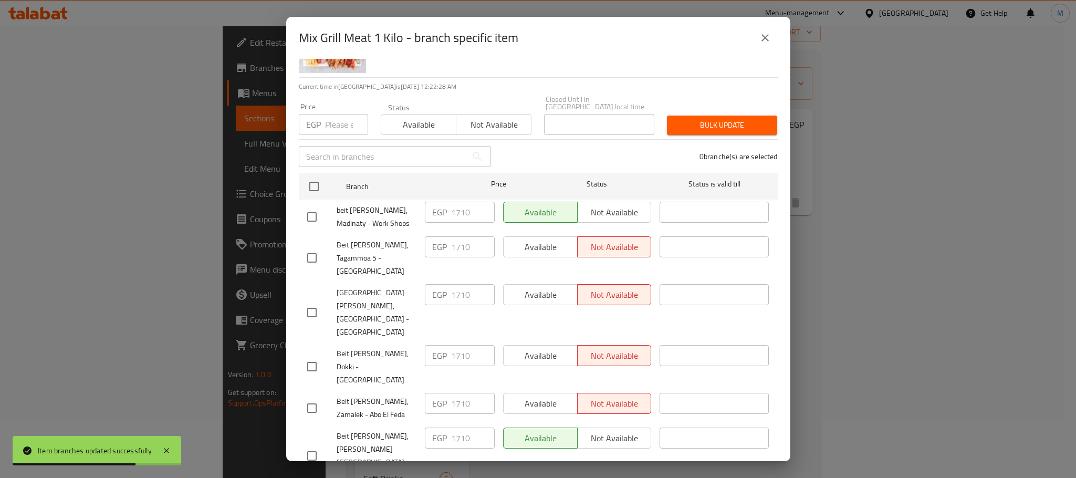
click at [314, 206] on input "checkbox" at bounding box center [312, 217] width 22 height 22
click at [313, 356] on input "checkbox" at bounding box center [312, 367] width 22 height 22
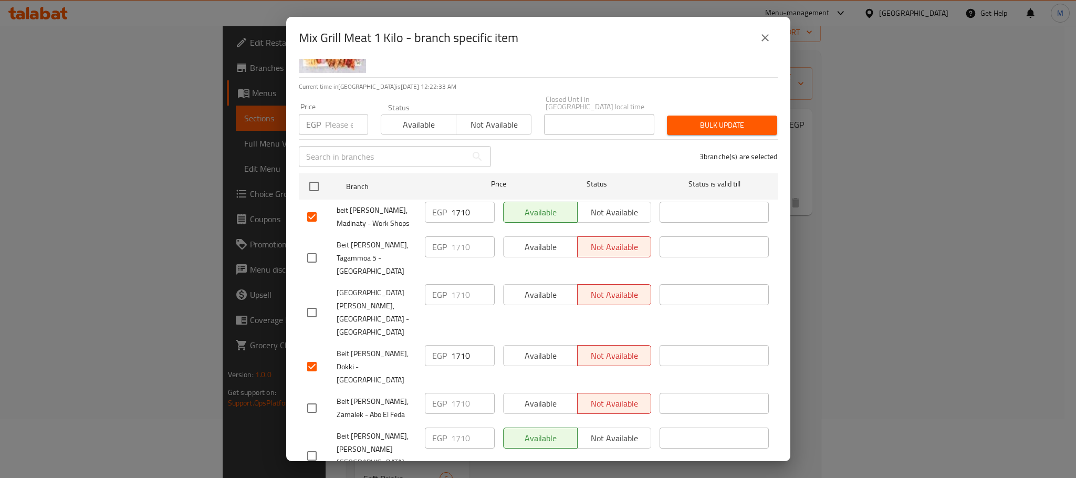
click at [455, 345] on input "1710" at bounding box center [473, 355] width 44 height 21
click at [457, 210] on input "1710" at bounding box center [473, 212] width 44 height 21
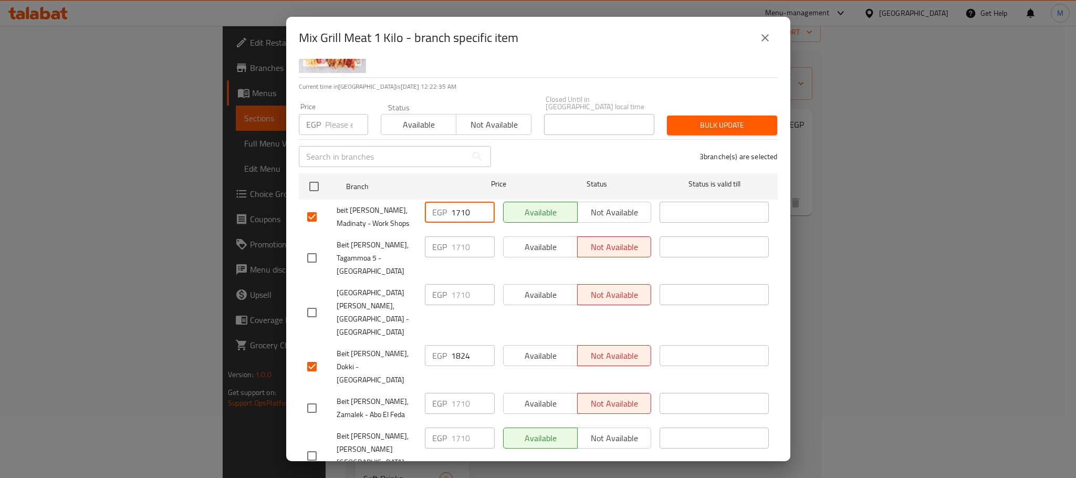
click at [457, 210] on input "1710" at bounding box center [473, 212] width 44 height 21
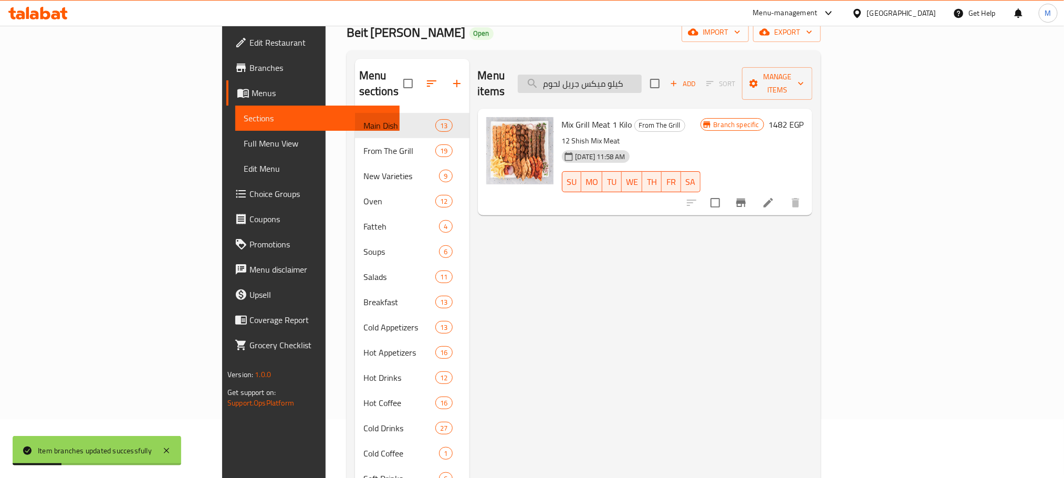
click at [642, 81] on input "كيلو ميكس جريل لحوم" at bounding box center [580, 84] width 124 height 18
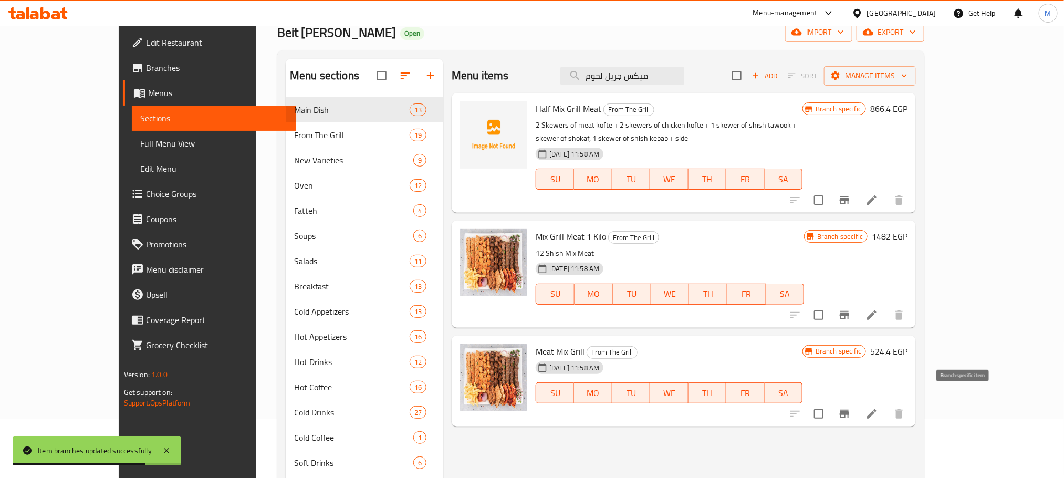
click at [849, 410] on icon "Branch-specific-item" at bounding box center [844, 414] width 9 height 8
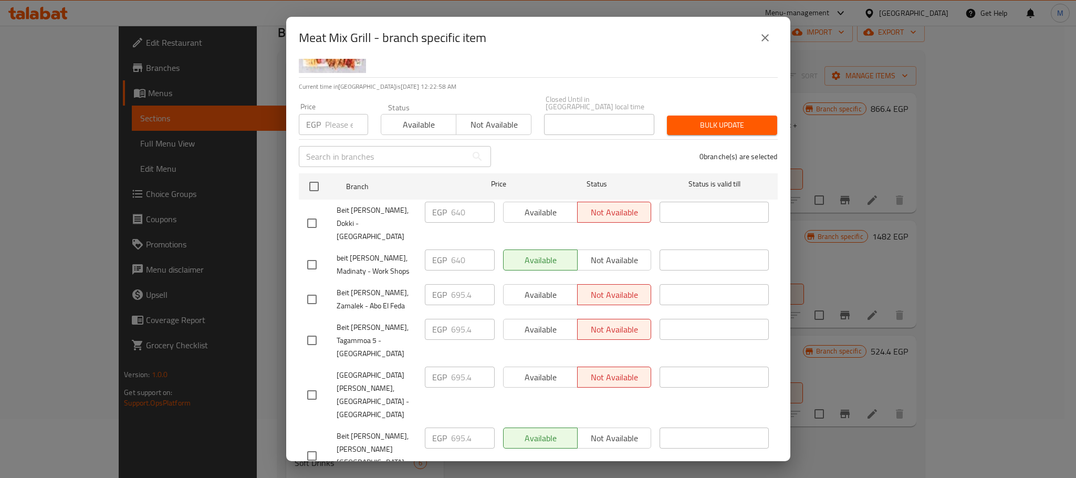
click at [309, 254] on input "checkbox" at bounding box center [312, 265] width 22 height 22
click at [317, 212] on input "checkbox" at bounding box center [312, 223] width 22 height 22
click at [451, 203] on input "640" at bounding box center [473, 212] width 44 height 21
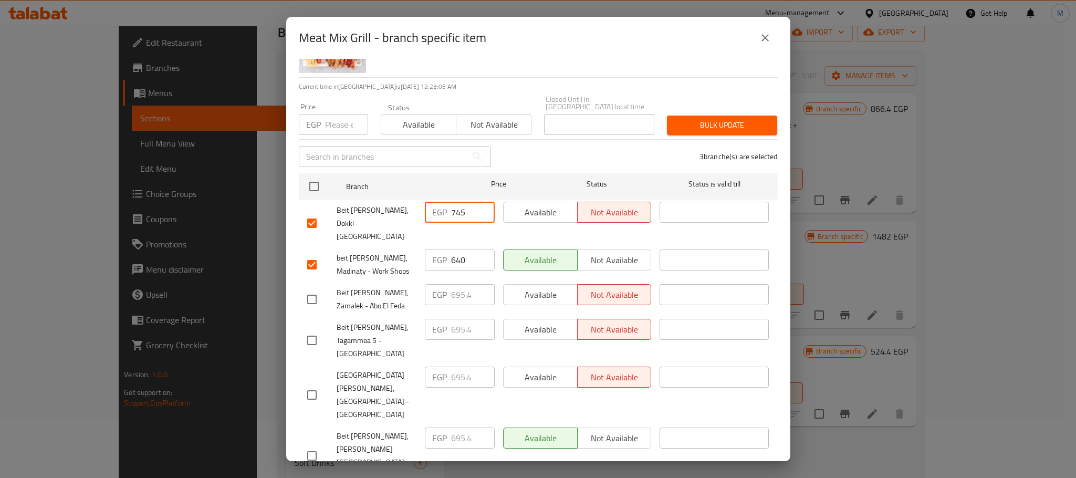
click at [454, 249] on input "640" at bounding box center [473, 259] width 44 height 21
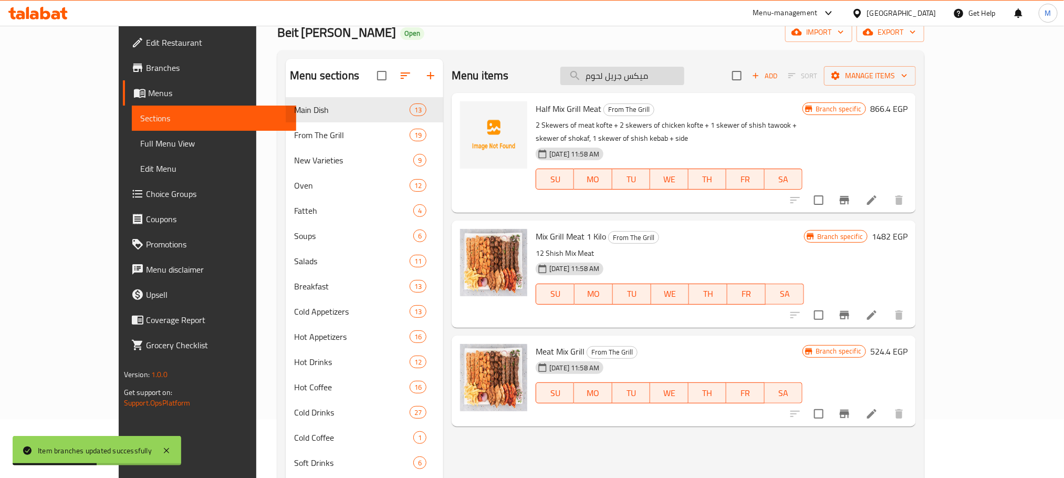
click at [683, 84] on input "ميكس جريل لحوم" at bounding box center [622, 76] width 124 height 18
click at [683, 85] on input "ميكس جريل لحوم" at bounding box center [622, 76] width 124 height 18
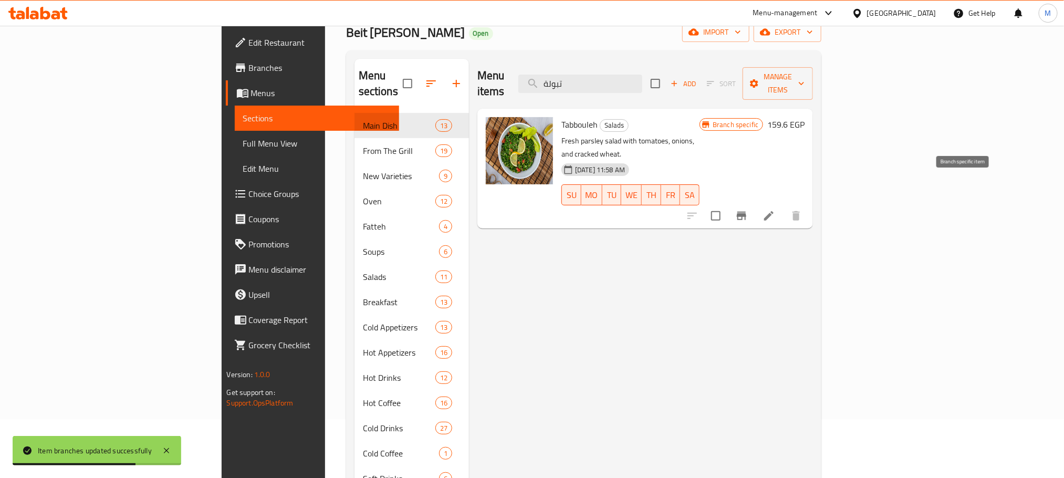
click at [746, 212] on icon "Branch-specific-item" at bounding box center [741, 216] width 9 height 8
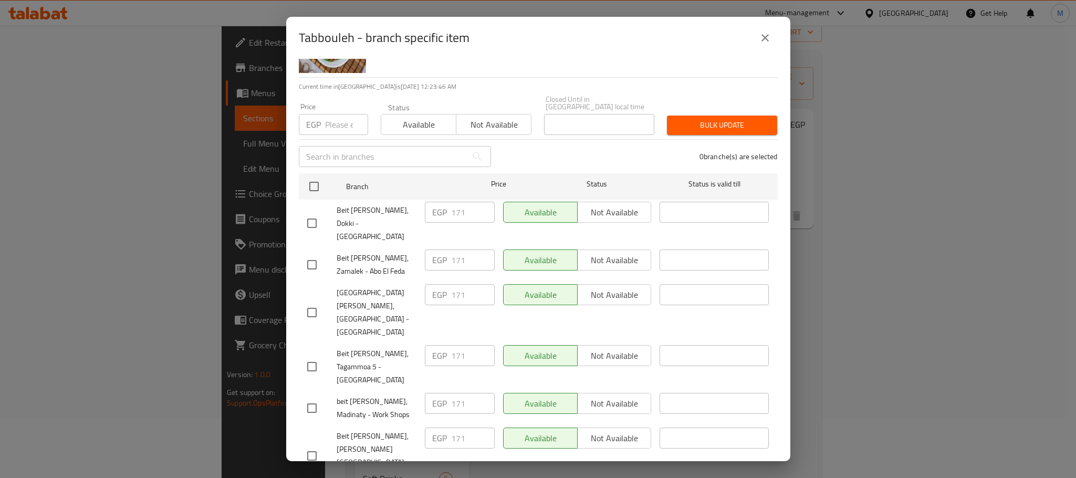
click at [309, 397] on input "checkbox" at bounding box center [312, 408] width 22 height 22
click at [311, 212] on input "checkbox" at bounding box center [312, 223] width 22 height 22
click at [457, 204] on input "171" at bounding box center [473, 212] width 44 height 21
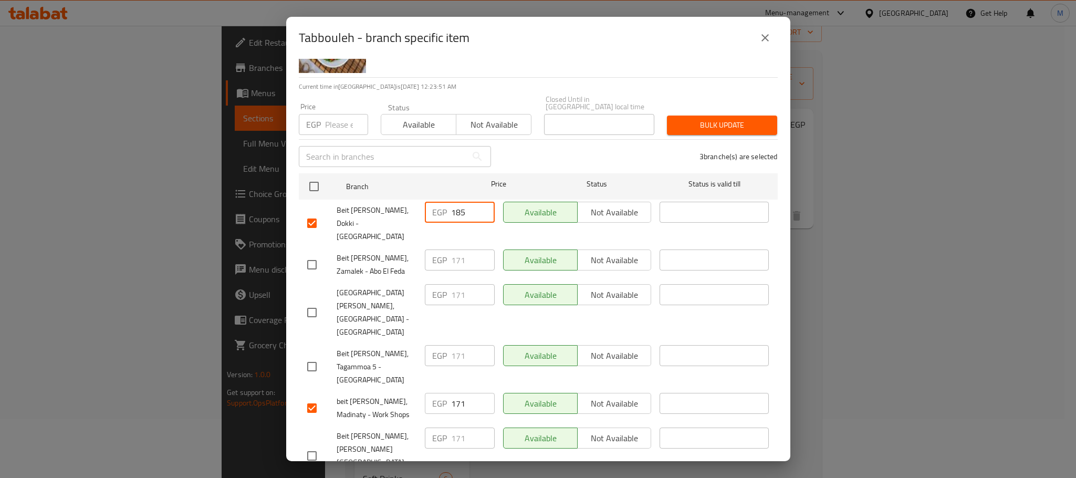
click at [459, 393] on input "171" at bounding box center [473, 403] width 44 height 21
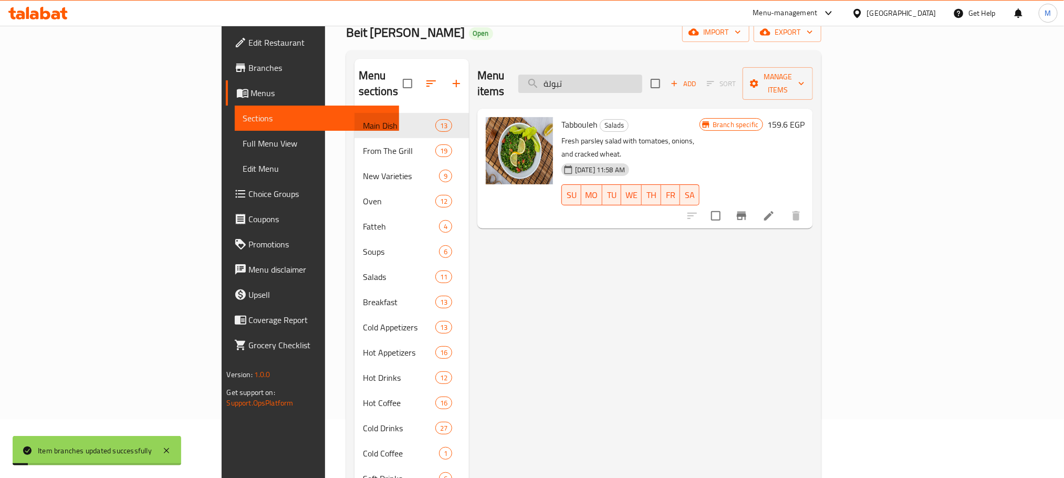
click at [642, 75] on input "تبولة" at bounding box center [580, 84] width 124 height 18
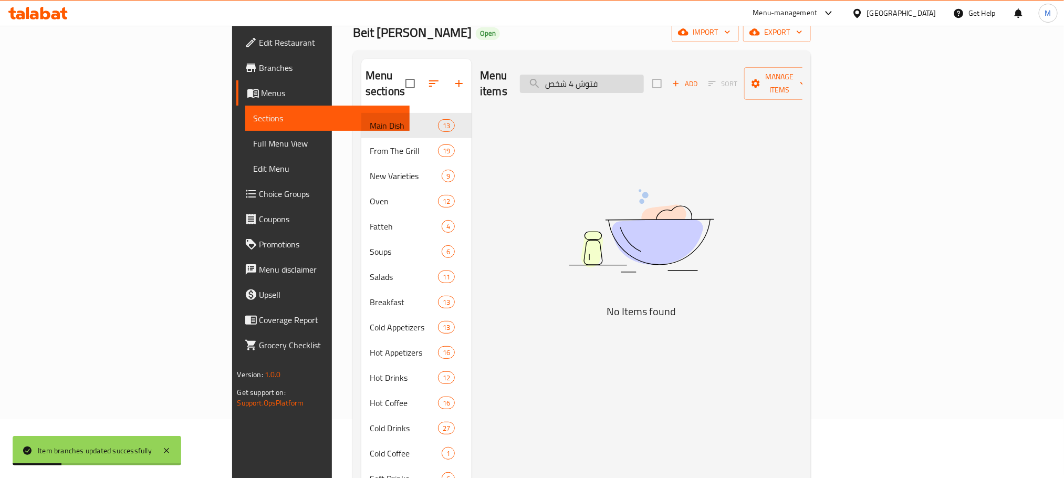
click at [644, 76] on input "فتوش 4 شخص" at bounding box center [582, 84] width 124 height 18
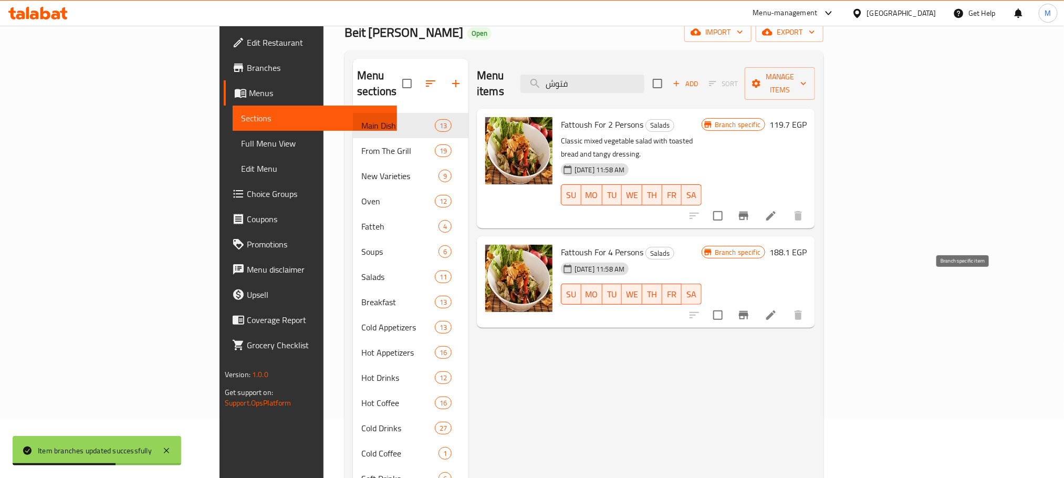
click at [750, 309] on icon "Branch-specific-item" at bounding box center [743, 315] width 13 height 13
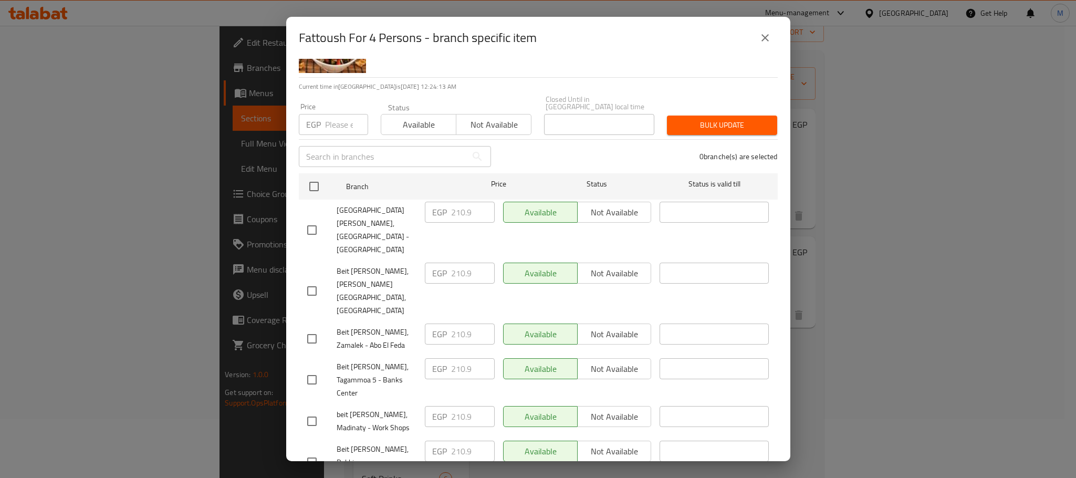
click at [314, 369] on input "checkbox" at bounding box center [312, 380] width 22 height 22
click at [312, 410] on input "checkbox" at bounding box center [312, 421] width 22 height 22
click at [313, 451] on input "checkbox" at bounding box center [312, 462] width 22 height 22
click at [453, 358] on input "210.9" at bounding box center [473, 368] width 44 height 21
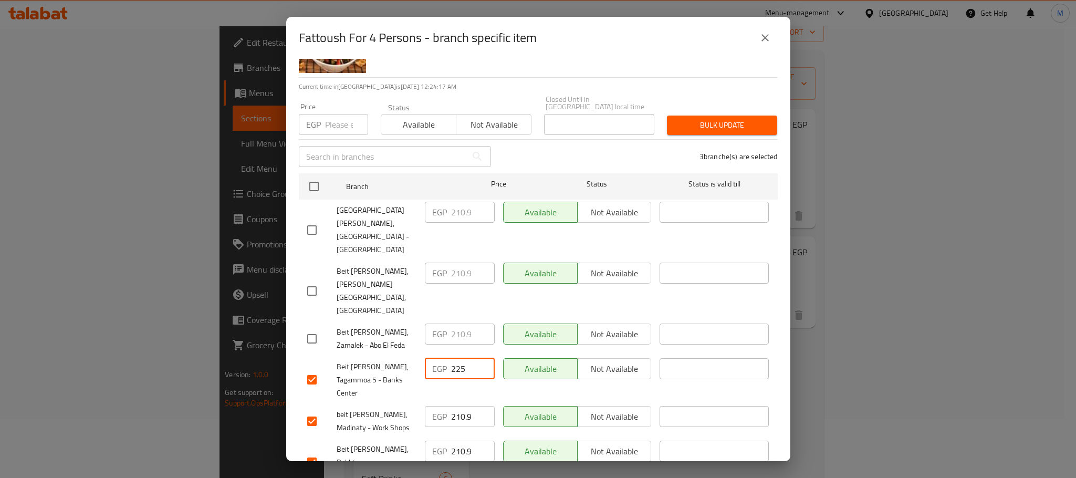
click at [459, 406] on input "210.9" at bounding box center [473, 416] width 44 height 21
click at [457, 441] on input "210.9" at bounding box center [473, 451] width 44 height 21
click at [405, 436] on div "Beit [PERSON_NAME], Dokki - [GEOGRAPHIC_DATA]" at bounding box center [362, 462] width 118 height 52
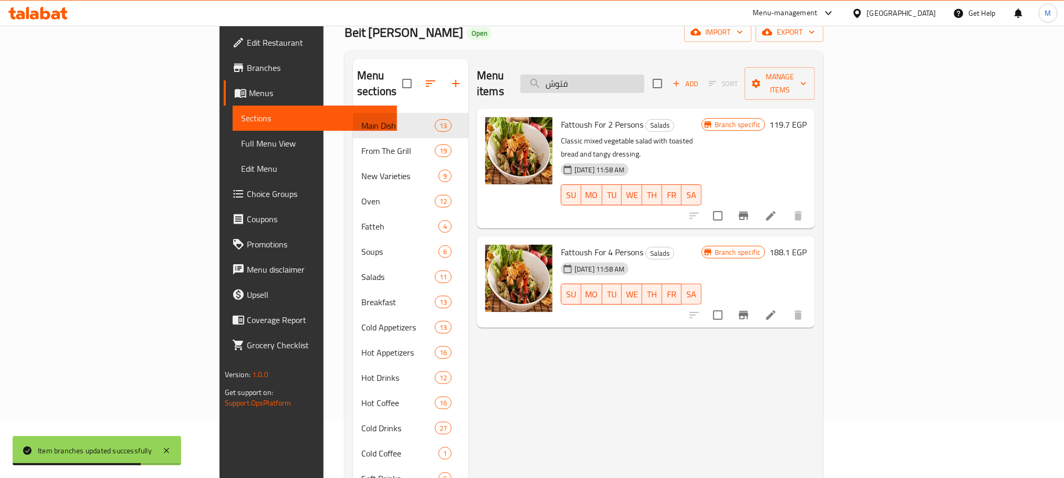
click at [644, 75] on input "فتوش" at bounding box center [583, 84] width 124 height 18
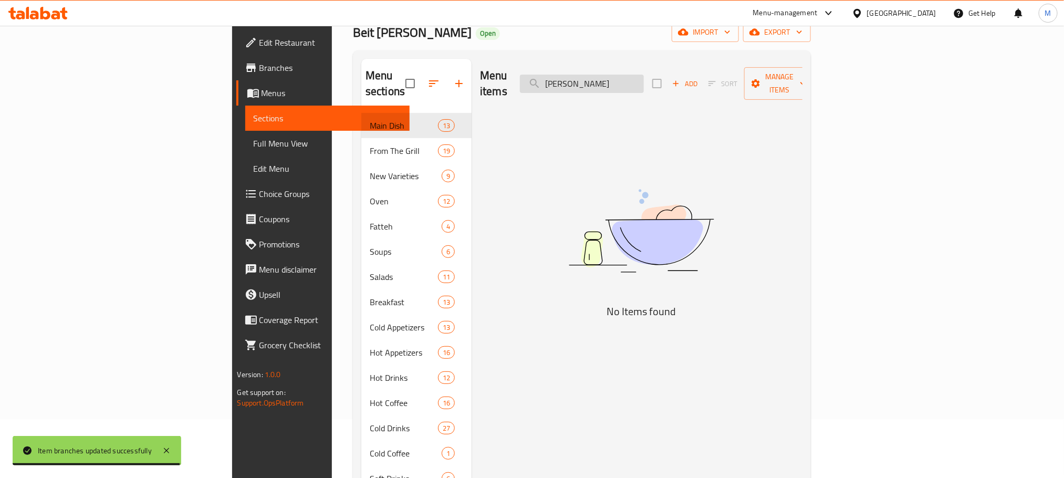
click at [643, 76] on input "[PERSON_NAME]" at bounding box center [582, 84] width 124 height 18
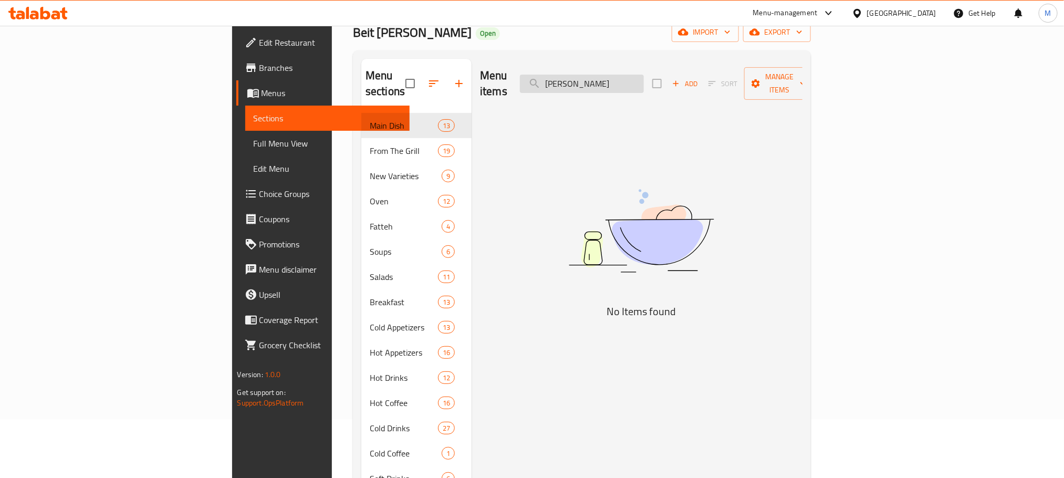
click at [644, 75] on input "[PERSON_NAME]" at bounding box center [582, 84] width 124 height 18
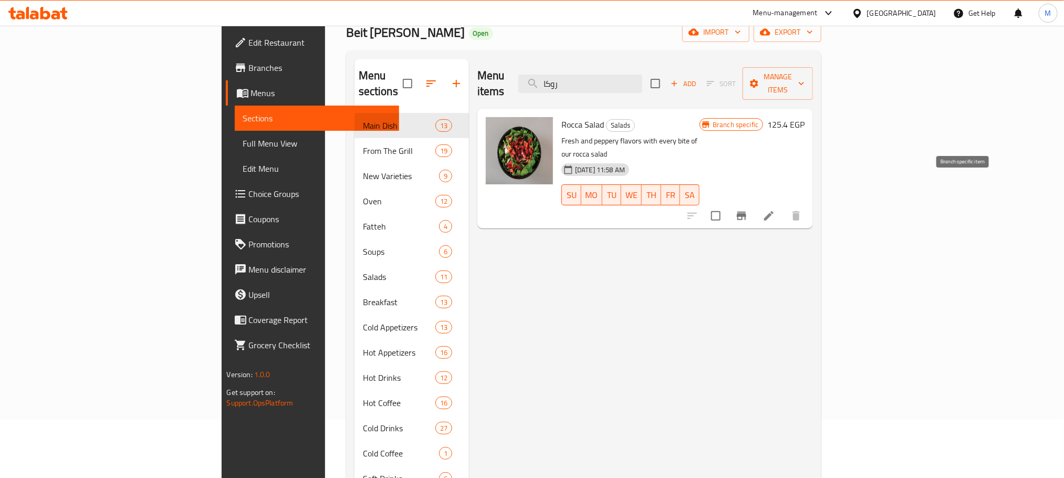
click at [746, 212] on icon "Branch-specific-item" at bounding box center [741, 216] width 9 height 8
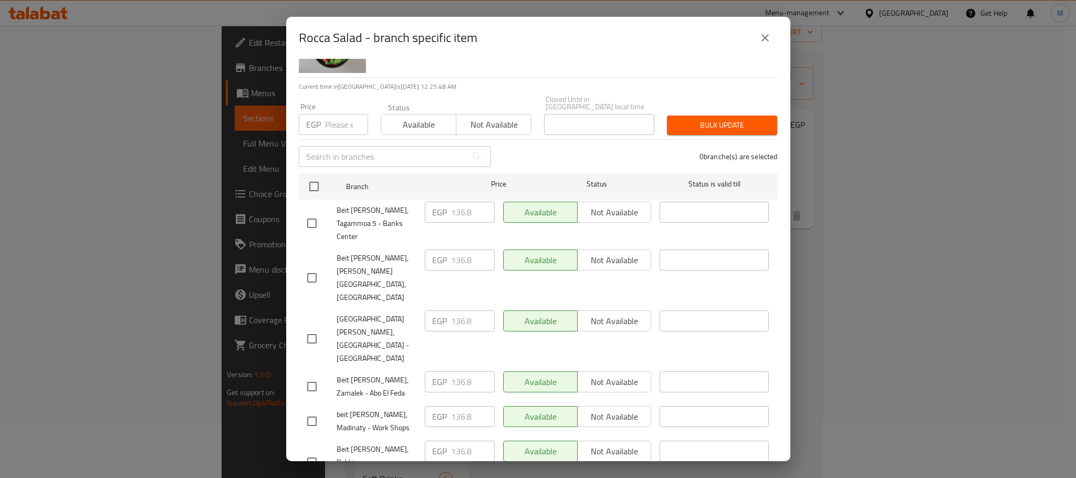
click at [314, 410] on input "checkbox" at bounding box center [312, 421] width 22 height 22
click at [314, 451] on input "checkbox" at bounding box center [312, 462] width 22 height 22
click at [317, 212] on input "checkbox" at bounding box center [312, 223] width 22 height 22
click at [457, 207] on input "136.8" at bounding box center [473, 212] width 44 height 21
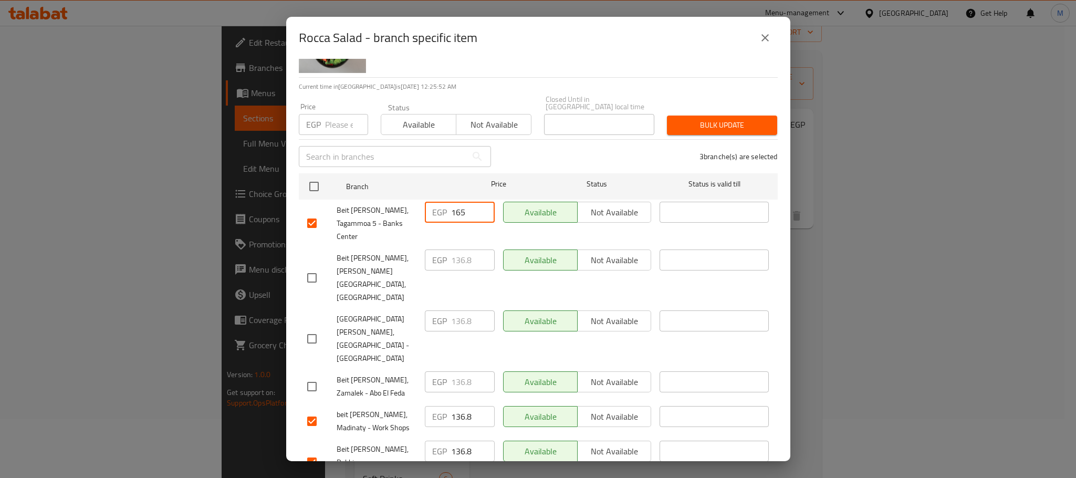
click at [455, 406] on input "136.8" at bounding box center [473, 416] width 44 height 21
click at [452, 441] on input "136.8" at bounding box center [473, 451] width 44 height 21
click at [402, 436] on div "Beit [PERSON_NAME], Dokki - [GEOGRAPHIC_DATA]" at bounding box center [362, 462] width 118 height 52
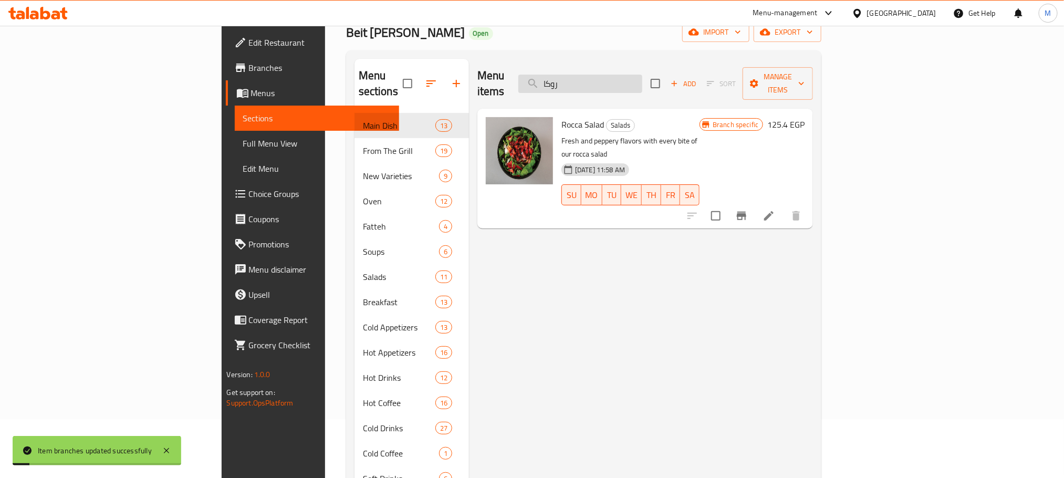
click at [642, 75] on input "روكا" at bounding box center [580, 84] width 124 height 18
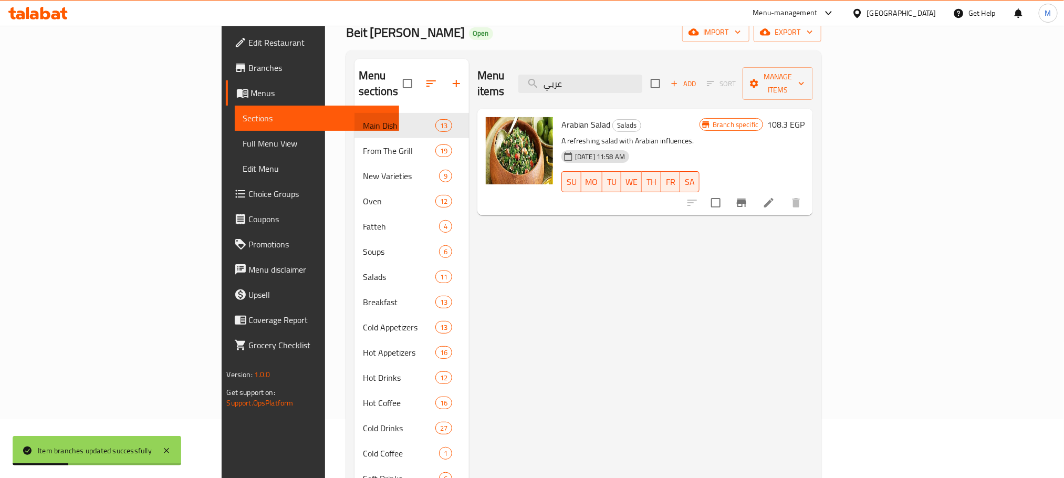
click at [746, 199] on icon "Branch-specific-item" at bounding box center [741, 203] width 9 height 8
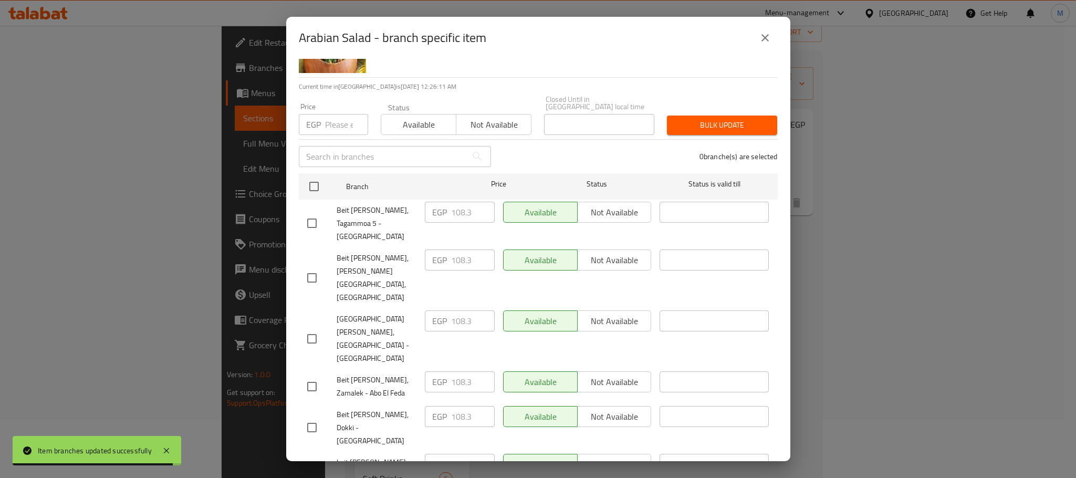
click at [313, 417] on input "checkbox" at bounding box center [312, 428] width 22 height 22
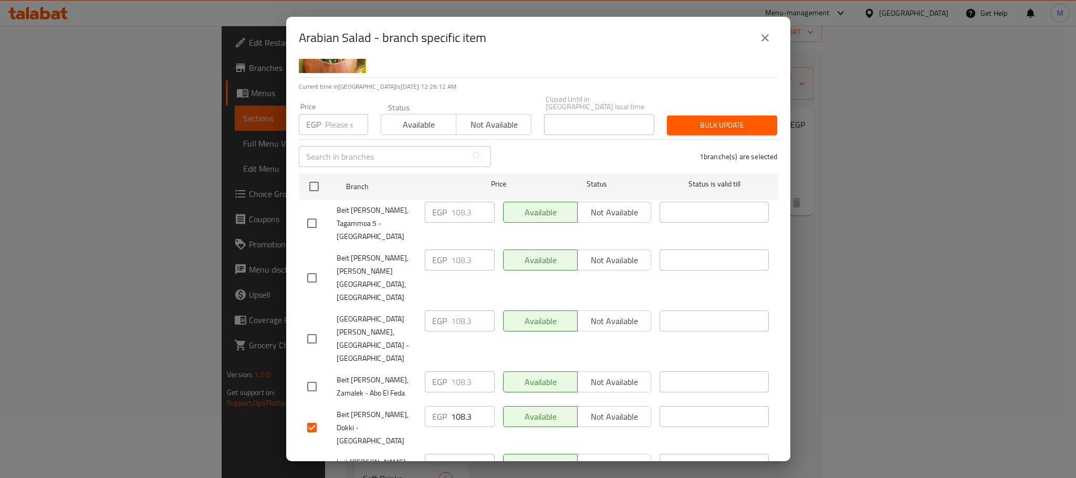
click at [310, 458] on input "checkbox" at bounding box center [312, 469] width 22 height 22
click at [463, 406] on input "108.3" at bounding box center [473, 416] width 44 height 21
click at [456, 454] on input "108.3" at bounding box center [473, 464] width 44 height 21
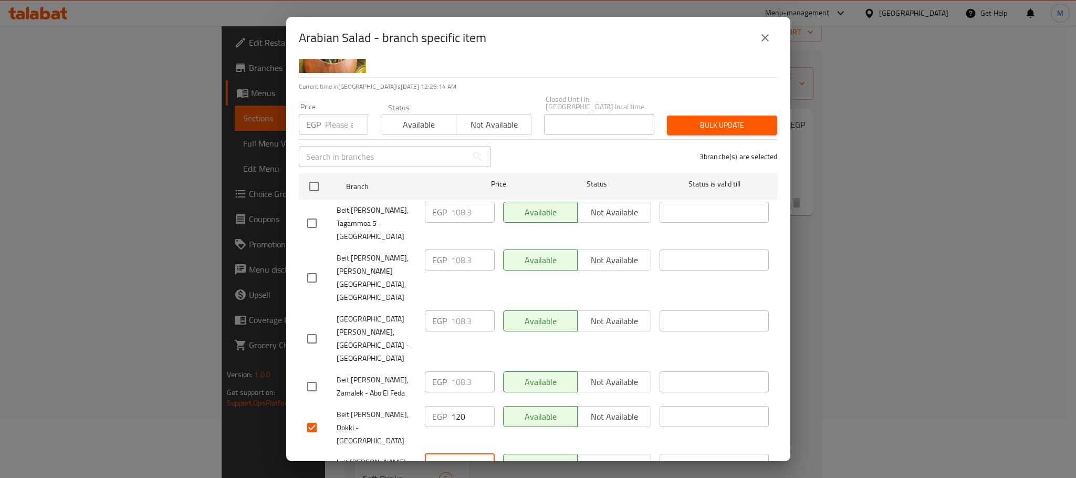
click at [456, 454] on input "108.3" at bounding box center [473, 464] width 44 height 21
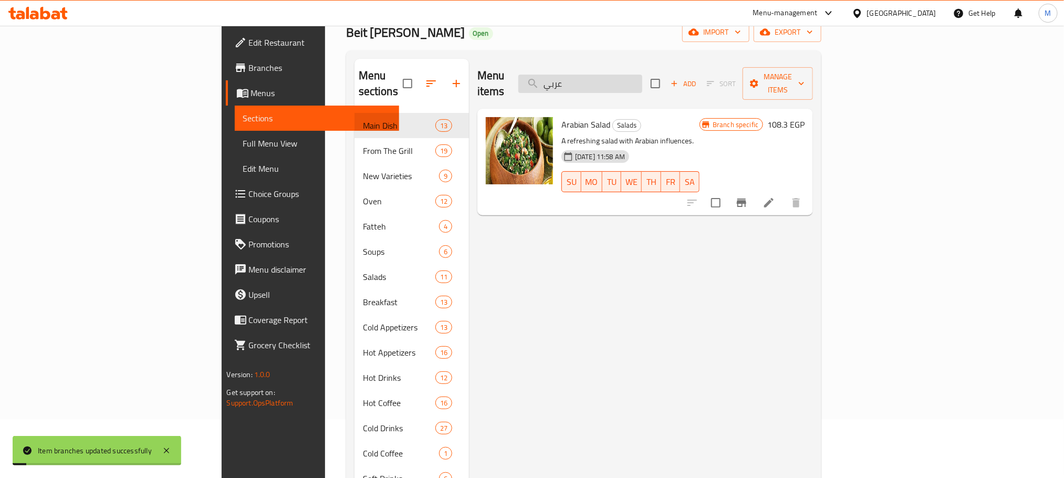
click at [642, 75] on input "عربي" at bounding box center [580, 84] width 124 height 18
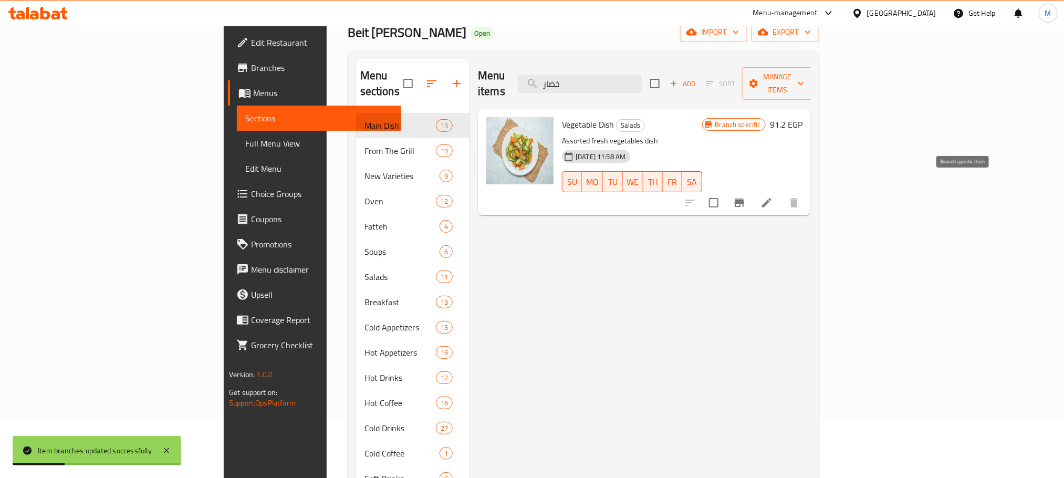
click at [744, 199] on icon "Branch-specific-item" at bounding box center [739, 203] width 9 height 8
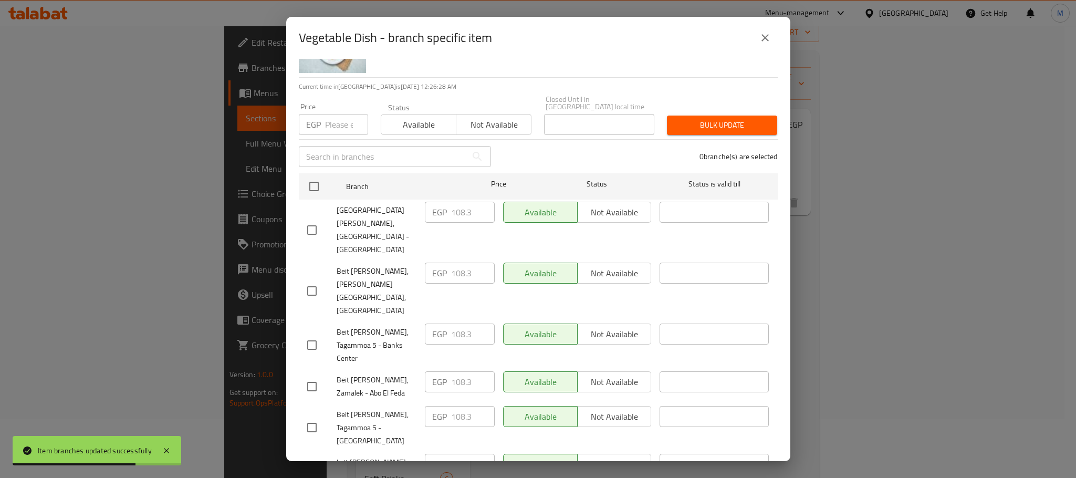
click at [314, 458] on input "checkbox" at bounding box center [312, 469] width 22 height 22
click at [313, 334] on input "checkbox" at bounding box center [312, 345] width 22 height 22
click at [460, 324] on input "108.3" at bounding box center [473, 334] width 44 height 21
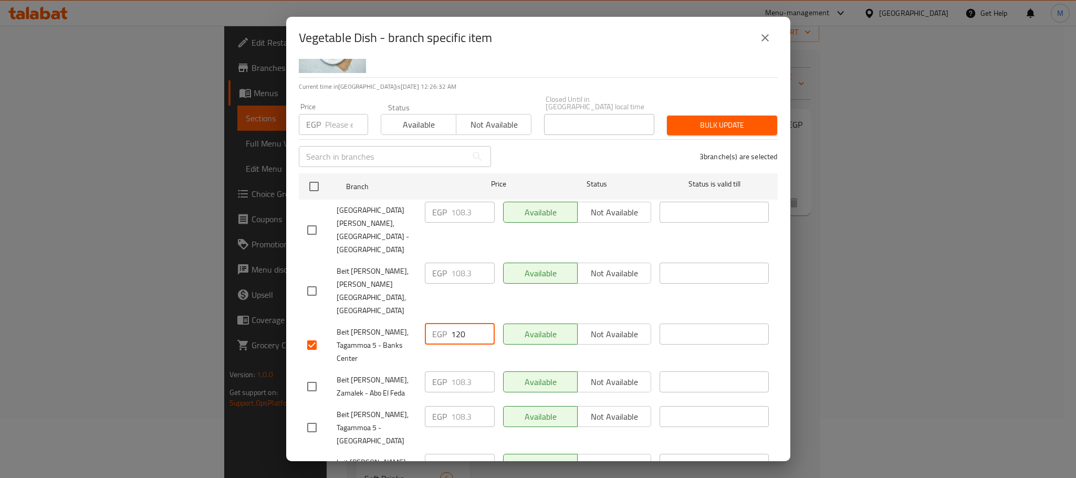
click at [456, 454] on input "108.3" at bounding box center [473, 464] width 44 height 21
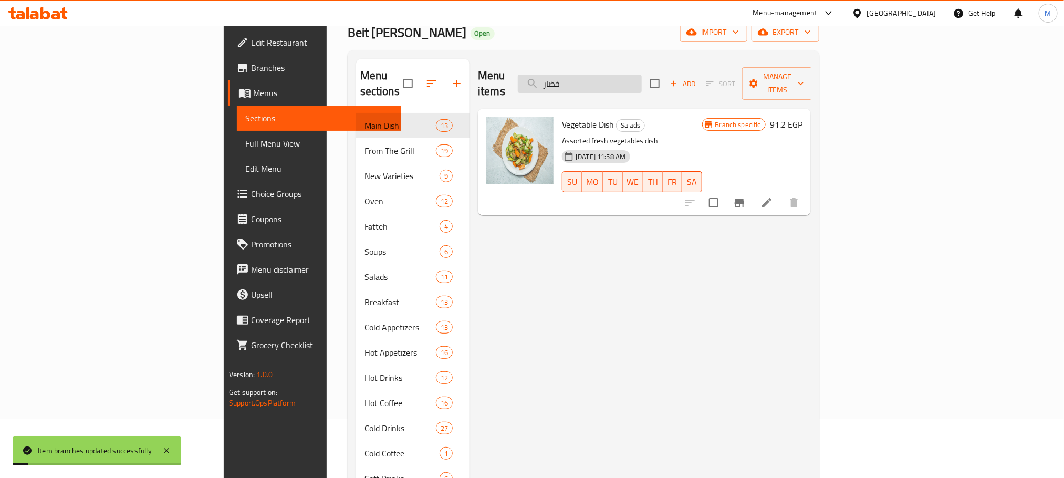
click at [642, 79] on input "خضار" at bounding box center [580, 84] width 124 height 18
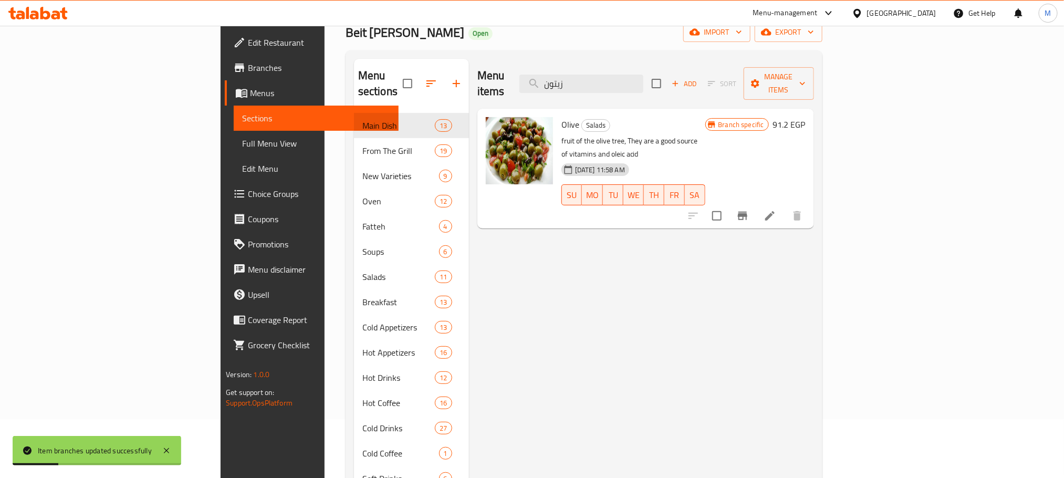
click at [749, 210] on icon "Branch-specific-item" at bounding box center [742, 216] width 13 height 13
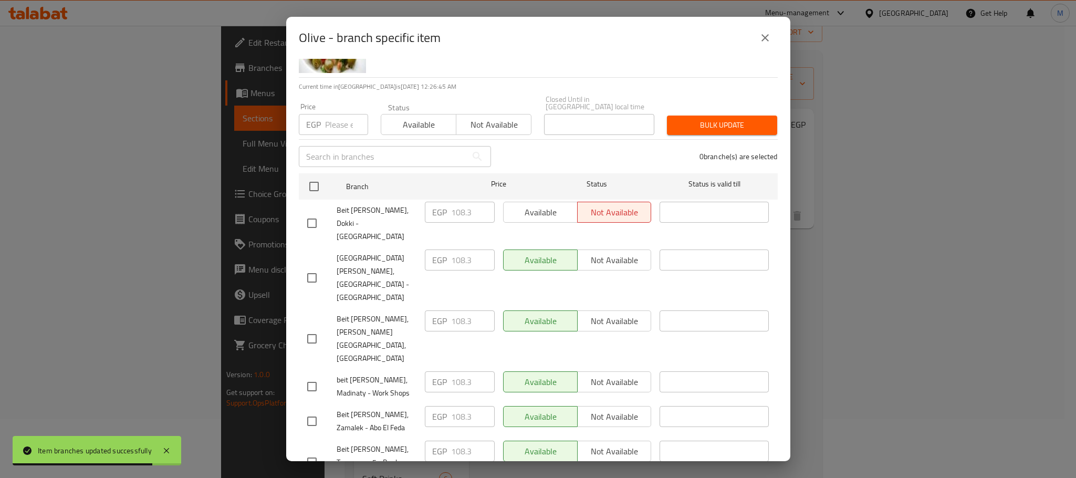
click at [315, 216] on input "checkbox" at bounding box center [312, 223] width 22 height 22
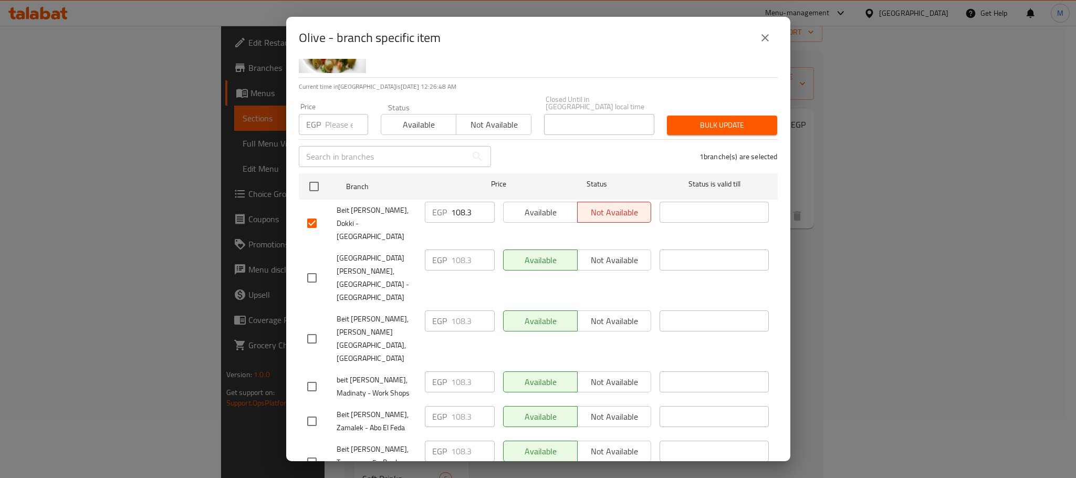
click at [309, 376] on input "checkbox" at bounding box center [312, 387] width 22 height 22
click at [314, 451] on input "checkbox" at bounding box center [312, 462] width 22 height 22
click at [465, 441] on input "108.3" at bounding box center [473, 451] width 44 height 21
click at [457, 371] on input "108.3" at bounding box center [473, 381] width 44 height 21
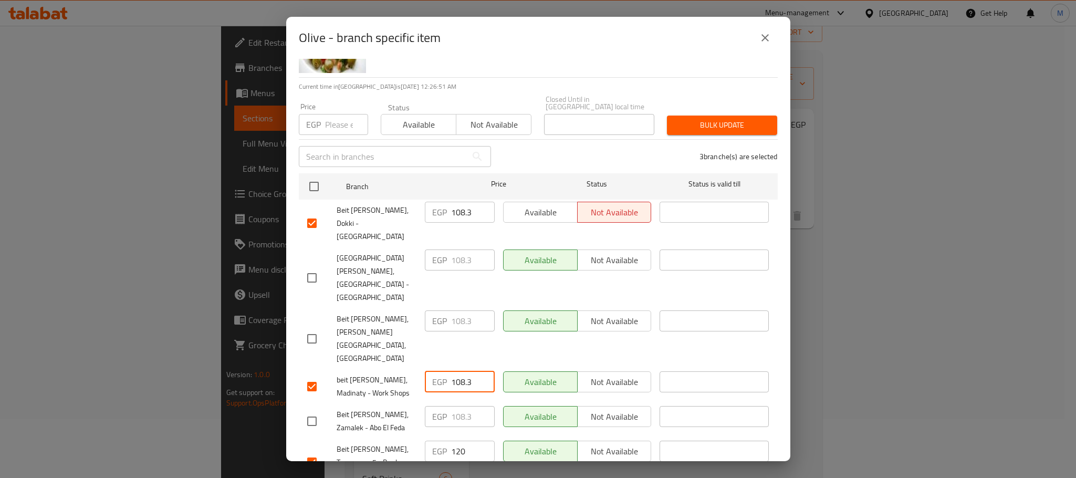
click at [457, 371] on input "108.3" at bounding box center [473, 381] width 44 height 21
click at [452, 212] on input "108.3" at bounding box center [473, 212] width 44 height 21
click at [388, 205] on span "Beit [PERSON_NAME], Dokki - [GEOGRAPHIC_DATA]" at bounding box center [377, 223] width 80 height 39
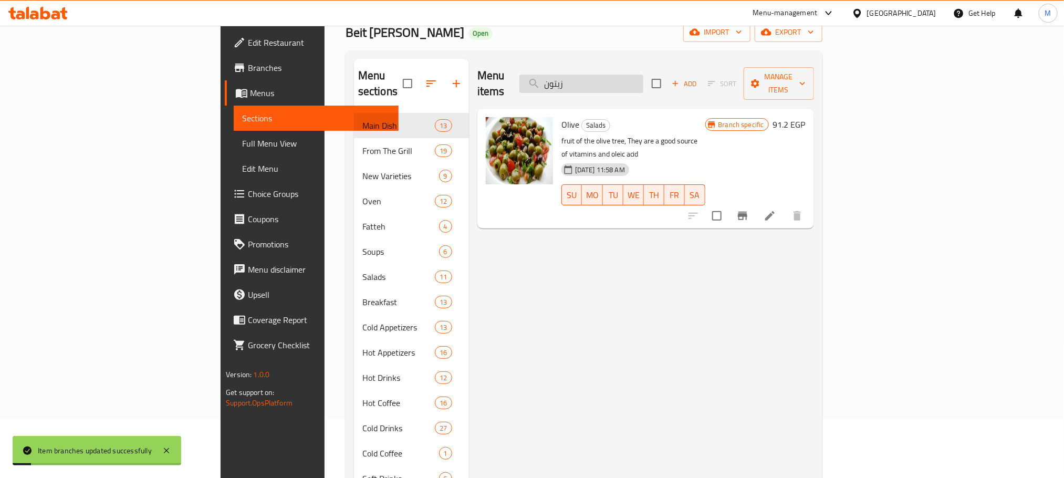
click at [643, 82] on input "زيتون" at bounding box center [581, 84] width 124 height 18
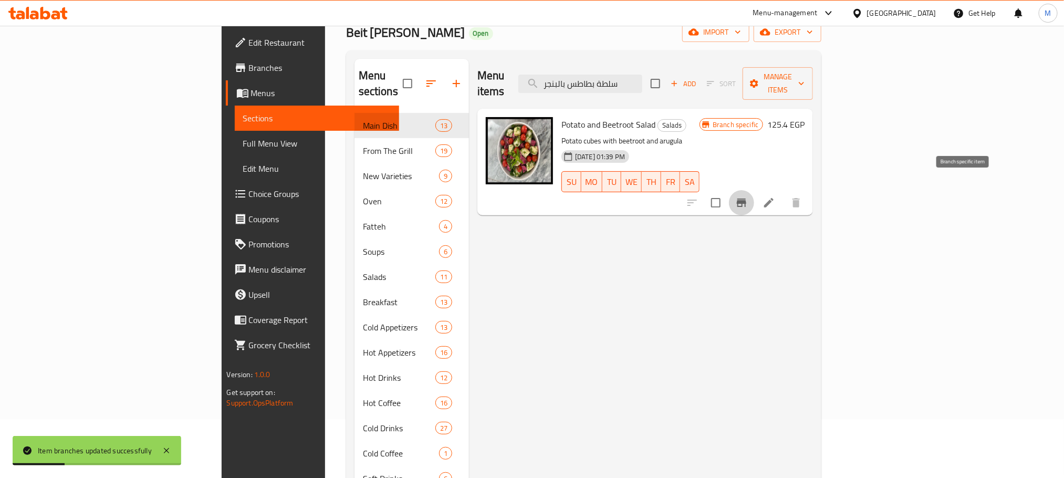
click at [754, 195] on button "Branch-specific-item" at bounding box center [741, 202] width 25 height 25
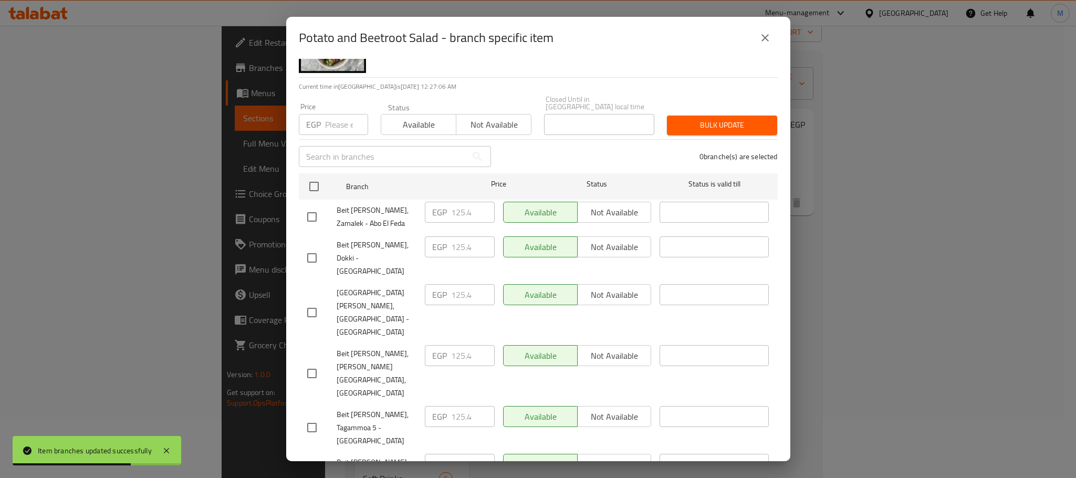
click at [309, 247] on input "checkbox" at bounding box center [312, 258] width 22 height 22
click at [310, 464] on input "checkbox" at bounding box center [312, 475] width 22 height 22
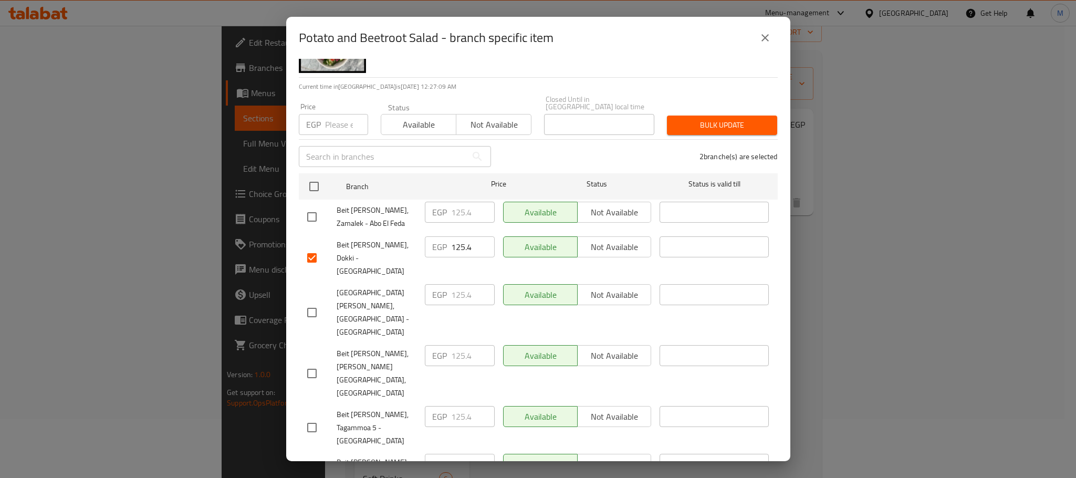
click at [462, 454] on input "125.4" at bounding box center [473, 464] width 44 height 21
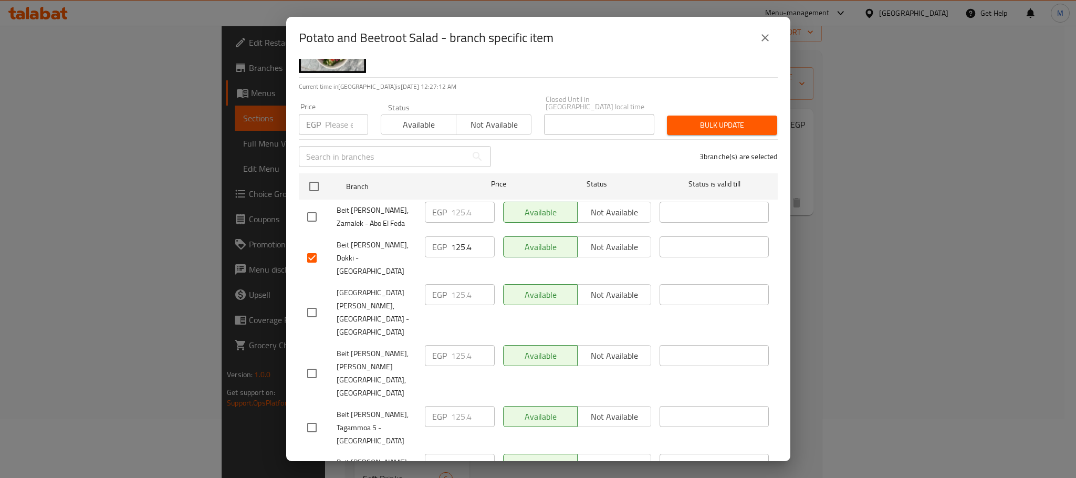
click at [461, 240] on input "125.4" at bounding box center [473, 246] width 44 height 21
click at [372, 347] on span "Beit [PERSON_NAME], [PERSON_NAME][GEOGRAPHIC_DATA], [GEOGRAPHIC_DATA]" at bounding box center [377, 373] width 80 height 53
